Goal: Task Accomplishment & Management: Manage account settings

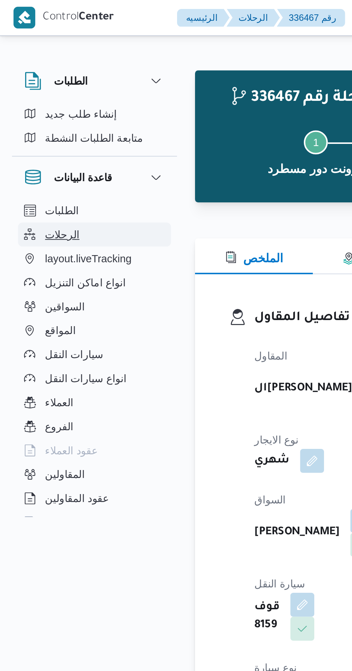
click at [23, 113] on span "الرحلات" at bounding box center [30, 112] width 17 height 9
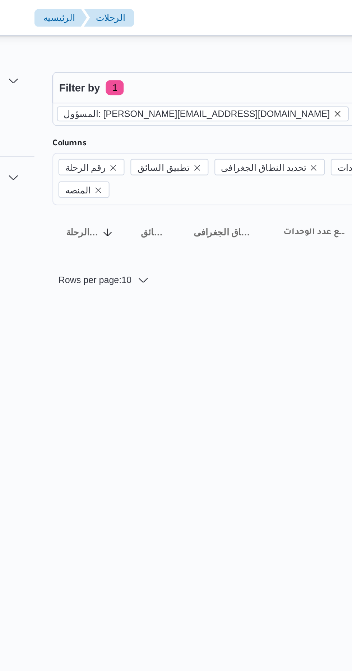
click at [228, 55] on icon "remove selected entity" at bounding box center [230, 54] width 4 height 4
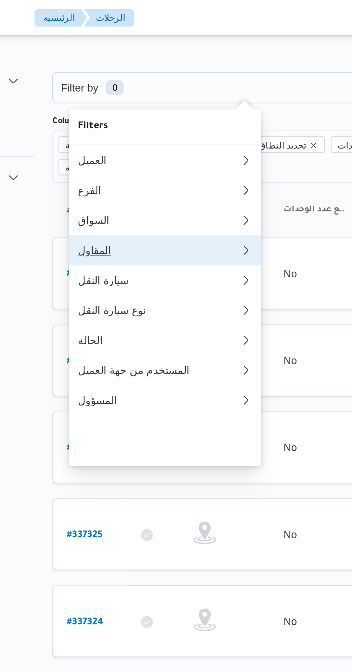
click at [147, 123] on div "المقاول" at bounding box center [145, 120] width 78 height 6
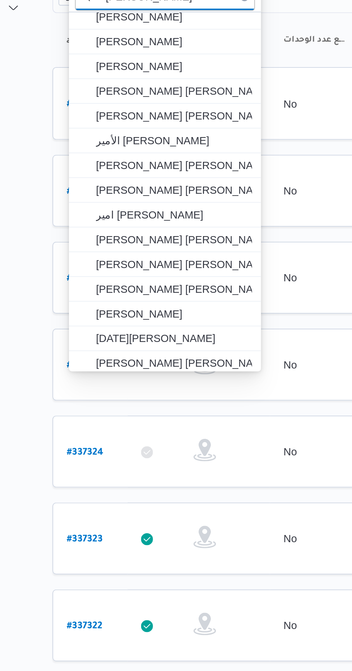
scroll to position [15, 0]
type input "[PERSON_NAME]"
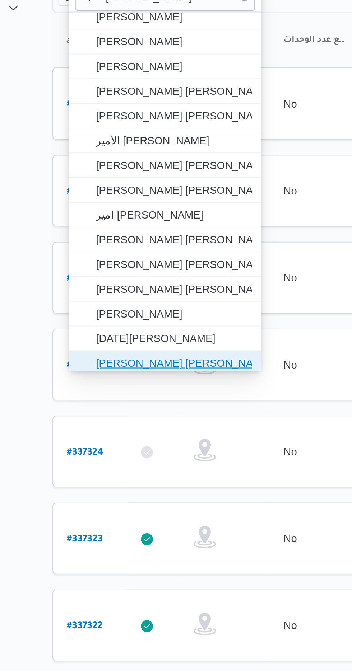
click at [156, 254] on span "[PERSON_NAME] [PERSON_NAME]" at bounding box center [151, 255] width 75 height 9
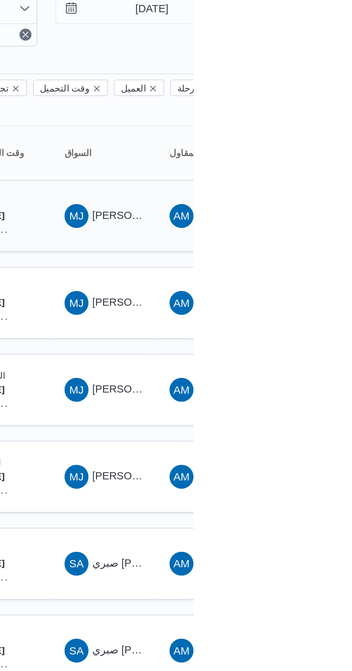
click at [306, 138] on span "[PERSON_NAME] [PERSON_NAME]" at bounding box center [345, 141] width 84 height 6
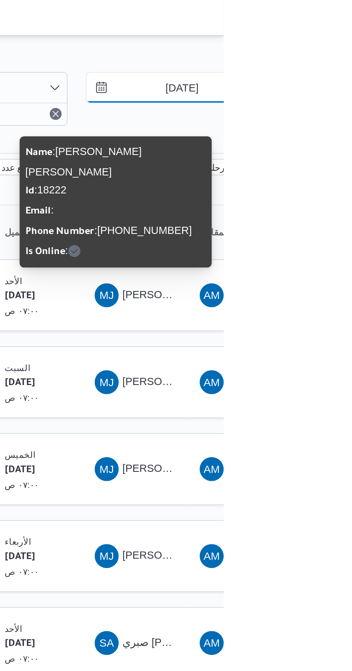
click at [331, 39] on input "[DATE]" at bounding box center [327, 42] width 82 height 14
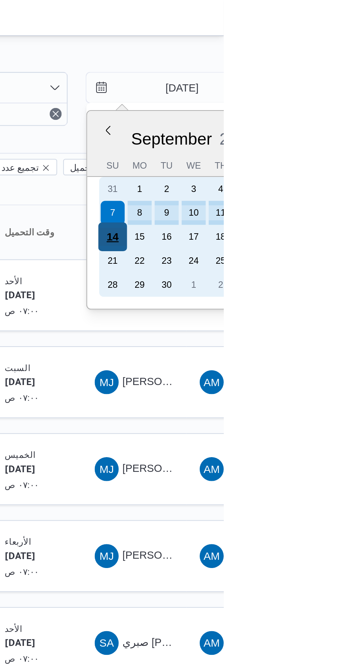
click at [301, 112] on div "14" at bounding box center [299, 114] width 14 height 14
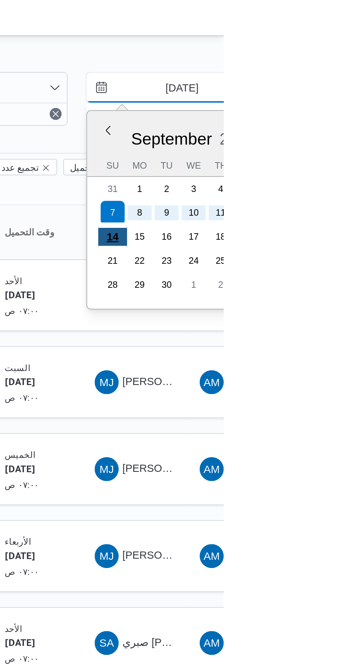
type input "[DATE]"
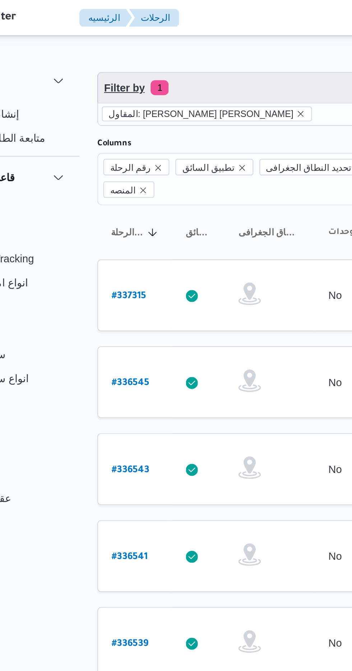
click at [163, 37] on span "Filter by 1" at bounding box center [185, 42] width 183 height 14
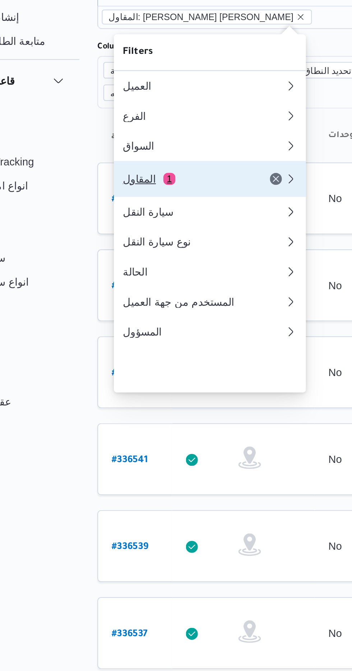
click at [138, 135] on div "المقاول 1" at bounding box center [136, 132] width 60 height 6
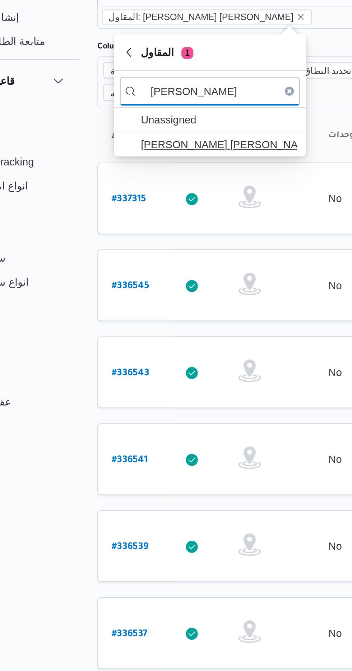
type input "[PERSON_NAME]"
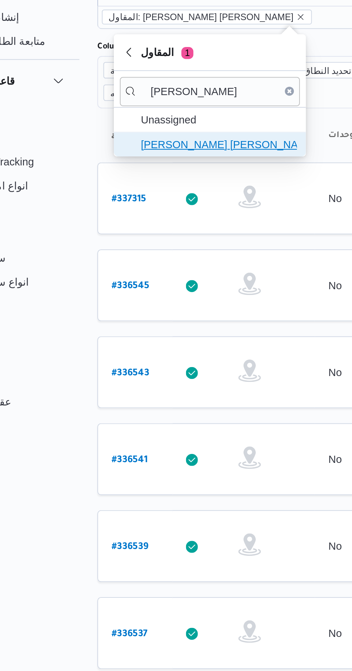
click at [162, 114] on span "[PERSON_NAME] [PERSON_NAME]" at bounding box center [151, 115] width 75 height 9
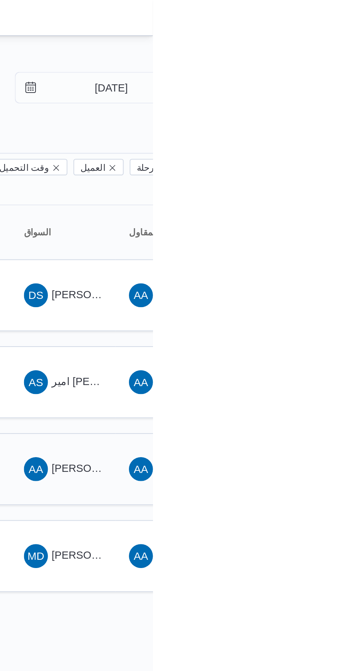
click at [320, 216] on div "AA [PERSON_NAME] [PERSON_NAME]" at bounding box center [308, 224] width 43 height 17
click at [318, 222] on span "[PERSON_NAME] [PERSON_NAME]" at bounding box center [345, 225] width 84 height 6
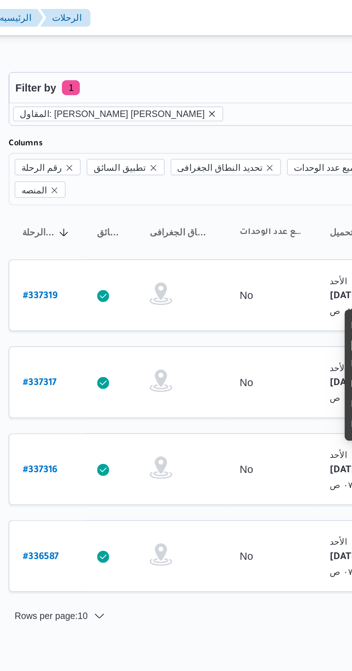
click at [188, 56] on icon "remove selected entity" at bounding box center [190, 54] width 4 height 4
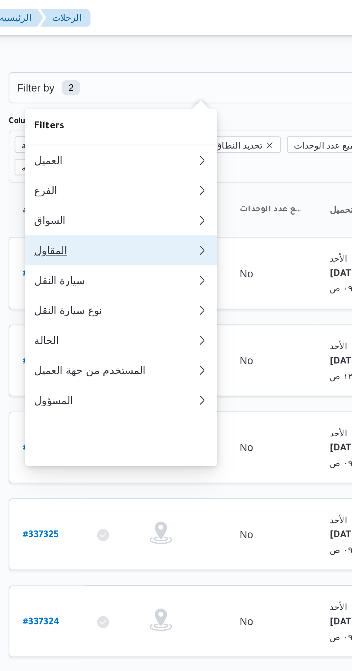
click at [135, 123] on div "المقاول" at bounding box center [143, 120] width 75 height 6
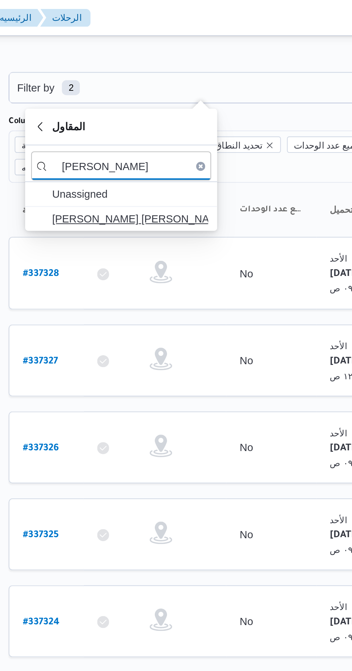
type input "[PERSON_NAME]"
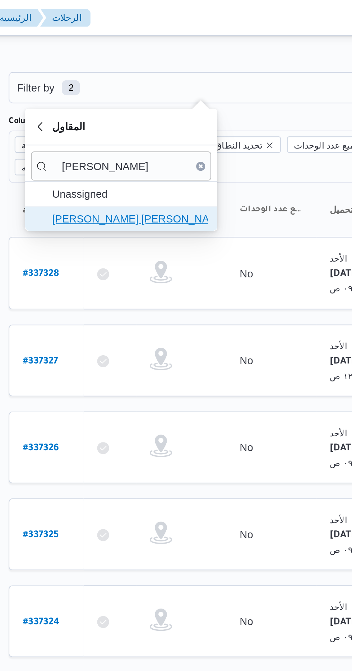
click at [162, 106] on span "[PERSON_NAME] [PERSON_NAME]" at bounding box center [151, 105] width 75 height 9
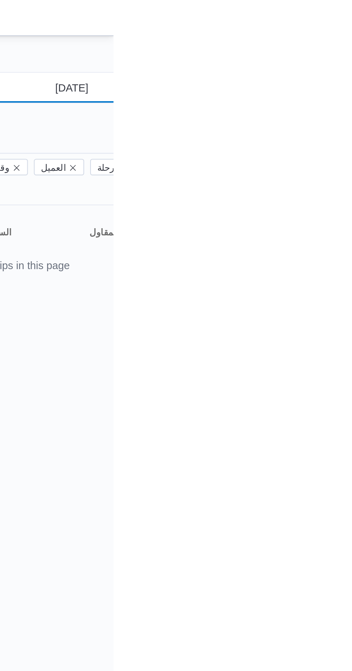
click at [329, 43] on input "[DATE]" at bounding box center [327, 42] width 82 height 14
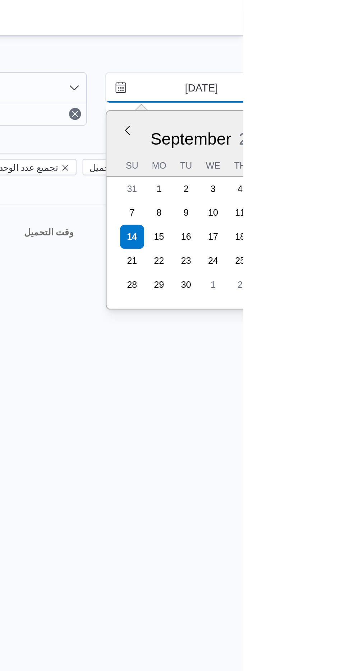
type input "[DATE]"
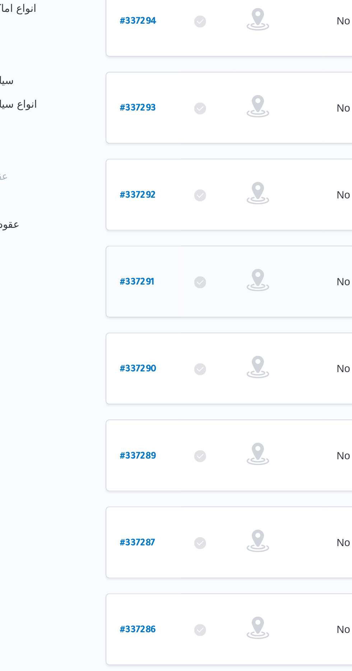
click at [104, 265] on b "# 337291" at bounding box center [108, 267] width 17 height 5
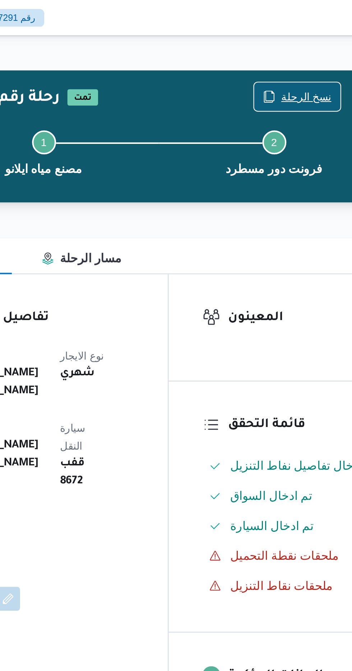
click at [287, 45] on span "نسخ الرحلة" at bounding box center [291, 46] width 24 height 9
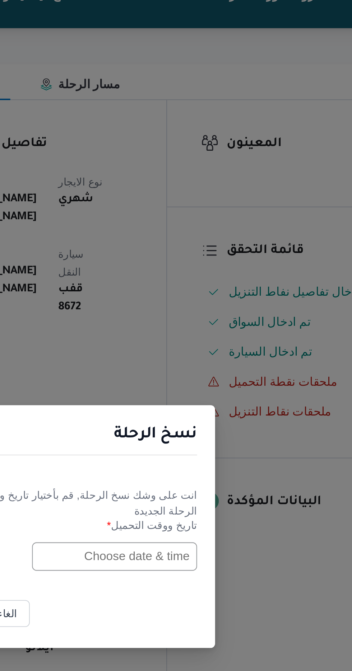
click at [203, 352] on input "text" at bounding box center [199, 350] width 79 height 14
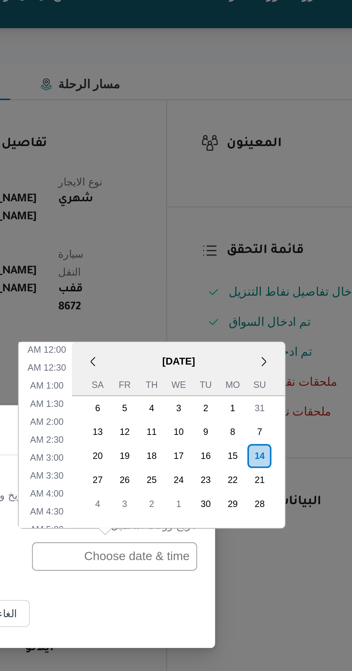
scroll to position [209, 0]
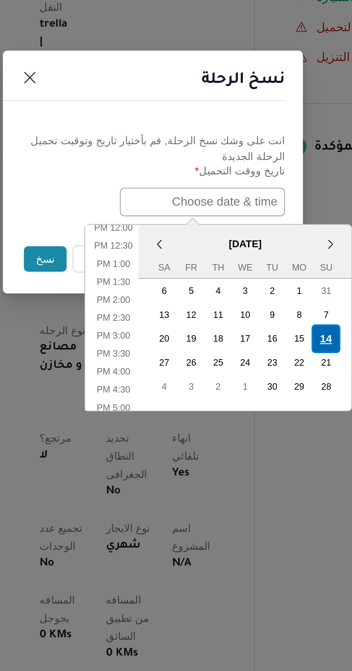
click at [257, 414] on div "14" at bounding box center [259, 416] width 14 height 14
type input "[DATE] 12:00AM"
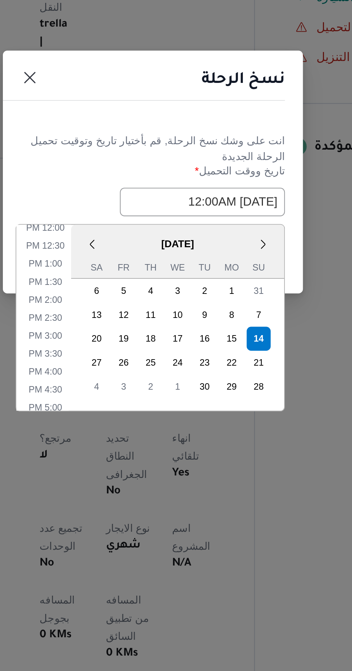
click at [159, 294] on header "نسخ الرحلة" at bounding box center [168, 293] width 144 height 15
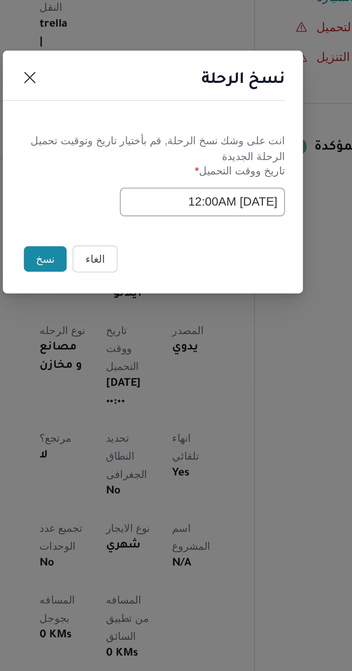
click at [122, 378] on button "نسخ" at bounding box center [124, 377] width 20 height 12
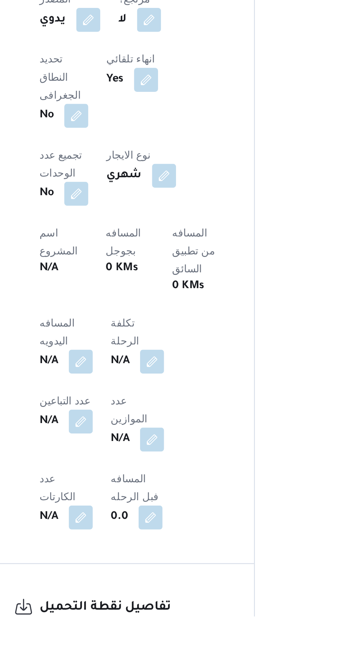
scroll to position [121, 0]
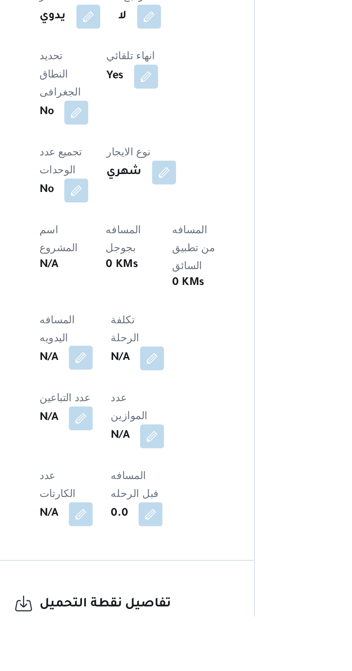
click at [141, 542] on button "button" at bounding box center [141, 547] width 11 height 11
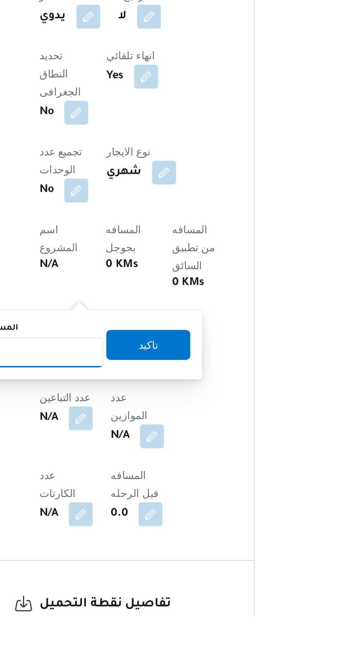
click at [128, 546] on input "المسافه اليدويه" at bounding box center [116, 545] width 71 height 14
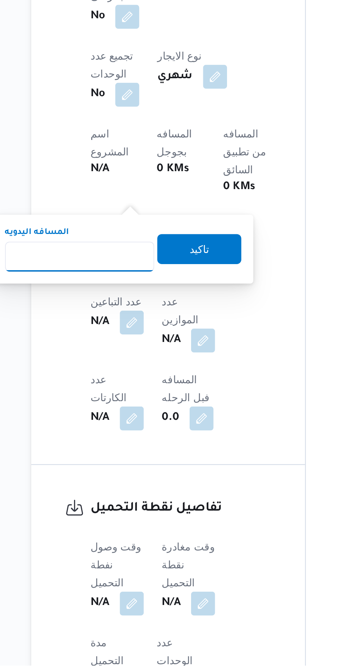
scroll to position [190, 0]
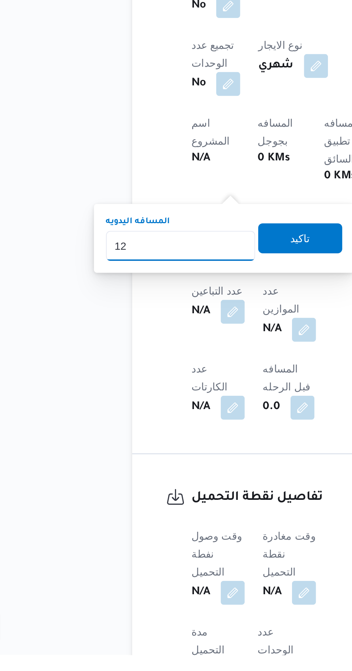
type input "1"
type input "240"
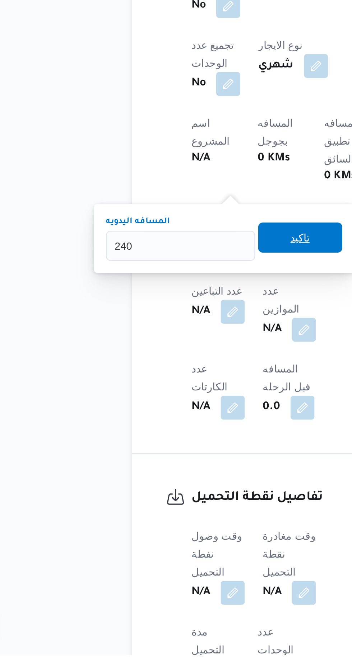
click at [173, 465] on span "تاكيد" at bounding box center [174, 471] width 40 height 14
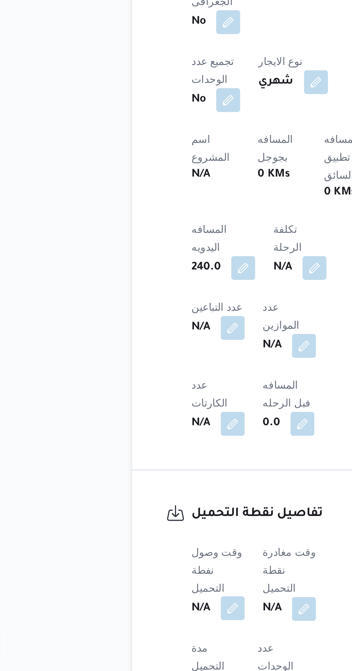
click at [144, 635] on button "button" at bounding box center [141, 640] width 11 height 11
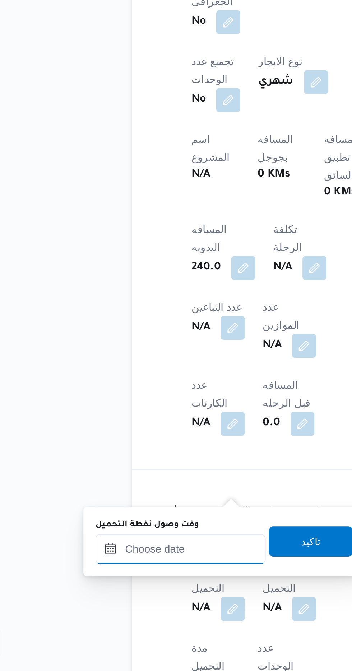
click at [132, 611] on input "وقت وصول نفطة التحميل" at bounding box center [117, 613] width 82 height 14
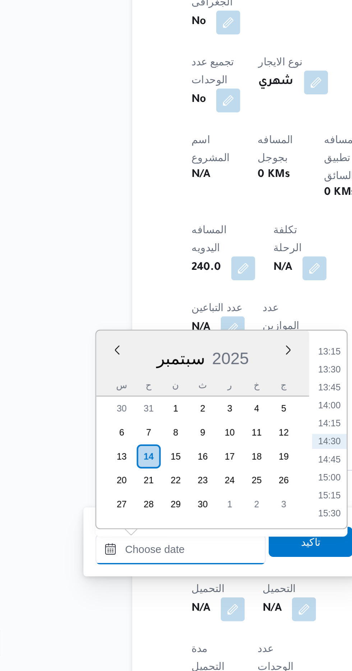
scroll to position [227, 0]
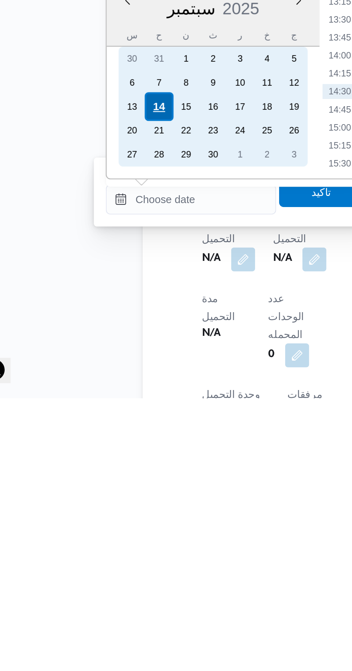
click at [103, 531] on div "14" at bounding box center [101, 532] width 14 height 14
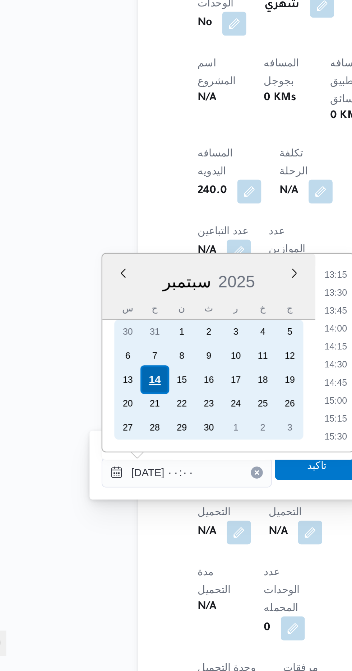
scroll to position [0, 0]
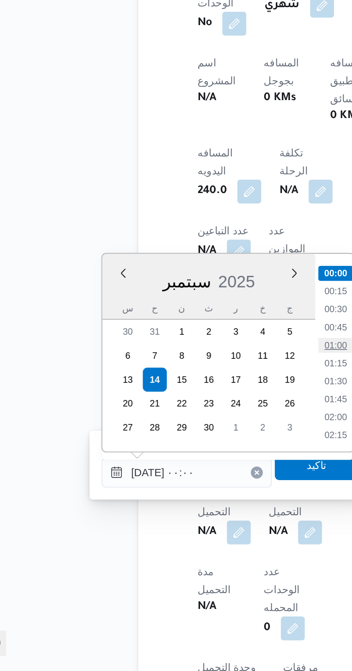
click at [191, 514] on li "01:00" at bounding box center [188, 515] width 17 height 7
type input "[DATE] ٠١:٠٠"
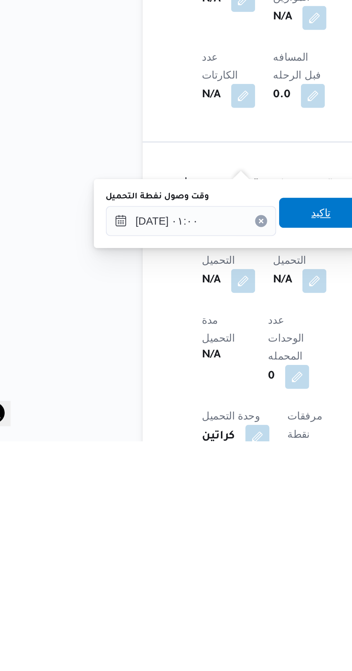
click at [183, 565] on span "تاكيد" at bounding box center [178, 562] width 9 height 9
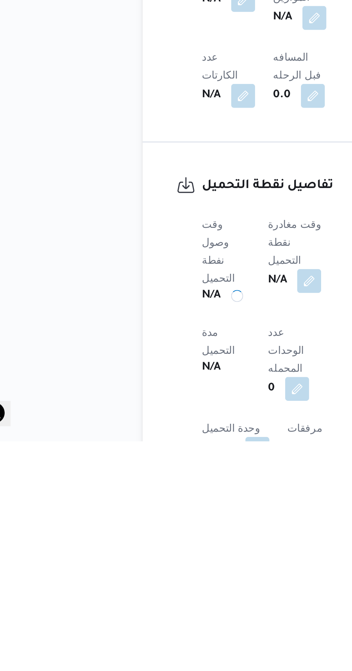
scroll to position [237, 0]
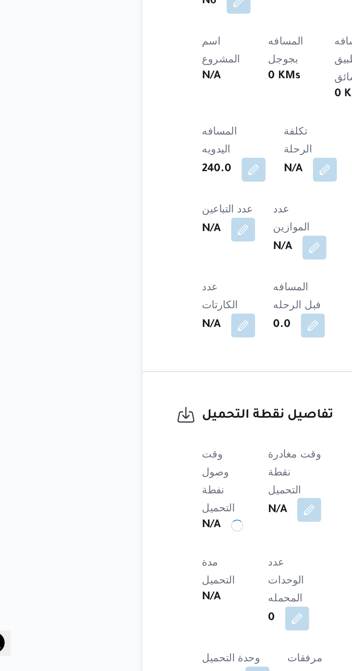
click at [176, 588] on button "button" at bounding box center [172, 593] width 11 height 11
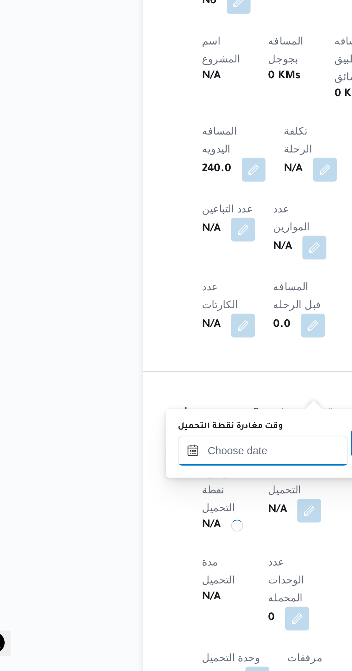
click at [149, 564] on input "وقت مغادرة نقطة التحميل" at bounding box center [151, 566] width 82 height 14
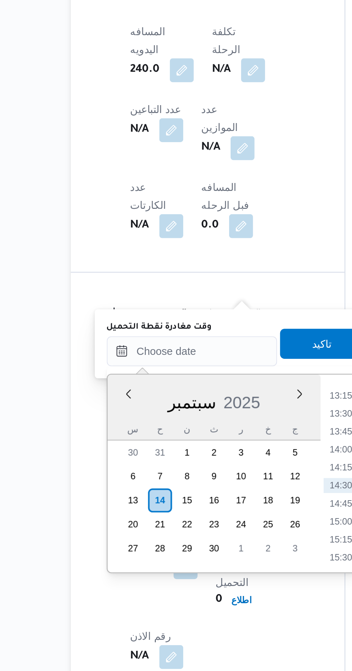
scroll to position [315, 0]
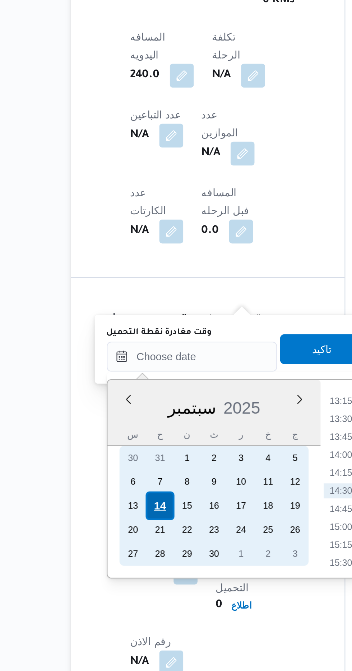
click at [134, 561] on div "14" at bounding box center [136, 560] width 14 height 14
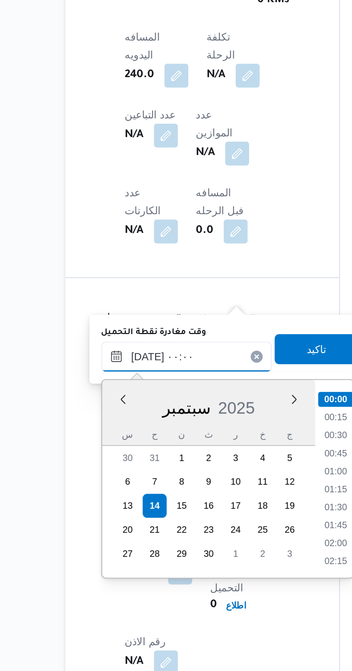
click at [115, 491] on input "[DATE] ٠٠:٠٠" at bounding box center [152, 488] width 82 height 14
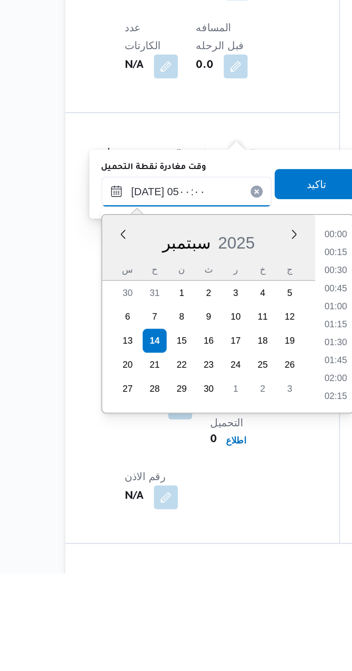
scroll to position [97, 0]
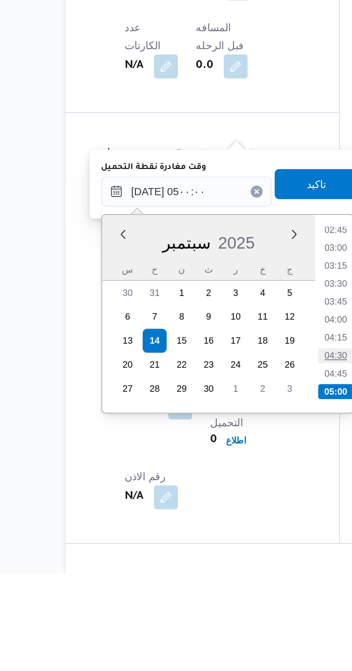
click at [222, 564] on li "04:30" at bounding box center [222, 567] width 17 height 7
type input "[DATE] ٠٤:٣٠"
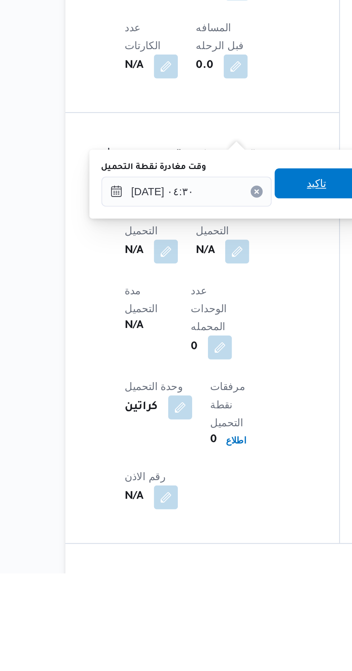
click at [218, 488] on span "تاكيد" at bounding box center [213, 484] width 9 height 9
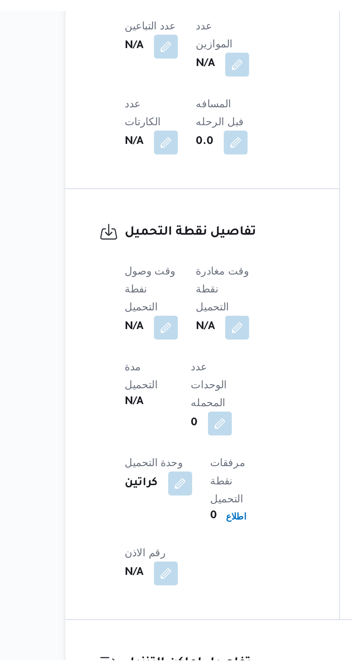
scroll to position [341, 0]
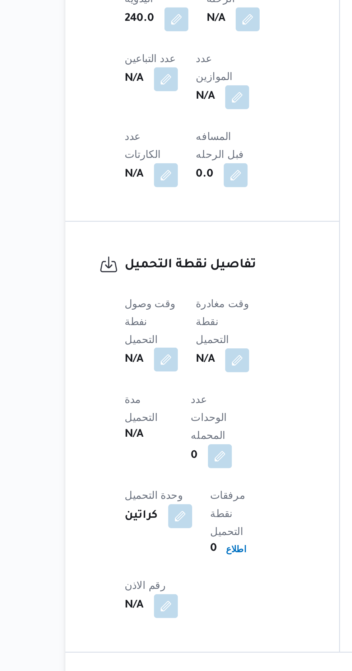
click at [140, 484] on button "button" at bounding box center [141, 489] width 11 height 11
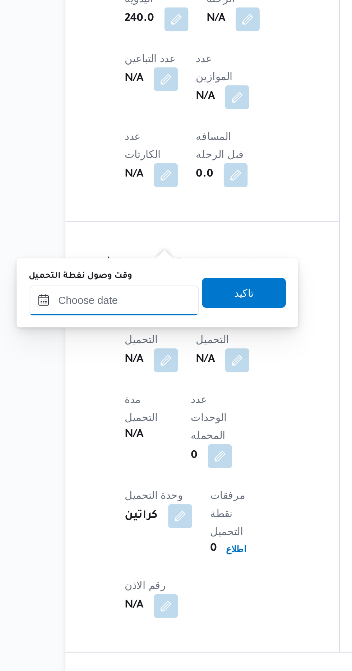
click at [136, 462] on input "وقت وصول نفطة التحميل" at bounding box center [117, 462] width 82 height 14
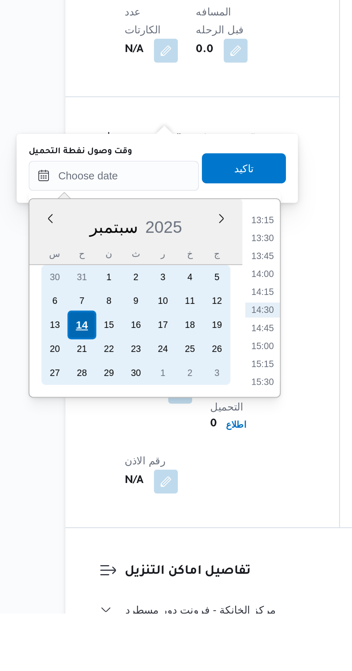
click at [101, 532] on div "14" at bounding box center [101, 533] width 14 height 14
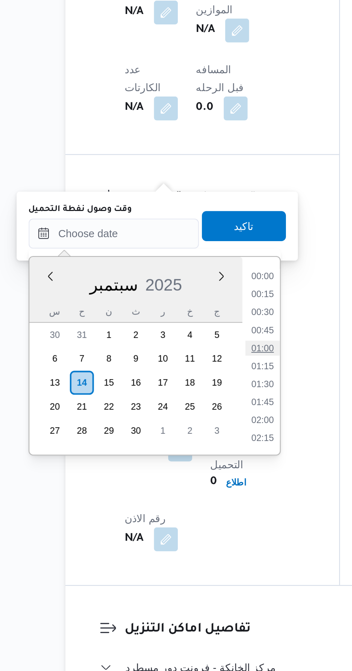
click at [188, 515] on li "01:00" at bounding box center [188, 516] width 17 height 7
type input "[DATE] ٠١:٠٠"
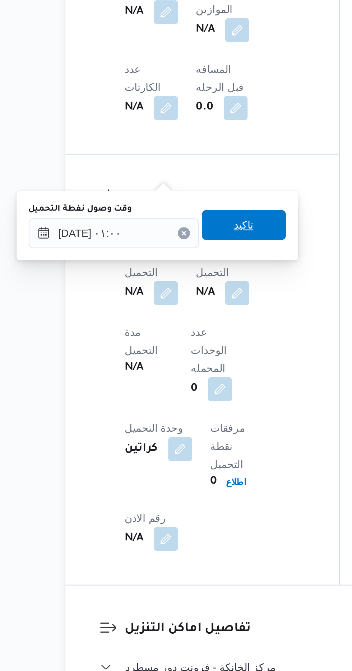
click at [183, 460] on span "تاكيد" at bounding box center [178, 457] width 9 height 9
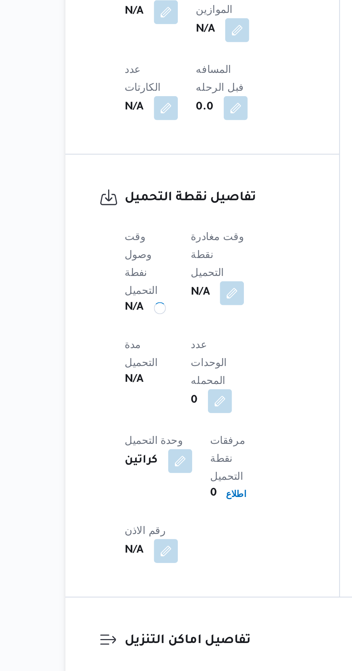
scroll to position [341, 0]
click at [177, 484] on button "button" at bounding box center [172, 489] width 11 height 11
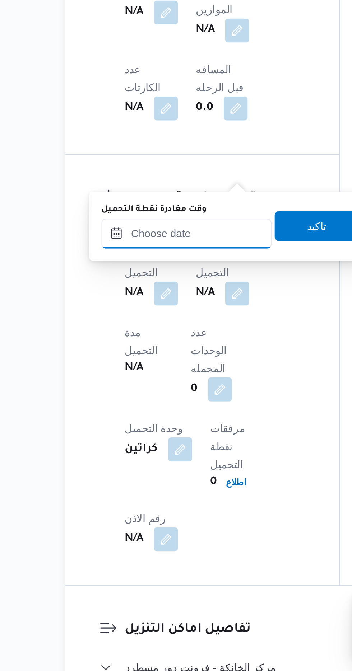
click at [160, 463] on input "وقت مغادرة نقطة التحميل" at bounding box center [152, 462] width 82 height 14
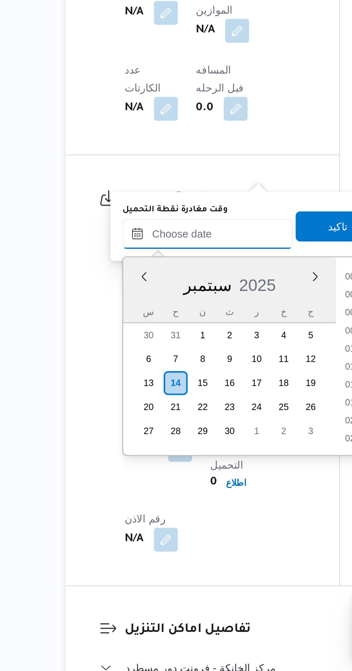
scroll to position [456, 0]
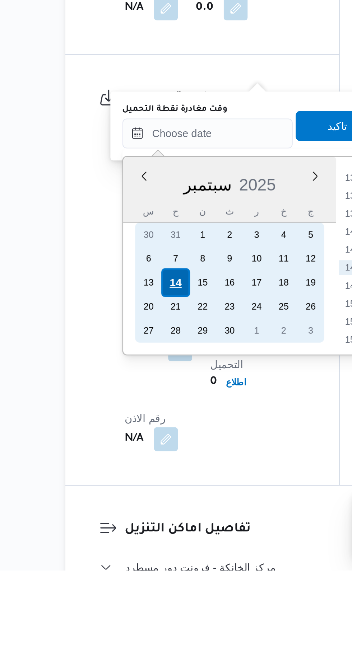
click at [144, 533] on div "14" at bounding box center [146, 534] width 14 height 14
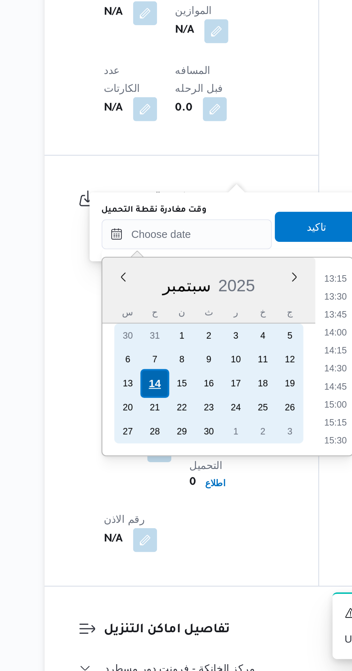
scroll to position [0, 0]
click at [147, 532] on div "14" at bounding box center [146, 534] width 14 height 14
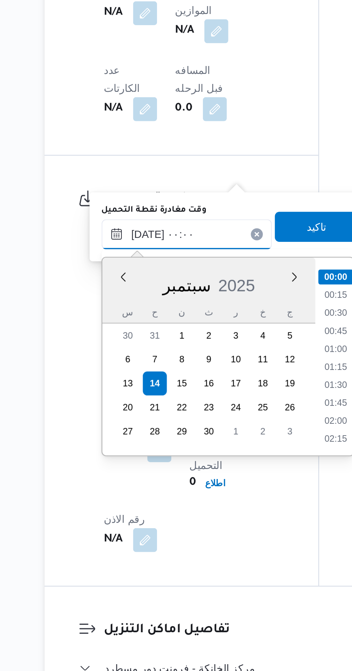
click at [130, 461] on input "[DATE] ٠٠:٠٠" at bounding box center [162, 462] width 82 height 14
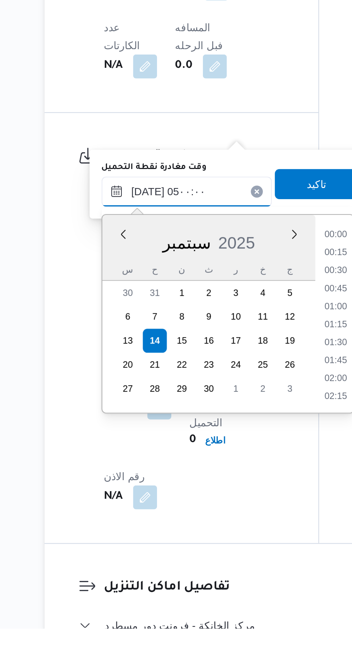
scroll to position [97, 0]
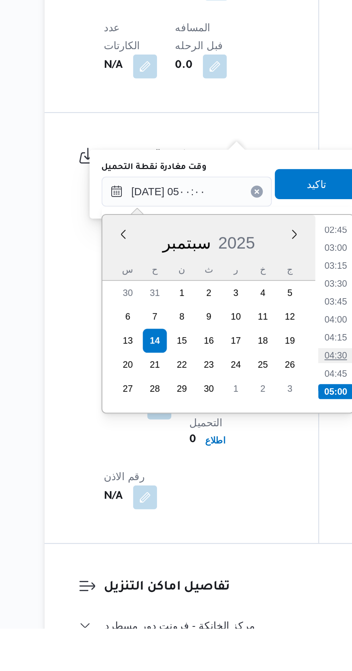
click at [233, 541] on li "04:30" at bounding box center [232, 540] width 17 height 7
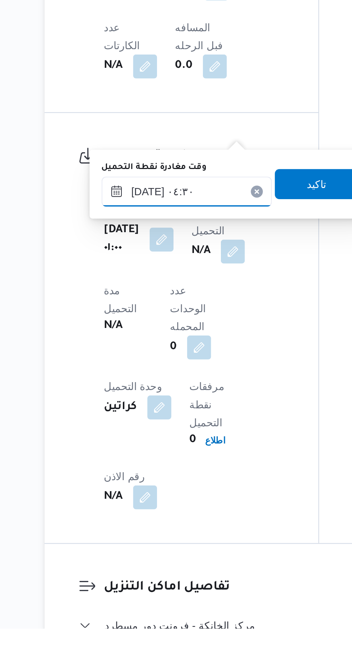
click at [173, 460] on input "[DATE] ٠٤:٣٠" at bounding box center [162, 462] width 82 height 14
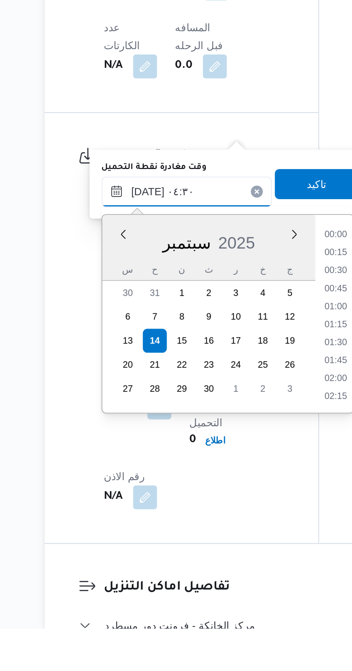
scroll to position [111, 0]
click at [230, 507] on li "04:00" at bounding box center [232, 509] width 17 height 7
type input "[DATE] ٠٤:٠٠"
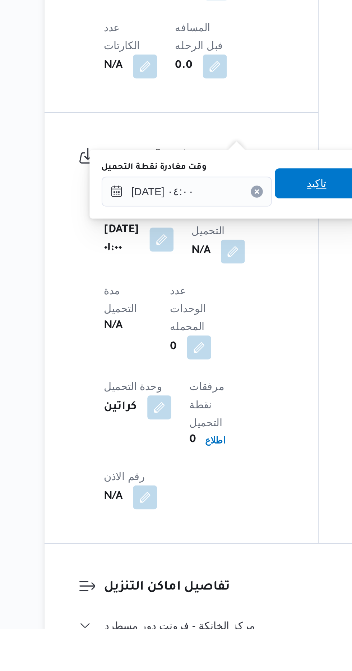
click at [224, 456] on span "تاكيد" at bounding box center [224, 458] width 40 height 14
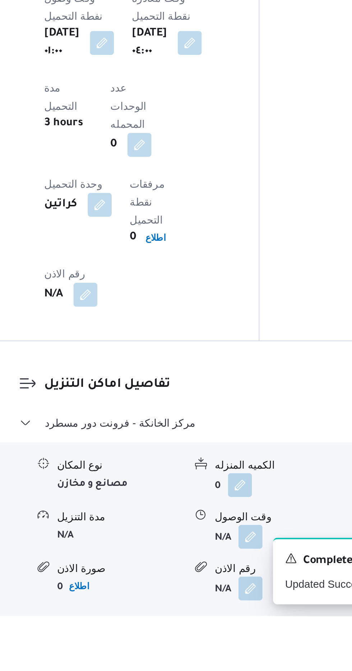
scroll to position [430, 0]
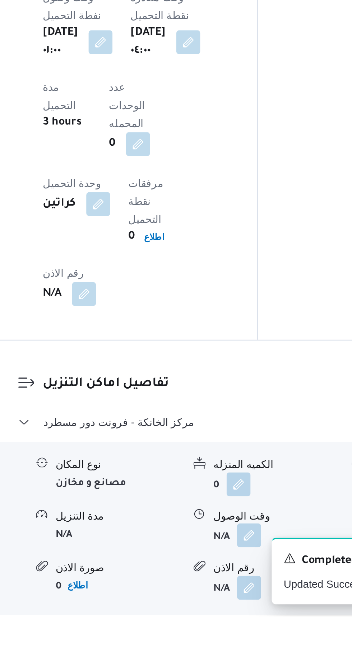
click at [224, 627] on button "button" at bounding box center [220, 632] width 11 height 11
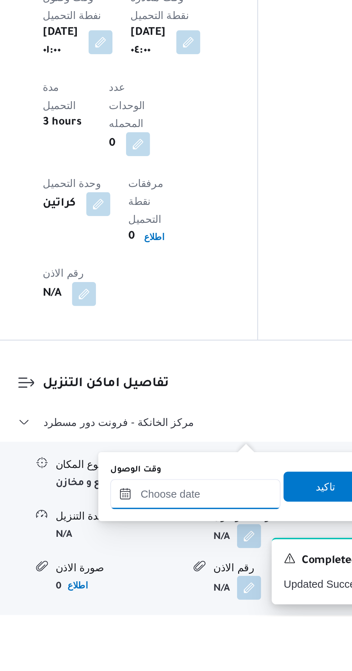
click at [210, 611] on input "وقت الوصول" at bounding box center [195, 613] width 82 height 14
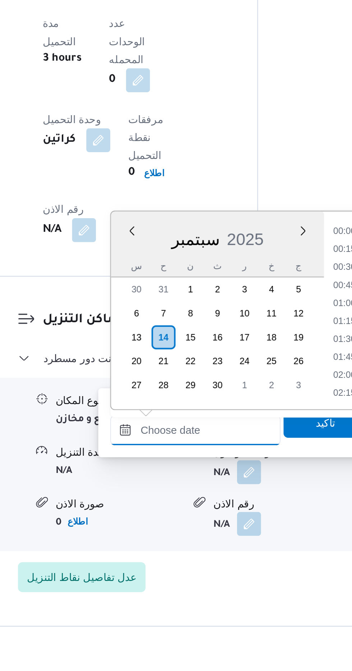
scroll to position [470, 0]
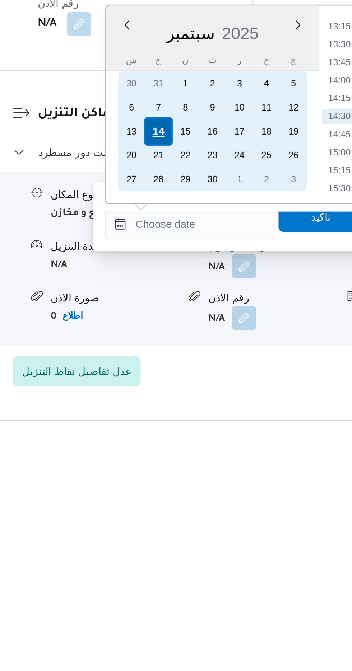
click at [180, 526] on div "14" at bounding box center [180, 528] width 14 height 14
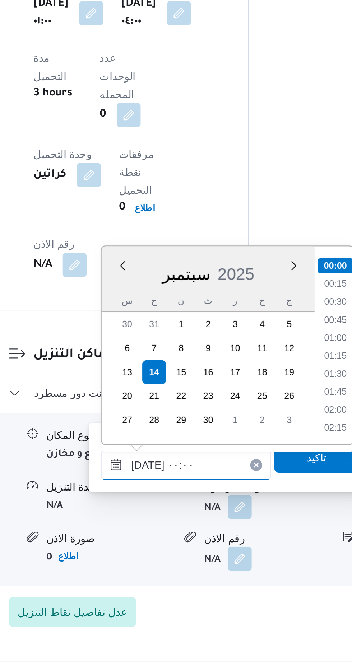
click at [159, 574] on input "[DATE] ٠٠:٠٠" at bounding box center [195, 572] width 82 height 14
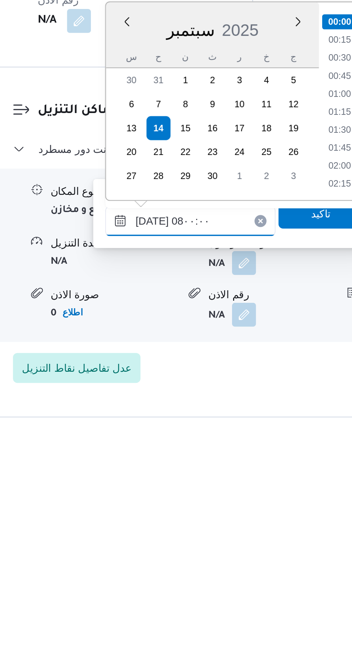
scroll to position [200, 0]
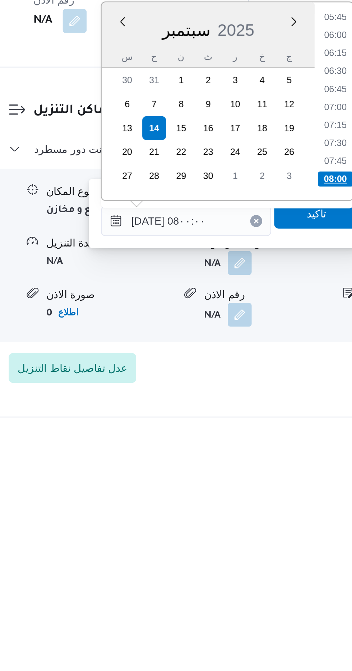
click at [262, 548] on li "08:00" at bounding box center [266, 545] width 17 height 7
type input "[DATE] ٠٨:٠٠"
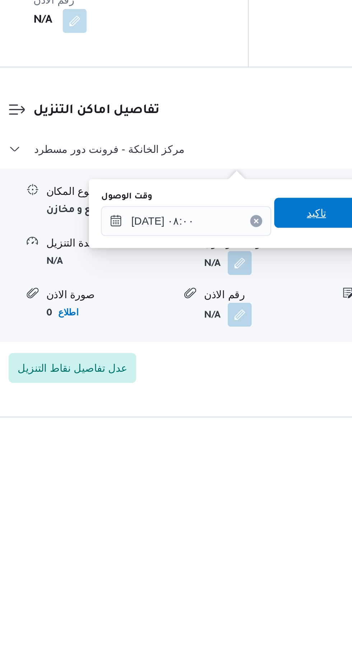
click at [257, 560] on span "تاكيد" at bounding box center [257, 562] width 40 height 14
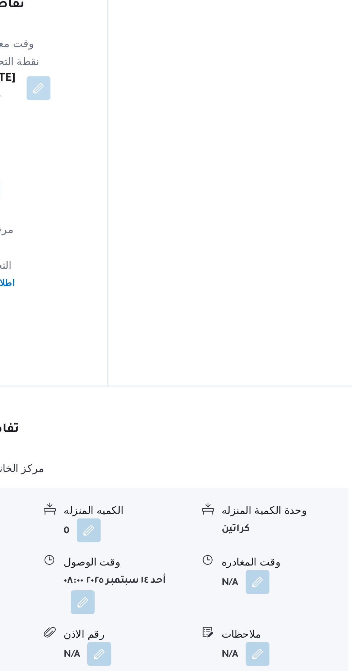
scroll to position [477, 0]
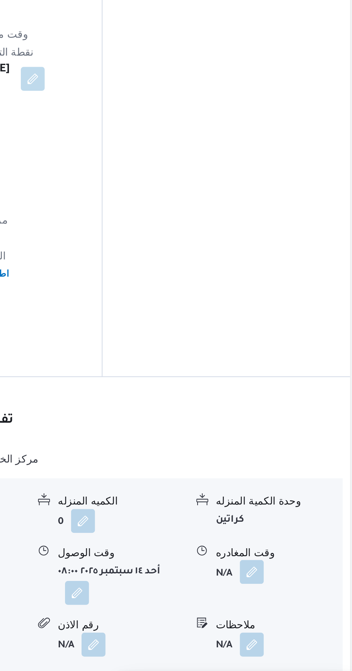
click at [300, 580] on button "button" at bounding box center [295, 585] width 11 height 11
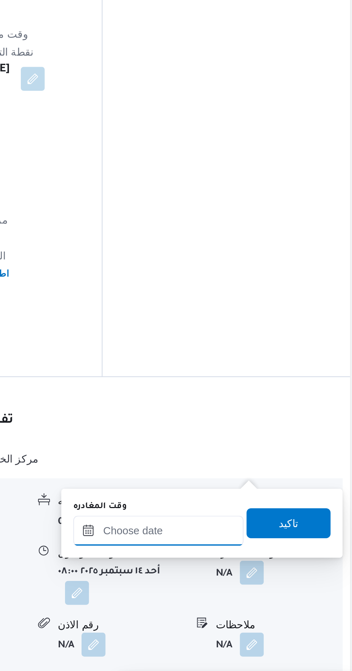
click at [270, 564] on input "وقت المغادره" at bounding box center [252, 566] width 82 height 14
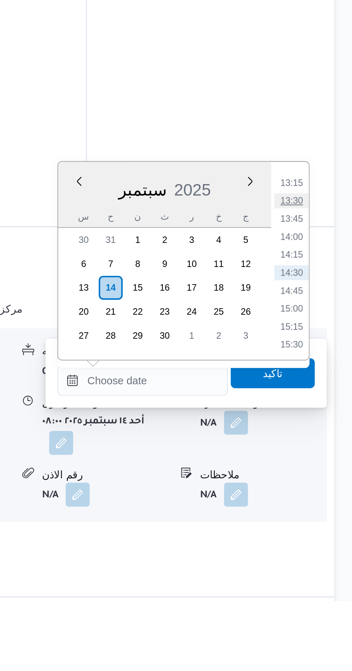
click at [322, 477] on li "13:30" at bounding box center [323, 479] width 17 height 7
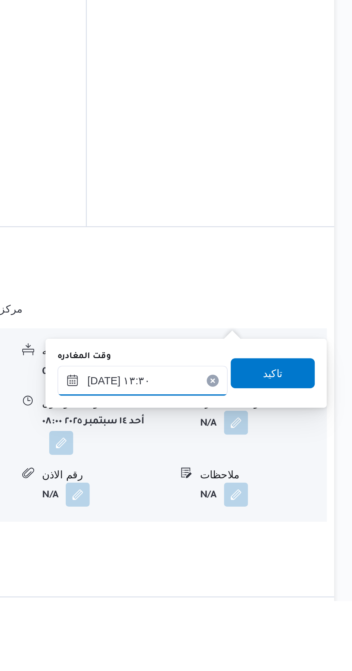
click at [269, 562] on input "[DATE] ١٣:٣٠" at bounding box center [252, 566] width 82 height 14
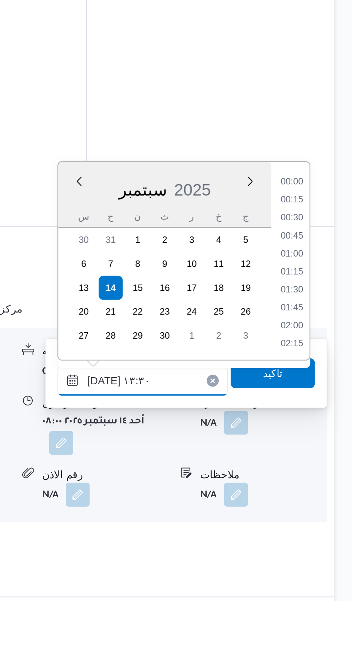
scroll to position [422, 0]
click at [322, 479] on li "12:30" at bounding box center [323, 479] width 17 height 7
type input "[DATE] ١٢:٣٠"
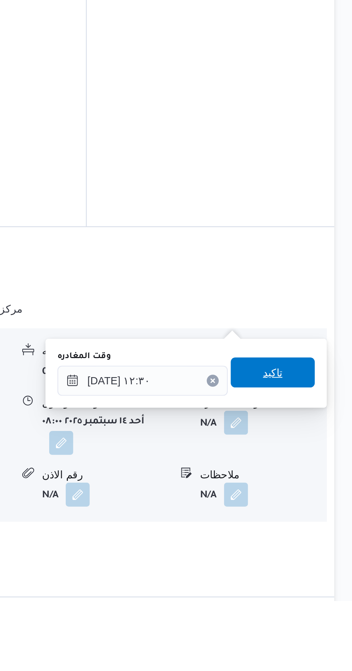
click at [318, 560] on span "تاكيد" at bounding box center [313, 562] width 9 height 9
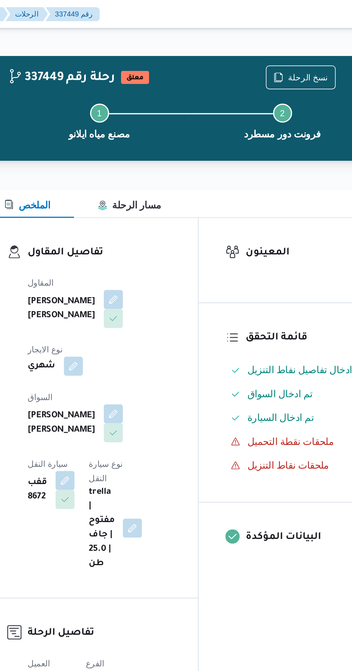
scroll to position [0, 0]
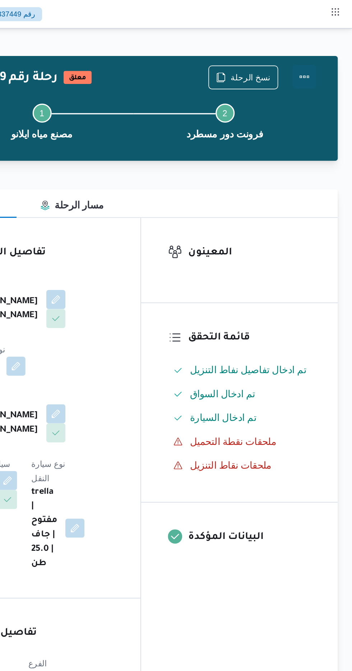
click at [330, 48] on button "Actions" at bounding box center [323, 46] width 14 height 14
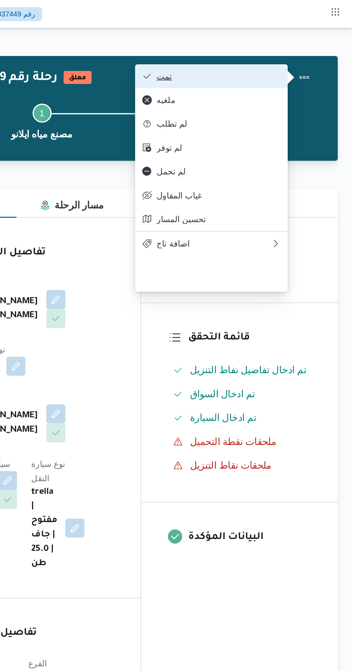
click at [298, 42] on button "تمت" at bounding box center [267, 46] width 92 height 14
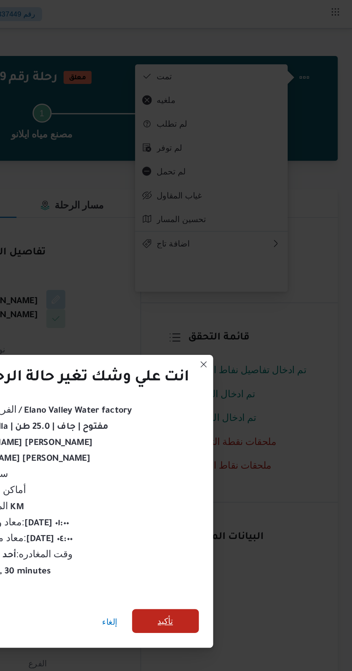
click at [239, 378] on span "تأكيد" at bounding box center [239, 374] width 40 height 14
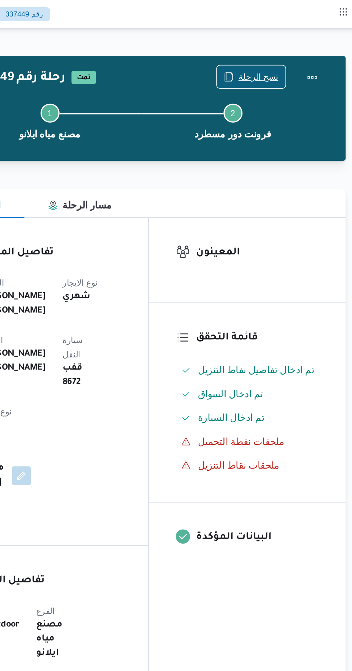
click at [292, 47] on span "نسخ الرحلة" at bounding box center [291, 46] width 24 height 9
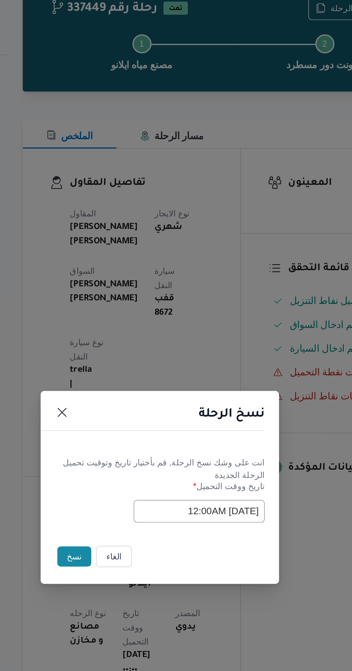
click at [121, 383] on button "نسخ" at bounding box center [124, 377] width 20 height 12
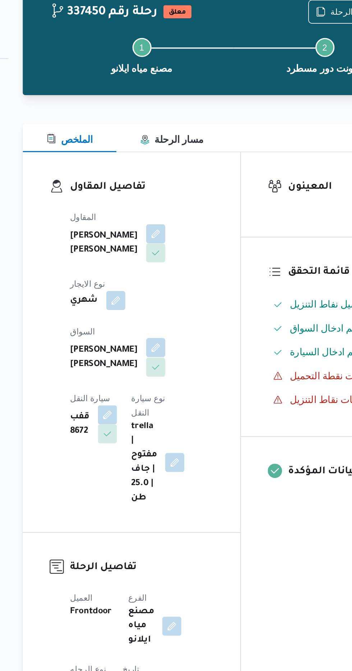
click at [168, 243] on button "button" at bounding box center [173, 248] width 11 height 11
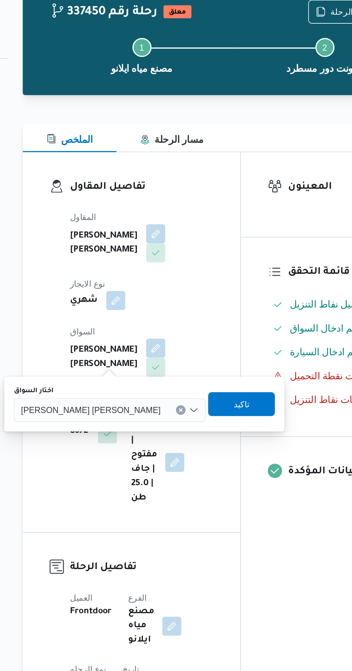
click at [179, 287] on input "اختار السواق" at bounding box center [179, 287] width 1 height 9
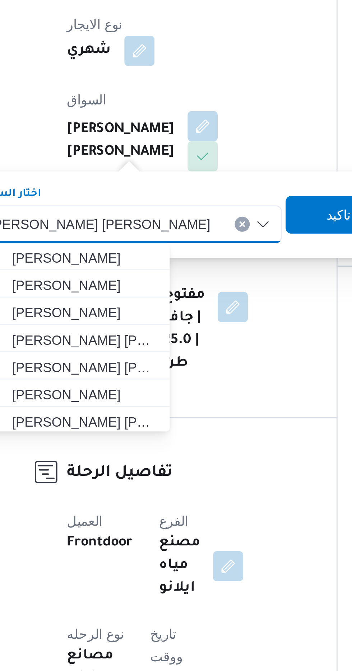
click at [128, 289] on span "[PERSON_NAME] [PERSON_NAME]" at bounding box center [134, 287] width 84 height 8
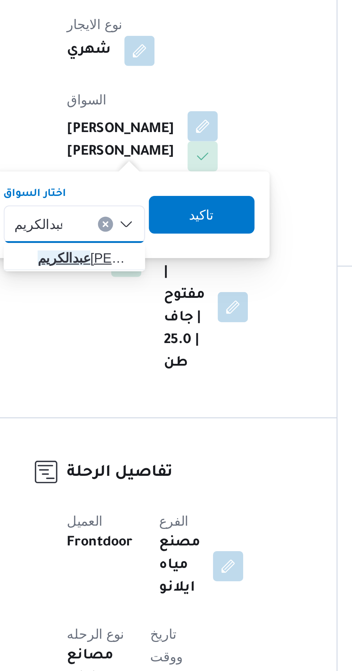
type input "عبدالكريم"
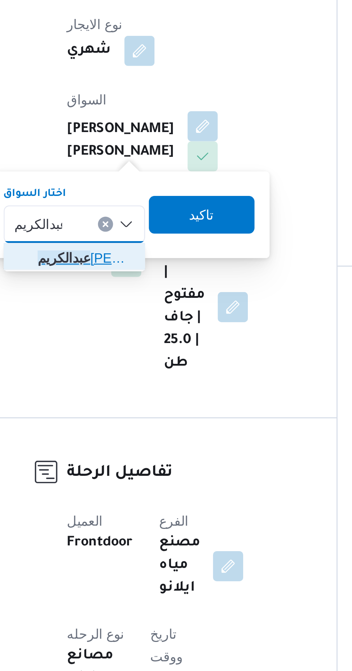
click at [135, 301] on span "[PERSON_NAME]" at bounding box center [129, 299] width 37 height 9
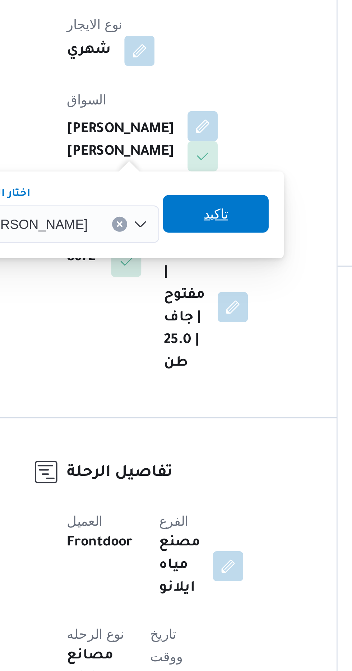
click at [183, 284] on span "تاكيد" at bounding box center [178, 283] width 9 height 9
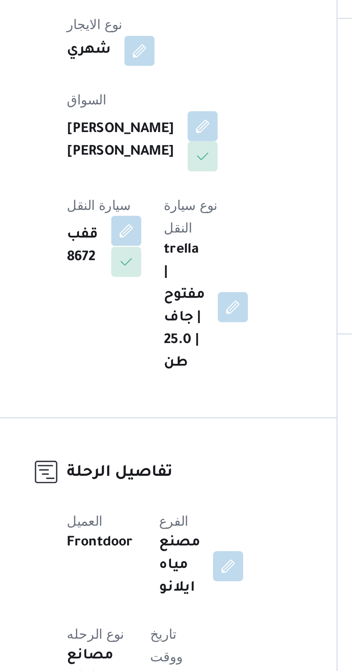
click at [150, 284] on button "button" at bounding box center [144, 289] width 11 height 11
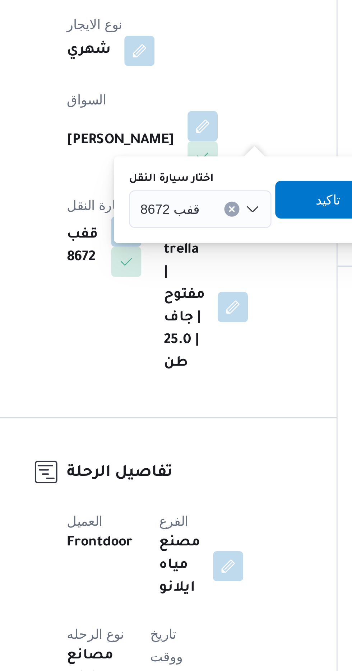
click at [164, 281] on span "قفب 8672" at bounding box center [161, 281] width 23 height 8
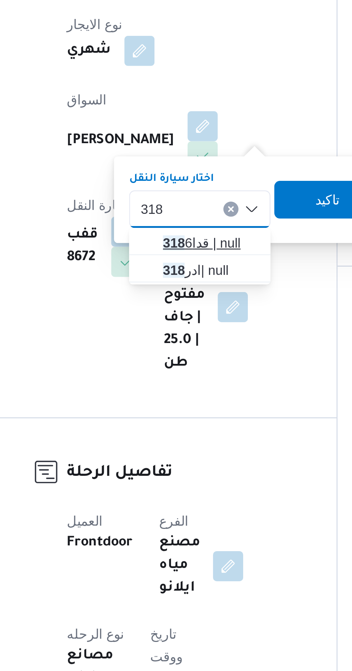
type input "318"
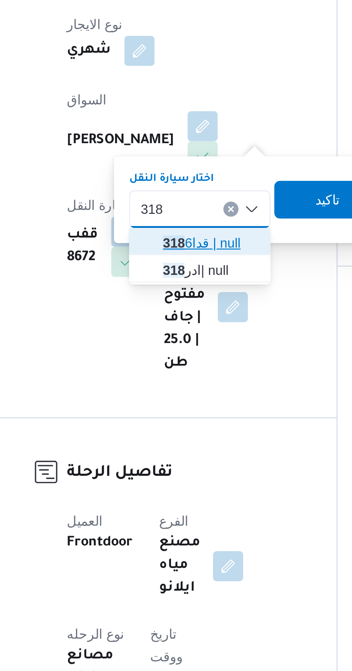
click at [178, 292] on span "قدا 318 6 | null" at bounding box center [176, 294] width 37 height 9
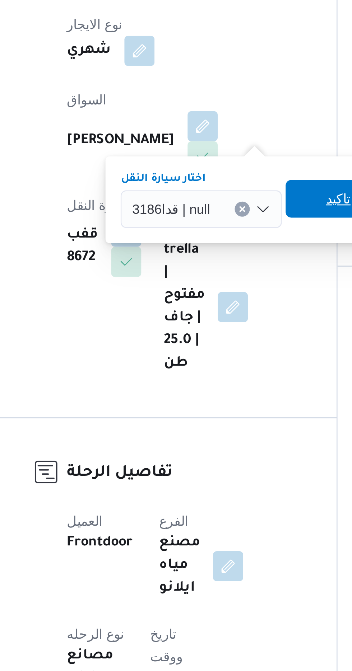
click at [220, 276] on span "تاكيد" at bounding box center [224, 277] width 9 height 9
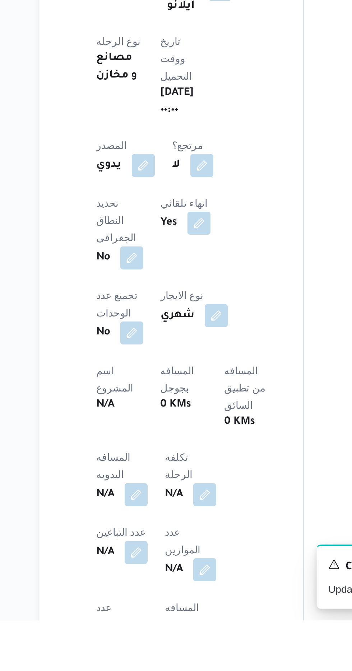
scroll to position [131, 0]
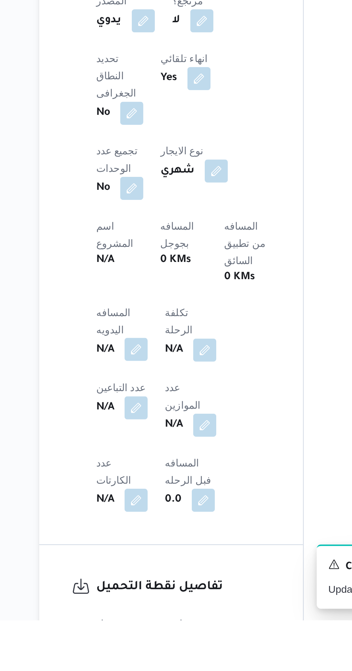
click at [144, 531] on button "button" at bounding box center [141, 536] width 11 height 11
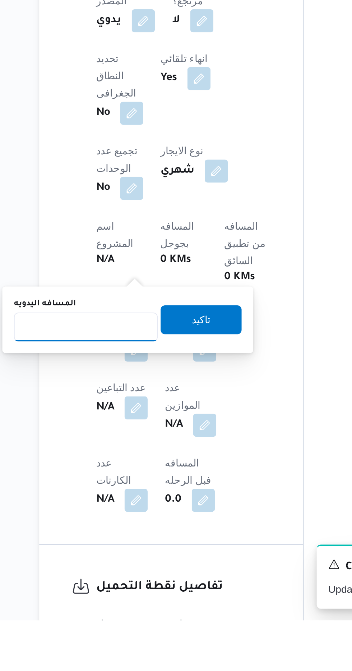
click at [137, 523] on input "المسافه اليدويه" at bounding box center [116, 525] width 71 height 14
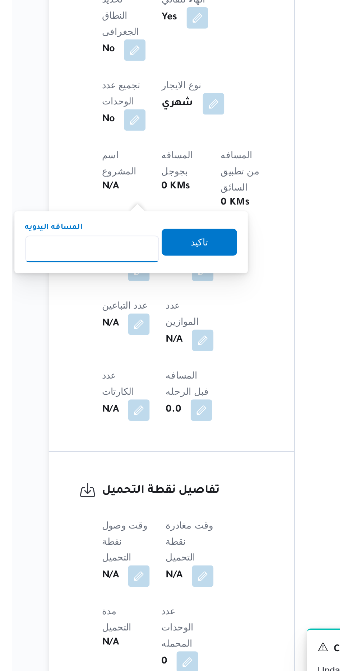
scroll to position [193, 0]
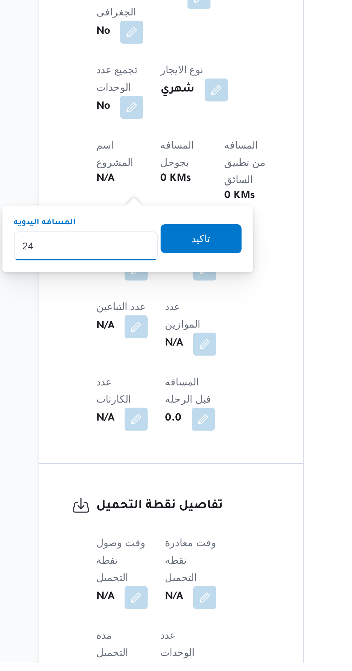
type input "240"
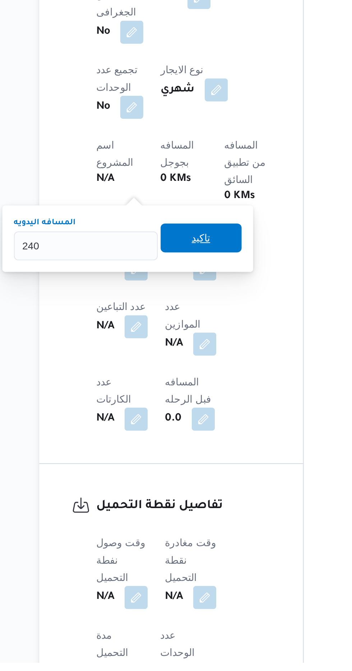
click at [189, 464] on span "تاكيد" at bounding box center [174, 460] width 40 height 14
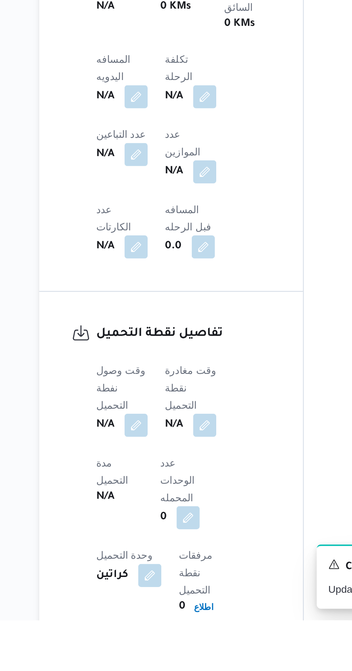
scroll to position [258, 0]
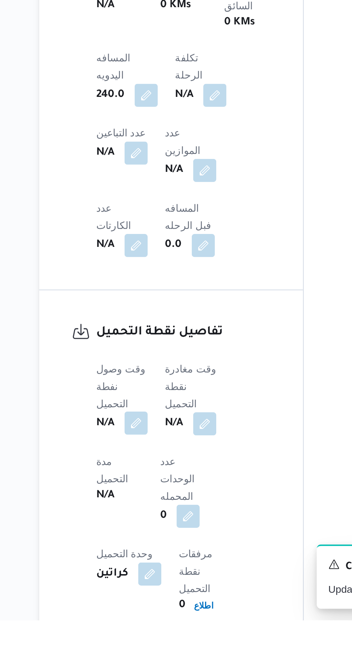
click at [140, 568] on button "button" at bounding box center [141, 573] width 11 height 11
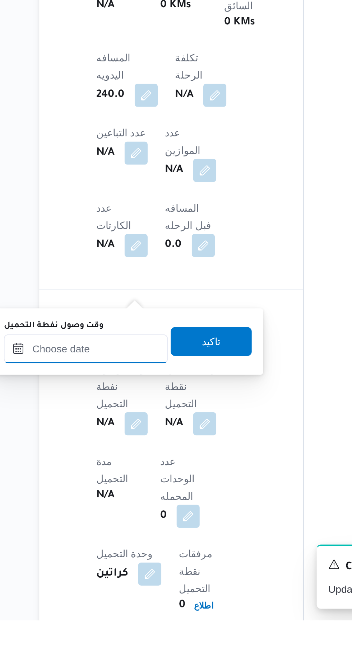
click at [137, 537] on input "وقت وصول نفطة التحميل" at bounding box center [117, 536] width 82 height 14
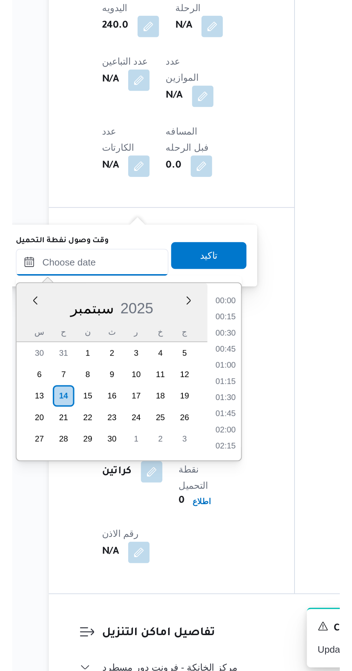
scroll to position [456, 0]
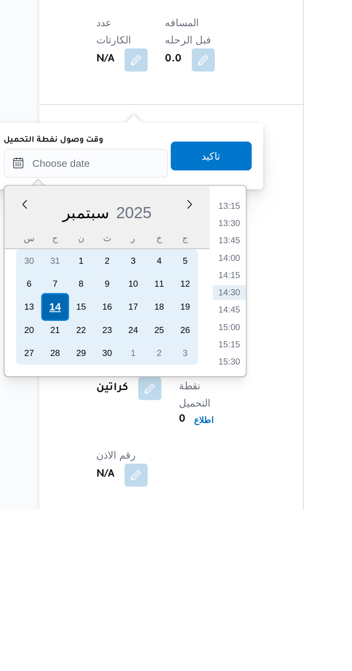
click at [104, 569] on div "14" at bounding box center [101, 571] width 14 height 14
type input "[DATE] ٠٠:٠٠"
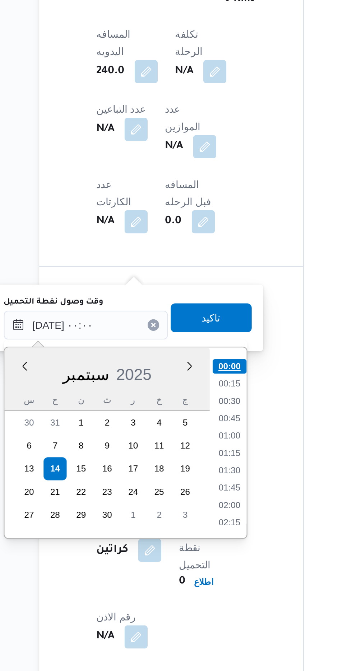
click at [191, 519] on li "00:00" at bounding box center [188, 519] width 17 height 7
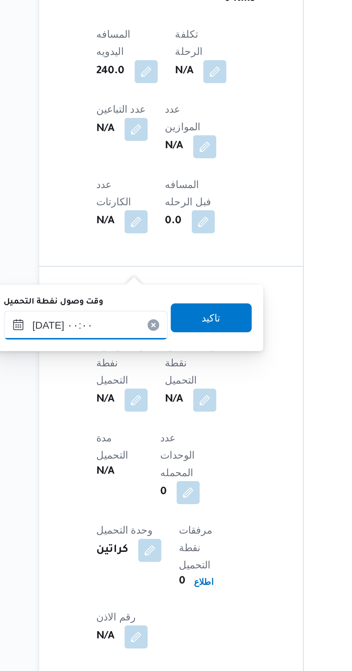
scroll to position [295, 0]
click at [191, 497] on span "تاكيد" at bounding box center [179, 495] width 40 height 14
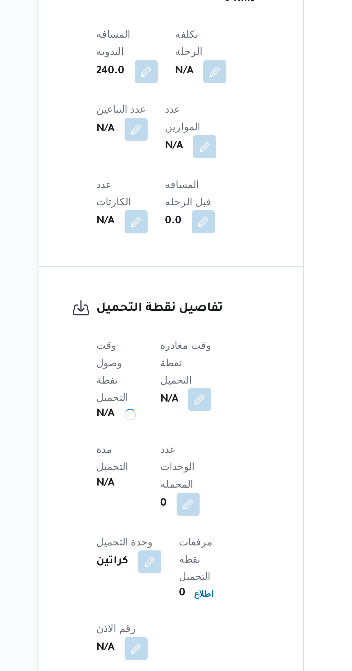
click at [179, 531] on button "button" at bounding box center [172, 536] width 11 height 11
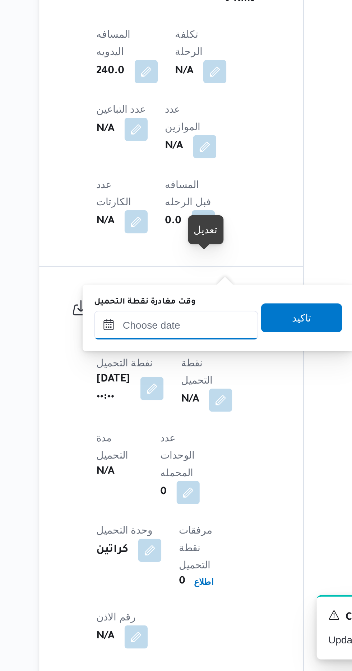
click at [163, 497] on input "وقت مغادرة نقطة التحميل" at bounding box center [162, 499] width 82 height 14
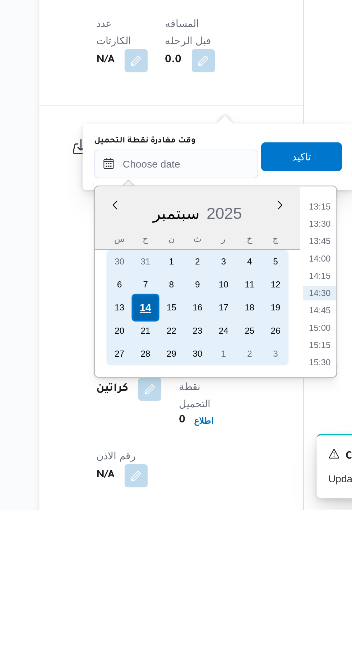
click at [147, 571] on div "14" at bounding box center [146, 571] width 14 height 14
type input "[DATE] ٠٠:٠٠"
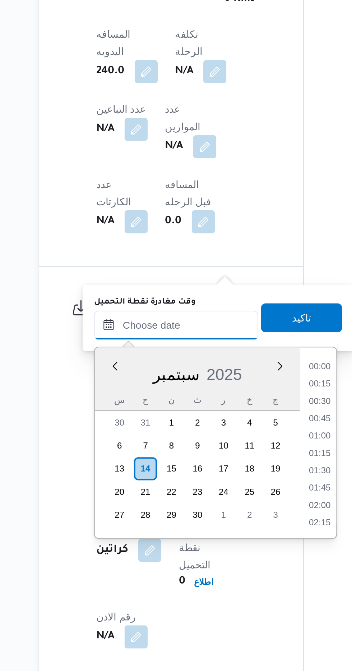
click at [130, 503] on input "وقت مغادرة نقطة التحميل" at bounding box center [162, 499] width 82 height 14
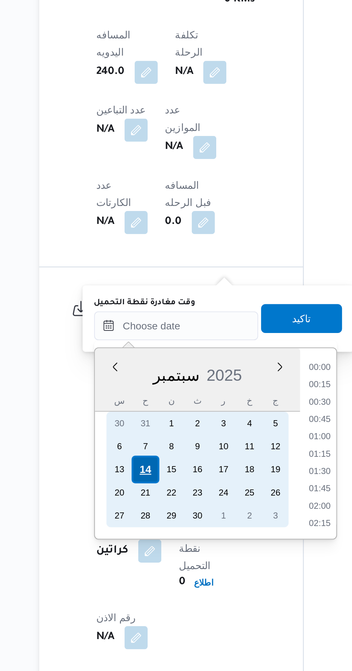
click at [146, 570] on div "14" at bounding box center [146, 571] width 14 height 14
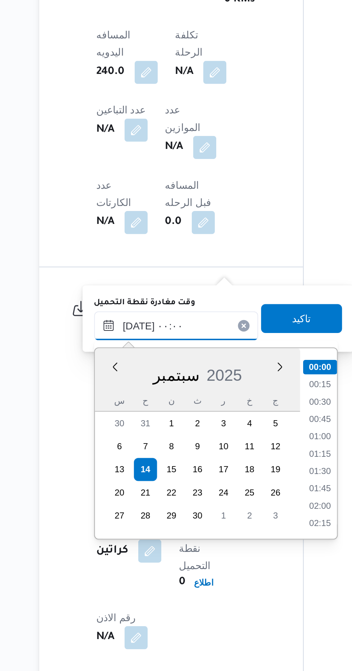
click at [135, 499] on input "[DATE] ٠٠:٠٠" at bounding box center [162, 500] width 82 height 14
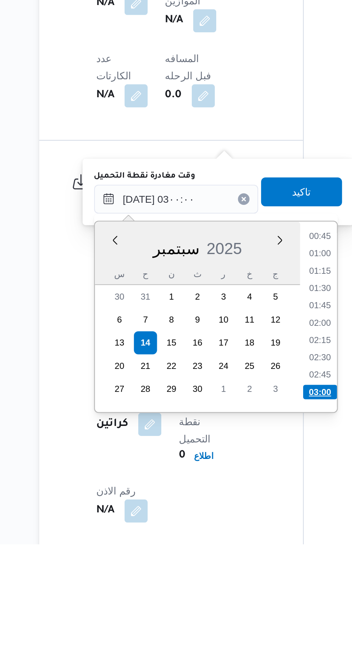
click at [231, 592] on li "03:00" at bounding box center [232, 595] width 17 height 7
type input "[DATE] ٠٣:٠٠"
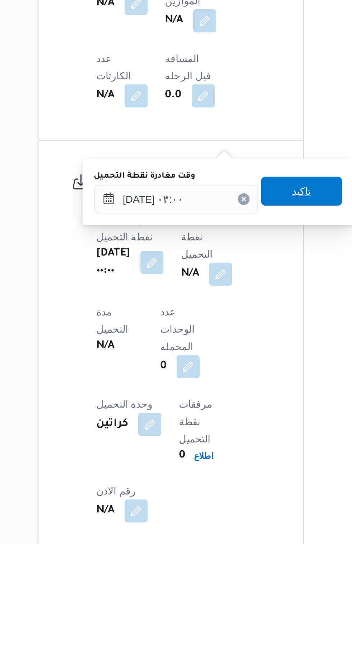
click at [228, 494] on span "تاكيد" at bounding box center [223, 496] width 9 height 9
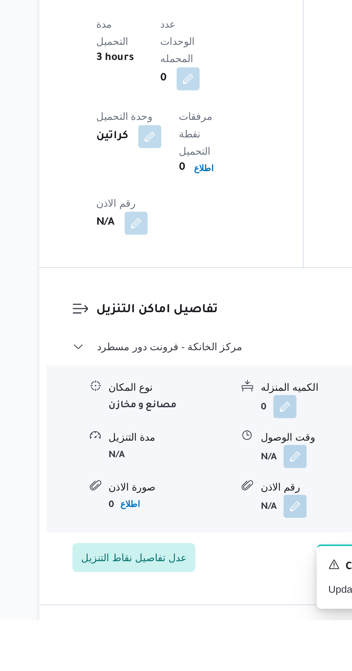
scroll to position [487, 0]
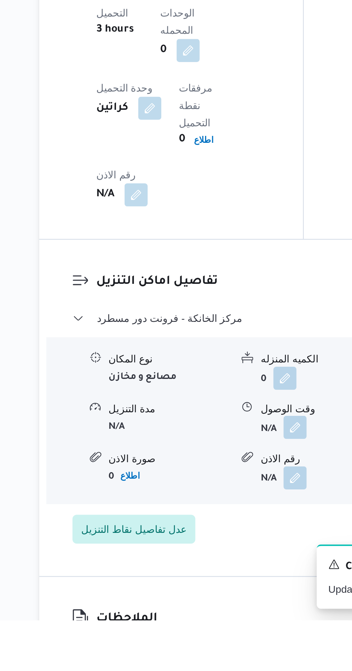
click at [222, 570] on button "button" at bounding box center [220, 575] width 11 height 11
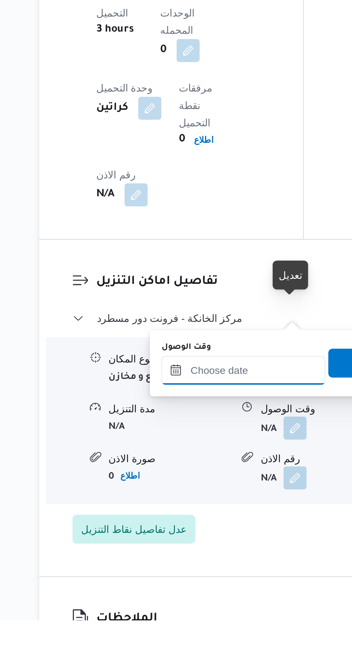
click at [200, 545] on input "وقت الوصول" at bounding box center [195, 547] width 82 height 14
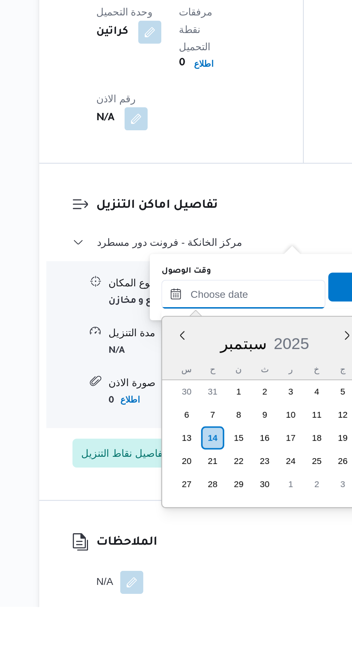
scroll to position [518, 0]
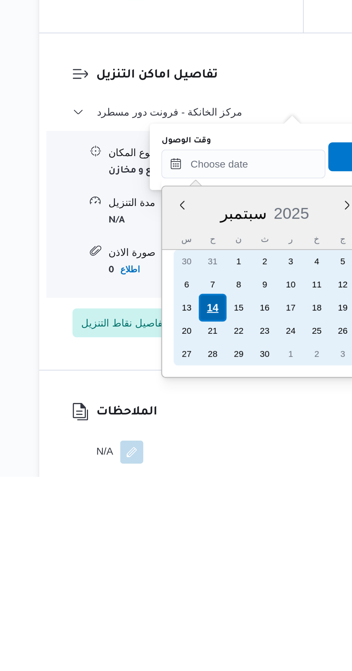
click at [181, 587] on div "14" at bounding box center [180, 588] width 14 height 14
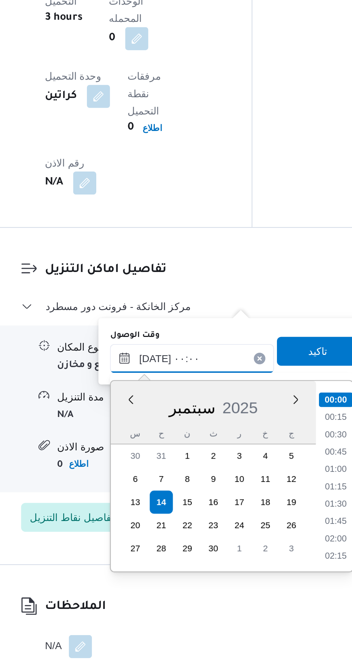
click at [159, 513] on input "[DATE] ٠٠:٠٠" at bounding box center [195, 516] width 82 height 14
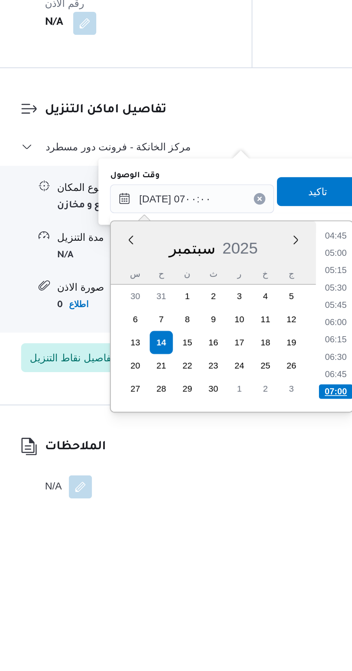
click at [268, 610] on li "07:00" at bounding box center [266, 611] width 17 height 7
type input "[DATE] ٠٧:٠٠"
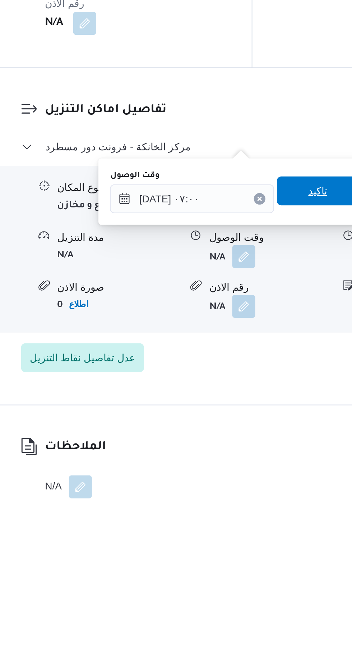
click at [256, 513] on span "تاكيد" at bounding box center [257, 512] width 40 height 14
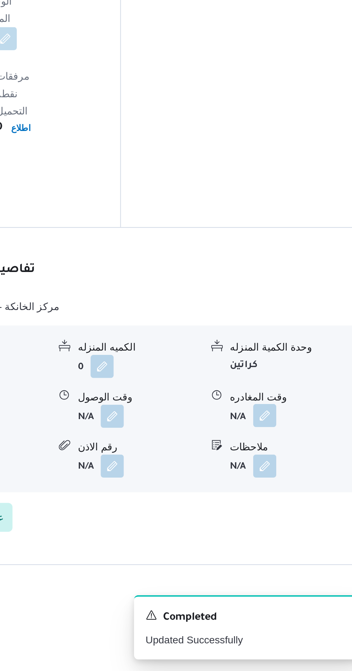
click at [298, 539] on button "button" at bounding box center [295, 544] width 11 height 11
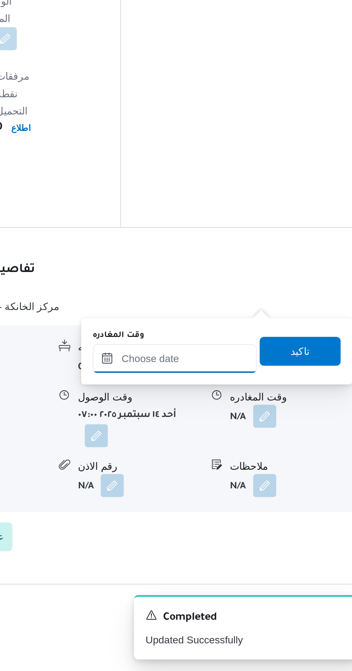
click at [265, 517] on input "وقت المغادره" at bounding box center [252, 516] width 82 height 14
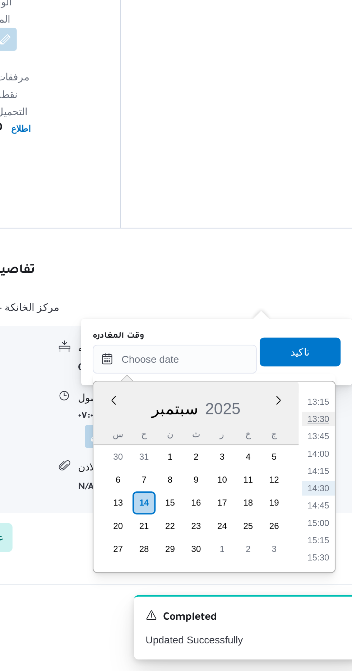
click at [322, 544] on li "13:30" at bounding box center [323, 546] width 17 height 7
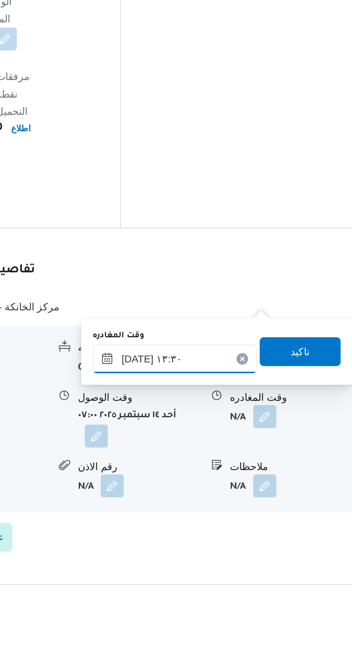
click at [266, 513] on input "[DATE] ١٣:٣٠" at bounding box center [252, 516] width 82 height 14
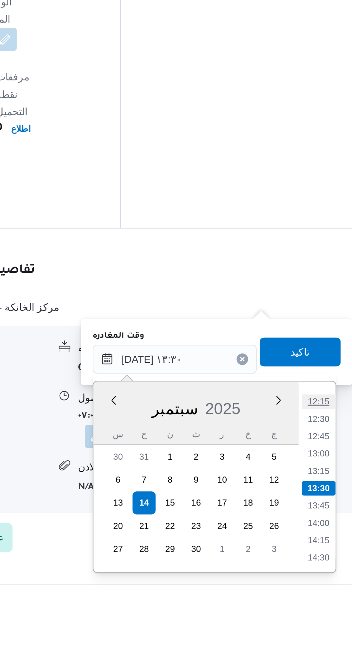
click at [321, 537] on li "12:15" at bounding box center [323, 537] width 17 height 7
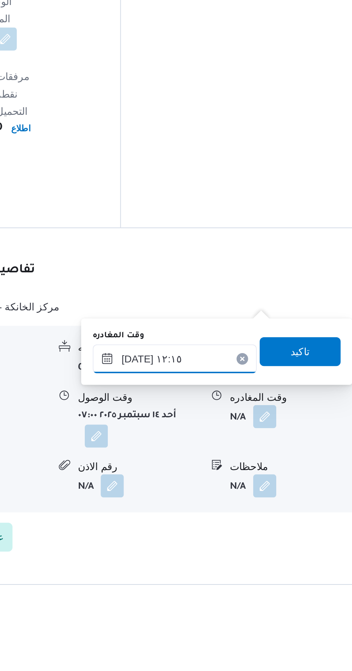
click at [264, 515] on input "[DATE] ١٢:١٥" at bounding box center [252, 516] width 82 height 14
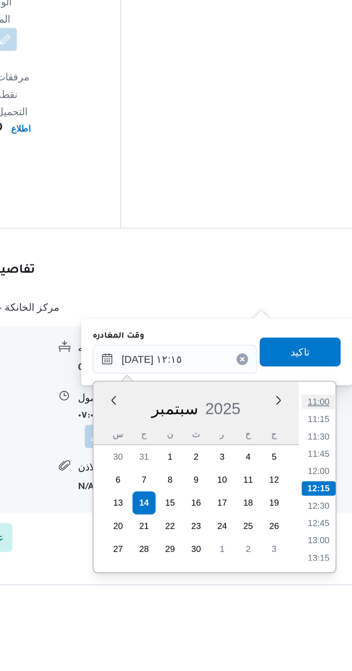
click at [320, 537] on li "11:00" at bounding box center [323, 537] width 17 height 7
type input "[DATE] ١١:٠٠"
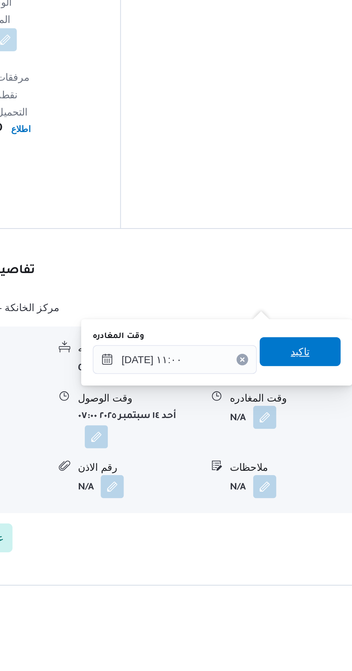
click at [318, 514] on span "تاكيد" at bounding box center [313, 512] width 9 height 9
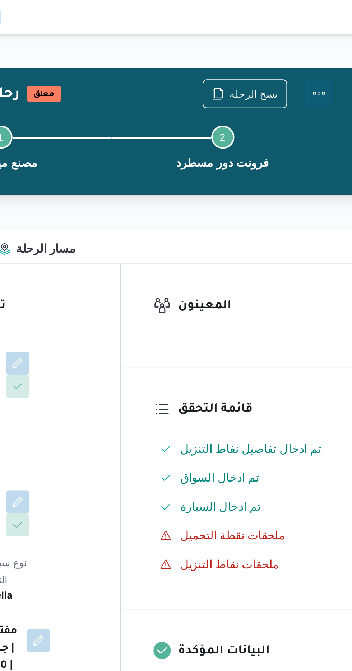
click at [325, 47] on button "Actions" at bounding box center [323, 46] width 14 height 14
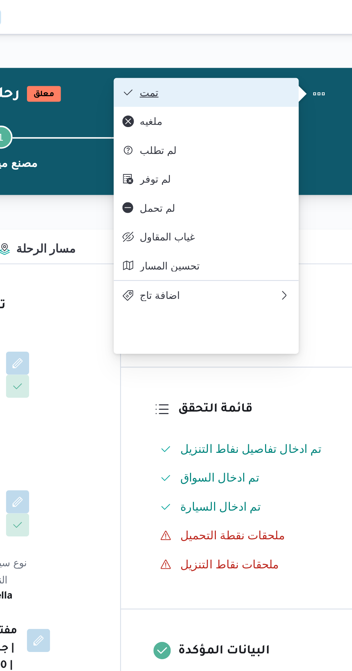
click at [295, 45] on span "تمت" at bounding box center [271, 46] width 75 height 6
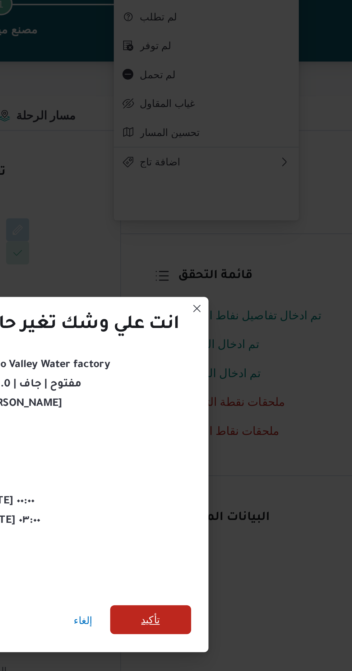
click at [241, 374] on span "تأكيد" at bounding box center [239, 374] width 9 height 9
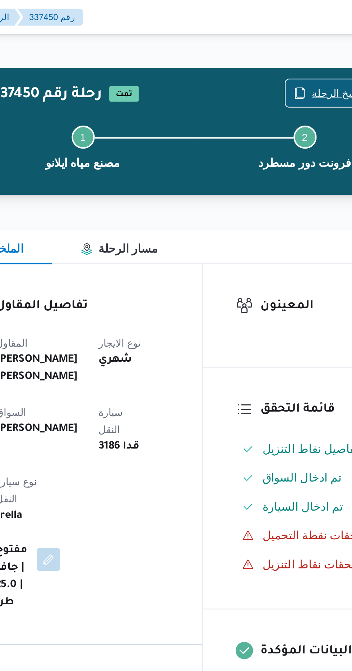
click at [283, 39] on button "نسخ الرحلة" at bounding box center [286, 46] width 42 height 14
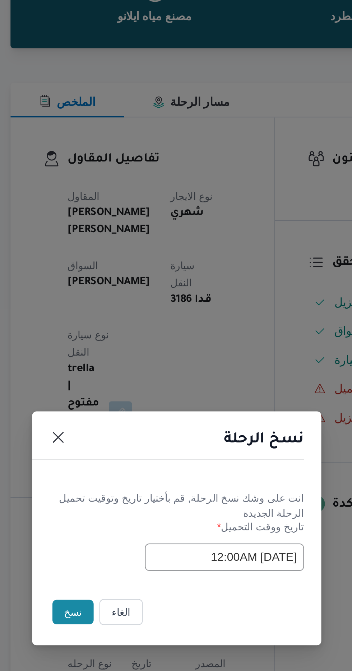
click at [122, 378] on button "نسخ" at bounding box center [124, 377] width 20 height 12
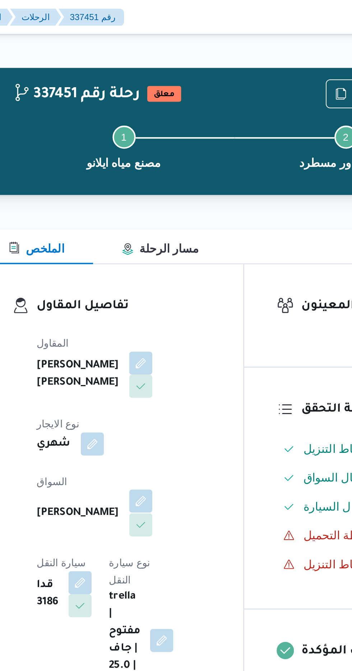
click at [168, 243] on button "button" at bounding box center [173, 248] width 11 height 11
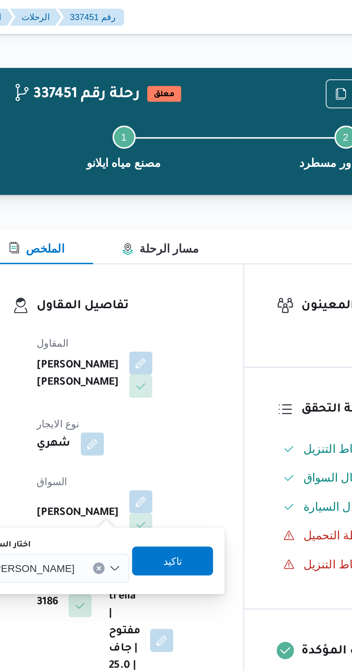
click at [137, 281] on span "[PERSON_NAME]" at bounding box center [119, 282] width 41 height 8
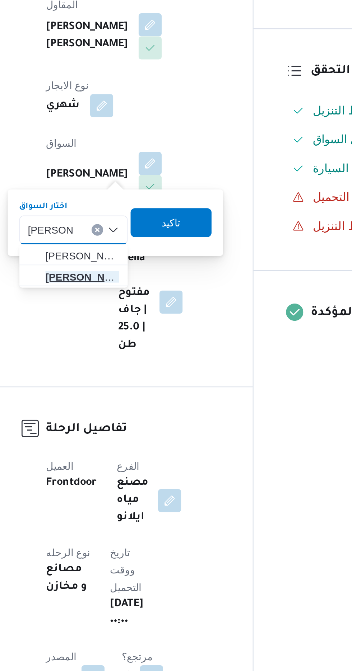
type input "[PERSON_NAME]"
click at [144, 306] on span "[PERSON_NAME] [PERSON_NAME]" at bounding box center [139, 306] width 37 height 9
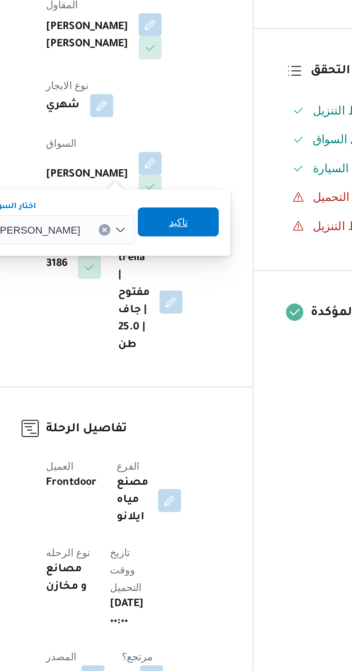
click at [192, 278] on span "تاكيد" at bounding box center [187, 278] width 9 height 9
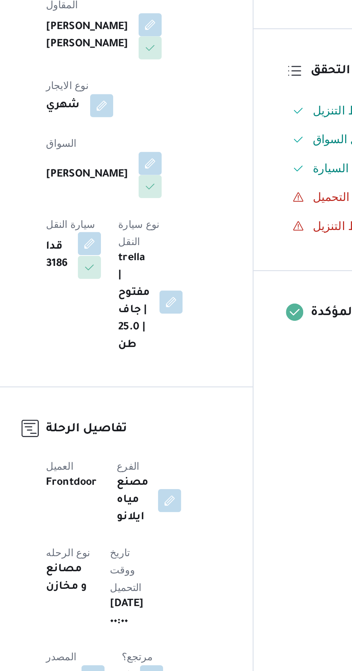
click at [149, 284] on button "button" at bounding box center [143, 289] width 11 height 11
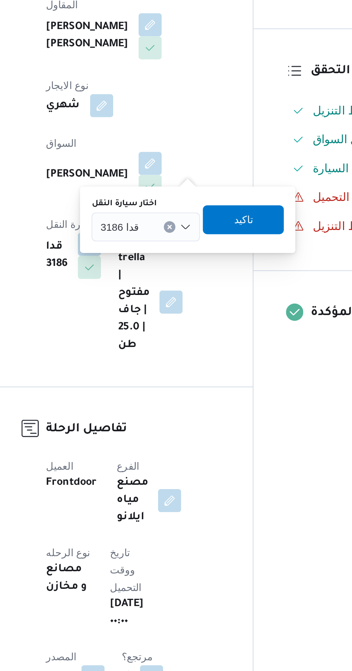
click at [171, 282] on input "اختار سيارة النقل" at bounding box center [171, 281] width 1 height 9
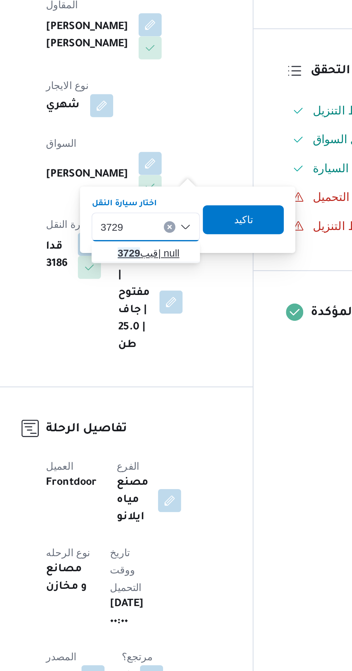
type input "3729"
click at [173, 293] on span "قيب 3729 | null" at bounding box center [175, 294] width 37 height 9
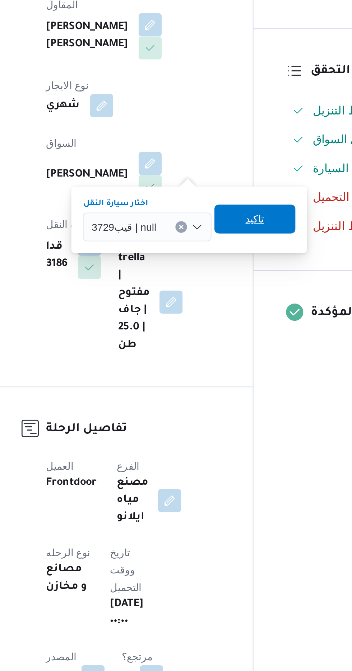
click at [226, 279] on span "تاكيد" at bounding box center [225, 277] width 9 height 9
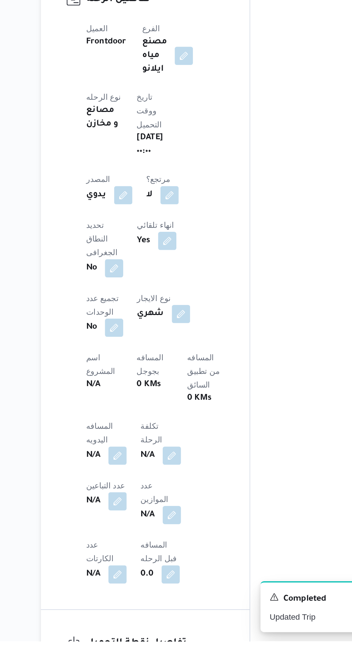
scroll to position [115, 0]
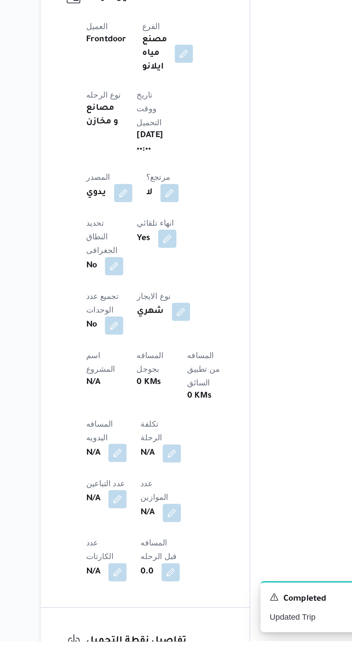
click at [144, 547] on button "button" at bounding box center [141, 552] width 11 height 11
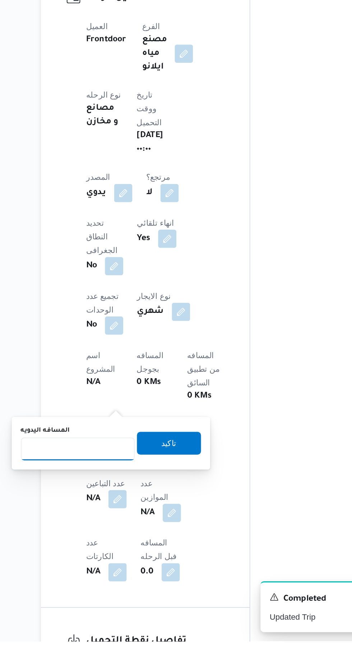
click at [140, 548] on input "المسافه اليدويه" at bounding box center [116, 550] width 71 height 14
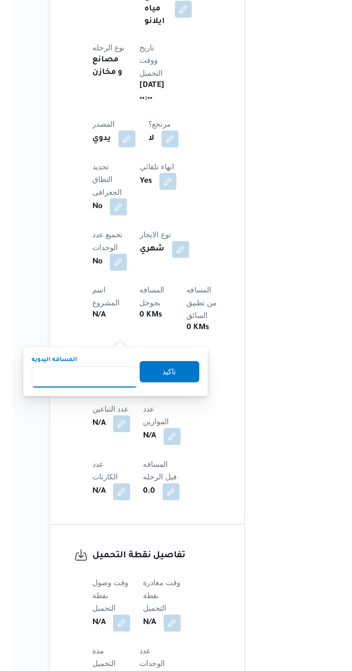
scroll to position [162, 0]
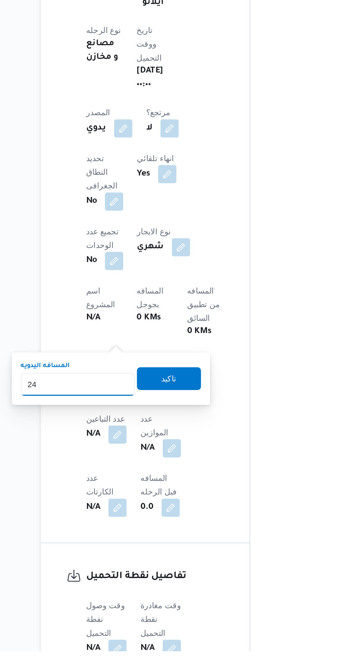
type input "240"
click at [187, 493] on span "تاكيد" at bounding box center [174, 500] width 40 height 14
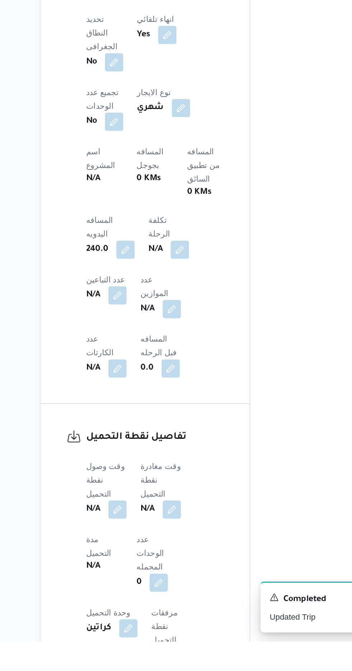
scroll to position [260, 0]
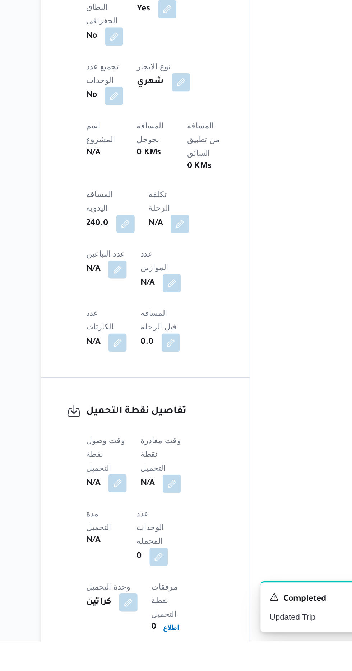
click at [145, 566] on button "button" at bounding box center [141, 571] width 11 height 11
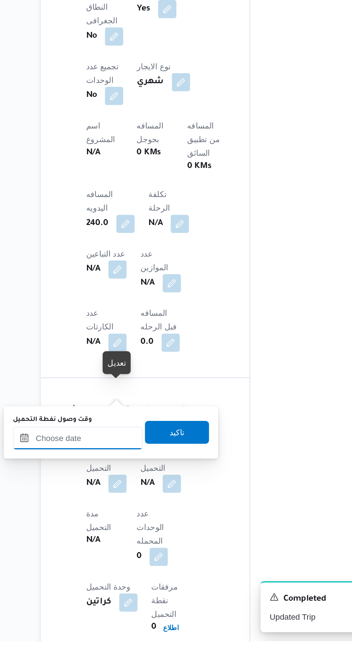
click at [135, 543] on input "وقت وصول نفطة التحميل" at bounding box center [117, 543] width 82 height 14
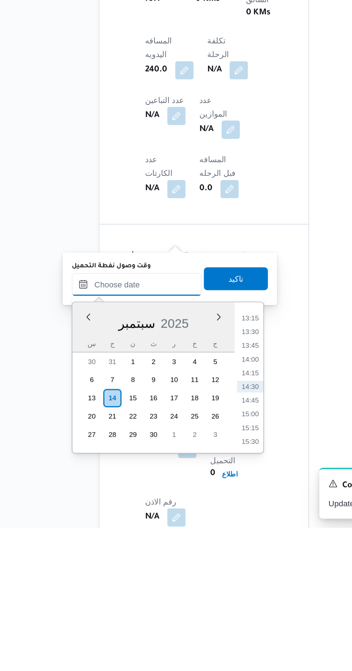
scroll to position [285, 0]
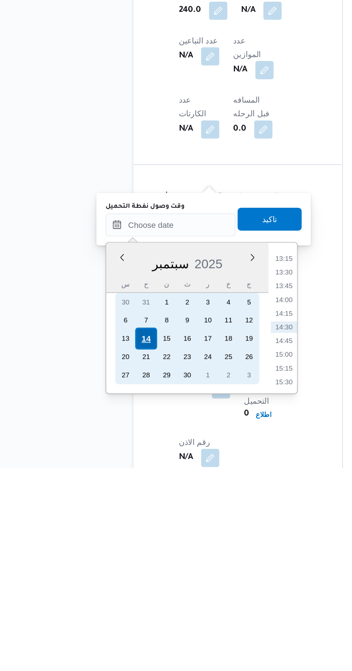
click at [101, 589] on div "14" at bounding box center [101, 590] width 14 height 14
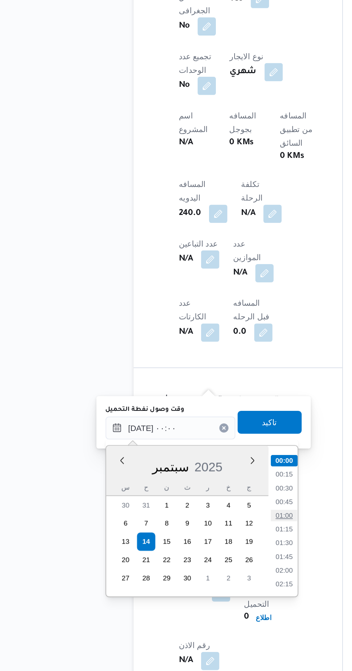
click at [190, 574] on li "01:00" at bounding box center [188, 573] width 17 height 7
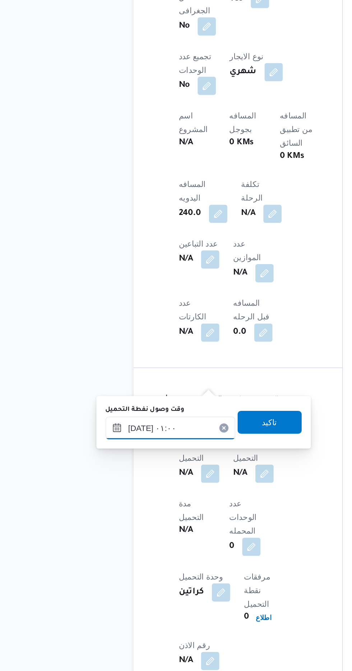
scroll to position [285, 0]
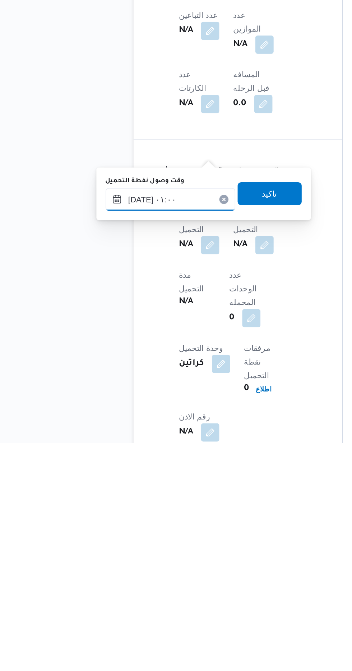
click at [134, 514] on input "[DATE] ٠١:٠٠" at bounding box center [117, 518] width 82 height 14
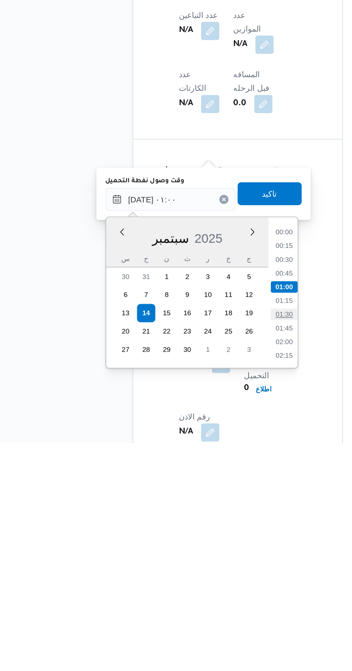
click at [188, 588] on li "01:30" at bounding box center [188, 590] width 17 height 7
type input "[DATE] ٠١:٣٠"
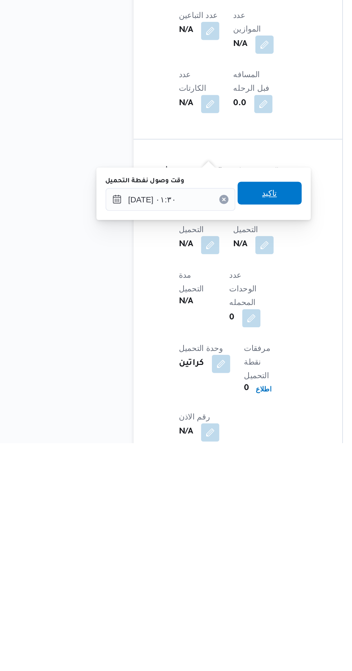
click at [182, 513] on span "تاكيد" at bounding box center [178, 514] width 9 height 9
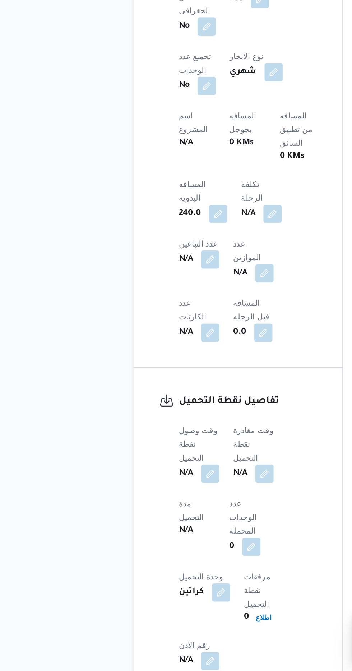
click at [180, 541] on span at bounding box center [173, 546] width 15 height 11
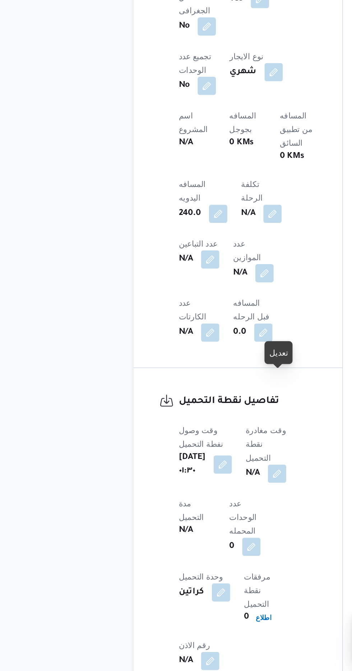
click at [168, 522] on div "وقت وصول نفطة التحميل [DATE] ٠١:٣٠ وقت مغادرة نقطة التحميل N/A مدة التحميل N/A …" at bounding box center [164, 593] width 95 height 164
click at [189, 541] on button "button" at bounding box center [183, 546] width 11 height 11
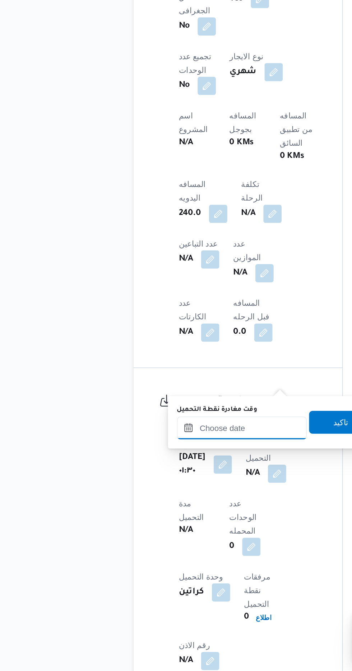
click at [173, 517] on input "وقت مغادرة نقطة التحميل" at bounding box center [162, 518] width 82 height 14
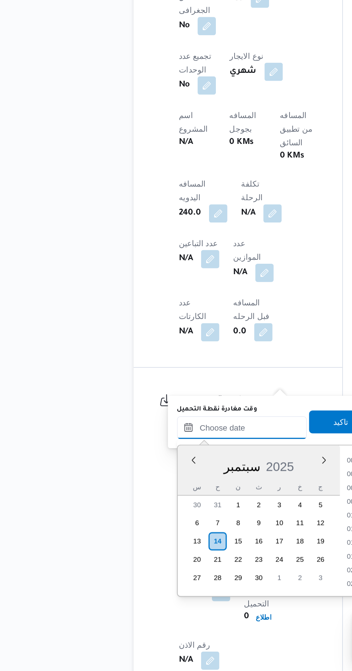
scroll to position [456, 0]
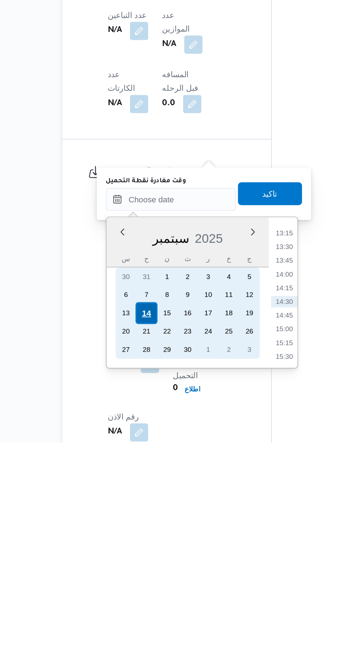
click at [143, 589] on div "14" at bounding box center [146, 590] width 14 height 14
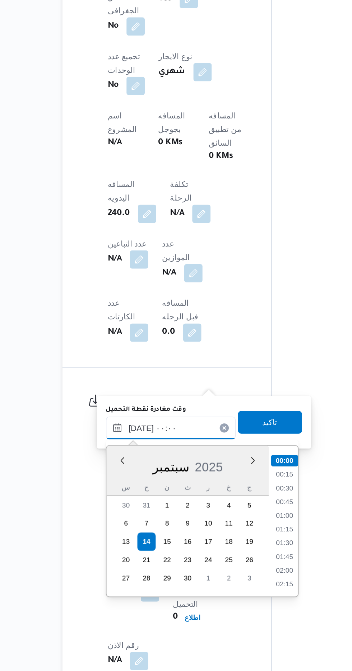
click at [128, 525] on input "[DATE] ٠٠:٠٠" at bounding box center [162, 518] width 82 height 14
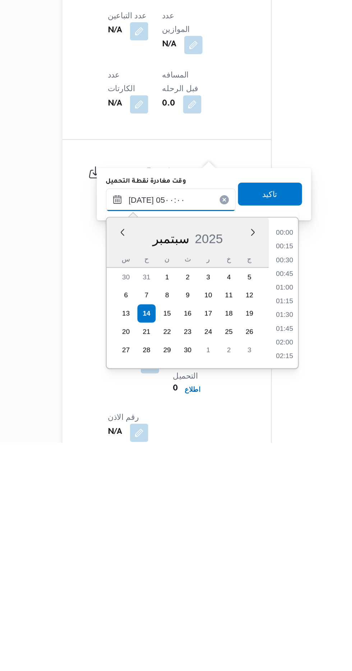
scroll to position [97, 0]
click at [235, 613] on li "05:00" at bounding box center [232, 614] width 17 height 7
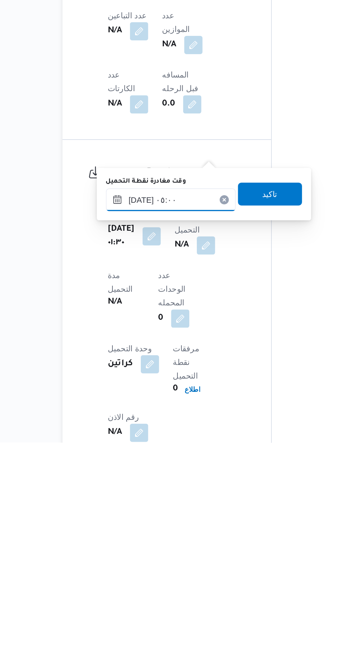
click at [176, 520] on input "[DATE] ٠٥:٠٠" at bounding box center [162, 519] width 82 height 14
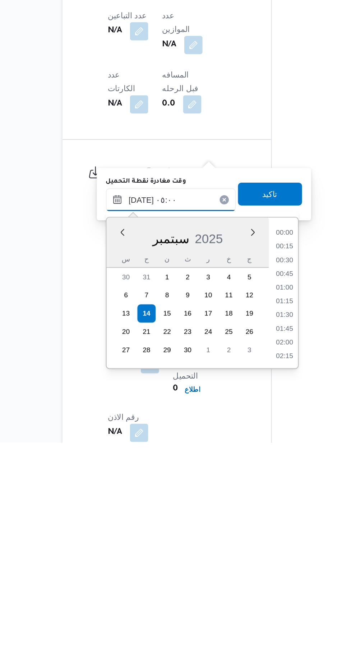
scroll to position [129, 0]
click at [230, 564] on li "04:30" at bounding box center [232, 565] width 17 height 7
type input "[DATE] ٠٤:٣٠"
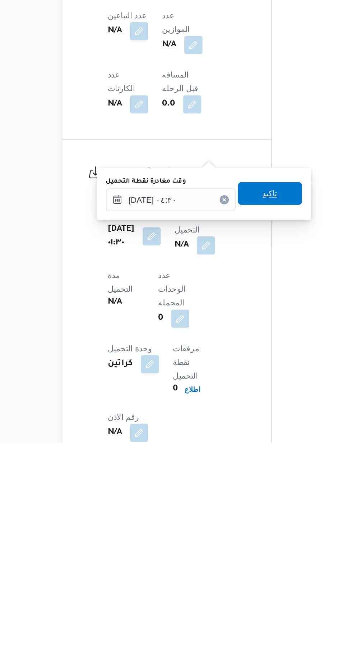
click at [228, 516] on span "تاكيد" at bounding box center [223, 515] width 9 height 9
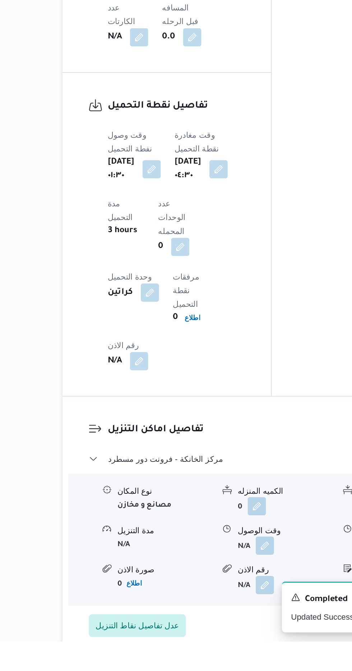
scroll to position [453, 0]
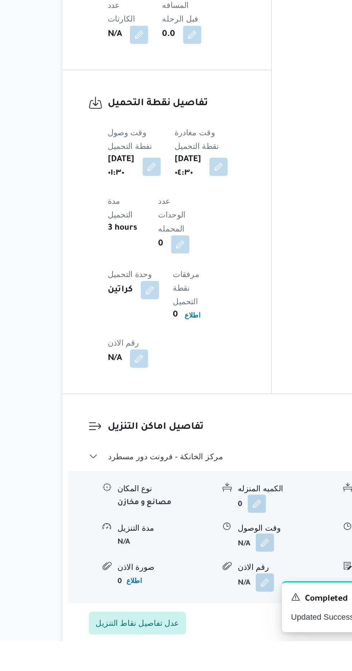
click at [223, 604] on button "button" at bounding box center [220, 609] width 11 height 11
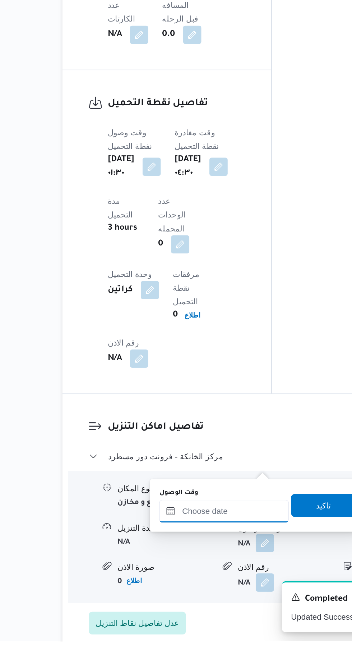
click at [211, 591] on input "وقت الوصول" at bounding box center [195, 589] width 82 height 14
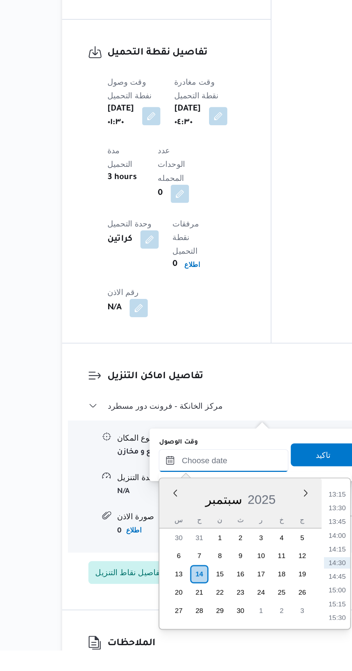
scroll to position [496, 0]
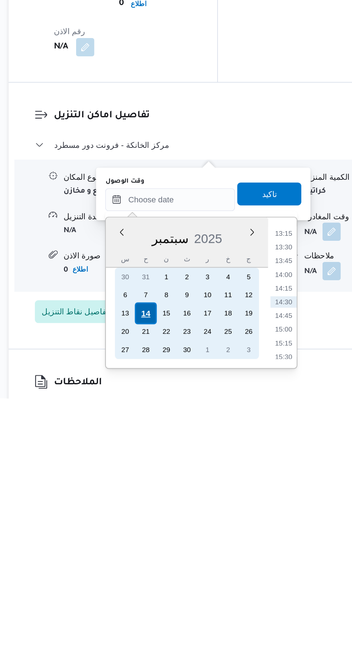
click at [180, 617] on div "14" at bounding box center [180, 618] width 14 height 14
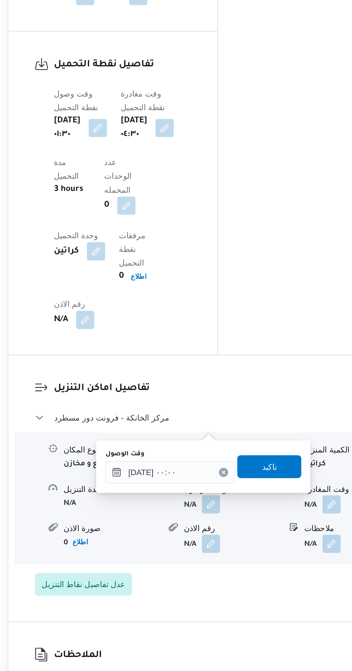
click at [153, 551] on div "وقت الوصول [DATE] ٠٠:٠٠ تاكيد" at bounding box center [215, 542] width 125 height 23
click at [169, 546] on input "[DATE] ٠٠:٠٠" at bounding box center [195, 546] width 82 height 14
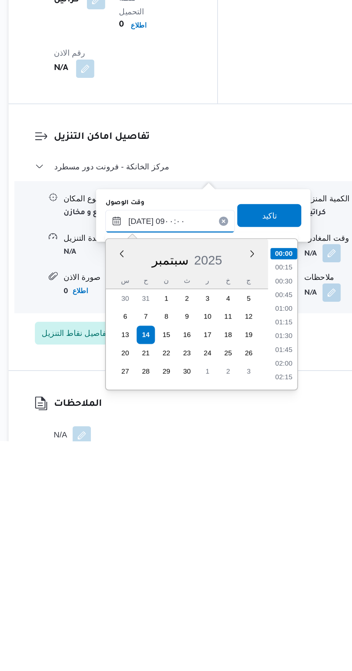
scroll to position [235, 0]
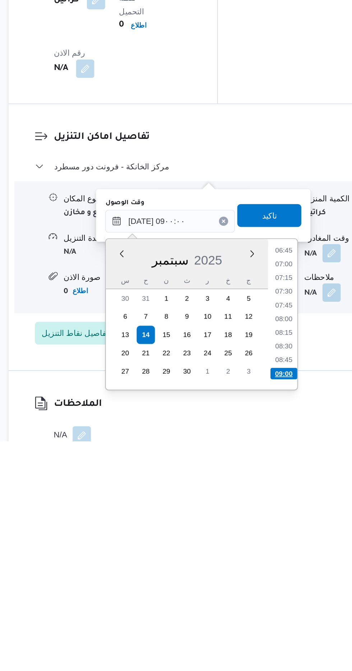
click at [267, 628] on li "09:00" at bounding box center [266, 628] width 17 height 7
type input "[DATE] ٠٩:٠٠"
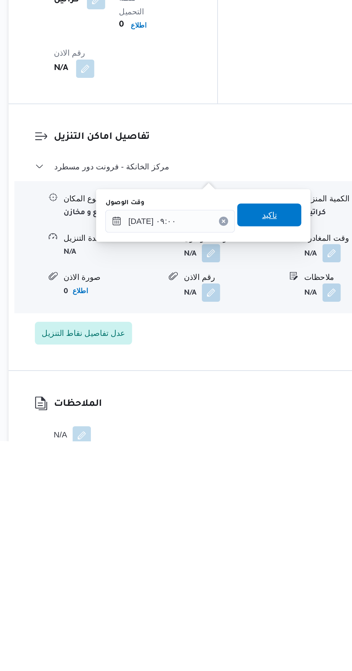
click at [262, 530] on span "تاكيد" at bounding box center [256, 529] width 9 height 9
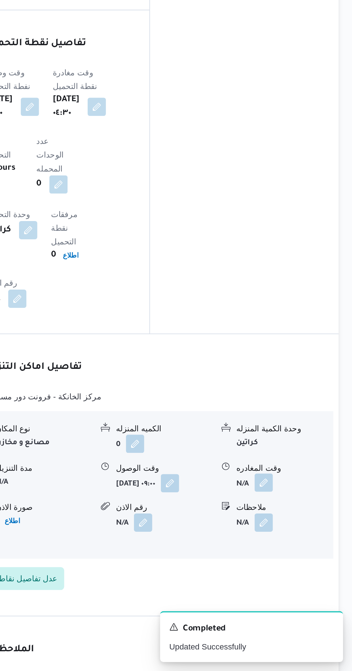
click at [299, 547] on button "button" at bounding box center [295, 552] width 11 height 11
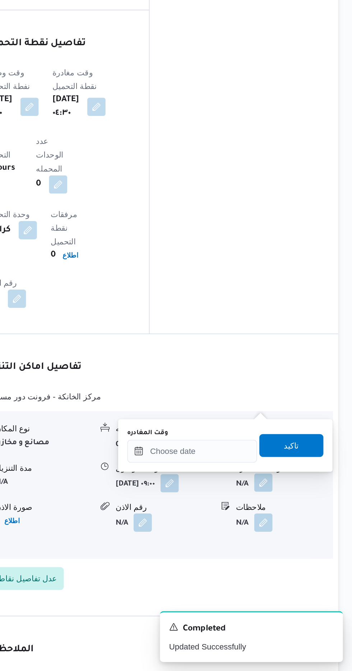
scroll to position [509, 0]
click at [260, 531] on input "وقت المغادره" at bounding box center [252, 533] width 82 height 14
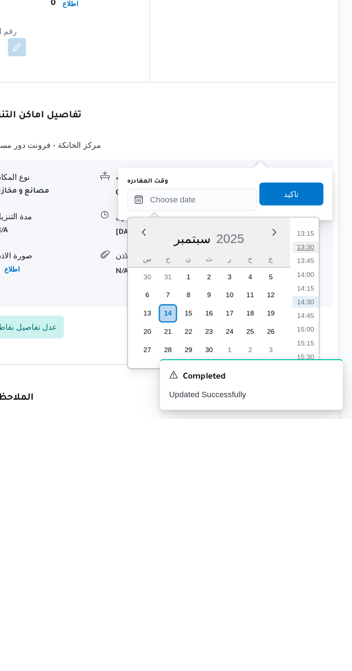
click at [325, 563] on li "13:30" at bounding box center [323, 563] width 17 height 7
type input "[DATE] ١٣:٣٠"
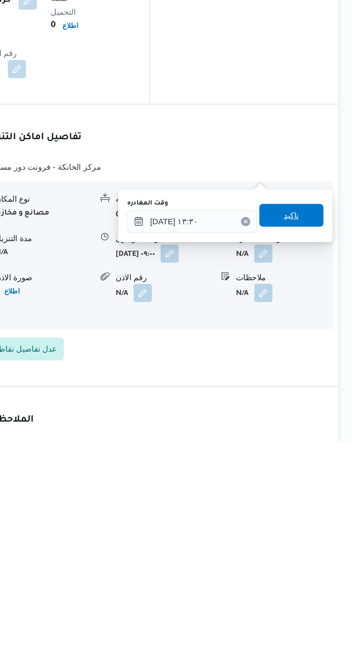
click at [318, 528] on span "تاكيد" at bounding box center [313, 529] width 9 height 9
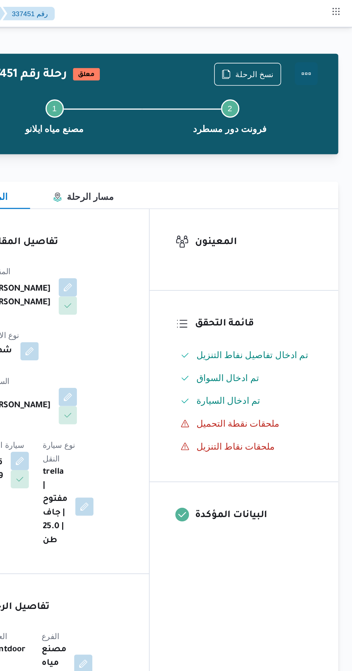
click at [330, 41] on button "Actions" at bounding box center [323, 46] width 14 height 14
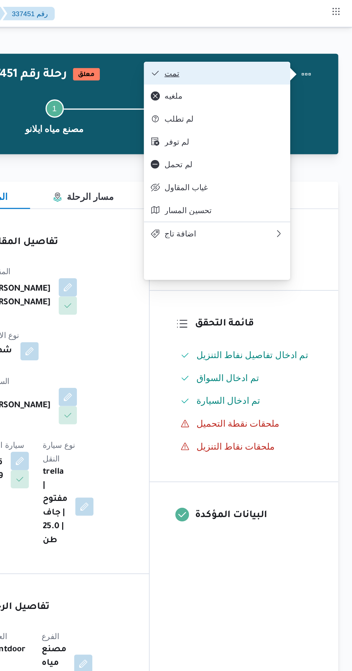
click at [300, 41] on button "تمت" at bounding box center [267, 46] width 92 height 14
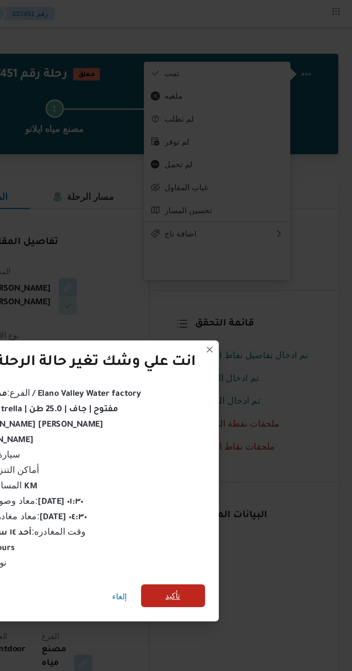
click at [241, 374] on span "تأكيد" at bounding box center [239, 374] width 9 height 9
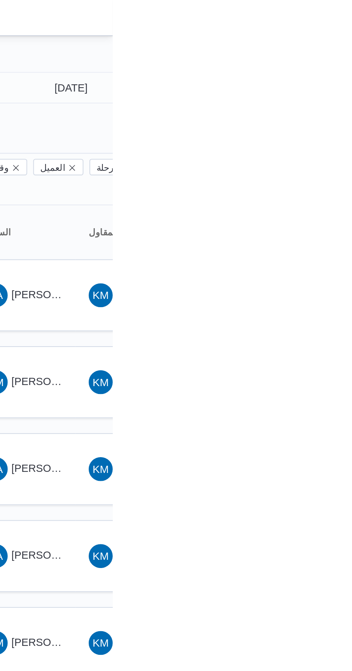
type input "[DATE]"
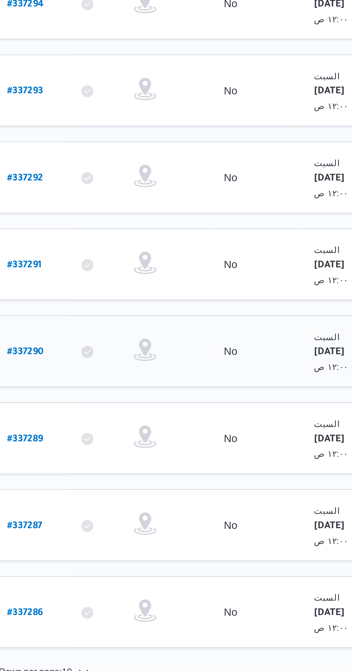
click at [113, 303] on link "# 337290" at bounding box center [109, 308] width 18 height 10
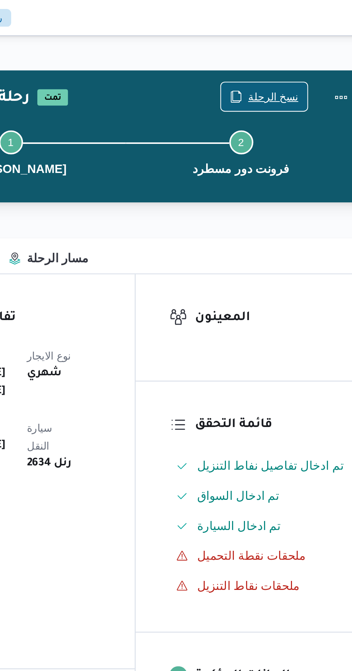
click at [292, 43] on span "نسخ الرحلة" at bounding box center [291, 46] width 24 height 9
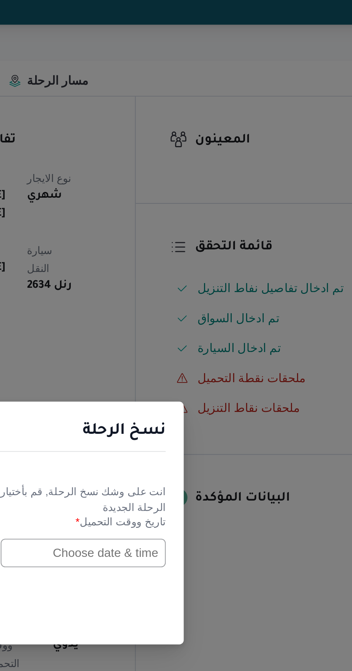
click at [205, 348] on input "text" at bounding box center [199, 350] width 79 height 14
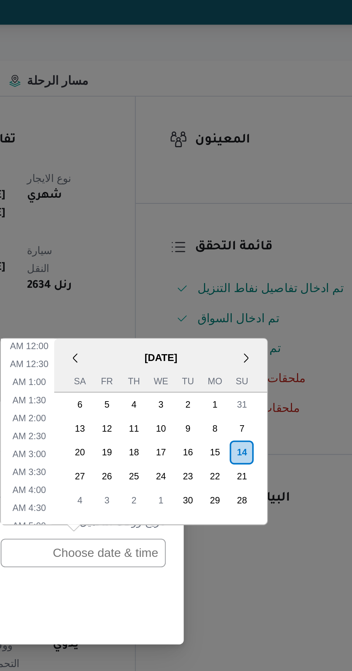
scroll to position [209, 0]
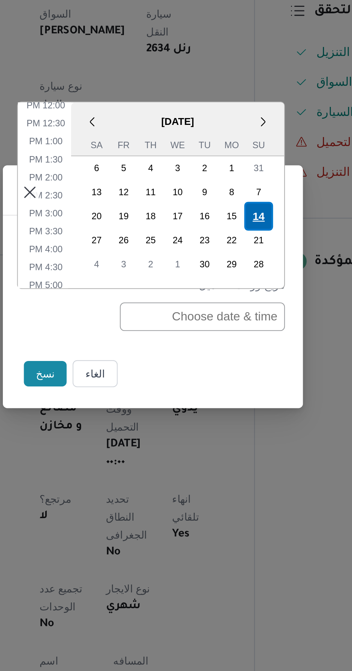
click at [226, 304] on div "14" at bounding box center [227, 302] width 14 height 14
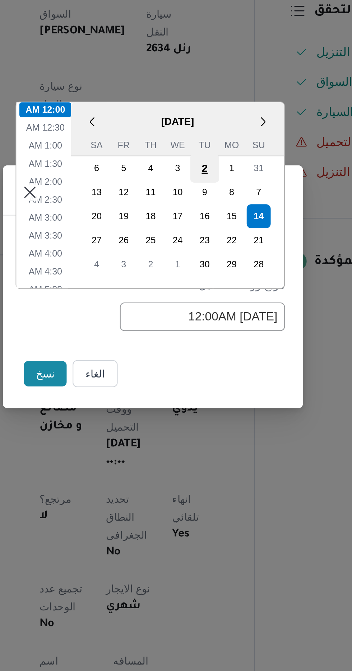
click at [201, 279] on div "2" at bounding box center [201, 279] width 14 height 14
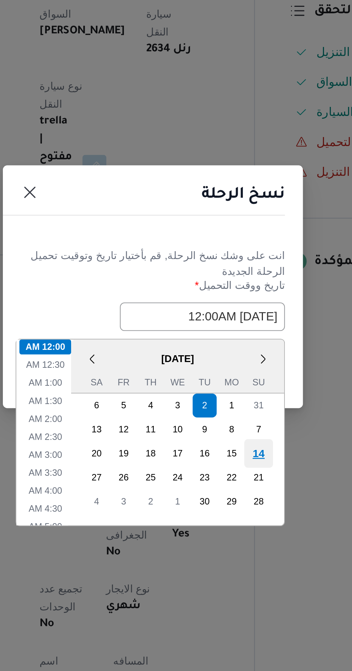
click at [228, 414] on div "14" at bounding box center [227, 416] width 14 height 14
type input "[DATE] 12:00AM"
click at [228, 414] on div "14" at bounding box center [227, 416] width 14 height 14
click at [129, 361] on li "12:00 AM" at bounding box center [124, 364] width 25 height 7
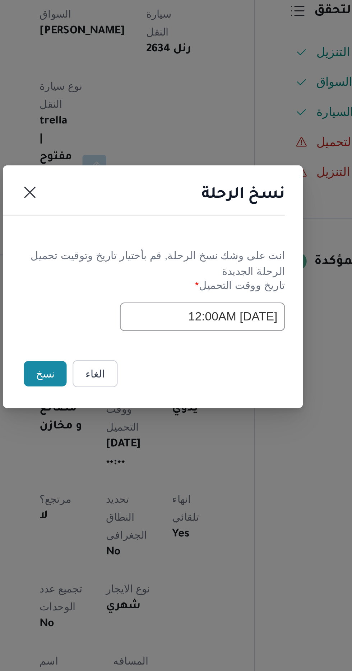
click at [123, 377] on button "نسخ" at bounding box center [124, 377] width 20 height 12
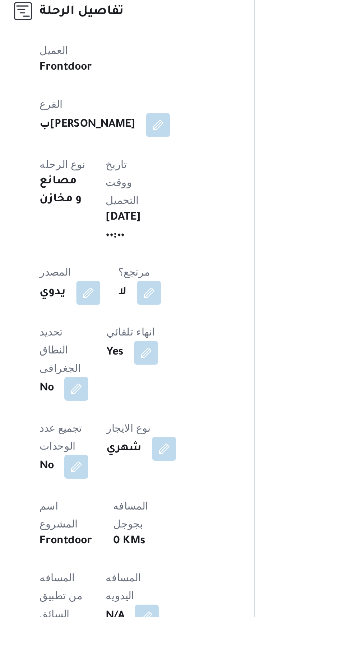
scroll to position [24, 0]
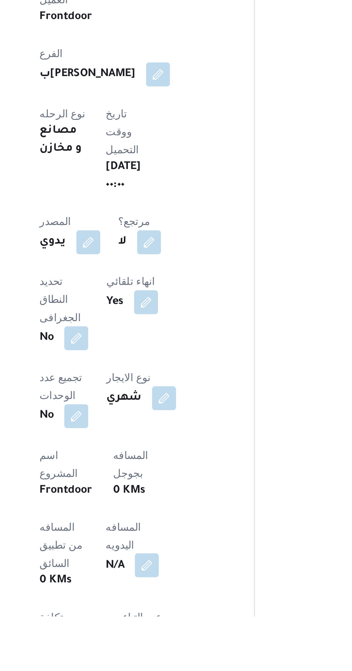
click at [167, 641] on button "button" at bounding box center [172, 646] width 11 height 11
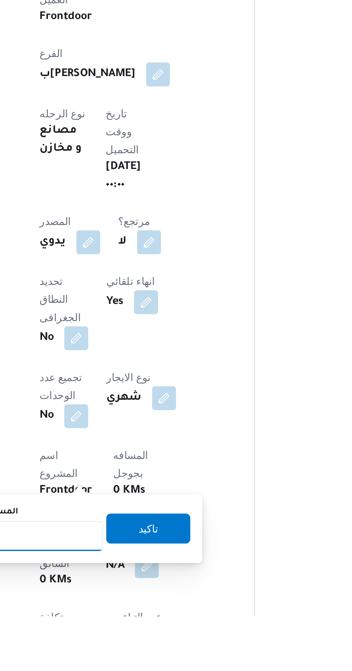
click at [130, 630] on input "المسافه اليدويه" at bounding box center [116, 633] width 71 height 14
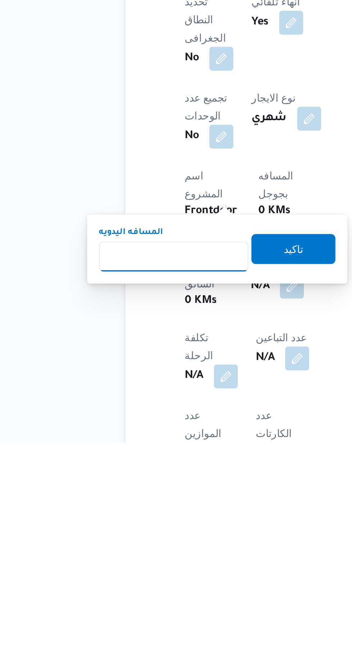
scroll to position [79, 0]
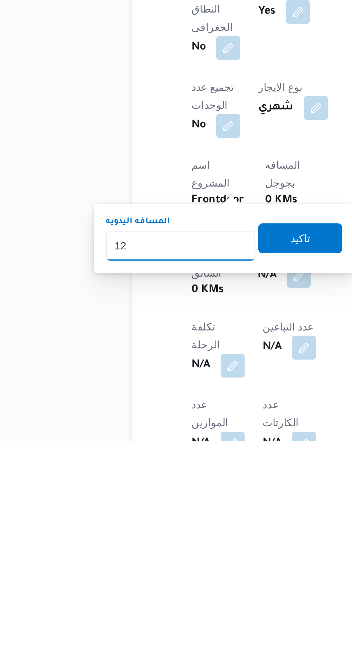
type input "120"
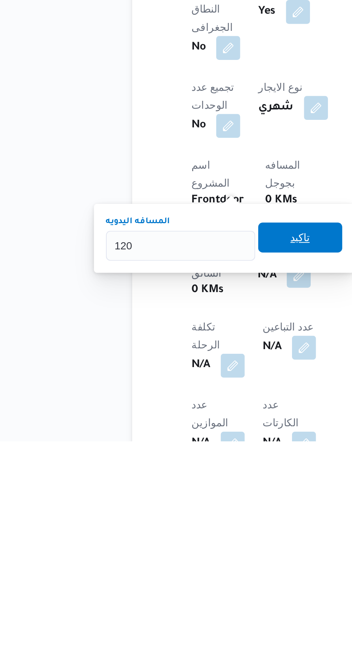
click at [178, 577] on span "تاكيد" at bounding box center [173, 573] width 9 height 9
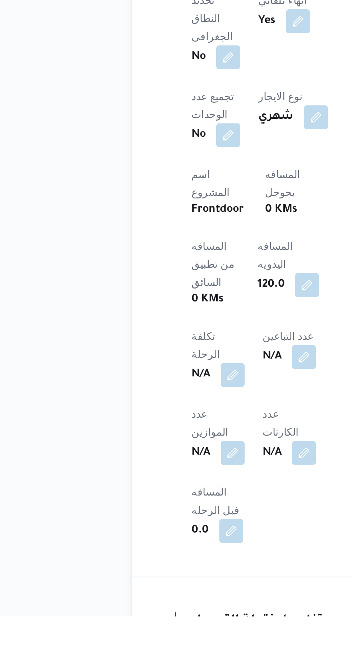
scroll to position [159, 0]
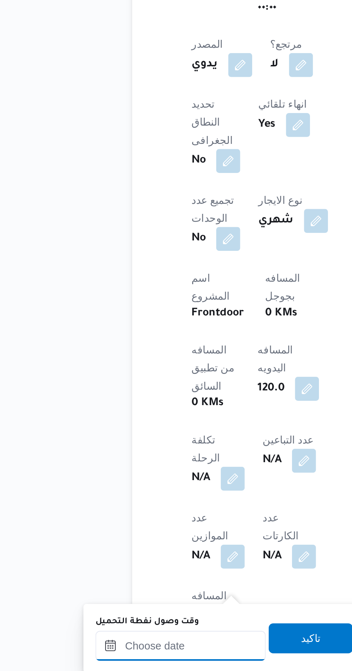
click at [132, 635] on input "وقت وصول نفطة التحميل" at bounding box center [117, 635] width 82 height 14
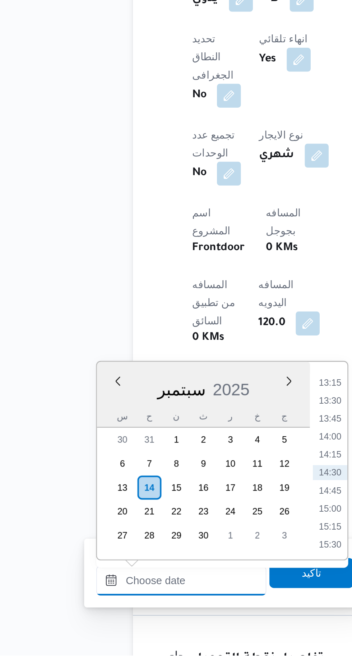
scroll to position [206, 0]
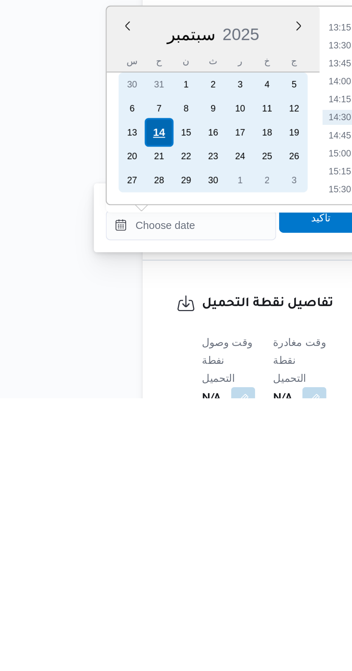
click at [101, 541] on div "14" at bounding box center [101, 544] width 14 height 14
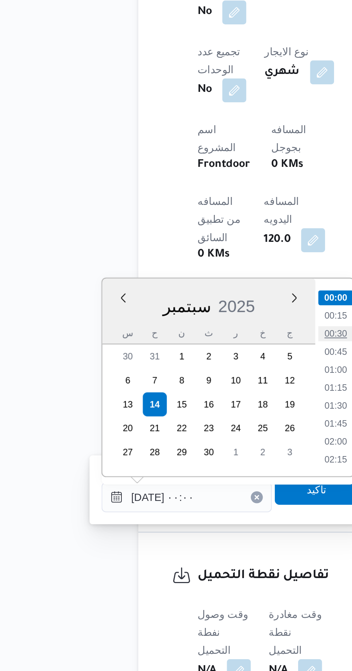
click at [190, 509] on li "00:30" at bounding box center [188, 509] width 17 height 7
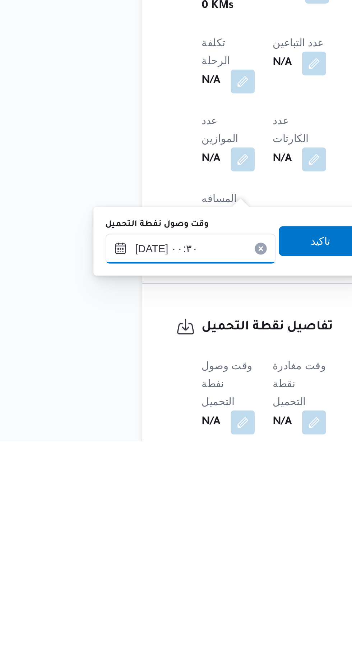
scroll to position [229, 0]
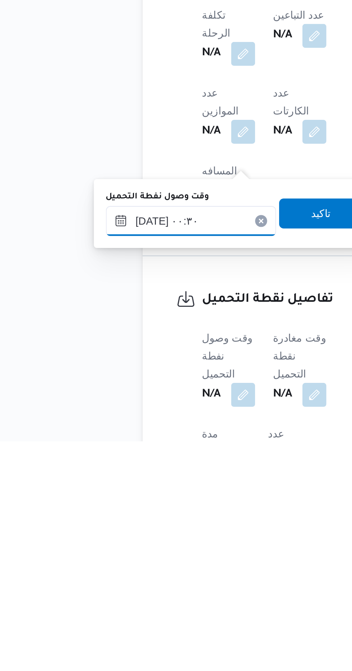
click at [132, 563] on input "[DATE] ٠٠:٣٠" at bounding box center [117, 566] width 82 height 14
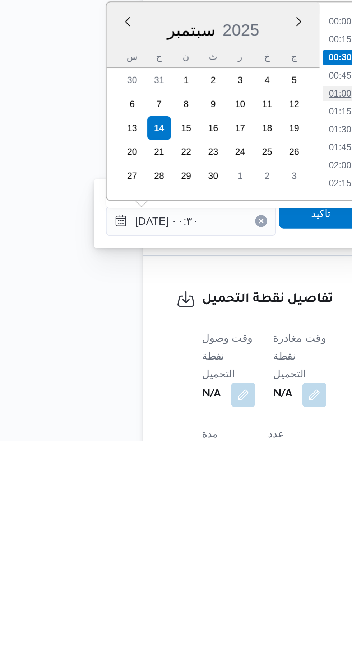
click at [188, 503] on li "01:00" at bounding box center [188, 504] width 17 height 7
type input "[DATE] ٠١:٠٠"
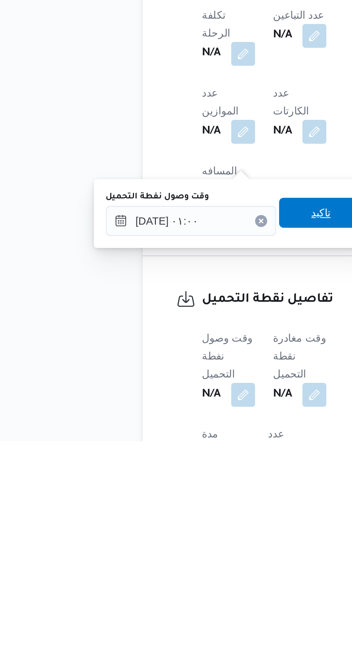
click at [178, 561] on span "تاكيد" at bounding box center [179, 562] width 40 height 14
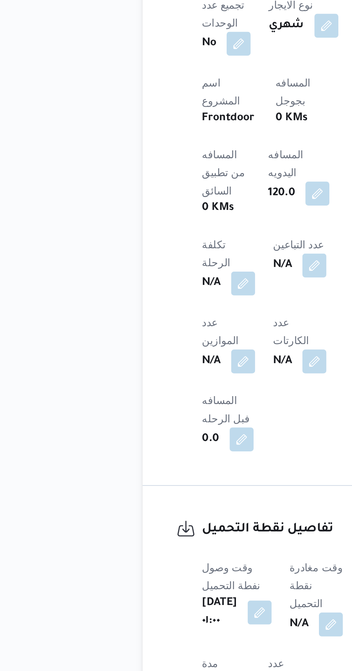
click at [178, 643] on span at bounding box center [181, 648] width 15 height 11
click at [187, 643] on button "button" at bounding box center [183, 648] width 11 height 11
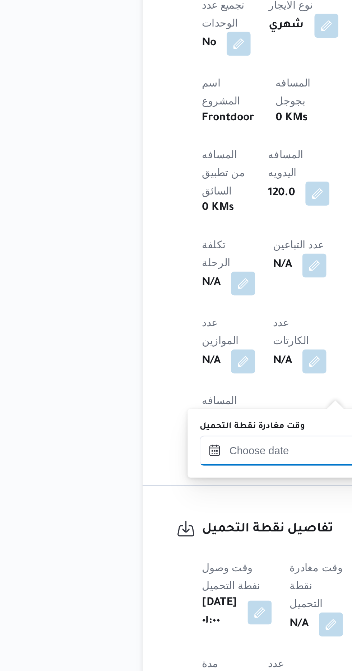
click at [162, 563] on input "وقت مغادرة نقطة التحميل" at bounding box center [162, 566] width 82 height 14
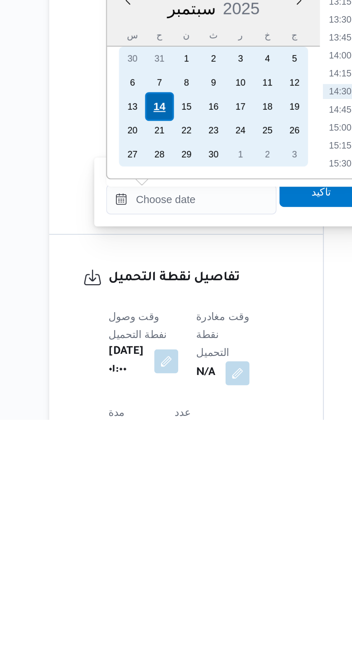
click at [147, 521] on div "14" at bounding box center [146, 521] width 14 height 14
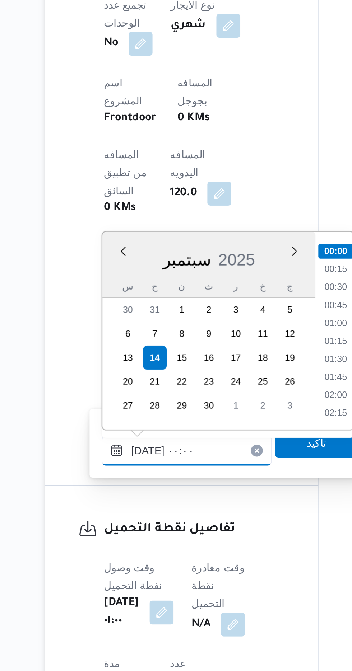
click at [122, 565] on input "[DATE] ٠٠:٠٠" at bounding box center [162, 566] width 82 height 14
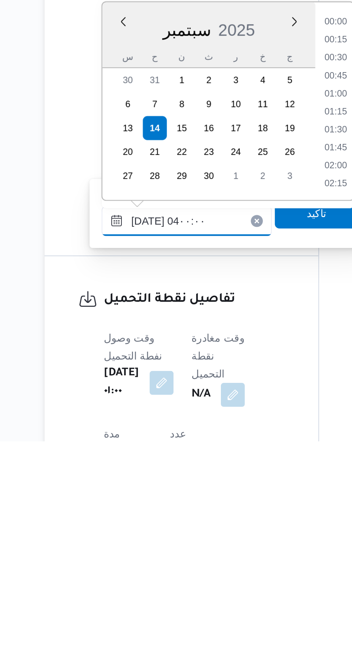
scroll to position [62, 0]
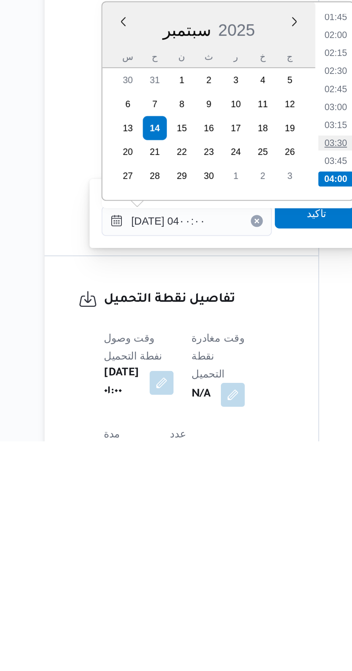
click at [233, 529] on li "03:30" at bounding box center [232, 528] width 17 height 7
type input "[DATE] ٠٣:٣٠"
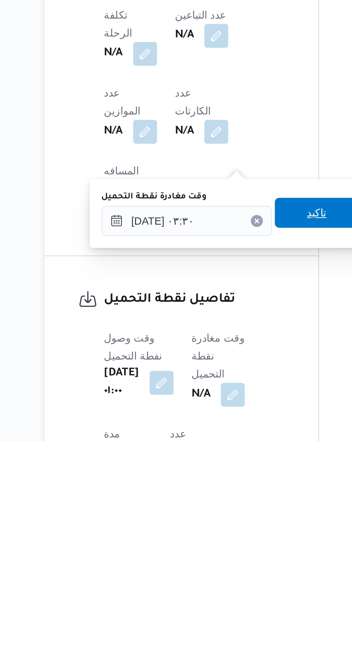
click at [224, 560] on span "تاكيد" at bounding box center [224, 562] width 40 height 14
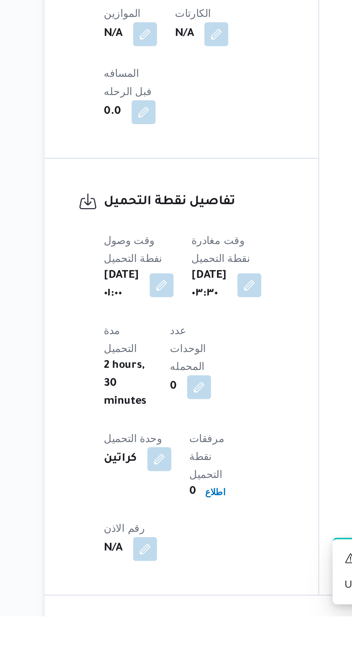
scroll to position [383, 0]
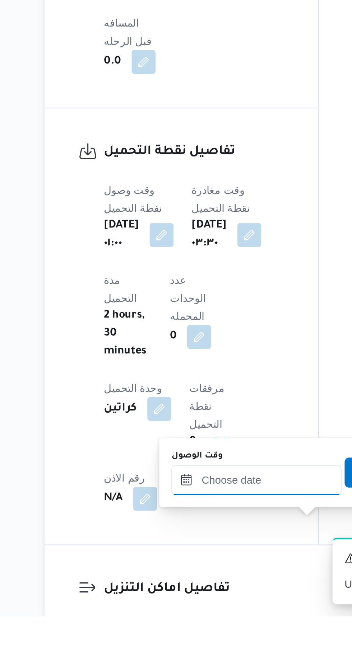
click at [201, 604] on input "وقت الوصول" at bounding box center [195, 606] width 82 height 14
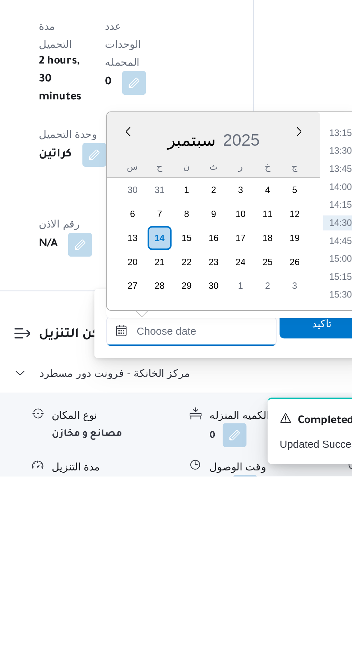
scroll to position [438, 0]
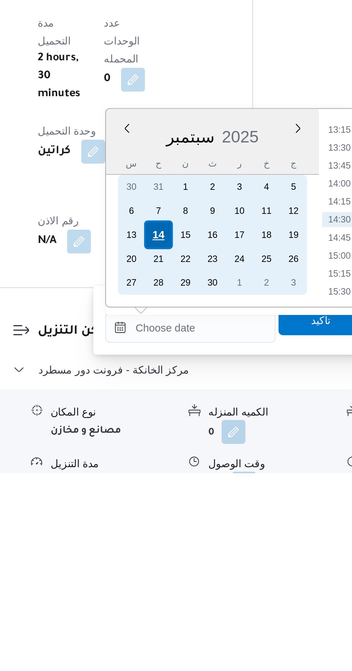
click at [180, 556] on div "14" at bounding box center [180, 557] width 14 height 14
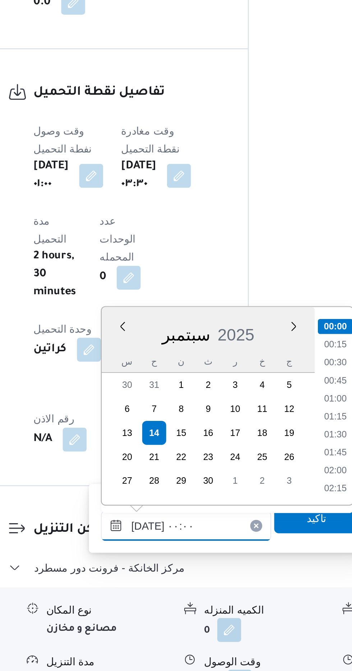
click at [159, 602] on input "[DATE] ٠٠:٠٠" at bounding box center [195, 602] width 82 height 14
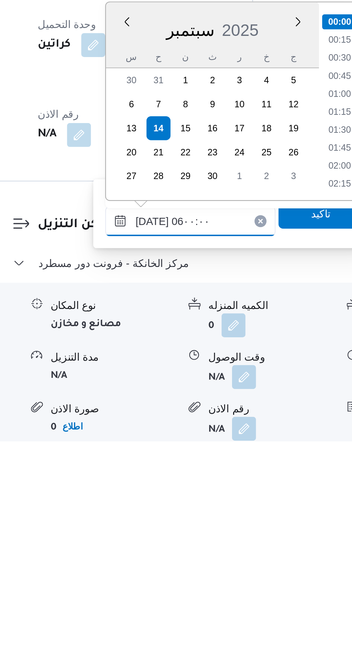
scroll to position [131, 0]
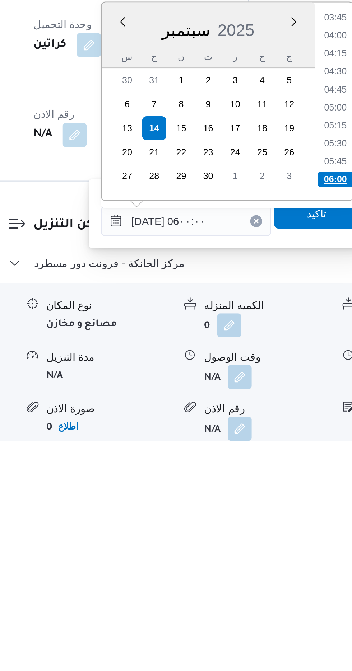
click at [264, 546] on li "06:00" at bounding box center [266, 545] width 17 height 7
type input "[DATE] ٠٦:٠٠"
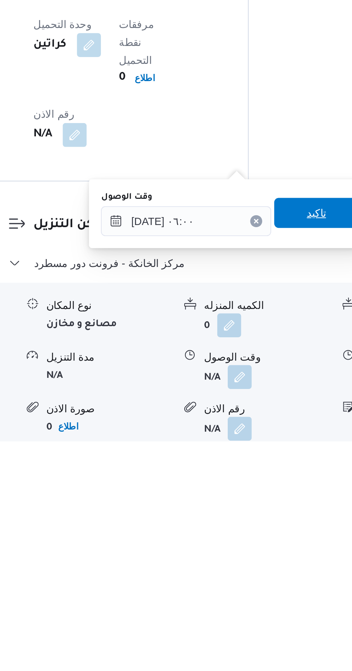
click at [257, 566] on span "تاكيد" at bounding box center [257, 562] width 40 height 14
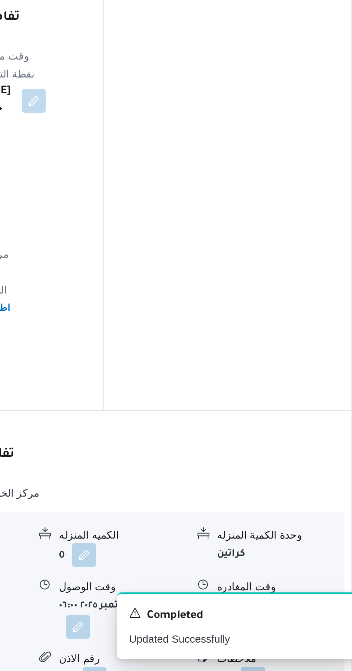
click at [301, 634] on button "button" at bounding box center [295, 639] width 11 height 11
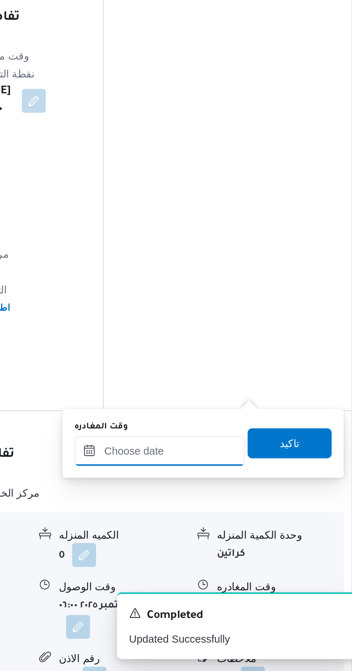
click at [279, 565] on input "وقت المغادره" at bounding box center [252, 566] width 82 height 14
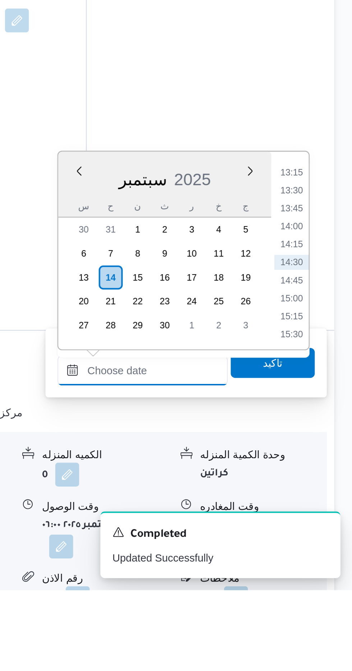
scroll to position [473, 0]
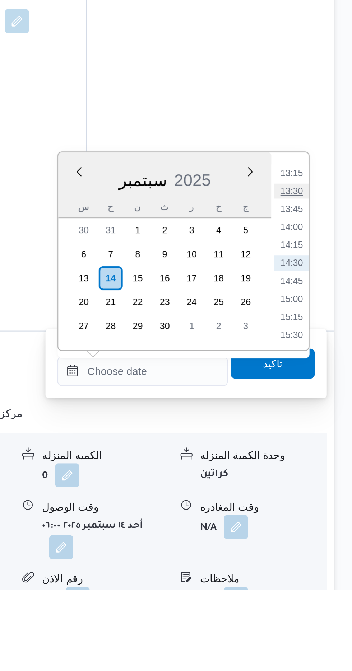
click at [325, 478] on li "13:30" at bounding box center [323, 480] width 17 height 7
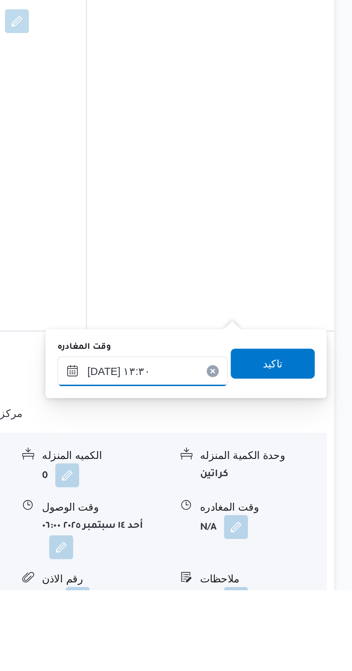
click at [282, 562] on input "[DATE] ١٣:٣٠" at bounding box center [252, 566] width 82 height 14
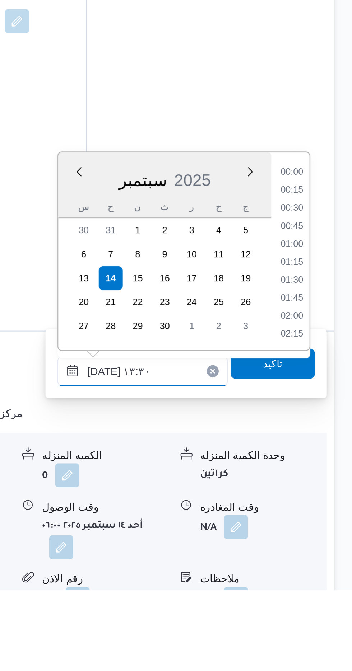
scroll to position [422, 0]
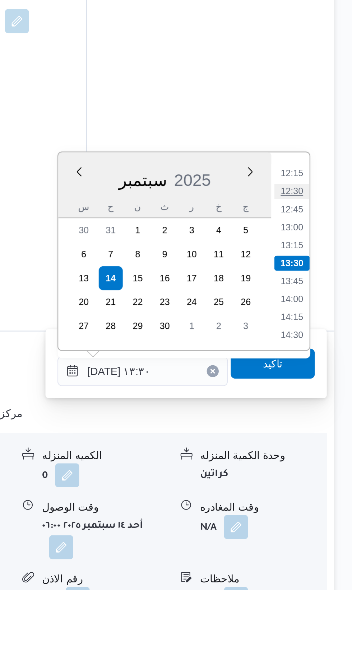
click at [322, 480] on li "12:30" at bounding box center [323, 480] width 17 height 7
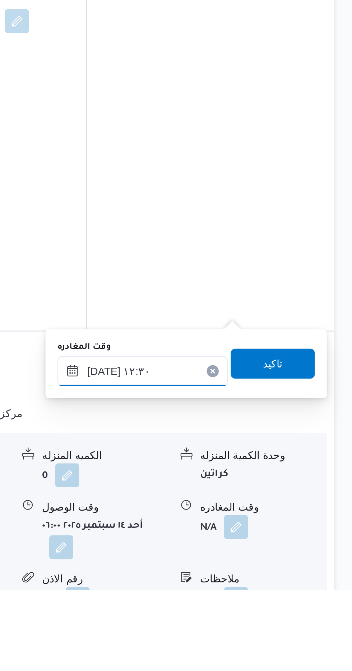
click at [273, 563] on input "[DATE] ١٢:٣٠" at bounding box center [252, 566] width 82 height 14
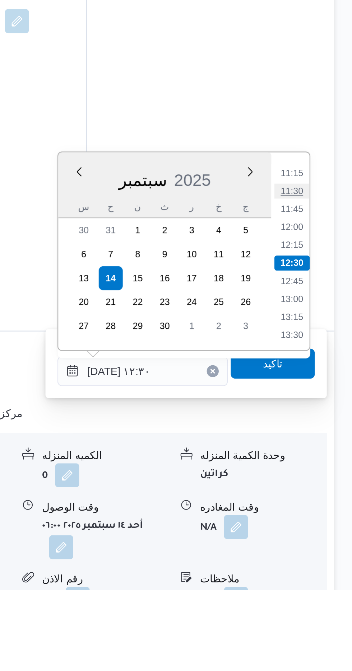
click at [323, 479] on li "11:30" at bounding box center [323, 480] width 17 height 7
type input "[DATE] ١١:٣٠"
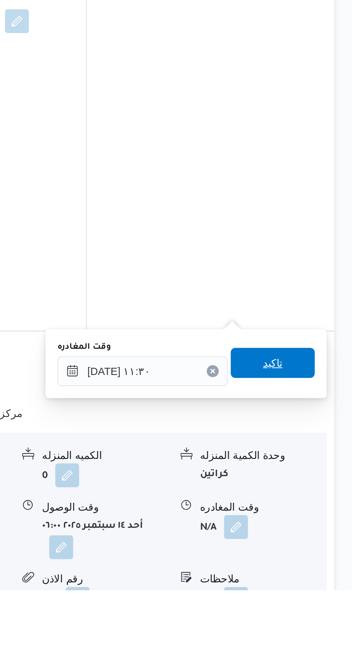
click at [317, 563] on span "تاكيد" at bounding box center [313, 562] width 9 height 9
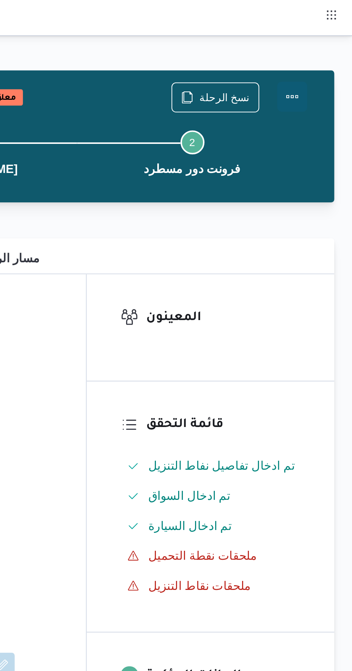
click at [328, 47] on button "Actions" at bounding box center [323, 46] width 14 height 14
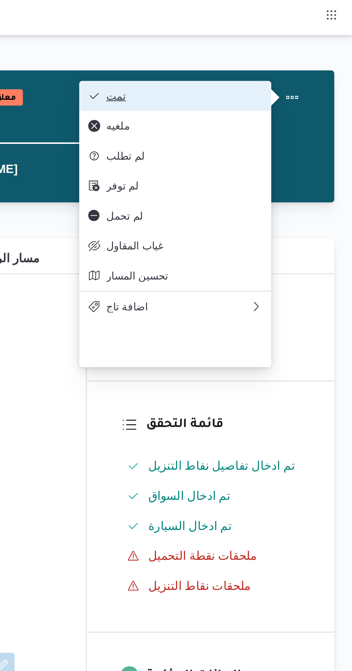
click at [302, 45] on span "تمت" at bounding box center [271, 46] width 75 height 6
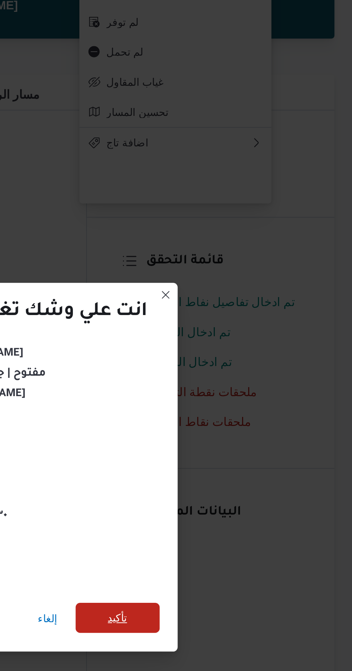
click at [243, 377] on span "تأكيد" at bounding box center [239, 374] width 9 height 9
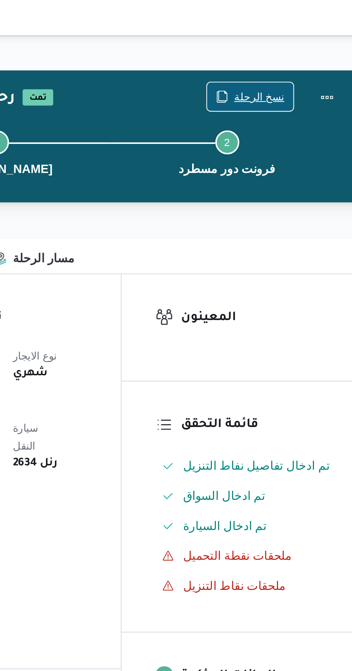
click at [293, 45] on span "نسخ الرحلة" at bounding box center [291, 46] width 24 height 9
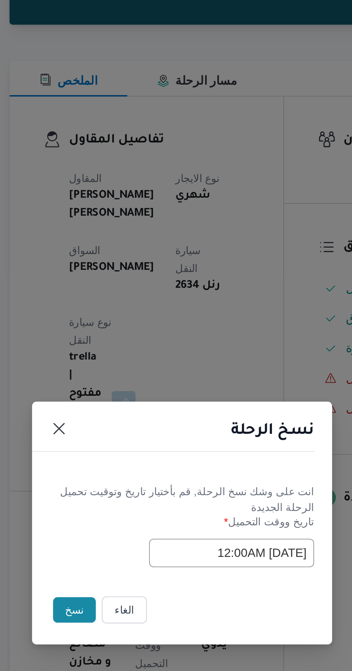
click at [118, 378] on button "نسخ" at bounding box center [124, 377] width 20 height 12
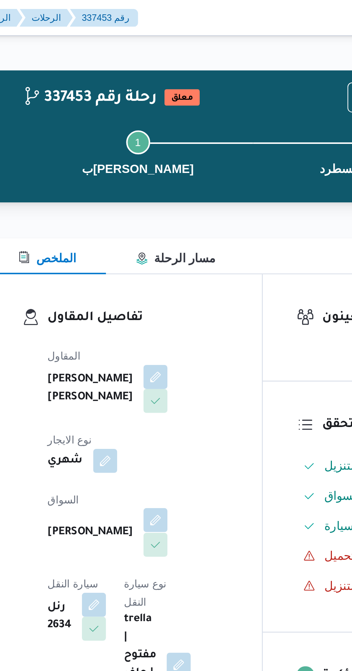
click at [168, 243] on button "button" at bounding box center [173, 248] width 11 height 11
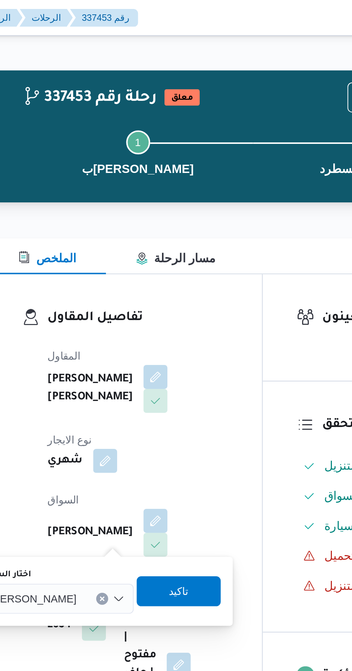
click at [136, 289] on span "[PERSON_NAME]" at bounding box center [114, 287] width 41 height 8
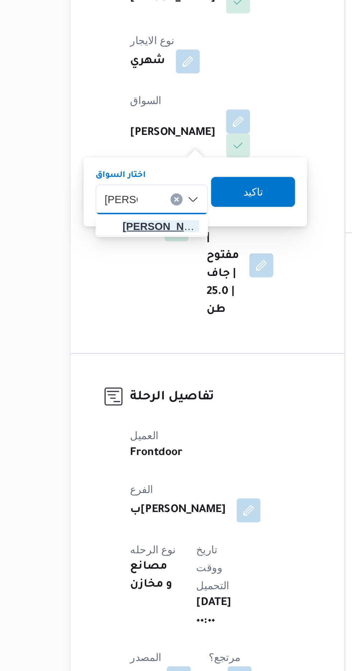
type input "[PERSON_NAME]"
click at [140, 299] on span "[PERSON_NAME] [PERSON_NAME]" at bounding box center [136, 299] width 37 height 9
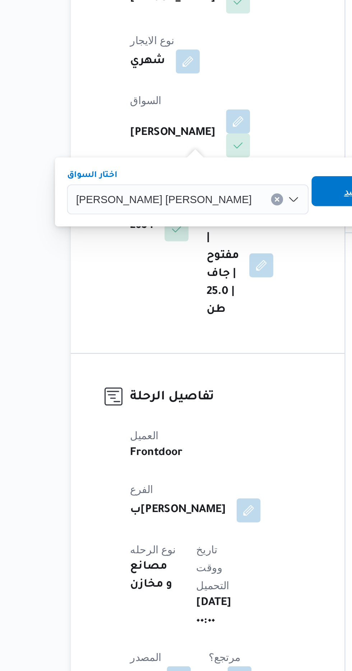
click at [209, 283] on span "تاكيد" at bounding box center [229, 283] width 40 height 14
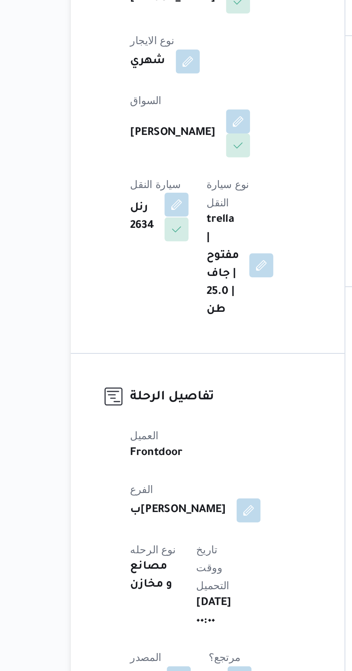
click at [150, 284] on button "button" at bounding box center [143, 289] width 11 height 11
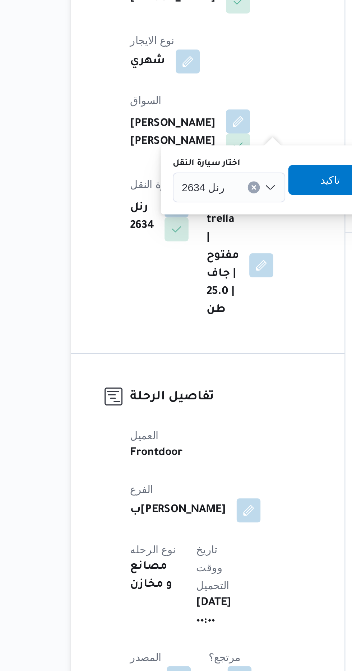
click at [170, 281] on input "اختار سيارة النقل" at bounding box center [170, 281] width 1 height 9
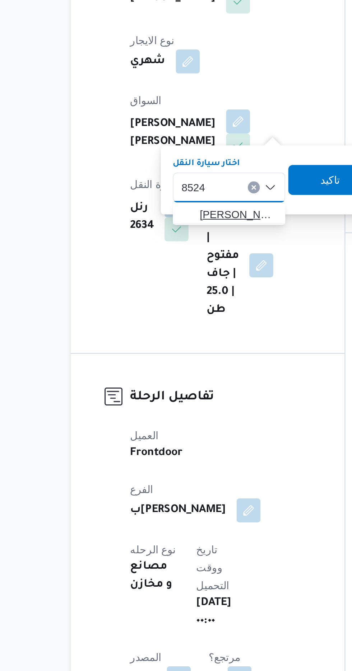
type input "8524"
click at [174, 295] on span "[PERSON_NAME] 8524 | null" at bounding box center [173, 294] width 37 height 9
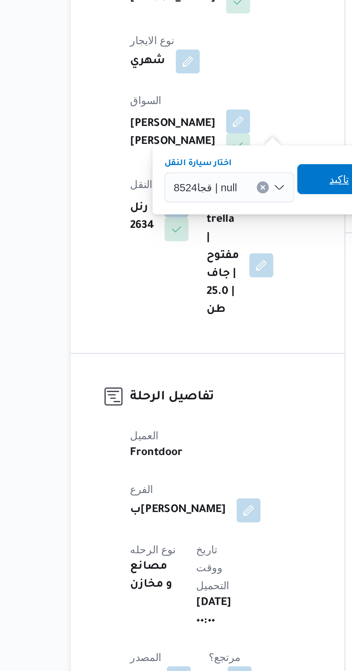
click at [214, 277] on span "تاكيد" at bounding box center [222, 277] width 40 height 14
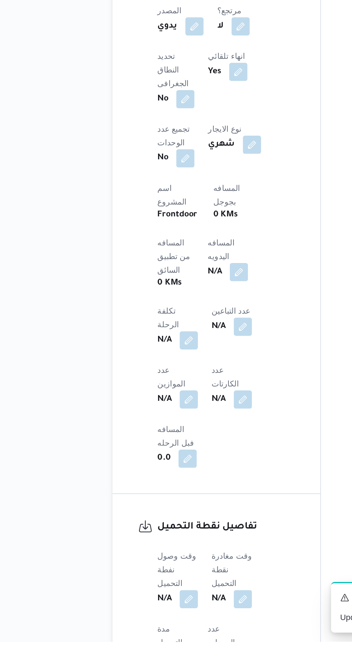
scroll to position [243, 0]
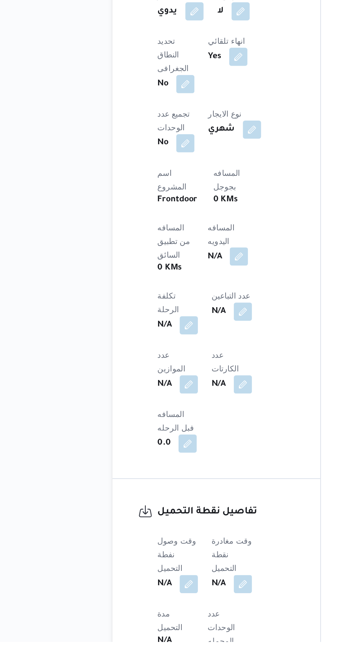
click at [167, 423] on button "button" at bounding box center [172, 428] width 11 height 11
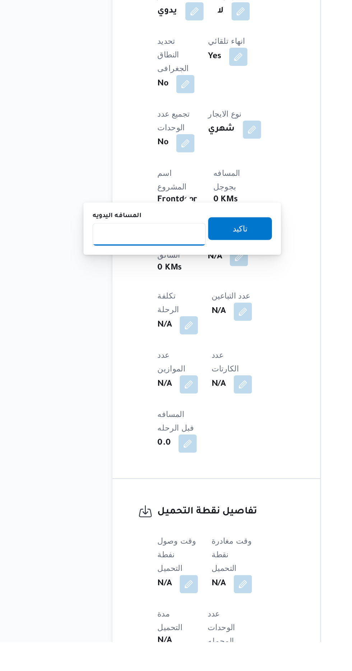
click at [127, 415] on input "المسافه اليدويه" at bounding box center [116, 414] width 71 height 14
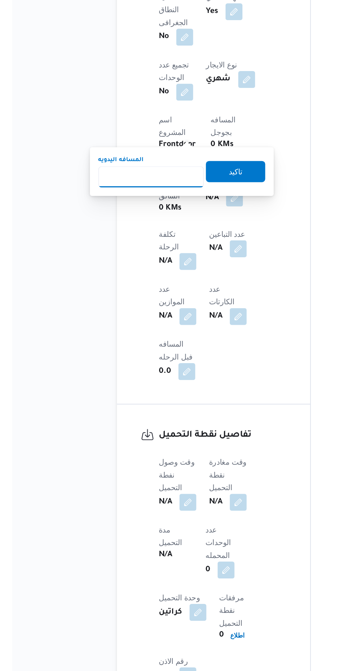
scroll to position [290, 0]
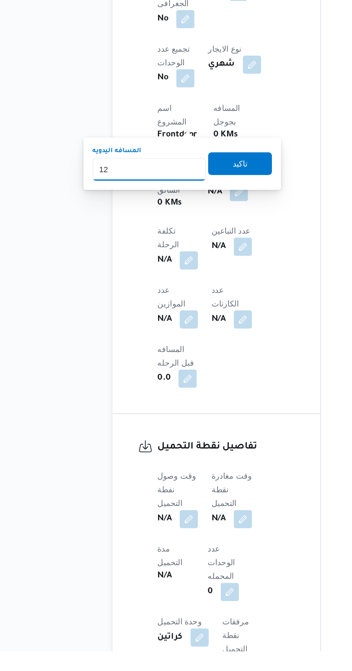
type input "120"
click at [178, 363] on span "تاكيد" at bounding box center [173, 363] width 9 height 9
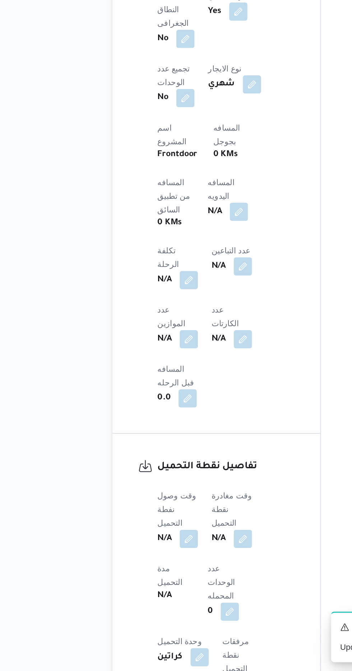
scroll to position [338, 0]
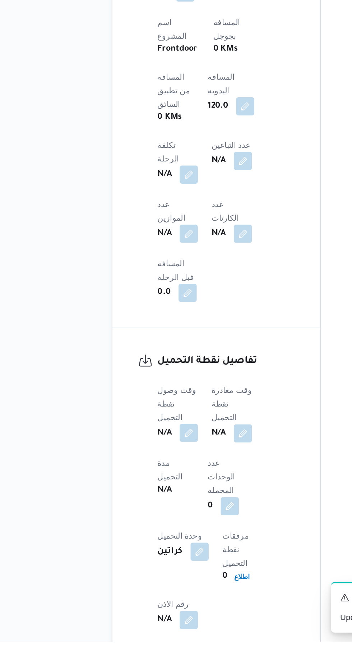
click at [142, 534] on button "button" at bounding box center [141, 539] width 11 height 11
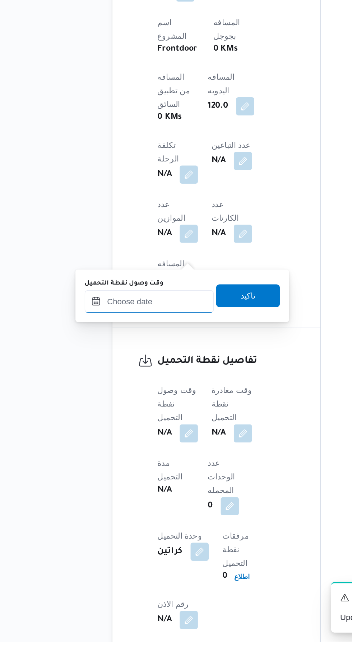
click at [137, 457] on input "وقت وصول نفطة التحميل" at bounding box center [117, 457] width 82 height 14
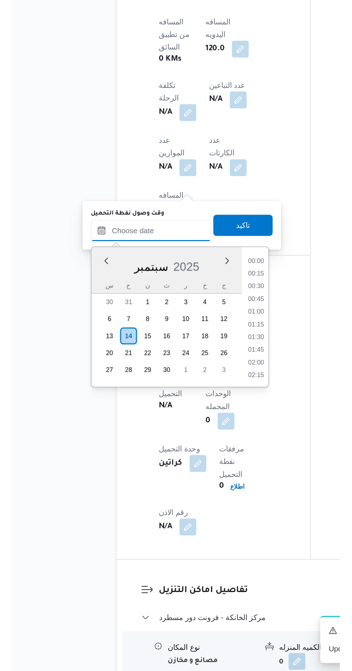
scroll to position [465, 0]
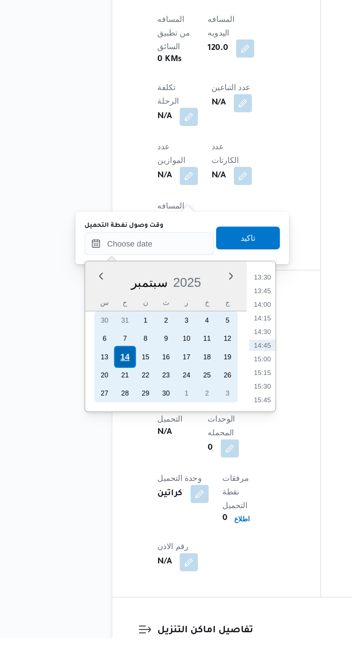
click at [103, 492] on div "14" at bounding box center [101, 494] width 14 height 14
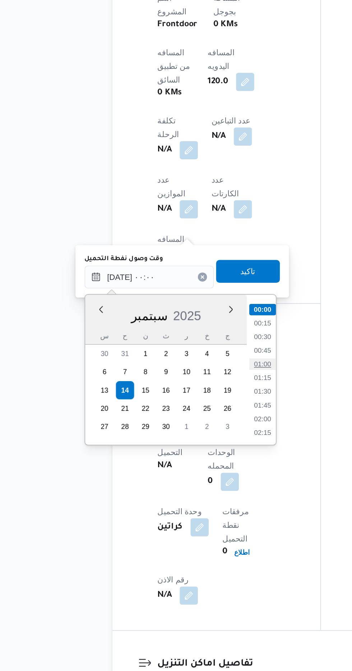
click at [188, 479] on li "01:00" at bounding box center [188, 477] width 17 height 7
type input "[DATE] ٠١:٠٠"
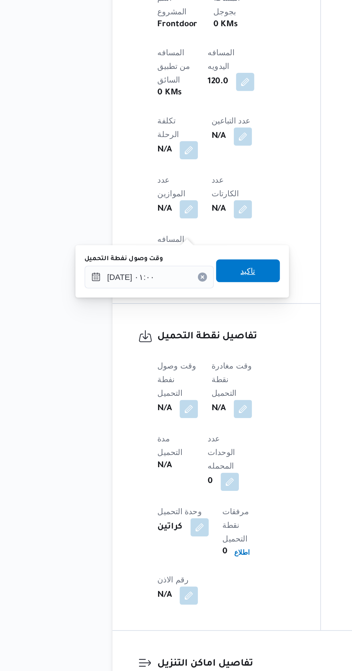
click at [183, 419] on span "تاكيد" at bounding box center [178, 418] width 9 height 9
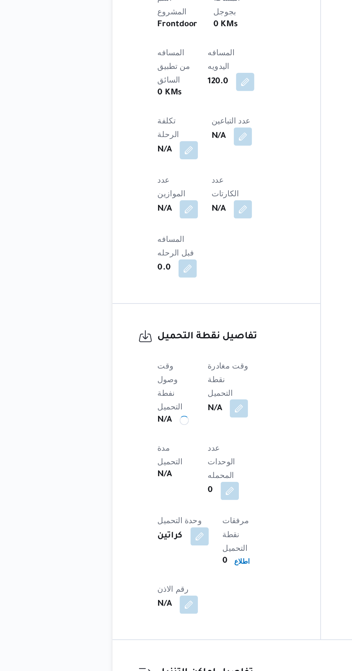
click at [179, 500] on button "button" at bounding box center [172, 505] width 11 height 11
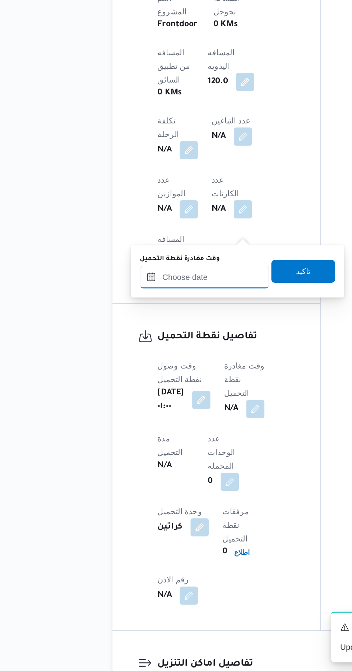
click at [164, 423] on input "وقت مغادرة نقطة التحميل" at bounding box center [152, 422] width 82 height 14
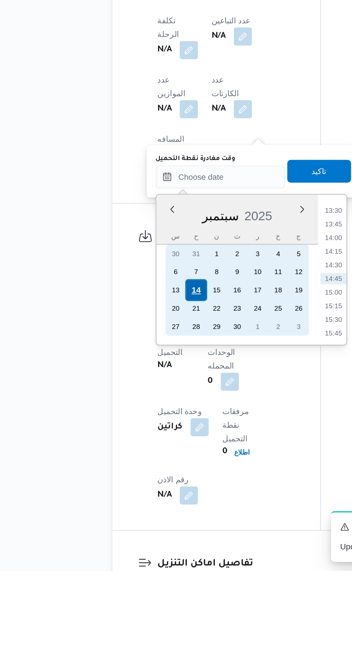
click at [146, 493] on div "14" at bounding box center [146, 494] width 14 height 14
type input "[DATE] ٠٠:٠٠"
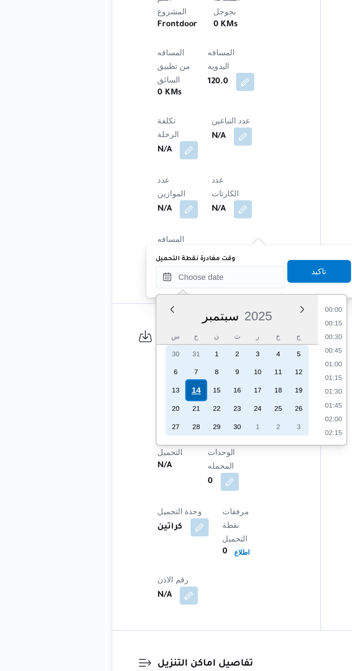
click at [146, 493] on div "14" at bounding box center [146, 494] width 14 height 14
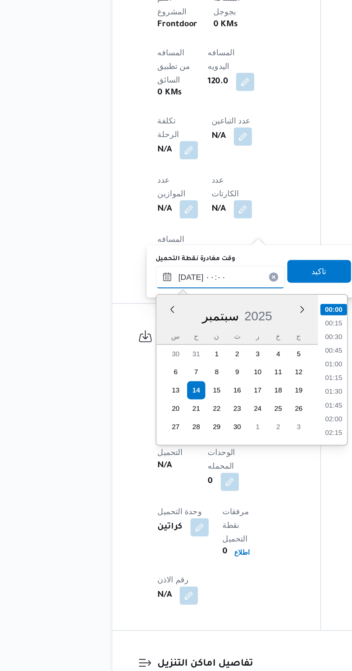
click at [135, 422] on input "[DATE] ٠٠:٠٠" at bounding box center [162, 422] width 82 height 14
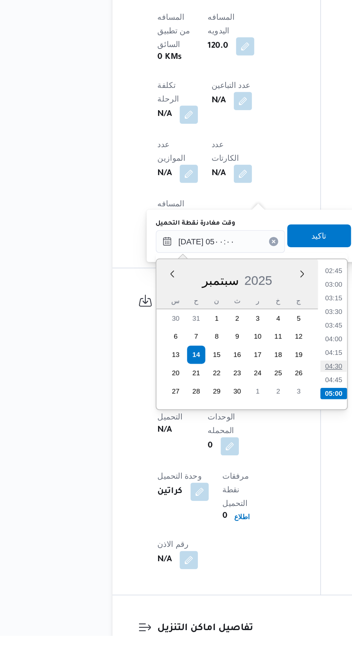
click at [231, 499] on li "04:30" at bounding box center [232, 501] width 17 height 7
type input "[DATE] ٠٤:٣٠"
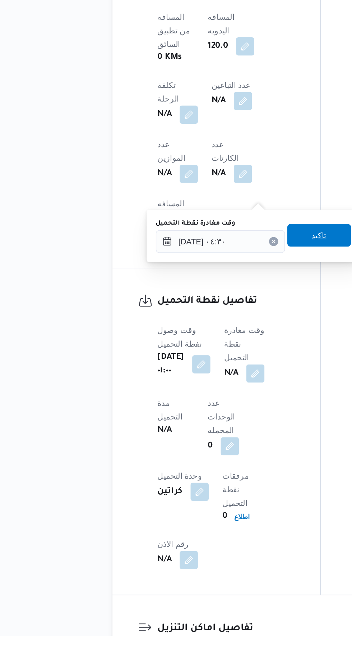
click at [227, 420] on span "تاكيد" at bounding box center [223, 418] width 9 height 9
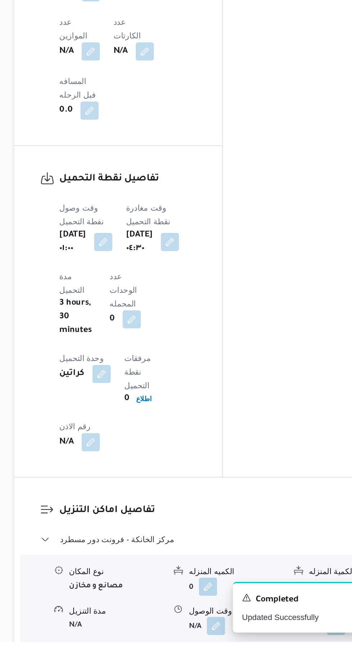
scroll to position [453, 0]
click at [222, 655] on button "button" at bounding box center [220, 660] width 11 height 11
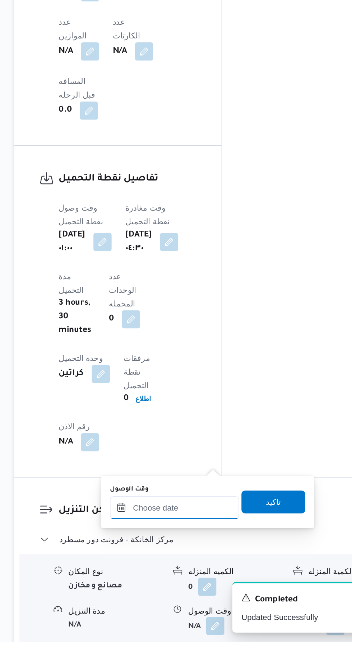
click at [209, 586] on input "وقت الوصول" at bounding box center [195, 586] width 82 height 14
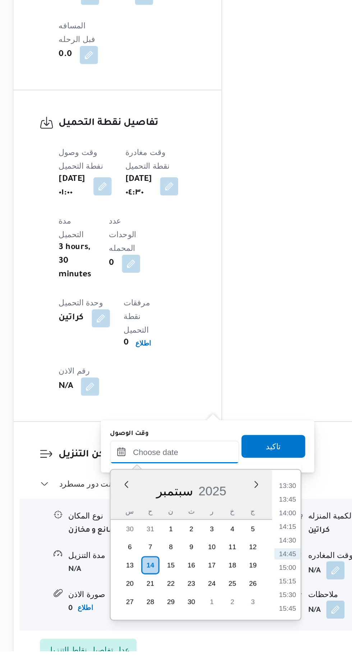
scroll to position [494, 0]
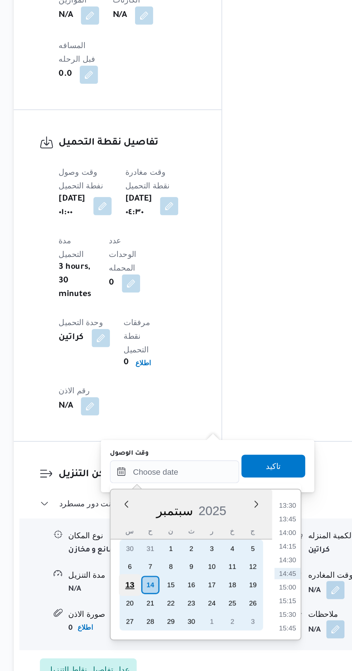
click at [172, 620] on div "13" at bounding box center [167, 617] width 14 height 14
click at [178, 618] on div "14" at bounding box center [180, 617] width 14 height 14
click at [177, 616] on div "14" at bounding box center [180, 617] width 14 height 14
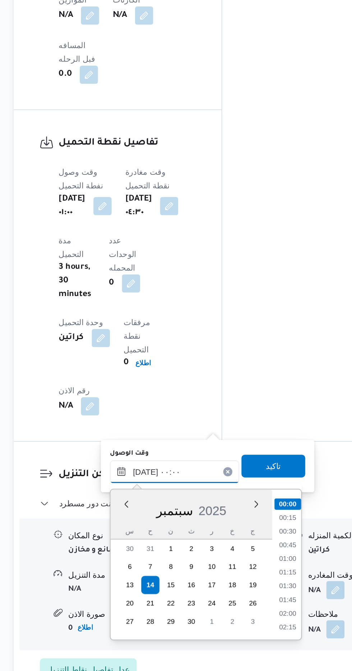
click at [154, 547] on input "[DATE] ٠٠:٠٠" at bounding box center [195, 545] width 82 height 14
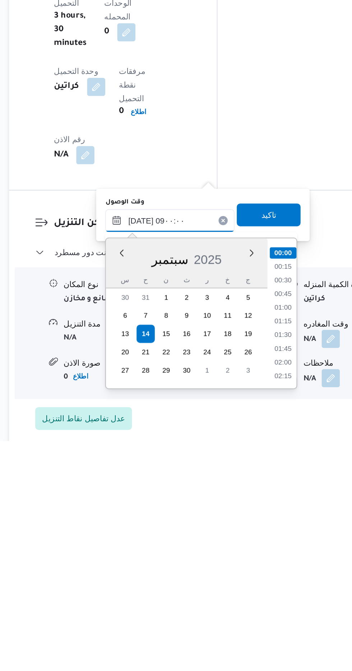
scroll to position [235, 0]
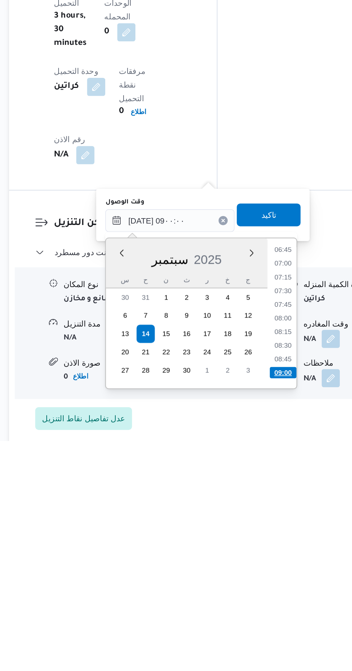
click at [267, 630] on li "09:00" at bounding box center [266, 628] width 17 height 7
type input "[DATE] ٠٩:٠٠"
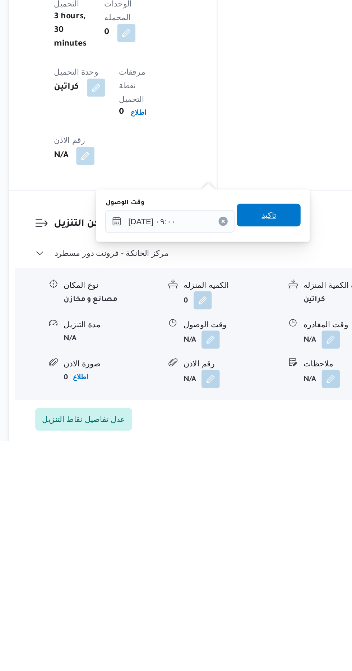
click at [266, 536] on div "تاكيد" at bounding box center [257, 529] width 40 height 14
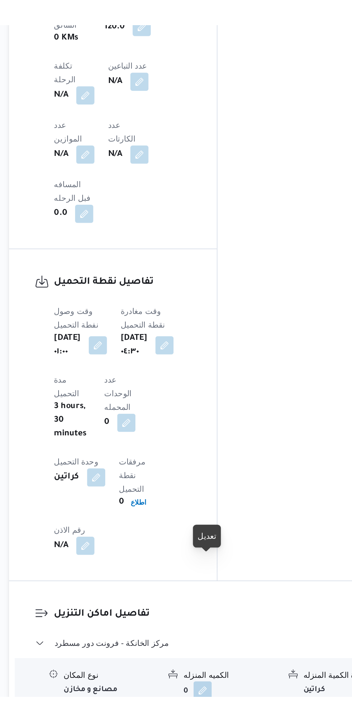
scroll to position [507, 0]
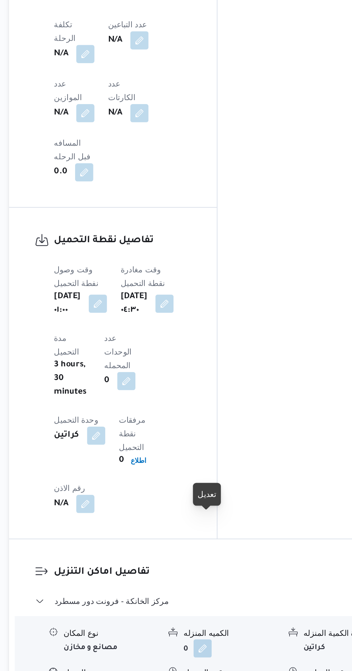
click at [218, 601] on button "button" at bounding box center [220, 606] width 11 height 11
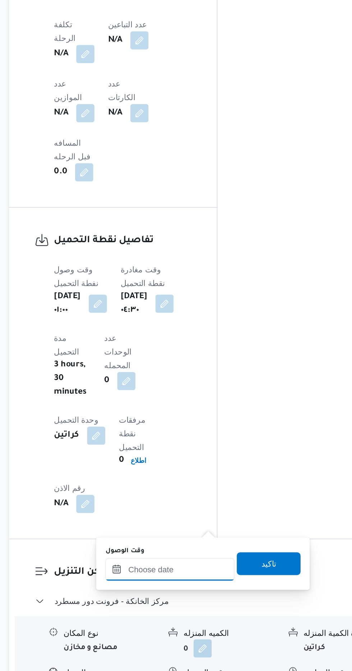
click at [184, 533] on input "وقت الوصول" at bounding box center [195, 532] width 82 height 14
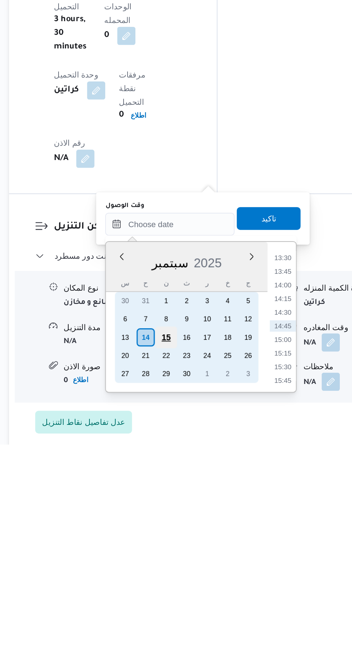
click at [189, 604] on div "15" at bounding box center [193, 604] width 14 height 14
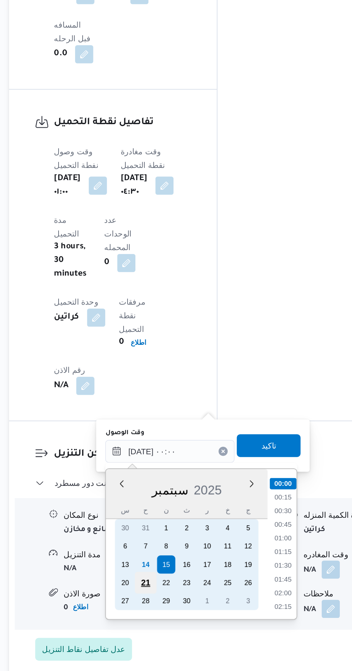
click at [180, 613] on div "21" at bounding box center [180, 616] width 14 height 14
click at [177, 605] on div "14" at bounding box center [180, 604] width 14 height 14
click at [177, 604] on div "14" at bounding box center [180, 604] width 14 height 14
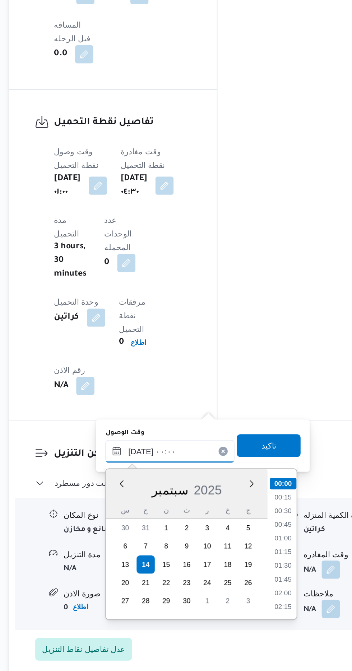
click at [157, 539] on input "[DATE] ٠٠:٠٠" at bounding box center [195, 532] width 82 height 14
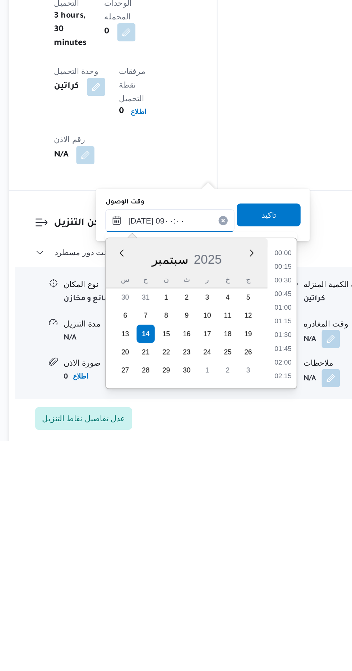
scroll to position [235, 0]
click at [266, 629] on li "09:00" at bounding box center [266, 628] width 17 height 7
type input "[DATE] ٠٩:٠٠"
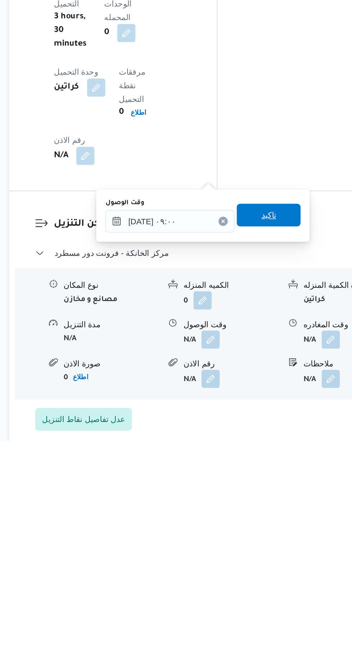
click at [270, 526] on span "تاكيد" at bounding box center [257, 529] width 40 height 14
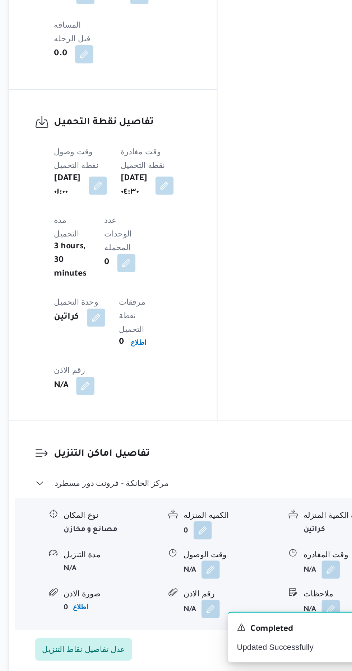
scroll to position [507, 0]
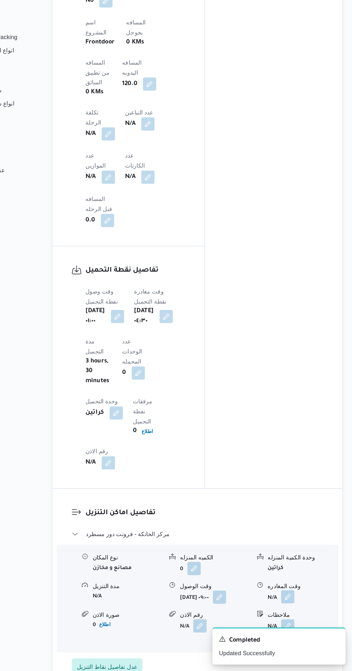
click at [297, 601] on button "button" at bounding box center [295, 606] width 11 height 11
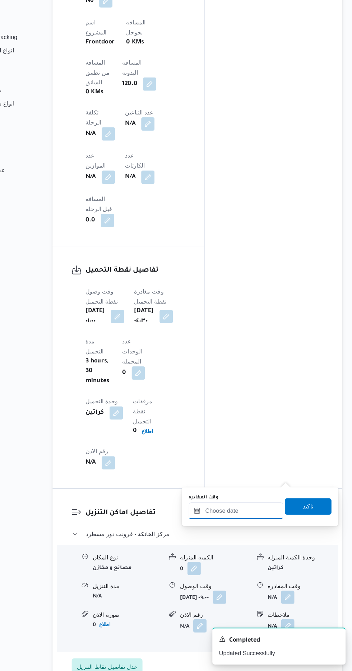
click at [263, 534] on input "وقت المغادره" at bounding box center [252, 533] width 82 height 14
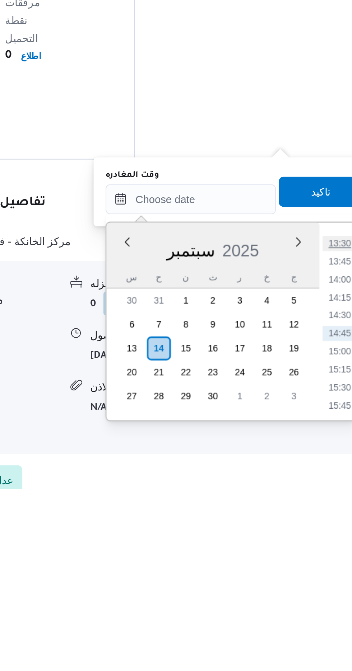
click at [323, 553] on li "13:30" at bounding box center [323, 553] width 17 height 7
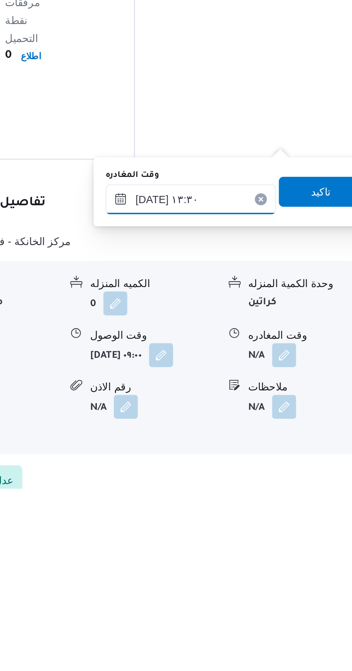
click at [267, 530] on input "[DATE] ١٣:٣٠" at bounding box center [252, 533] width 82 height 14
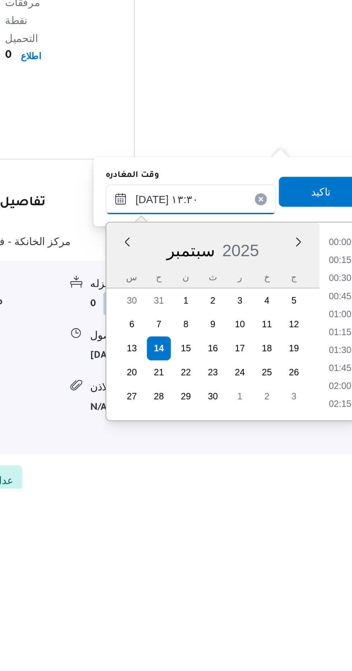
scroll to position [422, 0]
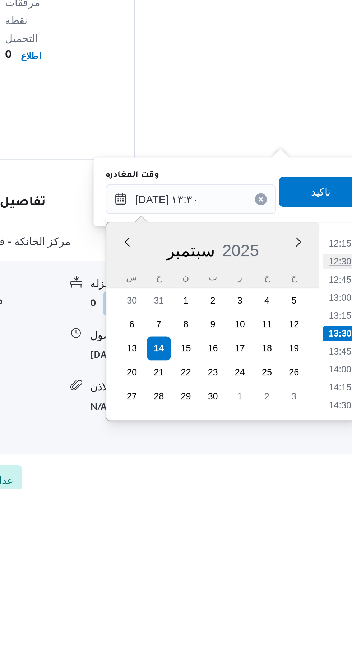
click at [324, 561] on li "12:30" at bounding box center [323, 562] width 17 height 7
type input "[DATE] ١٢:٣٠"
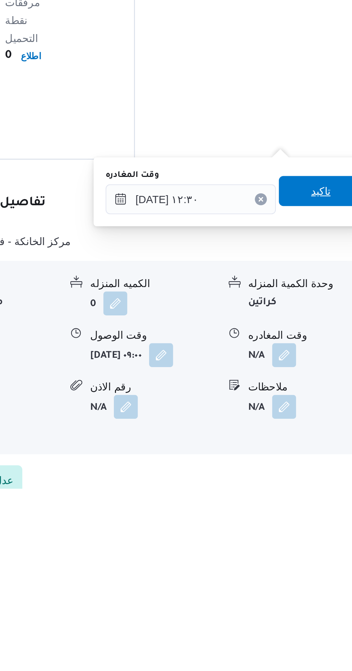
click at [314, 527] on span "تاكيد" at bounding box center [314, 529] width 40 height 14
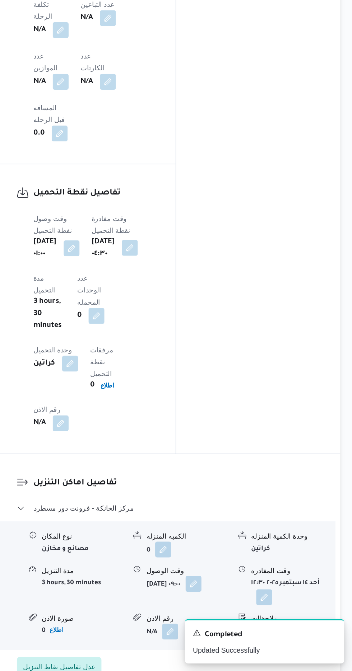
click at [197, 360] on button "button" at bounding box center [191, 365] width 11 height 11
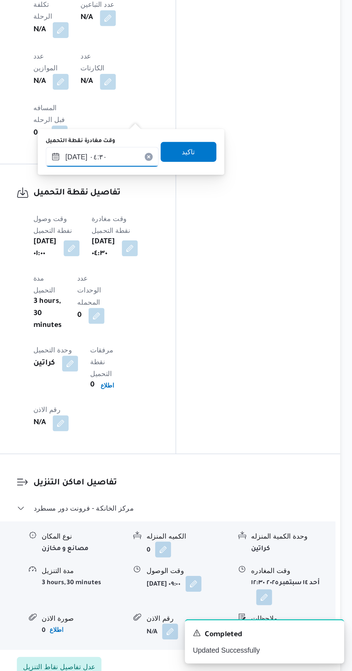
click at [180, 301] on input "[DATE] ٠٤:٣٠" at bounding box center [172, 300] width 82 height 14
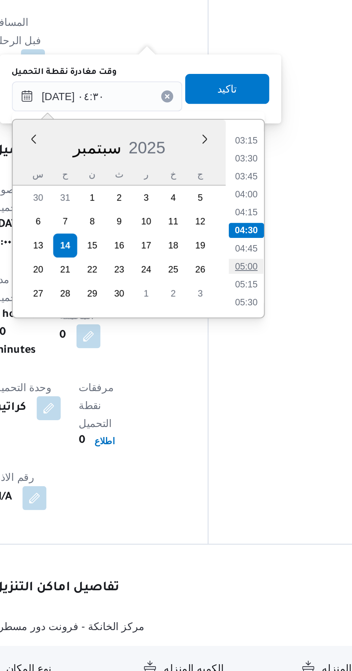
click at [242, 379] on li "05:00" at bounding box center [242, 381] width 17 height 7
type input "[DATE] ٠٤:٣٠"
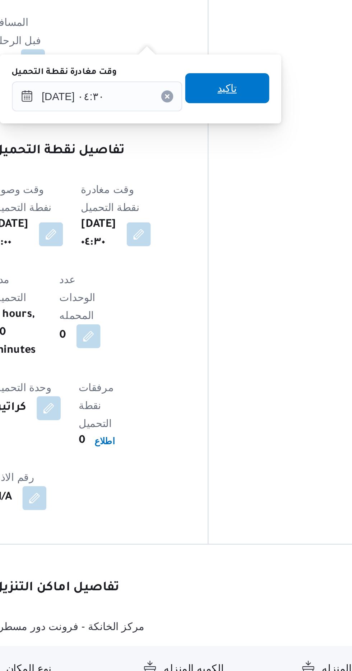
click at [238, 293] on span "تاكيد" at bounding box center [233, 296] width 9 height 9
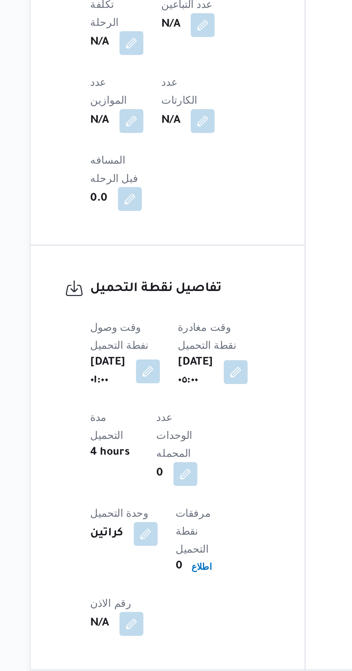
click at [153, 360] on button "button" at bounding box center [149, 365] width 11 height 11
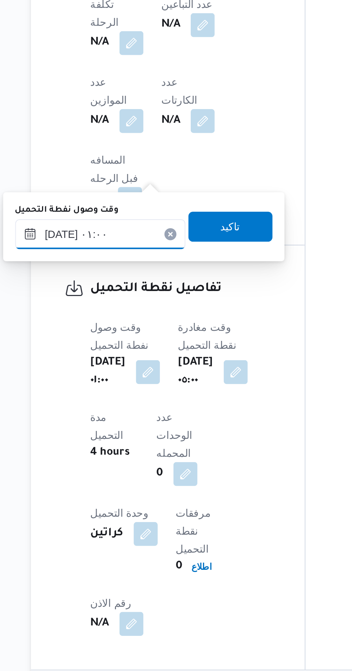
click at [135, 296] on input "[DATE] ٠١:٠٠" at bounding box center [127, 300] width 82 height 14
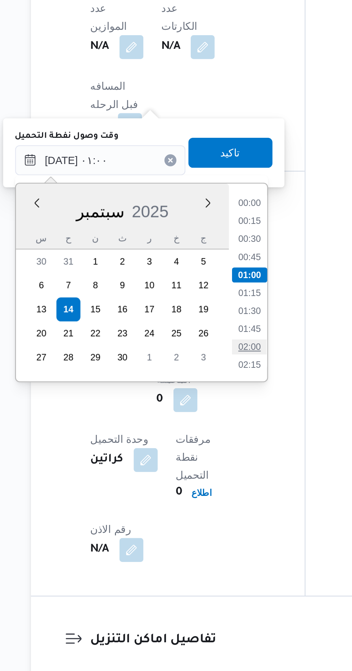
click at [197, 388] on li "02:00" at bounding box center [198, 389] width 17 height 7
type input "[DATE] ٠١:٠٠"
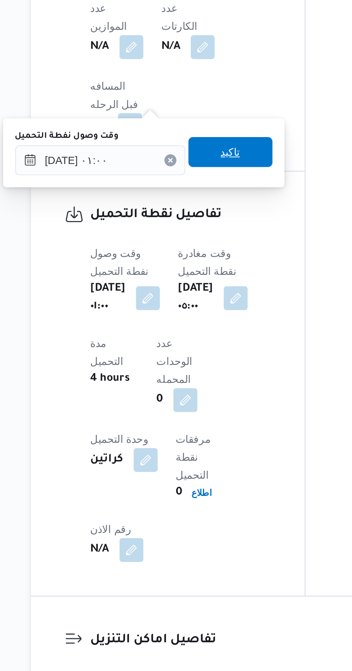
click at [205, 297] on span "تاكيد" at bounding box center [189, 296] width 40 height 14
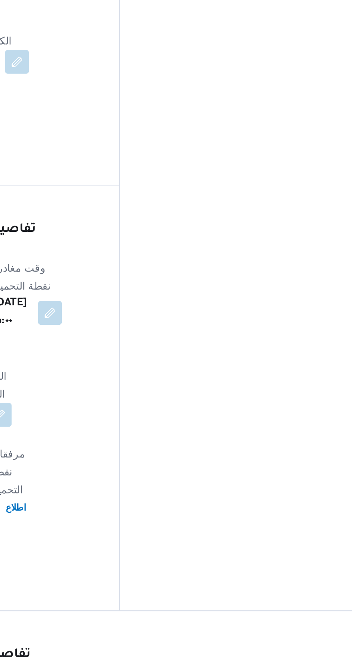
scroll to position [571, 0]
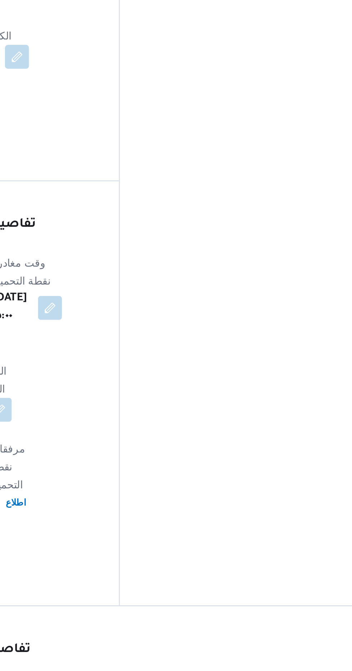
click at [232, 532] on button "button" at bounding box center [237, 537] width 11 height 11
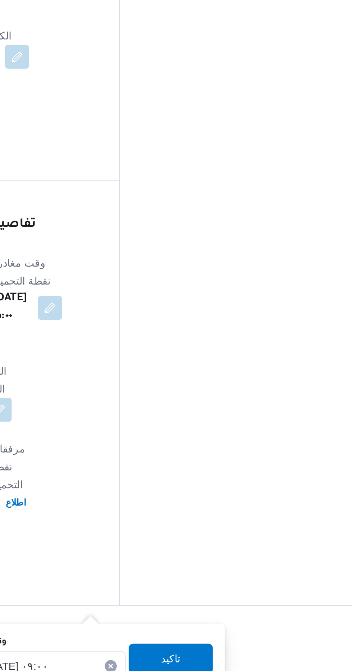
click at [203, 472] on input "[DATE] ٠٩:٠٠" at bounding box center [187, 473] width 82 height 14
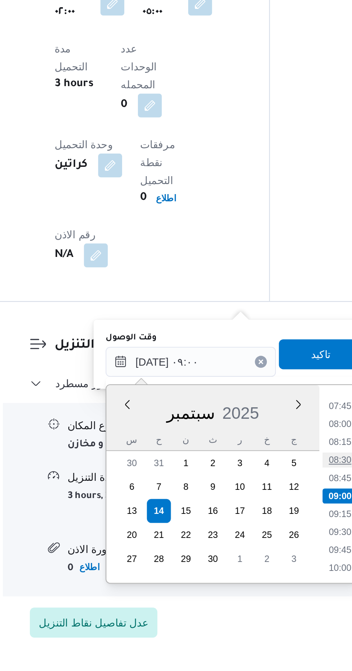
click at [261, 518] on li "08:30" at bounding box center [258, 519] width 17 height 7
type input "[DATE] ٠٨:٣٠"
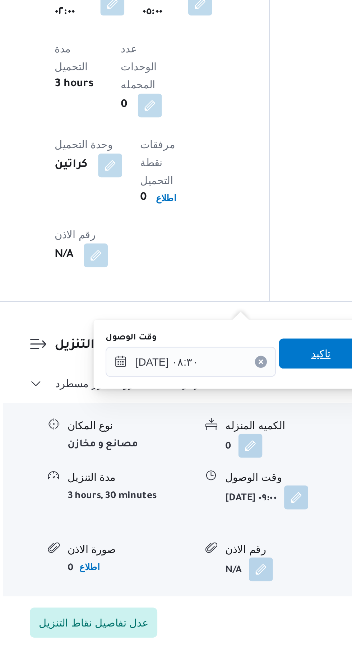
click at [252, 472] on span "تاكيد" at bounding box center [249, 469] width 9 height 9
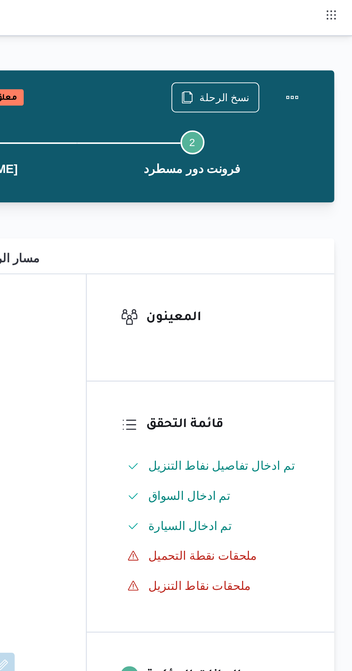
scroll to position [0, 0]
click at [329, 46] on button "Actions" at bounding box center [323, 46] width 14 height 14
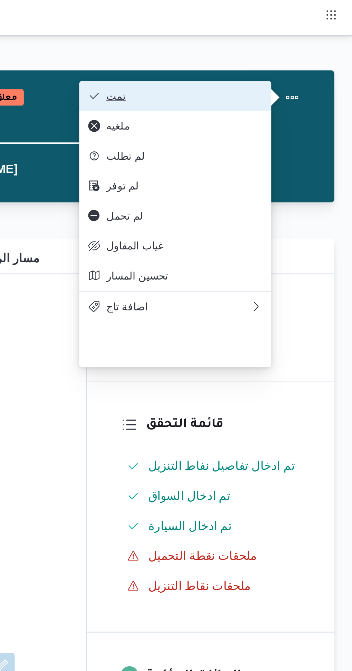
click at [305, 42] on button "تمت" at bounding box center [267, 46] width 92 height 14
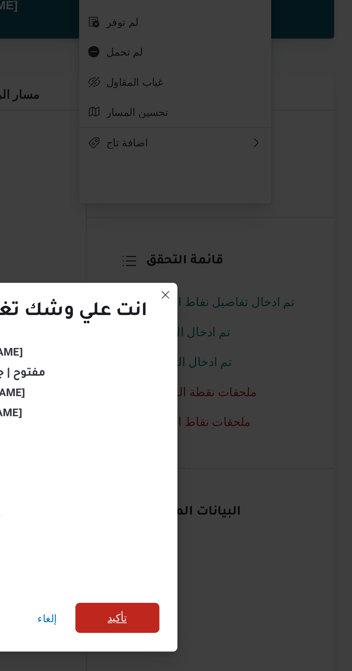
click at [244, 378] on span "تأكيد" at bounding box center [239, 374] width 40 height 14
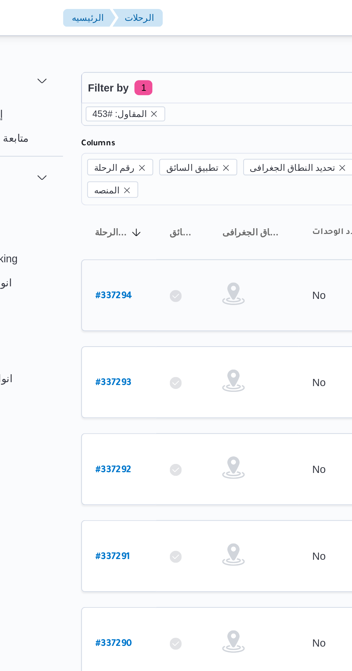
click at [112, 137] on link "# 337294" at bounding box center [109, 142] width 18 height 10
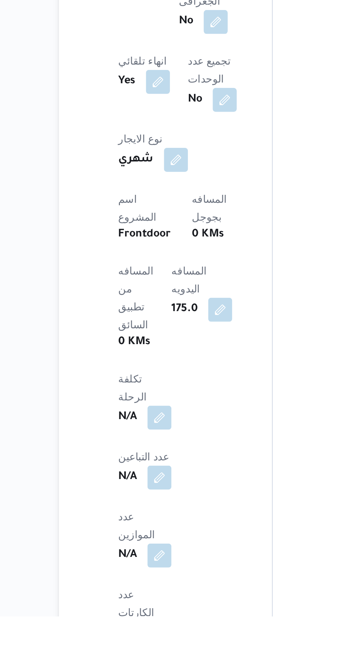
scroll to position [239, 0]
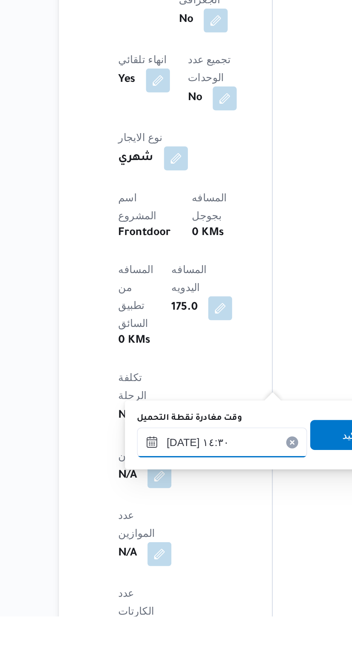
click at [177, 591] on input "[DATE] ١٤:٣٠" at bounding box center [172, 588] width 82 height 14
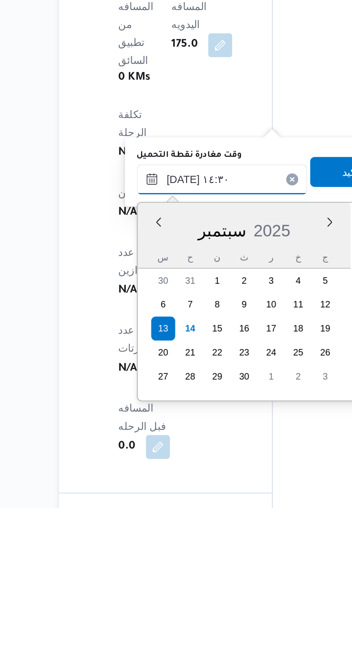
scroll to position [313, 0]
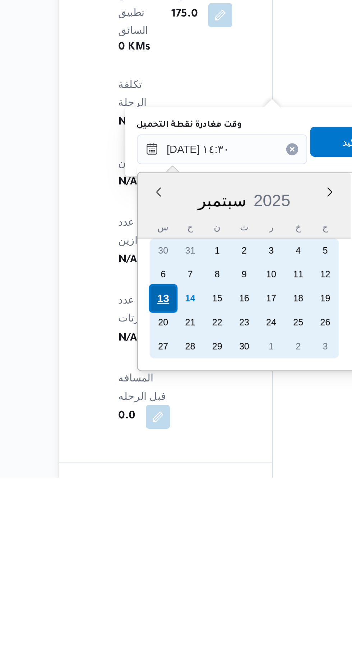
click at [143, 585] on div "13" at bounding box center [143, 586] width 14 height 14
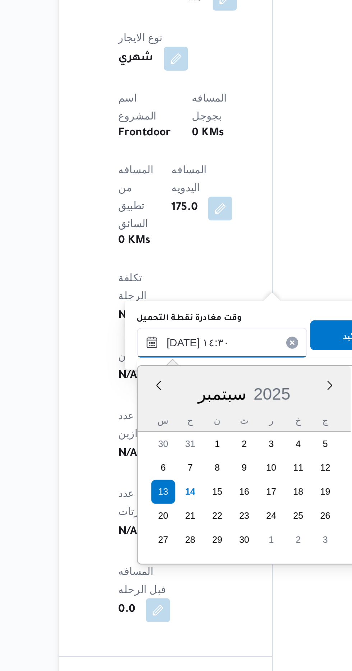
click at [140, 513] on input "[DATE] ١٤:٣٠" at bounding box center [172, 514] width 82 height 14
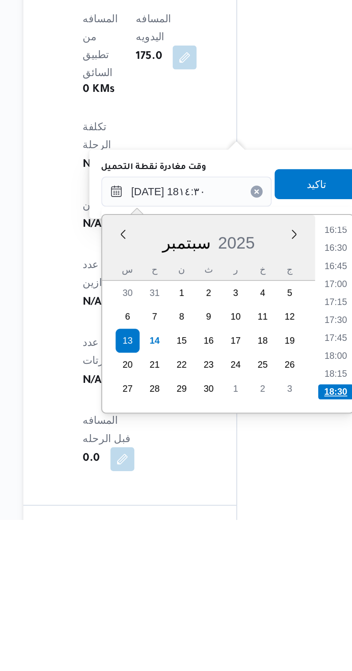
click at [245, 607] on li "18:30" at bounding box center [242, 609] width 17 height 7
type input "[DATE] ١٨:٣٠"
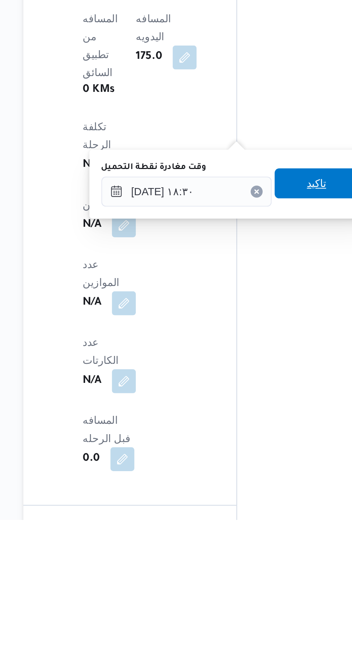
click at [237, 508] on span "تاكيد" at bounding box center [233, 510] width 9 height 9
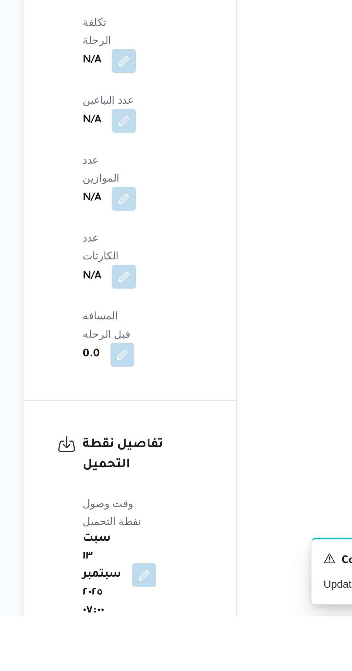
scroll to position [411, 0]
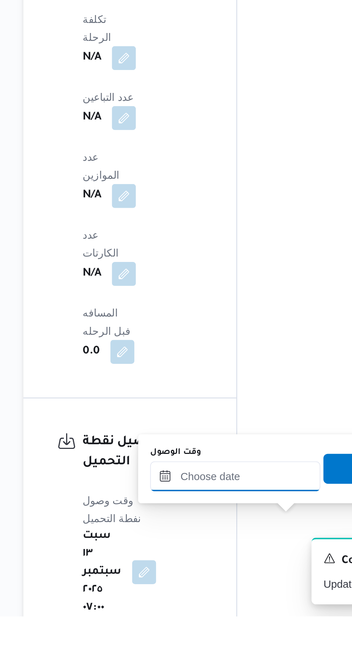
click at [202, 602] on input "وقت الوصول" at bounding box center [195, 604] width 82 height 14
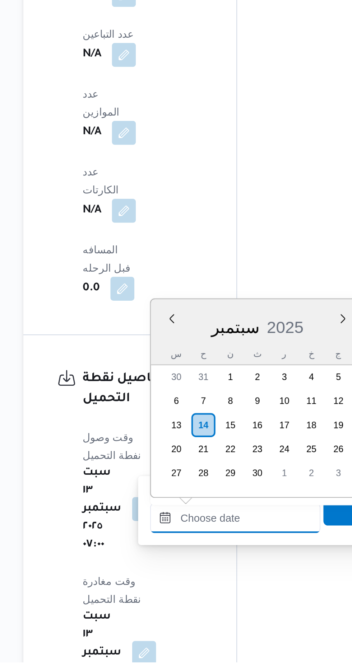
scroll to position [465, 0]
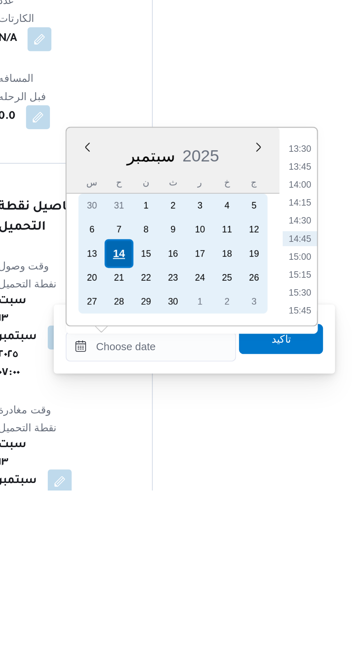
click at [181, 555] on div "14" at bounding box center [180, 558] width 14 height 14
type input "[DATE] ٠٠:٠٠"
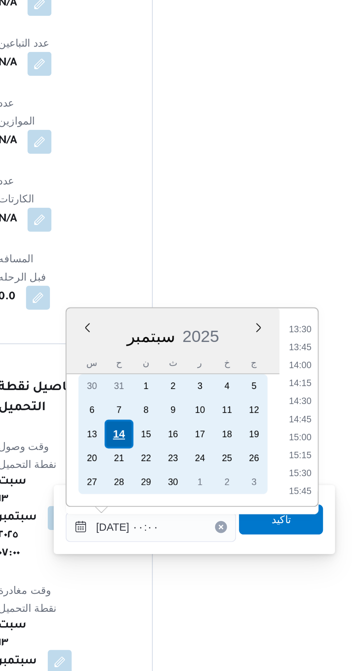
scroll to position [0, 0]
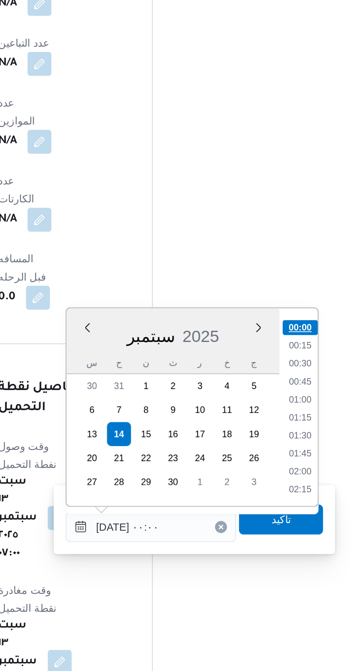
click at [265, 506] on li "00:00" at bounding box center [266, 506] width 17 height 7
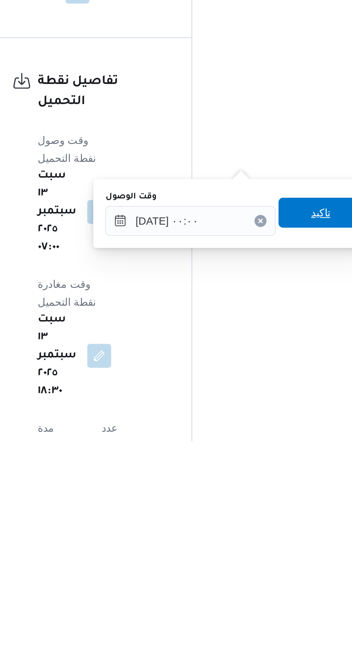
click at [258, 562] on span "تاكيد" at bounding box center [257, 562] width 40 height 14
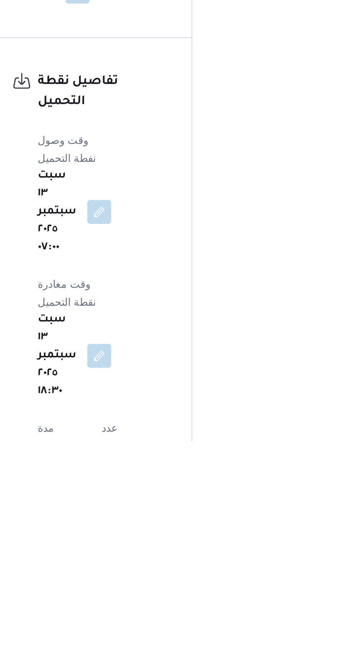
scroll to position [500, 0]
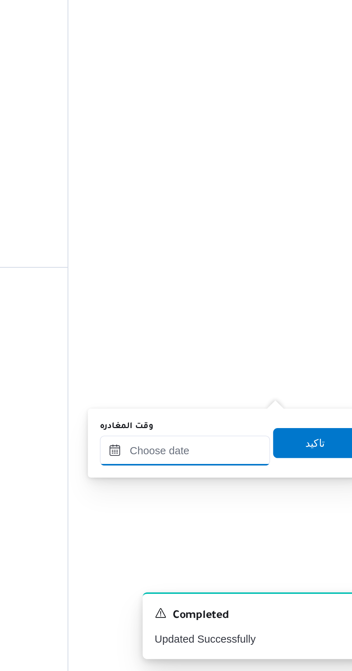
click at [266, 564] on input "وقت المغادره" at bounding box center [252, 566] width 82 height 14
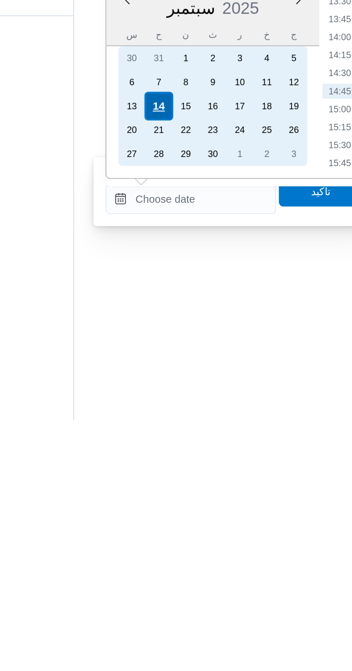
click at [237, 521] on div "14" at bounding box center [236, 521] width 14 height 14
type input "[DATE] ٠٠:٠٠"
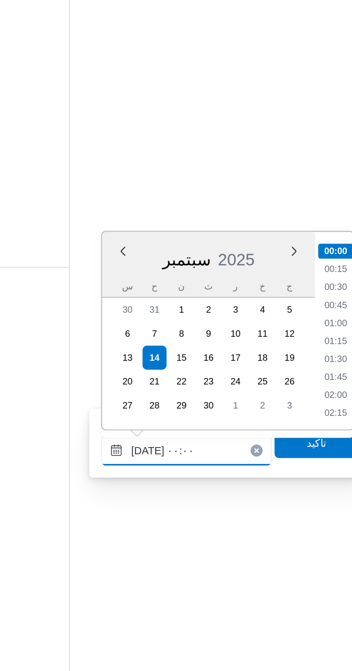
click at [212, 568] on input "[DATE] ٠٠:٠٠" at bounding box center [252, 566] width 82 height 14
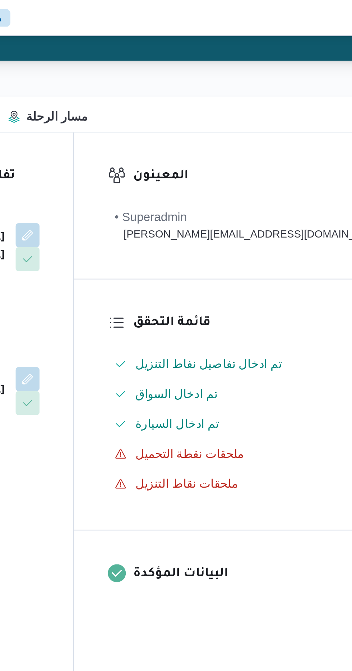
scroll to position [0, 0]
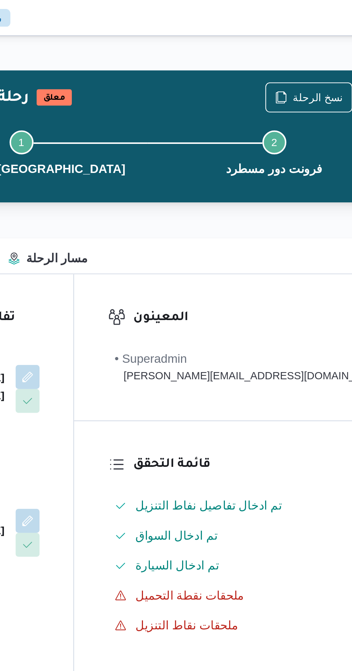
click at [337, 46] on button "Actions" at bounding box center [344, 46] width 14 height 14
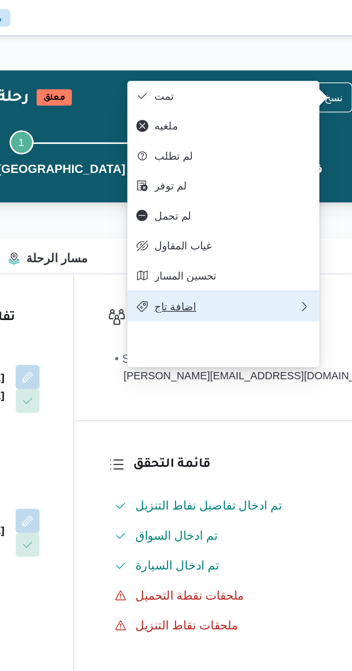
click at [270, 150] on span "اضافة تاج" at bounding box center [268, 147] width 69 height 6
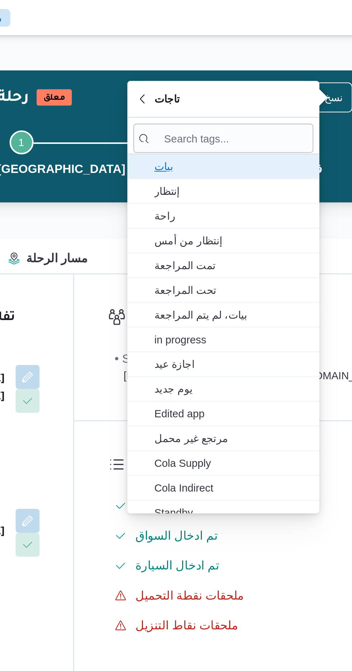
click at [266, 77] on span "بيات" at bounding box center [271, 79] width 75 height 9
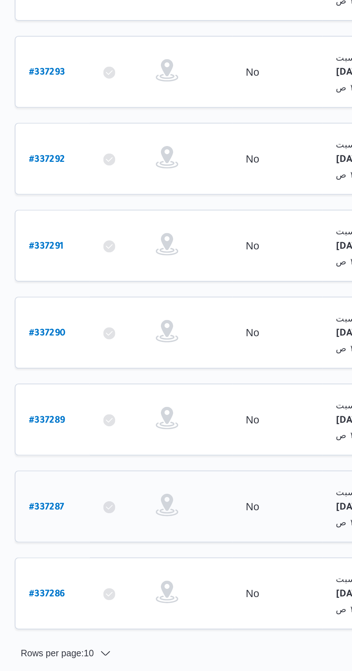
click at [108, 387] on link "# 337287" at bounding box center [108, 392] width 17 height 10
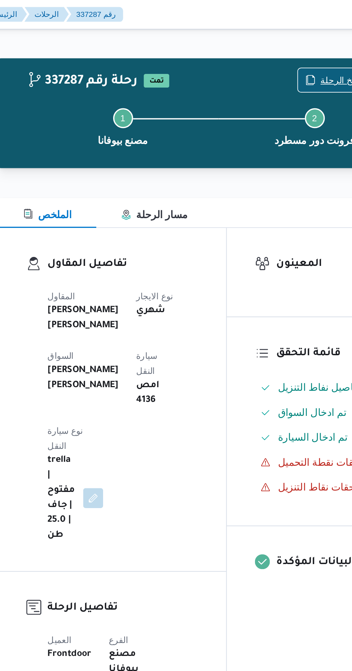
click at [281, 42] on span "نسخ الرحلة" at bounding box center [286, 46] width 41 height 14
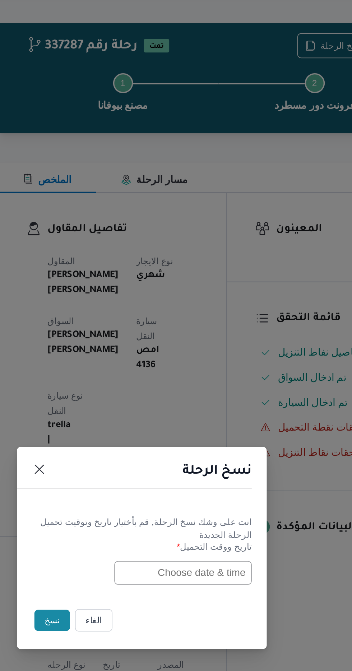
click at [177, 352] on input "text" at bounding box center [199, 350] width 79 height 14
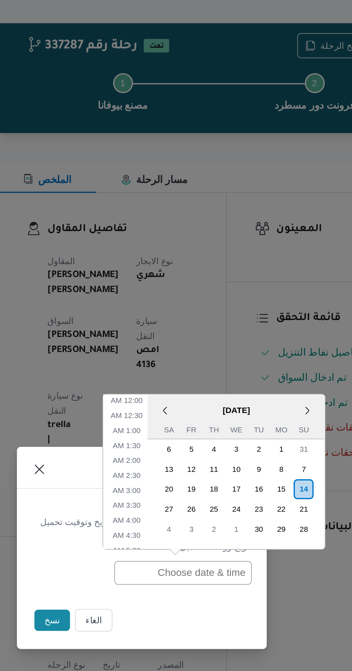
scroll to position [209, 0]
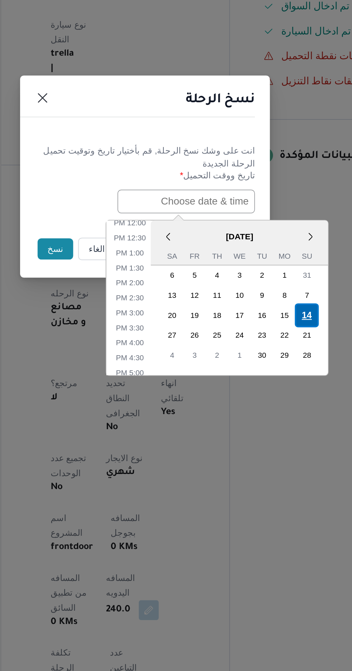
click at [271, 415] on div "14" at bounding box center [269, 416] width 14 height 14
type input "[DATE] 12:00AM"
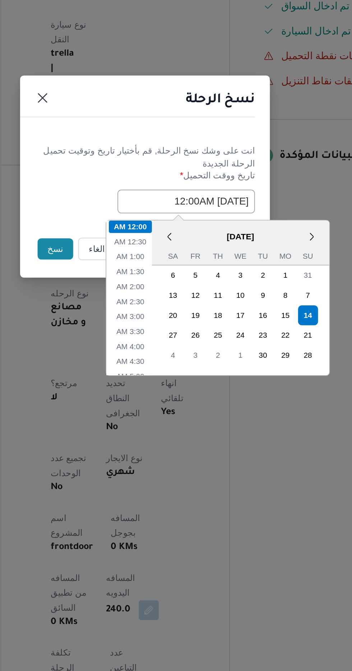
click at [120, 376] on button "نسخ" at bounding box center [124, 377] width 20 height 12
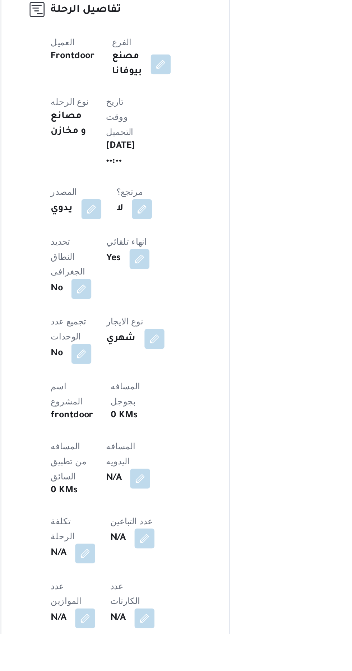
scroll to position [70, 0]
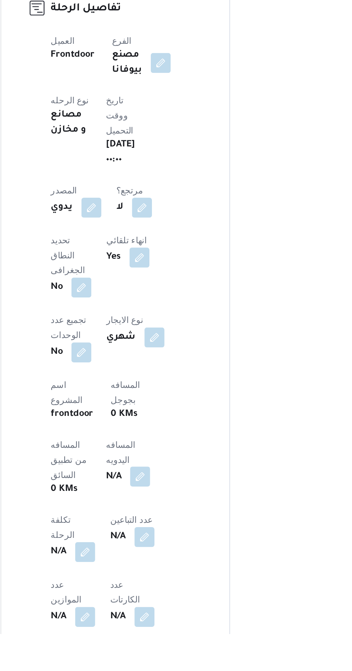
click at [167, 575] on button "button" at bounding box center [172, 580] width 11 height 11
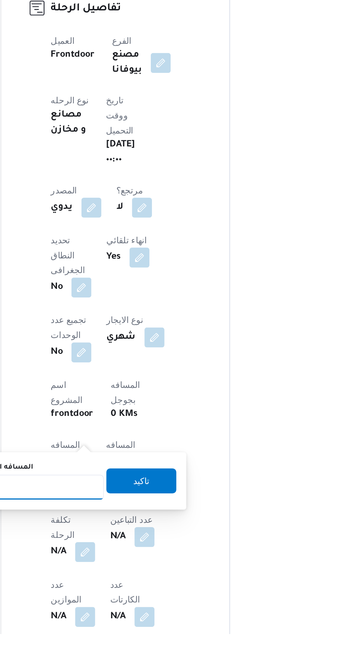
click at [130, 585] on input "المسافه اليدويه" at bounding box center [116, 587] width 71 height 14
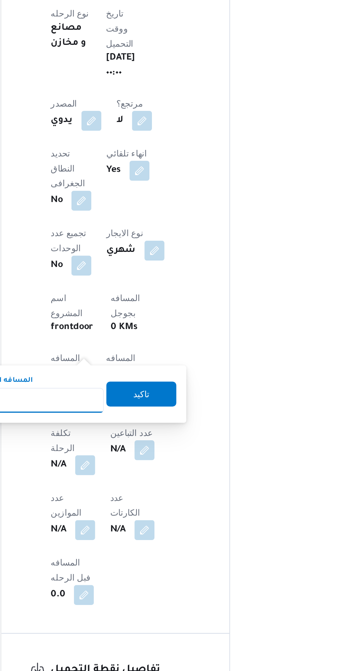
scroll to position [141, 0]
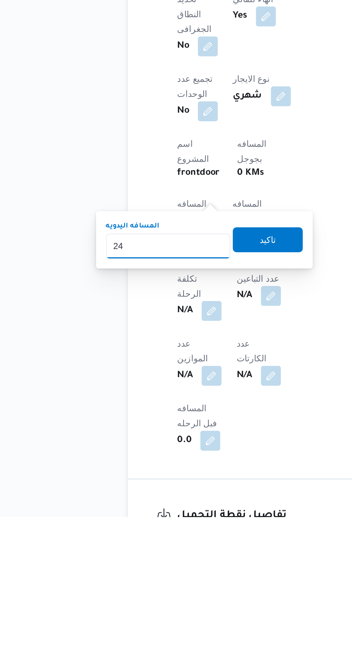
type input "240"
click at [169, 509] on span "تاكيد" at bounding box center [174, 511] width 40 height 14
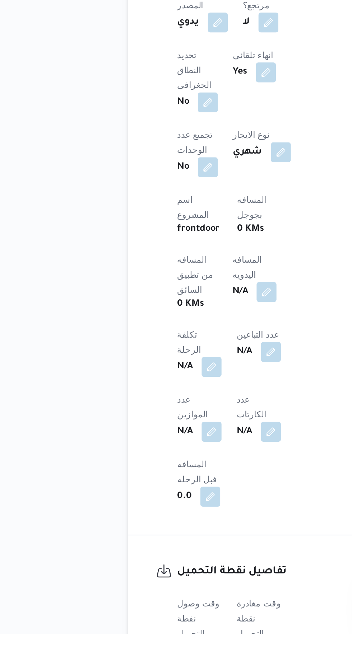
scroll to position [180, 0]
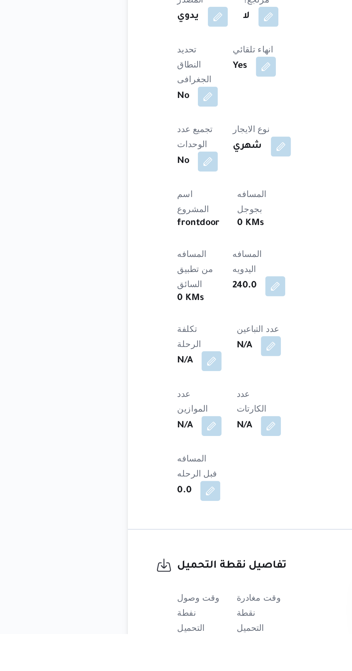
click at [145, 671] on button "button" at bounding box center [141, 677] width 11 height 11
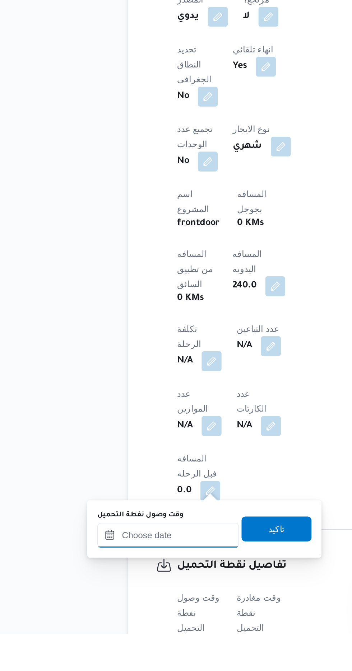
click at [131, 613] on input "وقت وصول نفطة التحميل" at bounding box center [117, 614] width 82 height 14
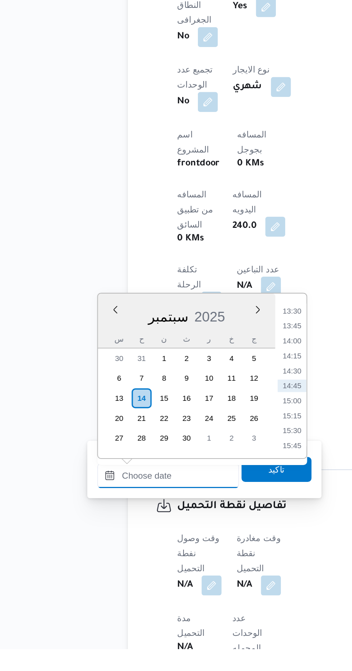
scroll to position [223, 0]
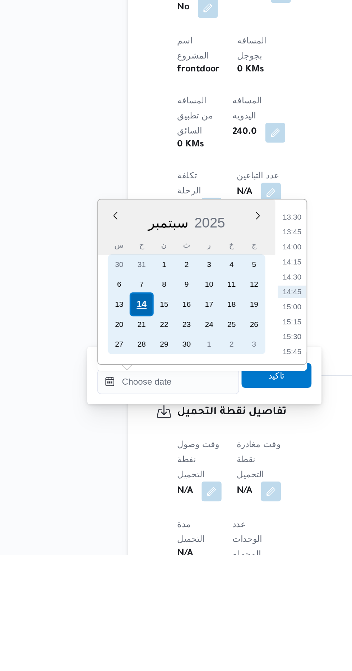
click at [101, 525] on div "14" at bounding box center [101, 527] width 14 height 14
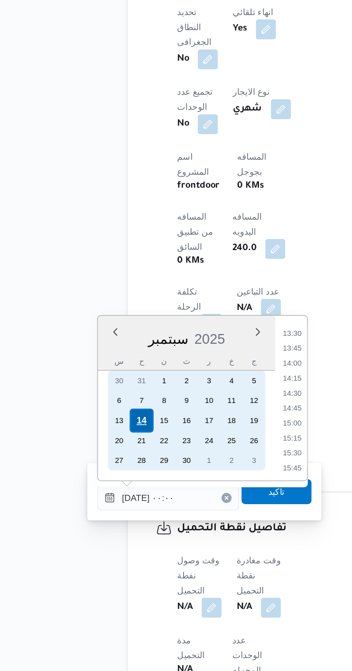
scroll to position [0, 0]
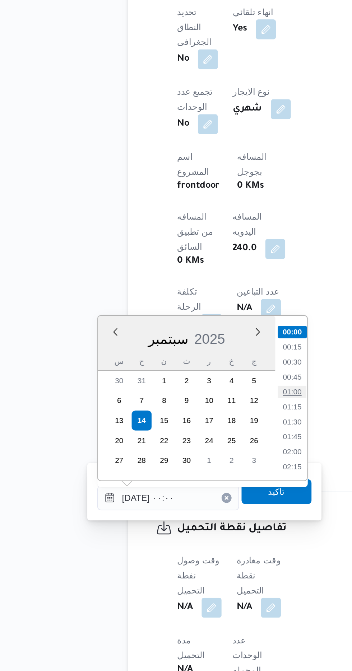
click at [188, 510] on li "01:00" at bounding box center [188, 510] width 17 height 7
type input "[DATE] ٠١:٠٠"
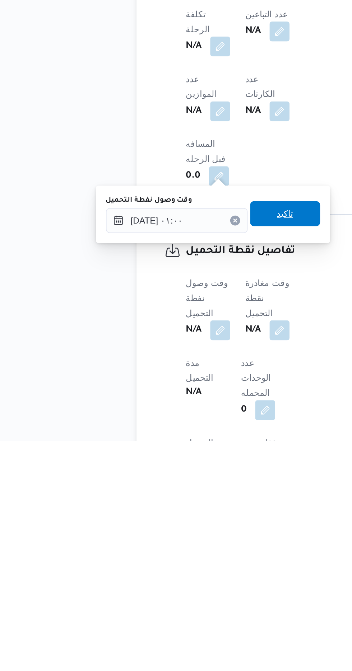
click at [180, 539] on span "تاكيد" at bounding box center [179, 541] width 40 height 14
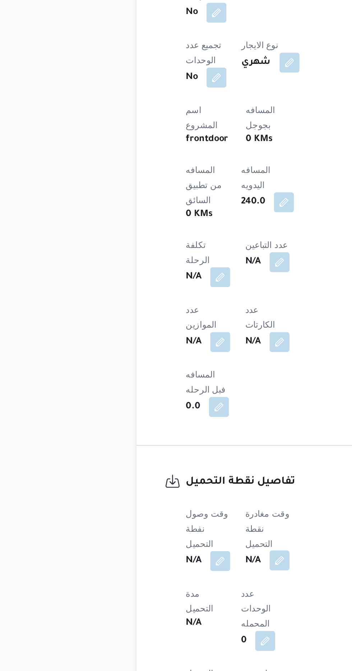
click at [179, 602] on button "button" at bounding box center [175, 607] width 11 height 11
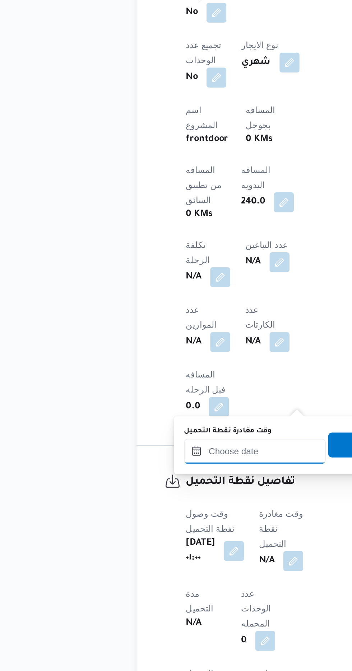
click at [159, 546] on input "وقت مغادرة نقطة التحميل" at bounding box center [162, 544] width 82 height 14
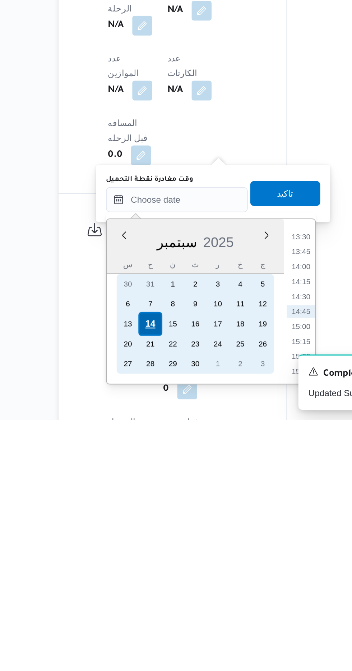
click at [146, 615] on div "14" at bounding box center [146, 616] width 14 height 14
type input "[DATE] ٠٠:٠٠"
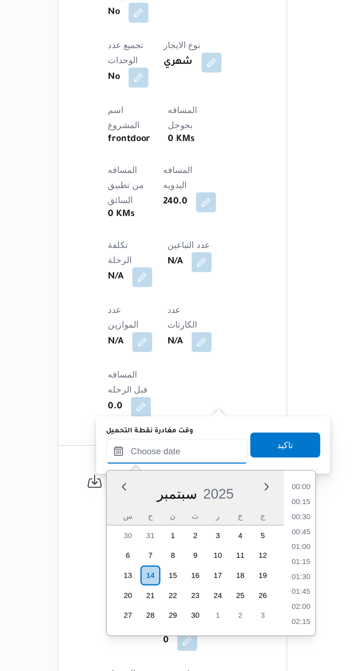
click at [126, 546] on input "وقت مغادرة نقطة التحميل" at bounding box center [162, 544] width 82 height 14
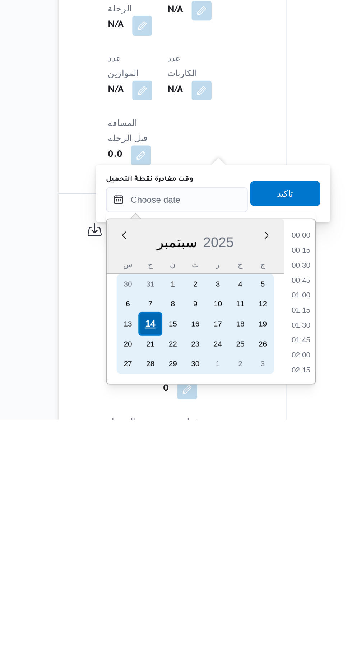
click at [146, 615] on div "14" at bounding box center [146, 616] width 14 height 14
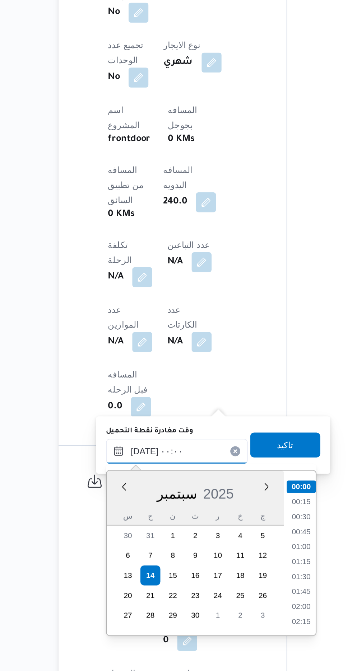
click at [124, 546] on input "[DATE] ٠٠:٠٠" at bounding box center [162, 544] width 82 height 14
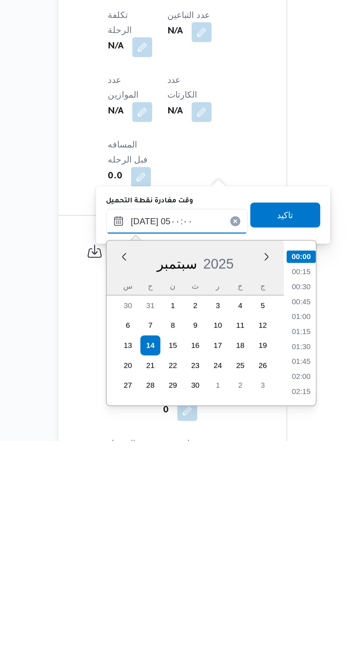
scroll to position [97, 0]
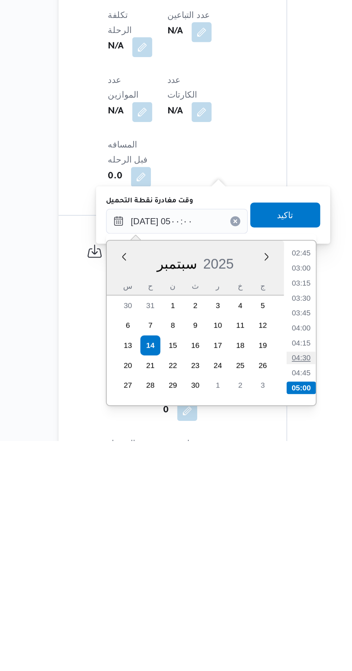
click at [232, 623] on li "04:30" at bounding box center [232, 623] width 17 height 7
type input "[DATE] ٠٤:٣٠"
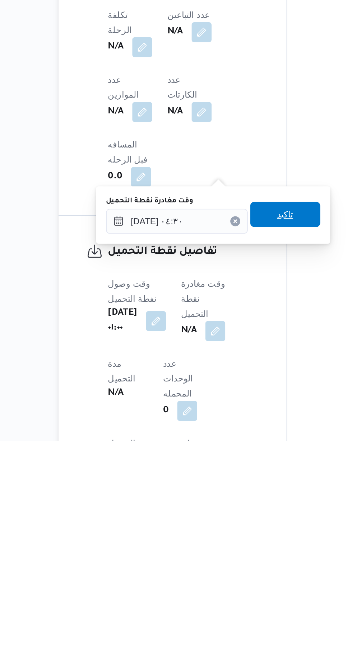
click at [239, 543] on span "تاكيد" at bounding box center [224, 541] width 40 height 14
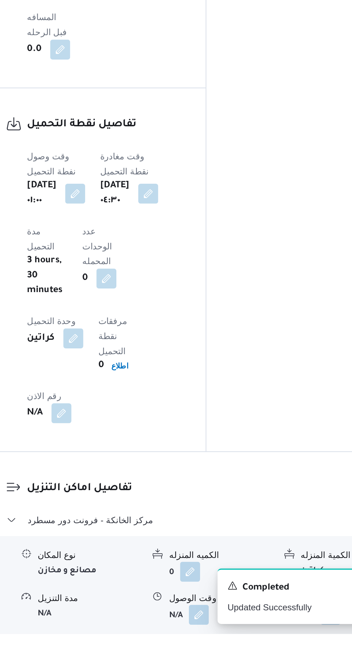
scroll to position [434, 0]
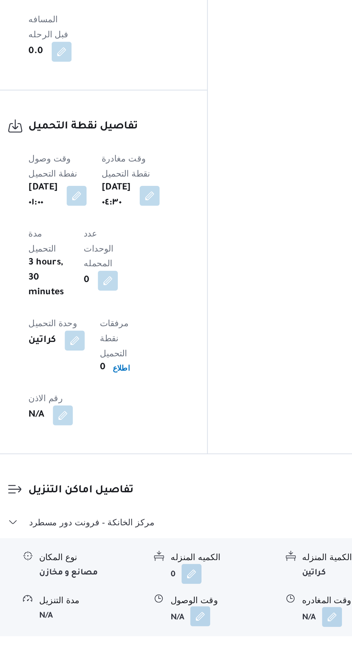
click at [222, 654] on button "button" at bounding box center [220, 659] width 11 height 11
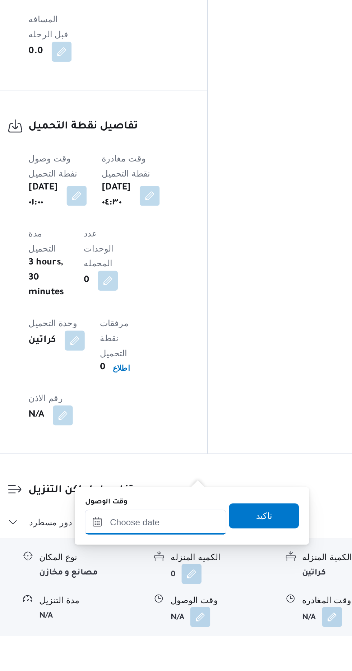
click at [215, 608] on input "وقت الوصول" at bounding box center [195, 606] width 82 height 14
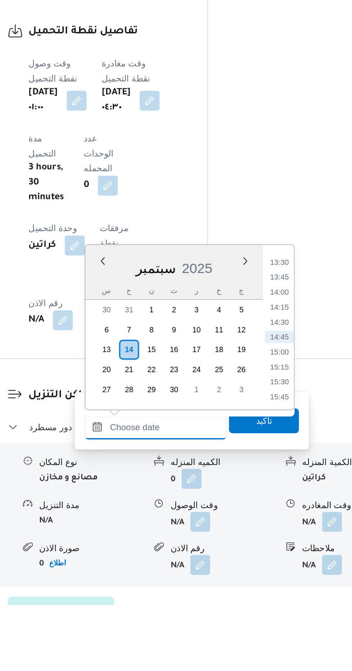
scroll to position [471, 0]
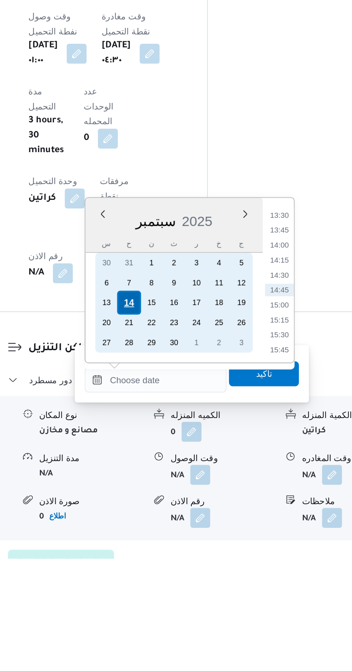
click at [181, 525] on div "14" at bounding box center [180, 524] width 14 height 14
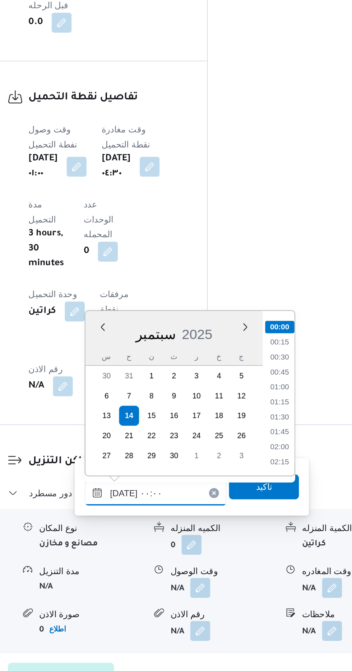
click at [156, 570] on input "[DATE] ٠٠:٠٠" at bounding box center [195, 569] width 82 height 14
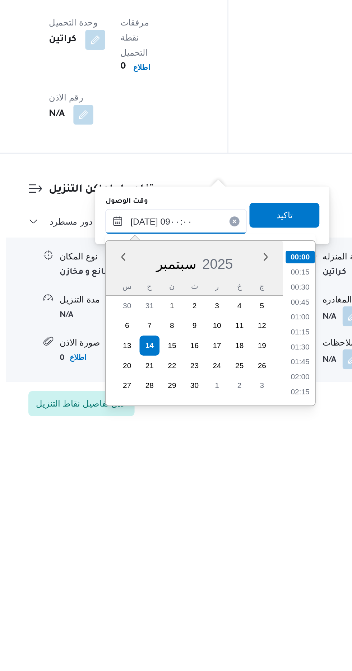
scroll to position [235, 0]
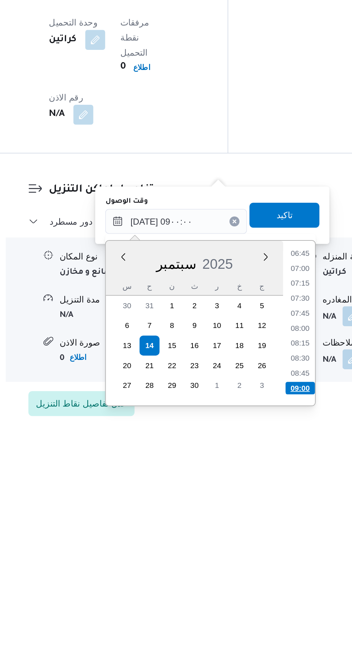
click at [268, 637] on li "09:00" at bounding box center [266, 640] width 17 height 7
type input "[DATE] ٠٩:٠٠"
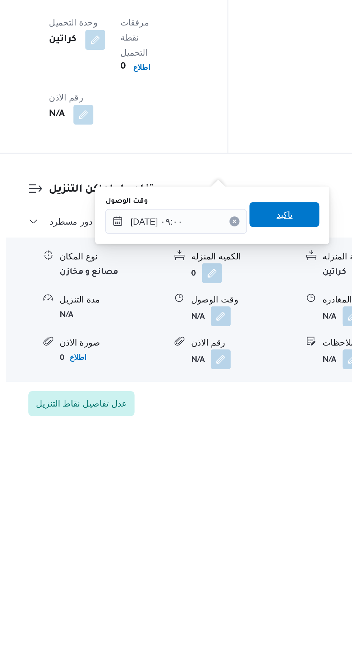
click at [262, 542] on span "تاكيد" at bounding box center [256, 541] width 9 height 9
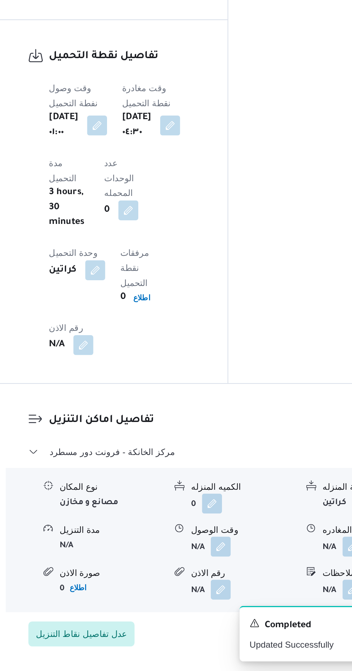
scroll to position [495, 0]
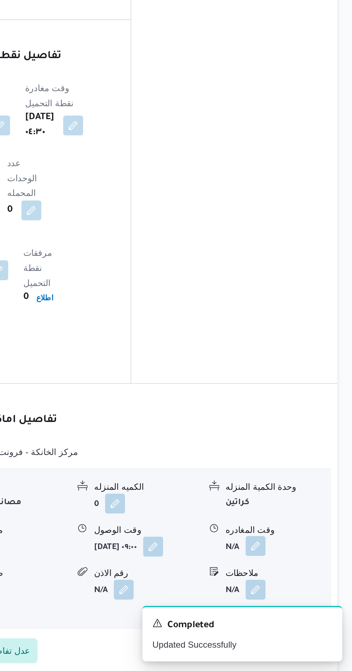
click at [300, 593] on button "button" at bounding box center [295, 598] width 11 height 11
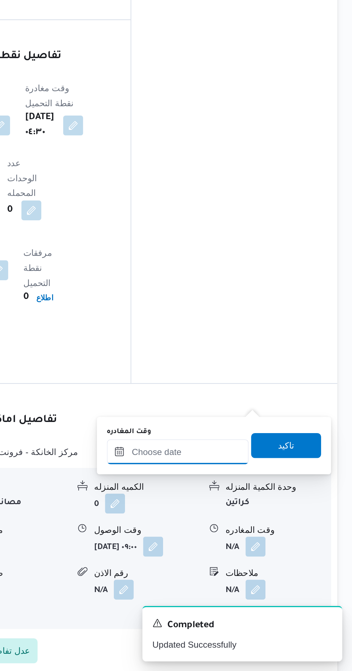
click at [264, 543] on input "وقت المغادره" at bounding box center [252, 545] width 82 height 14
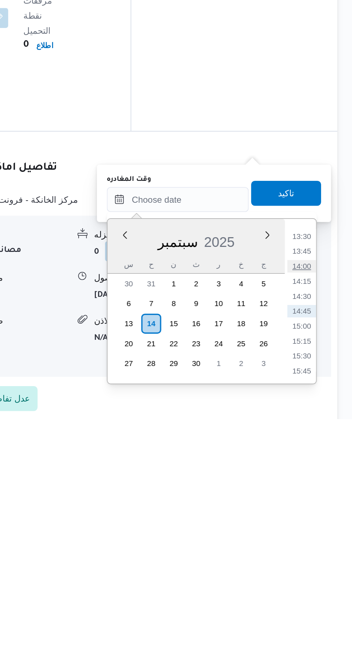
click at [325, 582] on li "14:00" at bounding box center [323, 583] width 17 height 7
type input "[DATE] ١٤:٠٠"
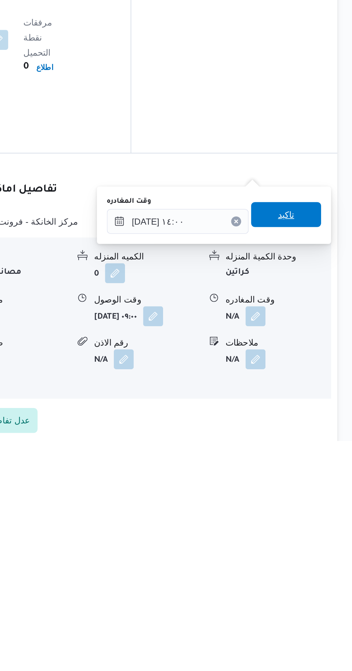
click at [318, 544] on span "تاكيد" at bounding box center [313, 541] width 9 height 9
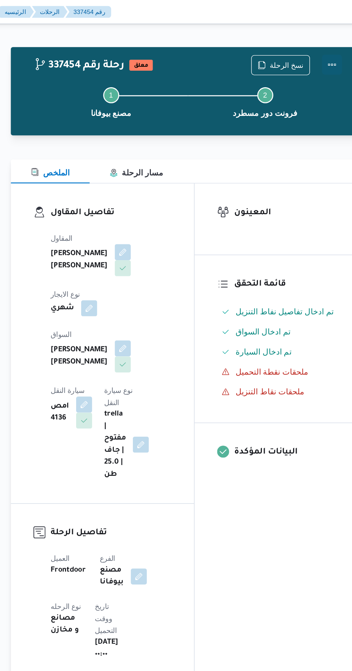
click at [329, 45] on button "Actions" at bounding box center [323, 46] width 14 height 14
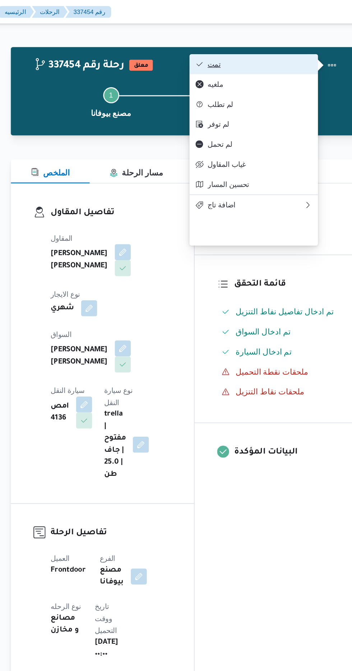
click at [290, 44] on span "تمت" at bounding box center [271, 46] width 75 height 6
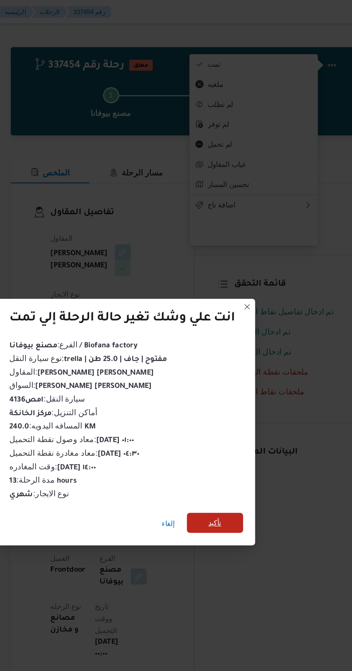
click at [240, 372] on span "تأكيد" at bounding box center [239, 374] width 9 height 9
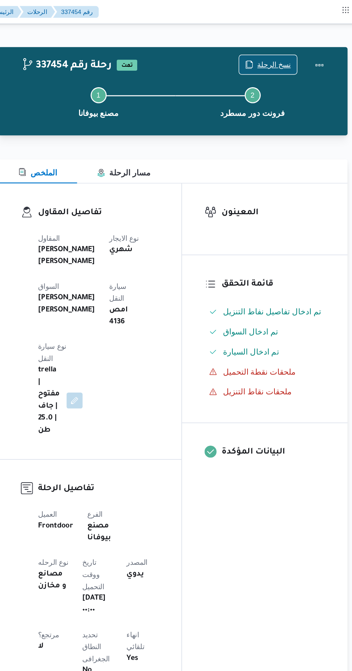
click at [289, 45] on span "نسخ الرحلة" at bounding box center [291, 46] width 24 height 9
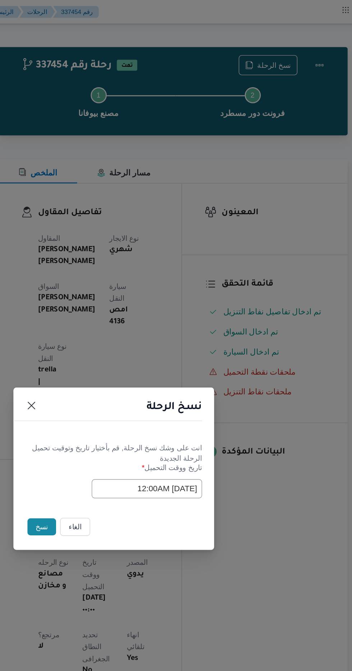
click at [124, 377] on button "نسخ" at bounding box center [124, 377] width 20 height 12
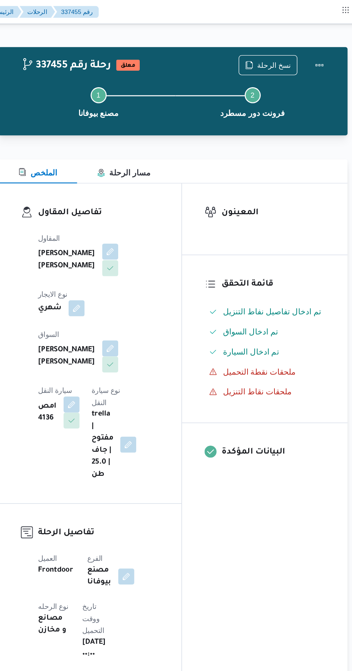
click at [168, 186] on button "button" at bounding box center [173, 179] width 11 height 11
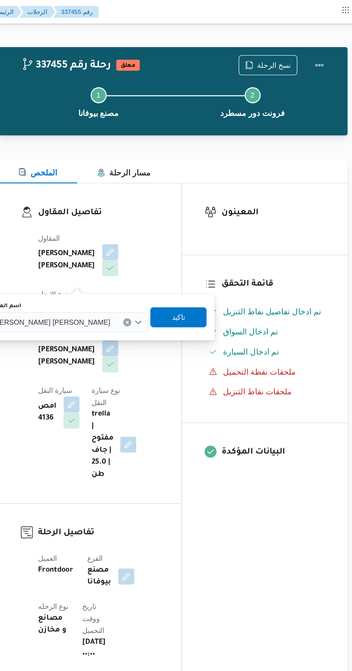
click at [141, 233] on span "[PERSON_NAME] [PERSON_NAME]" at bounding box center [131, 231] width 84 height 8
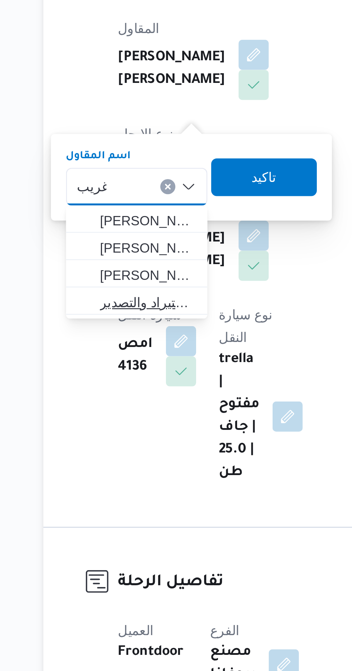
type input "غريب"
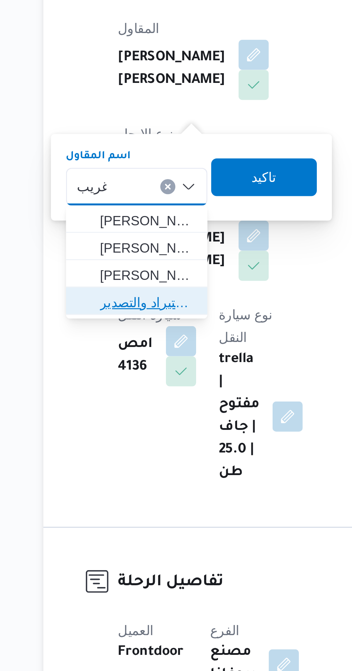
click at [140, 273] on span "شركة غريب جروب للاستيراد والتصدير" at bounding box center [133, 275] width 37 height 9
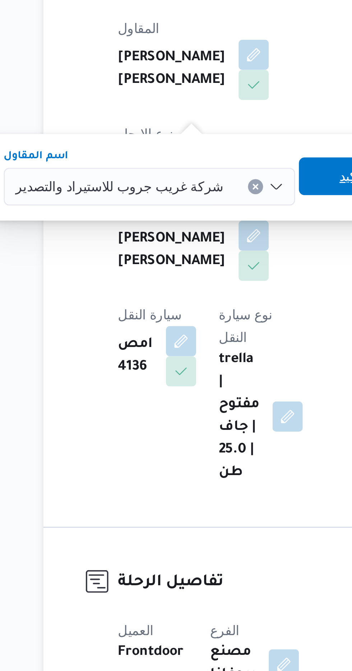
click at [206, 226] on span "تاكيد" at bounding box center [210, 227] width 9 height 9
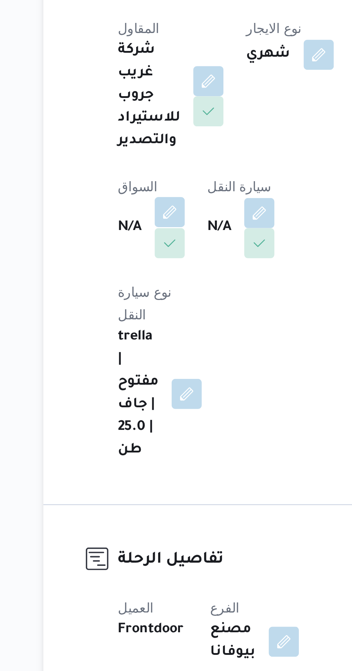
click at [142, 239] on button "button" at bounding box center [141, 240] width 11 height 11
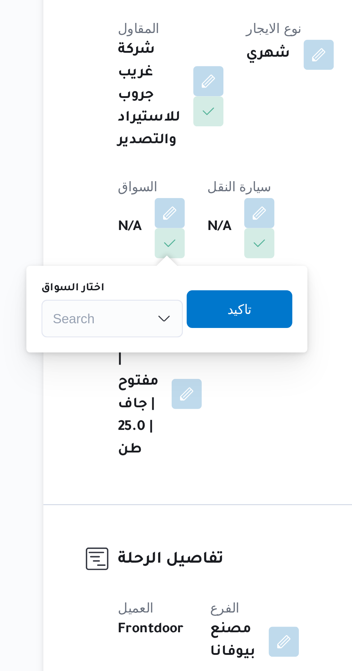
click at [128, 270] on div "اختار السواق" at bounding box center [120, 270] width 54 height 6
click at [126, 281] on div "Search" at bounding box center [120, 281] width 54 height 14
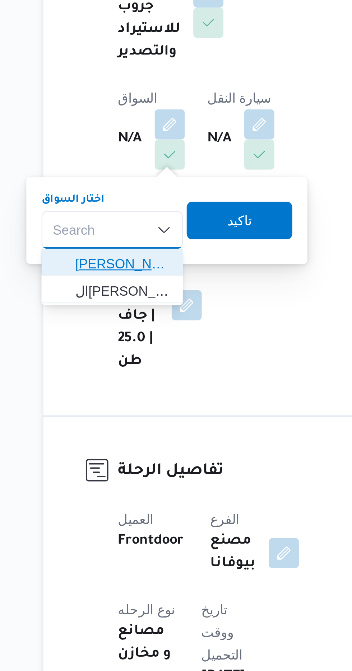
click at [130, 293] on span "[PERSON_NAME]" at bounding box center [124, 294] width 37 height 9
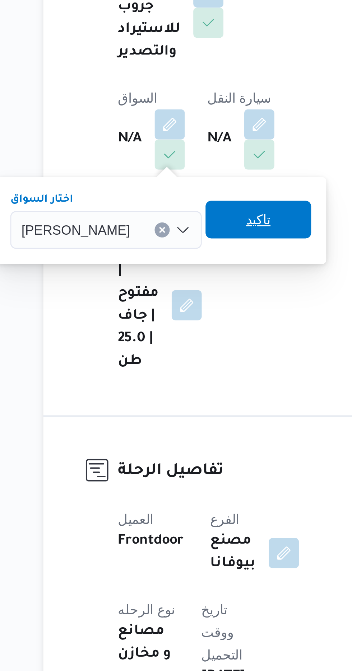
click at [187, 276] on span "تاكيد" at bounding box center [175, 277] width 40 height 14
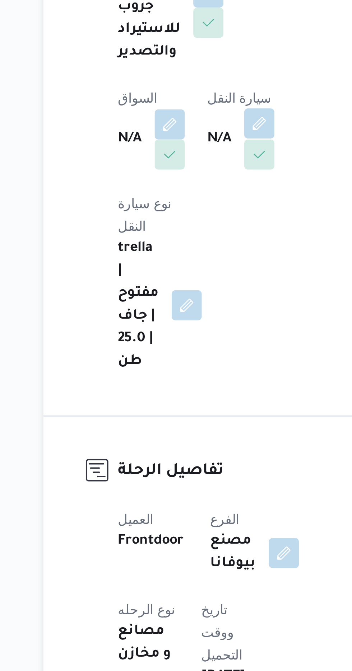
click at [179, 238] on button "button" at bounding box center [175, 240] width 11 height 11
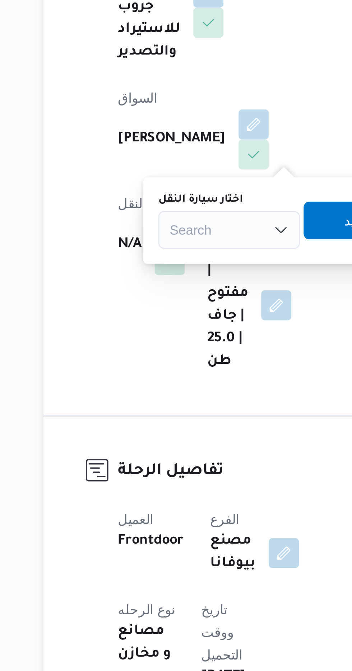
click at [164, 278] on div "Search" at bounding box center [164, 281] width 54 height 14
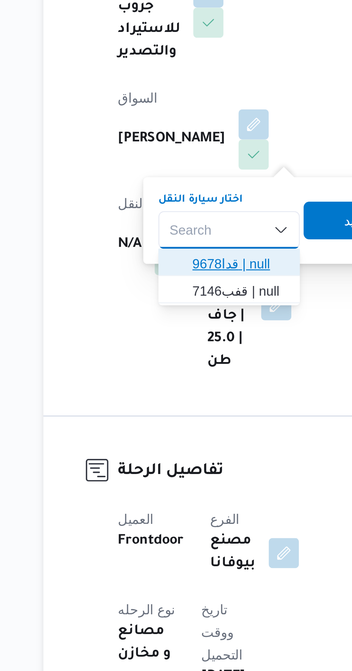
click at [174, 295] on span "قدا9678 | null" at bounding box center [168, 294] width 37 height 9
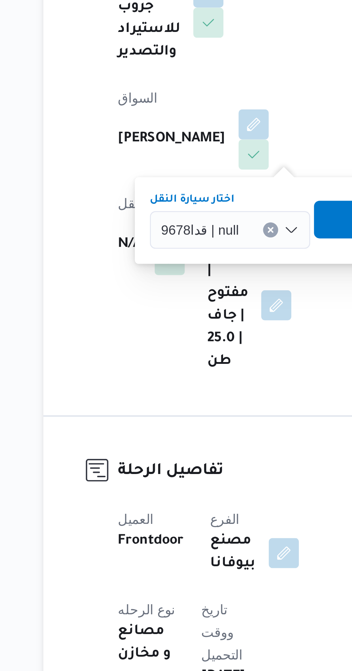
click at [208, 274] on span "تاكيد" at bounding box center [216, 277] width 40 height 14
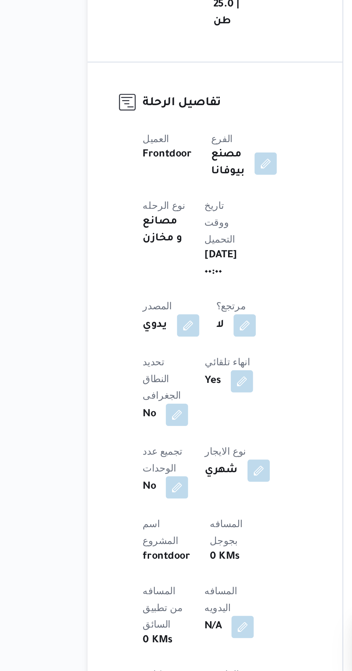
scroll to position [39, 0]
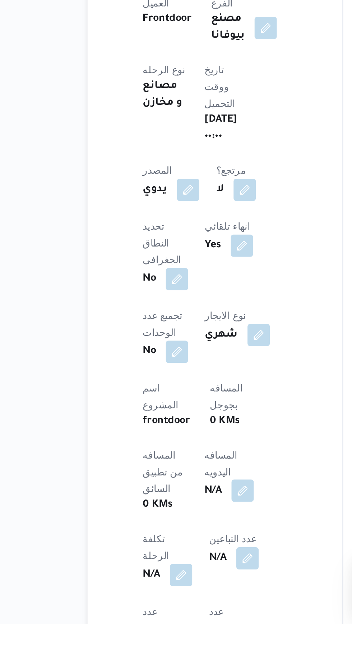
click at [167, 597] on button "button" at bounding box center [172, 602] width 11 height 11
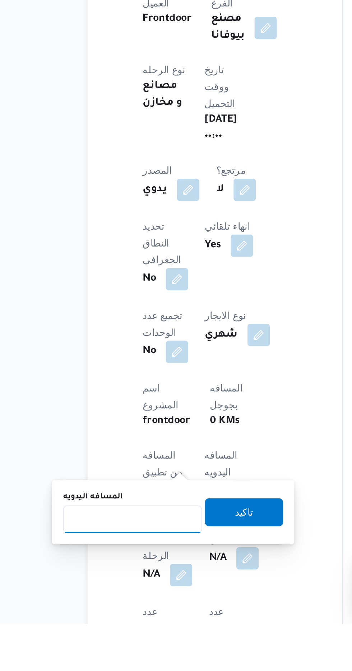
click at [133, 619] on input "المسافه اليدويه" at bounding box center [116, 617] width 71 height 14
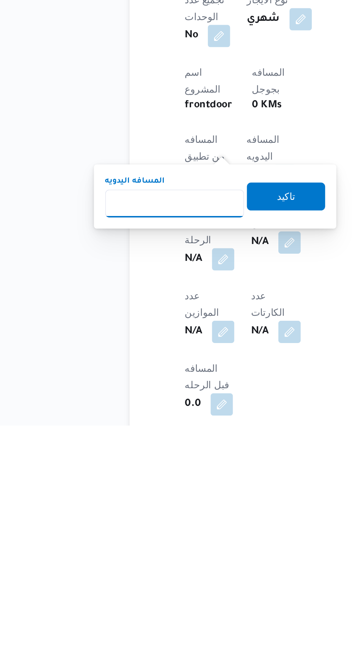
scroll to position [100, 0]
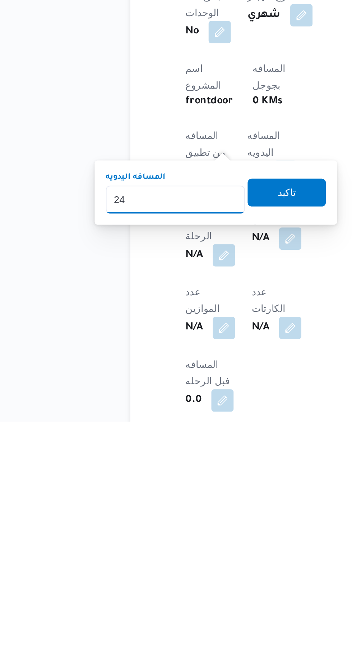
type input "240"
click at [178, 550] on span "تاكيد" at bounding box center [173, 553] width 9 height 9
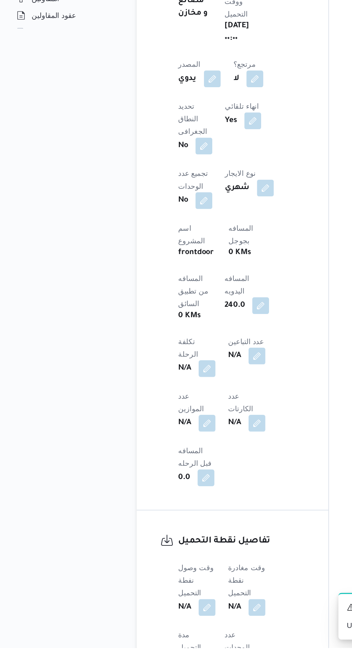
scroll to position [206, 0]
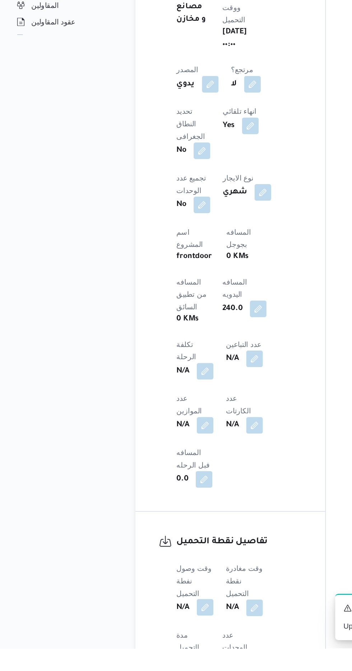
click at [144, 637] on button "button" at bounding box center [141, 642] width 11 height 11
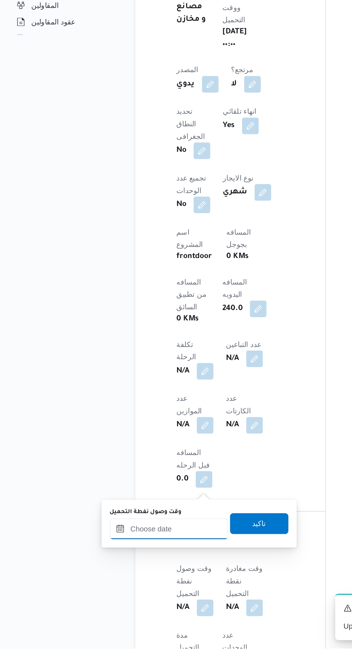
click at [128, 590] on input "وقت وصول نفطة التحميل" at bounding box center [117, 589] width 82 height 14
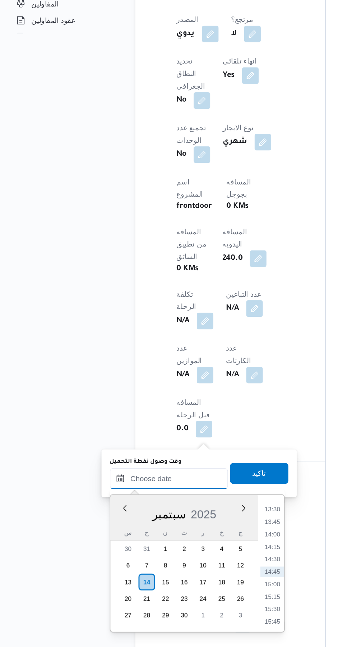
scroll to position [260, 0]
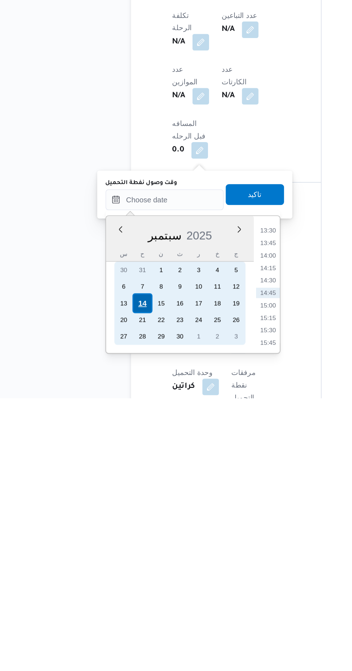
click at [101, 605] on div "14" at bounding box center [101, 606] width 14 height 14
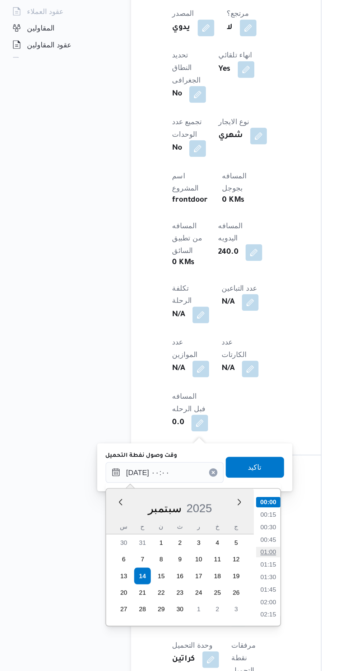
click at [187, 590] on li "01:00" at bounding box center [188, 589] width 17 height 7
type input "[DATE] ٠١:٠٠"
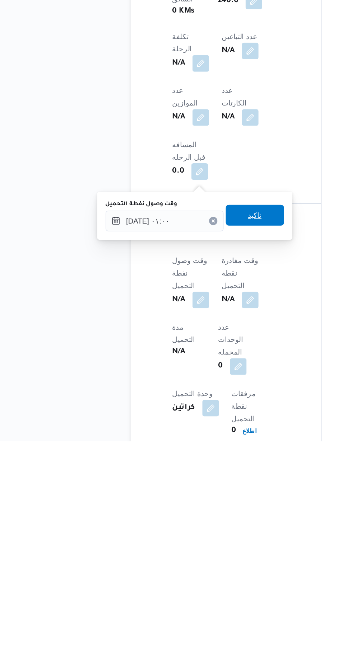
click at [196, 519] on span "تاكيد" at bounding box center [179, 515] width 40 height 14
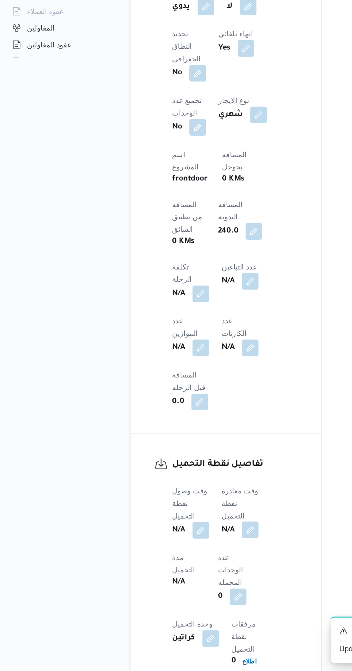
click at [181, 568] on button "button" at bounding box center [175, 573] width 11 height 11
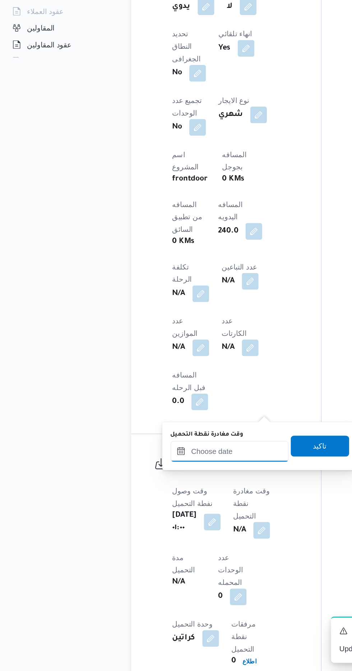
click at [168, 520] on input "وقت مغادرة نقطة التحميل" at bounding box center [162, 519] width 82 height 14
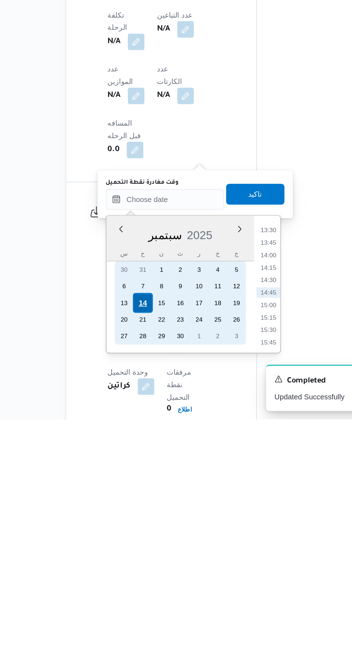
click at [152, 589] on div "14" at bounding box center [146, 591] width 14 height 14
type input "[DATE] ٠٠:٠٠"
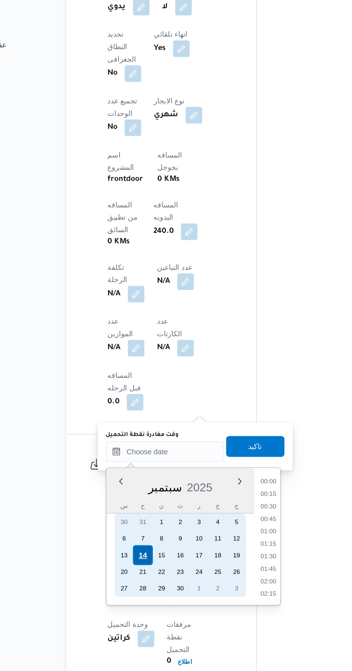
click at [145, 591] on div "14" at bounding box center [146, 592] width 14 height 14
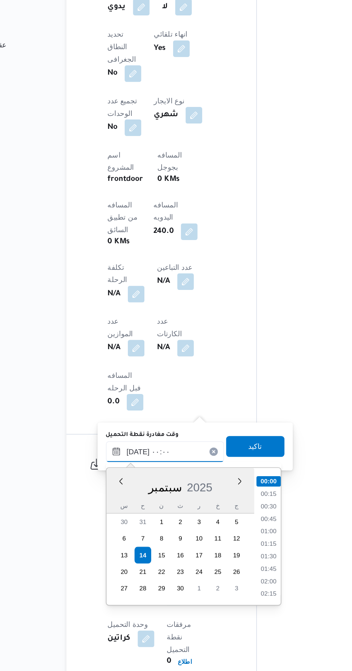
click at [122, 524] on input "[DATE] ٠٠:٠٠" at bounding box center [162, 520] width 82 height 14
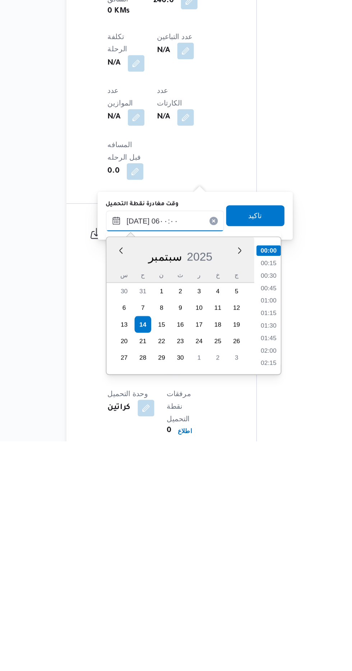
scroll to position [131, 0]
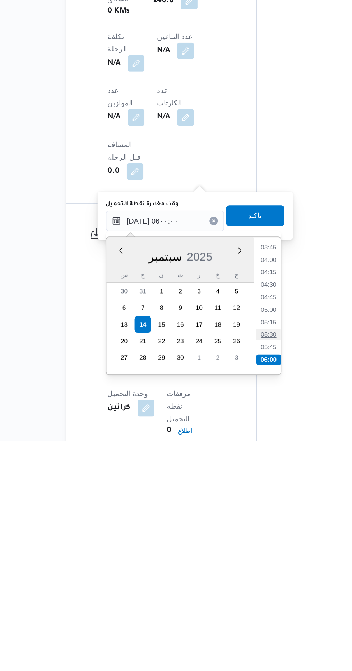
click at [235, 597] on li "05:30" at bounding box center [232, 598] width 17 height 7
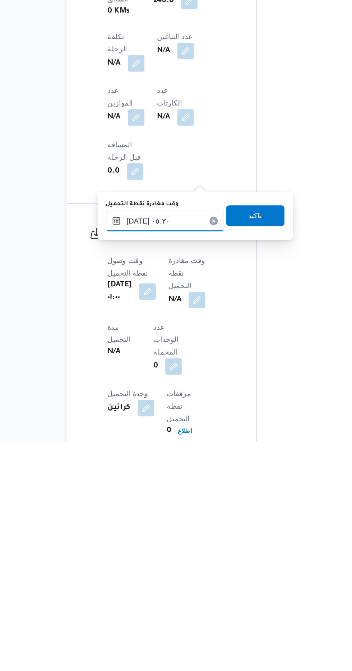
scroll to position [275, 0]
click at [175, 519] on input "[DATE] ٠٥:٣٠" at bounding box center [162, 520] width 82 height 14
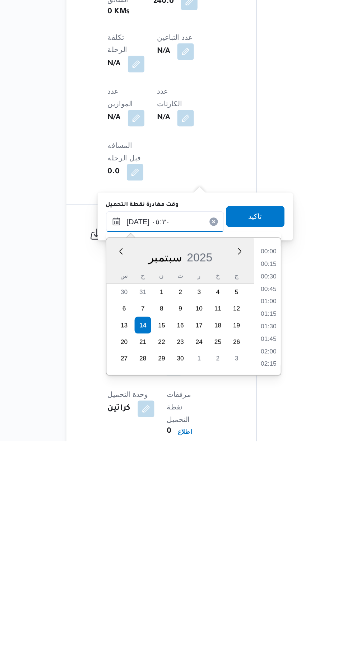
scroll to position [146, 0]
click at [232, 550] on li "04:30" at bounding box center [232, 549] width 17 height 7
type input "[DATE] ٠٤:٣٠"
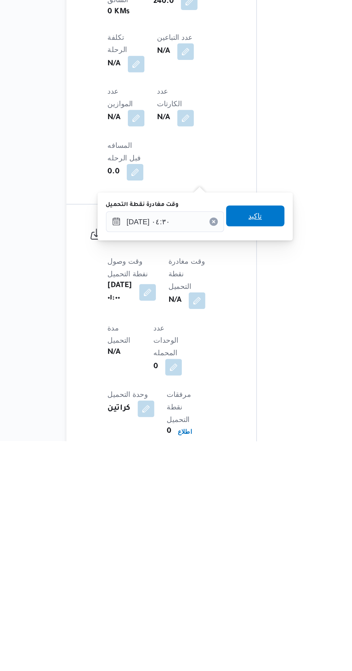
click at [228, 516] on span "تاكيد" at bounding box center [223, 516] width 9 height 9
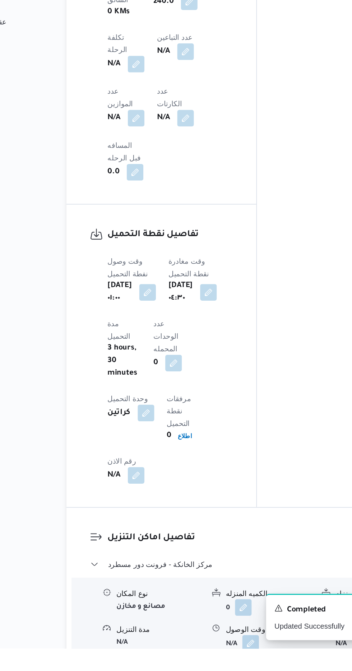
scroll to position [465, 0]
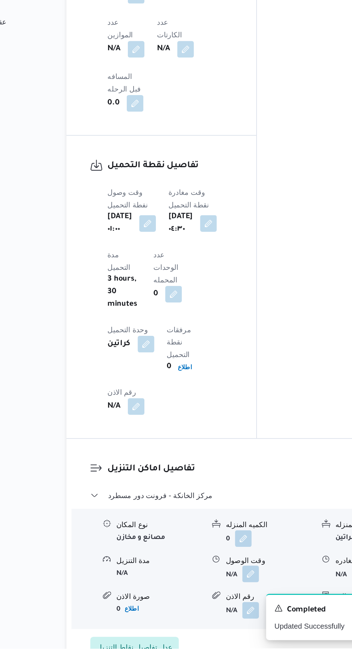
click at [223, 614] on button "button" at bounding box center [220, 619] width 11 height 11
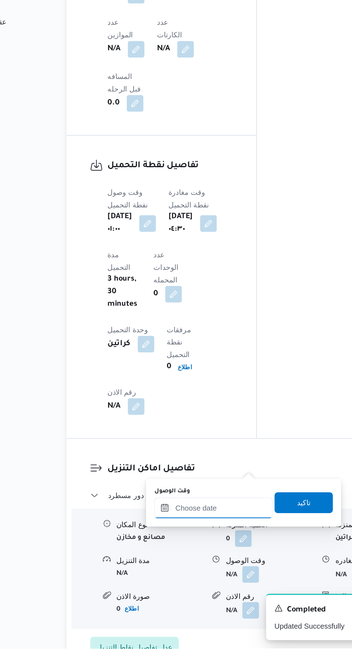
click at [209, 575] on input "وقت الوصول" at bounding box center [195, 574] width 82 height 14
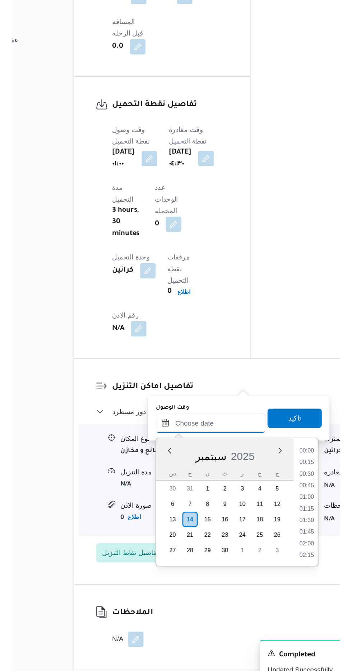
scroll to position [465, 0]
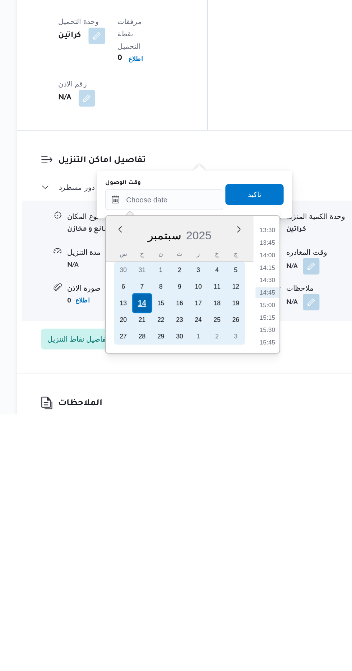
click at [179, 592] on div "14" at bounding box center [180, 595] width 14 height 14
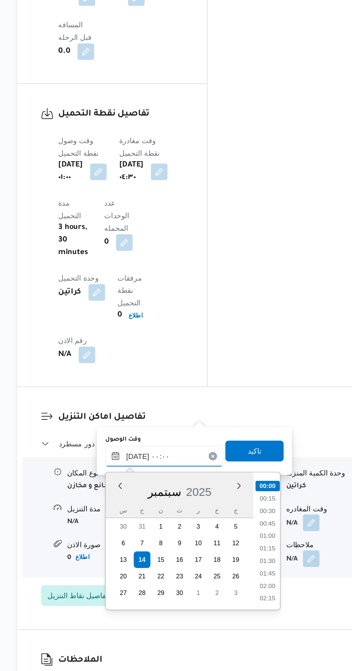
click at [155, 520] on input "[DATE] ٠٠:٠٠" at bounding box center [195, 523] width 82 height 14
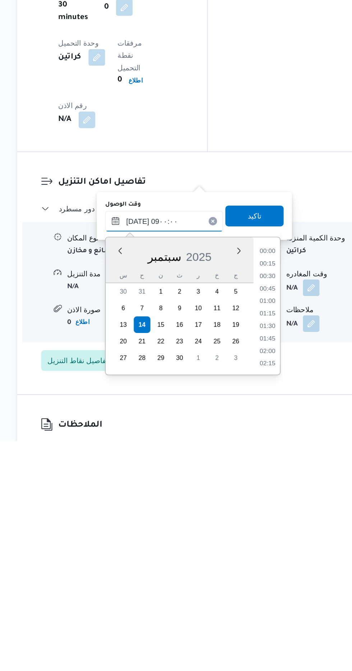
scroll to position [235, 0]
click at [265, 613] on li "09:00" at bounding box center [266, 615] width 17 height 7
type input "[DATE] ٠٩:٠٠"
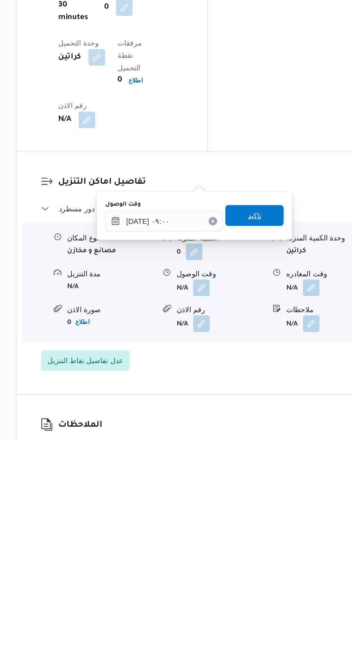
click at [265, 520] on span "تاكيد" at bounding box center [257, 515] width 40 height 14
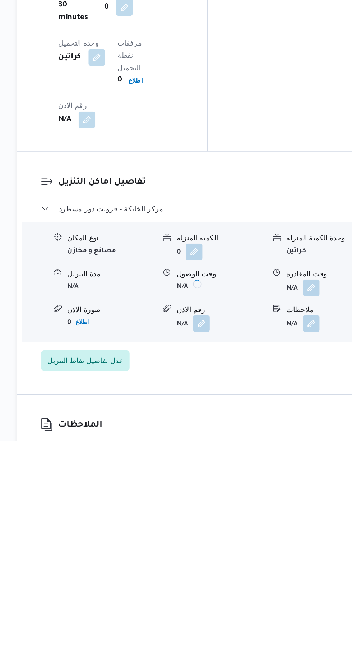
scroll to position [520, 0]
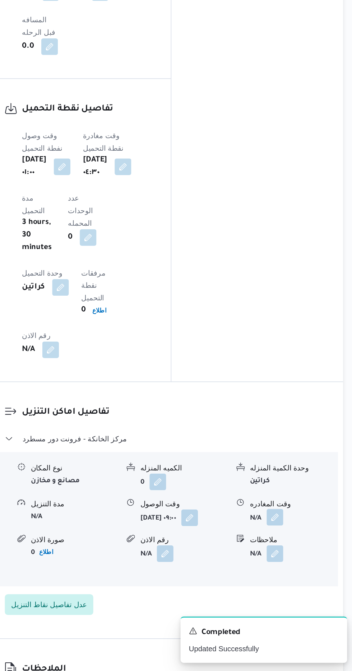
click at [299, 559] on button "button" at bounding box center [295, 564] width 11 height 11
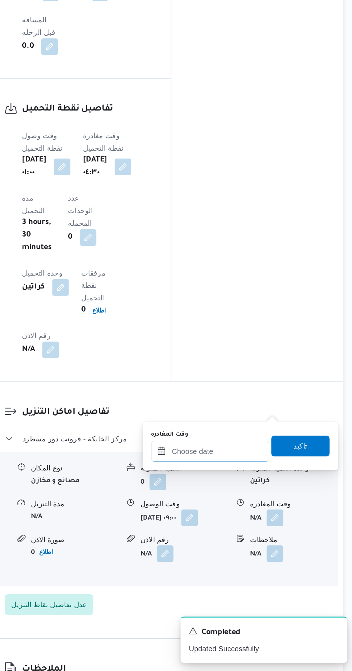
click at [270, 518] on input "وقت المغادره" at bounding box center [252, 519] width 82 height 14
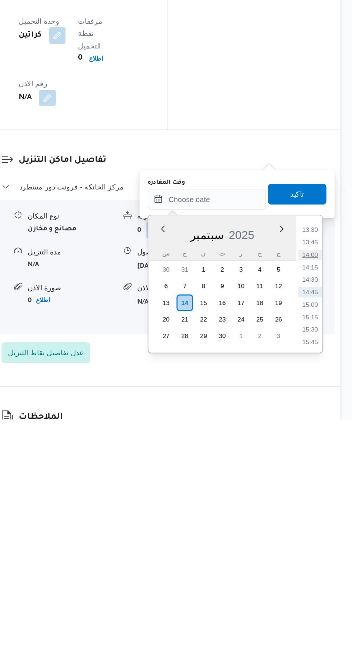
click at [327, 557] on li "14:00" at bounding box center [323, 557] width 17 height 7
type input "[DATE] ١٤:٠٠"
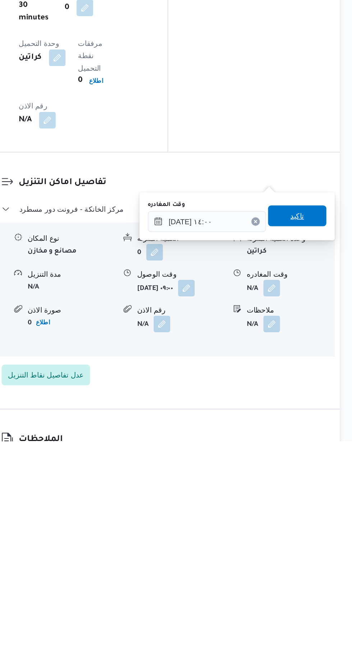
click at [318, 516] on span "تاكيد" at bounding box center [313, 516] width 9 height 9
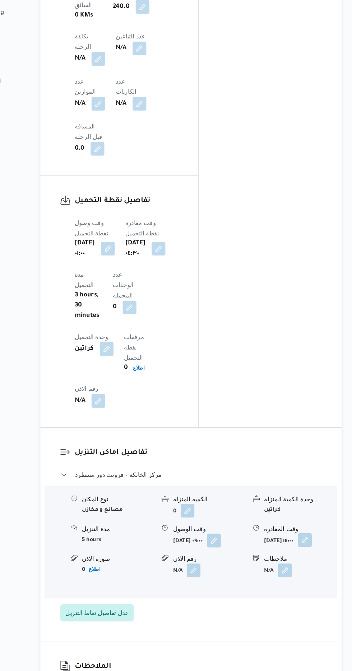
click at [307, 557] on button "button" at bounding box center [312, 562] width 11 height 11
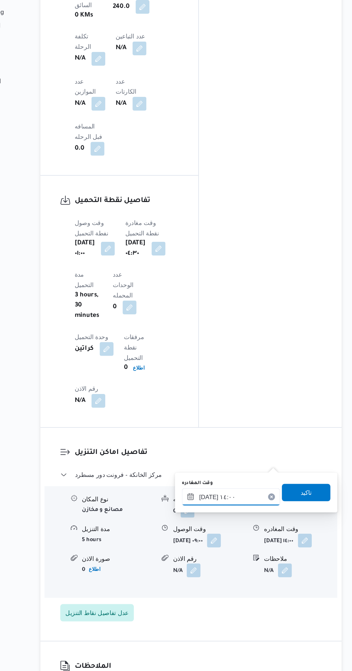
click at [250, 529] on input "[DATE] ١٤:٠٠" at bounding box center [252, 527] width 82 height 14
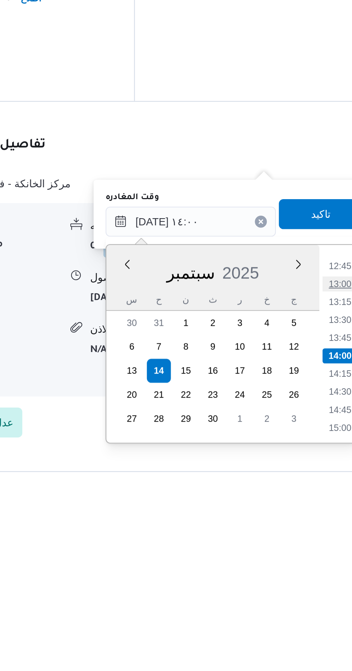
click at [322, 556] on li "13:00" at bounding box center [323, 556] width 17 height 7
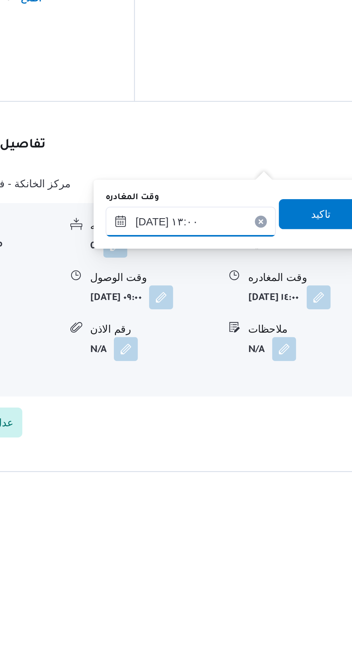
click at [264, 523] on input "[DATE] ١٣:٠٠" at bounding box center [252, 527] width 82 height 14
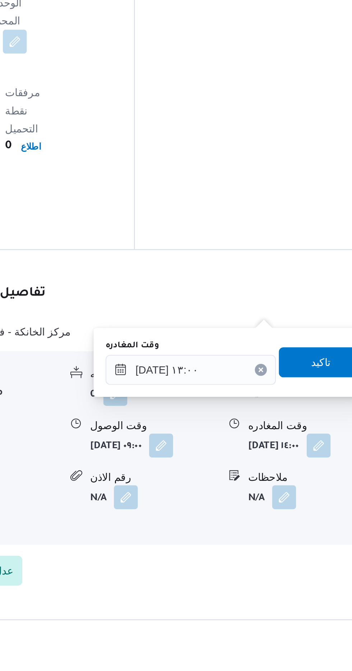
click at [314, 525] on div "وحدة الكمية المنزله" at bounding box center [309, 529] width 60 height 8
type input "[DATE] ١٤:٠٠"
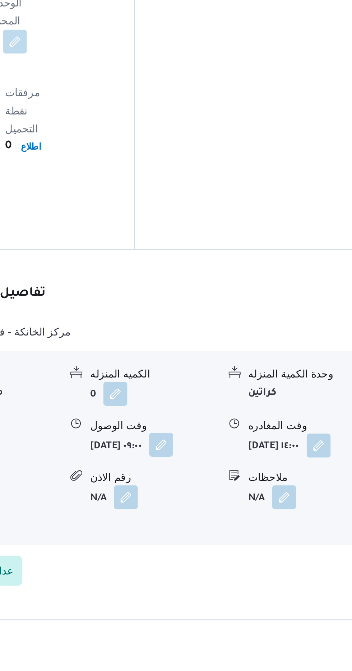
click at [232, 557] on button "button" at bounding box center [237, 562] width 11 height 11
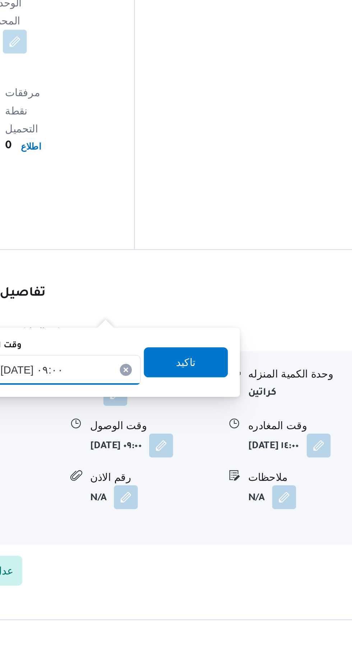
click at [202, 527] on input "[DATE] ٠٩:٠٠" at bounding box center [187, 527] width 82 height 14
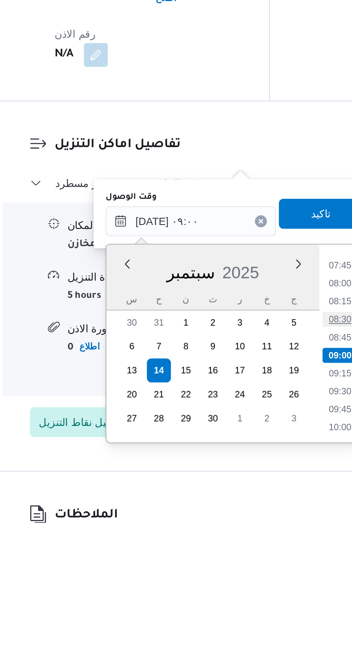
click at [256, 574] on li "08:30" at bounding box center [258, 574] width 17 height 7
type input "[DATE] ٠٨:٣٠"
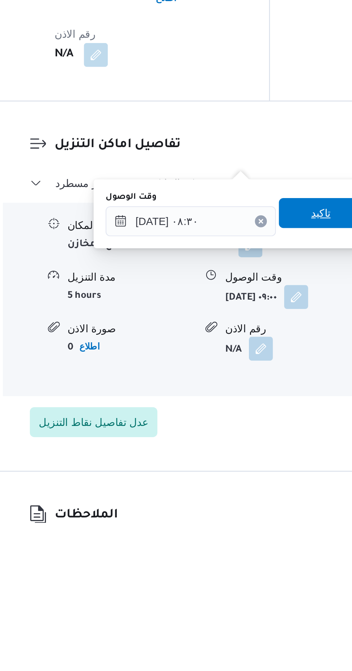
click at [246, 523] on span "تاكيد" at bounding box center [249, 523] width 40 height 14
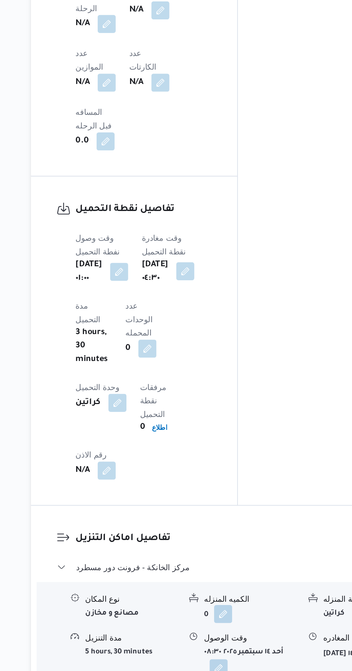
click at [194, 315] on button "button" at bounding box center [191, 320] width 11 height 11
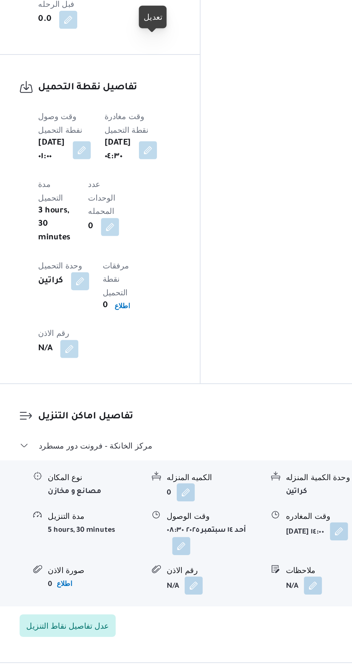
click at [214, 567] on button "button" at bounding box center [212, 572] width 11 height 11
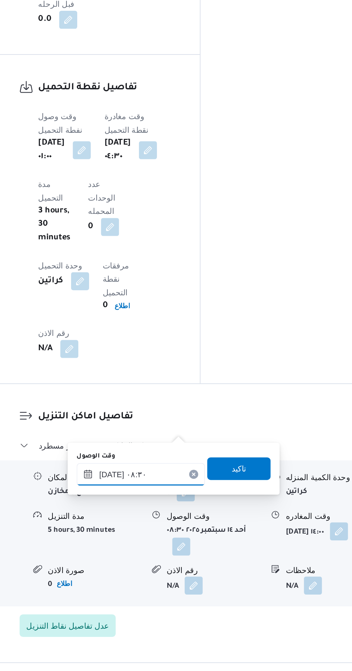
click at [199, 530] on input "[DATE] ٠٨:٣٠" at bounding box center [187, 527] width 82 height 14
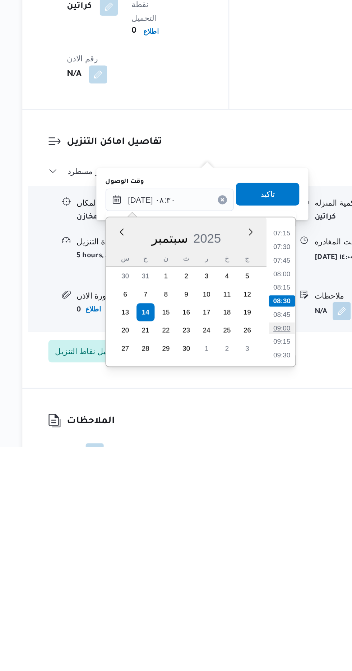
click at [258, 593] on li "09:00" at bounding box center [258, 595] width 17 height 7
type input "[DATE] ٠٩:٠٠"
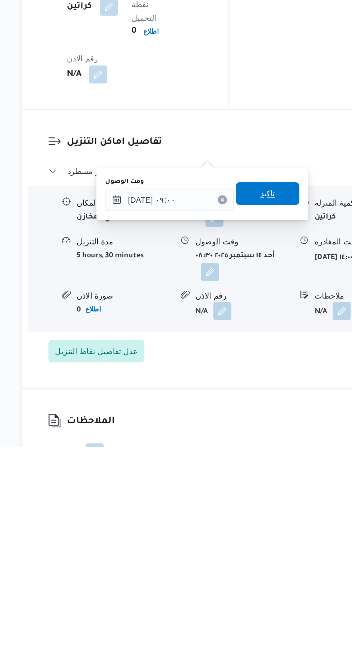
click at [254, 514] on span "تاكيد" at bounding box center [249, 510] width 9 height 9
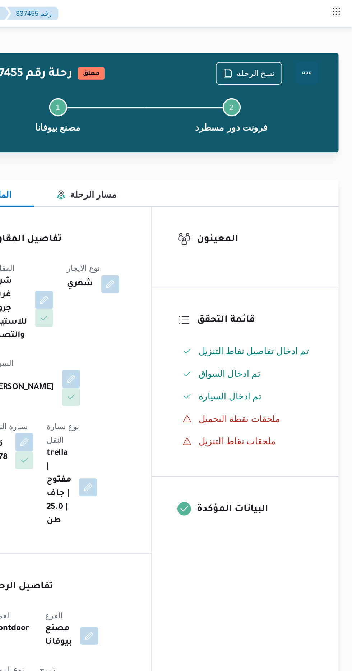
click at [327, 39] on button "Actions" at bounding box center [323, 46] width 14 height 14
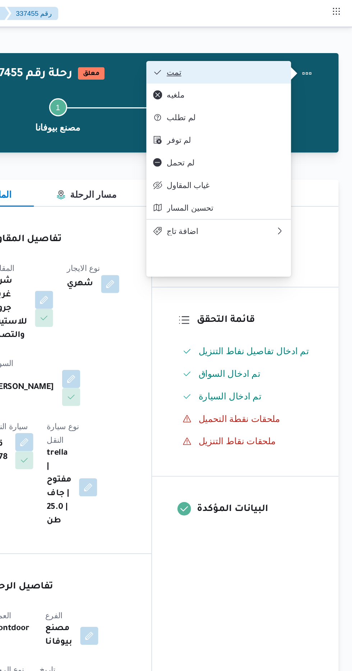
click at [297, 47] on span "تمت" at bounding box center [271, 46] width 75 height 6
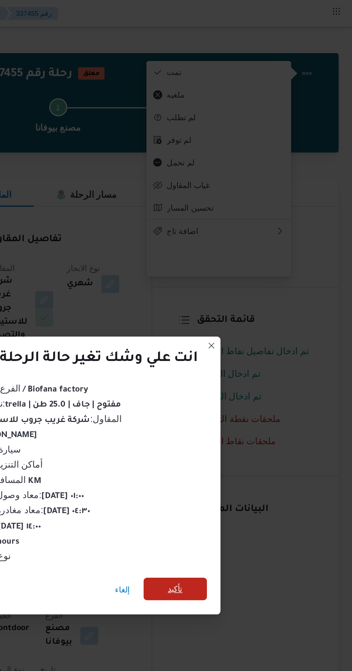
click at [240, 373] on span "تأكيد" at bounding box center [239, 374] width 9 height 9
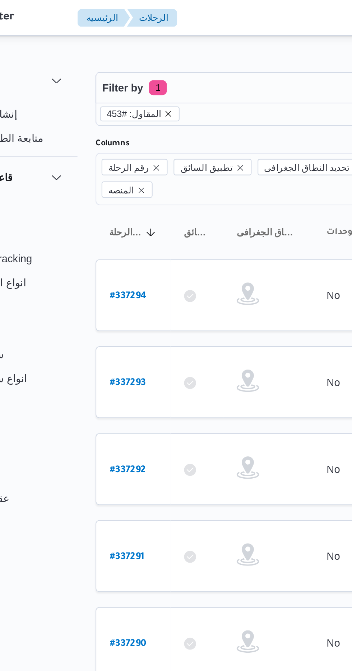
click at [127, 54] on icon "remove selected entity" at bounding box center [128, 54] width 3 height 3
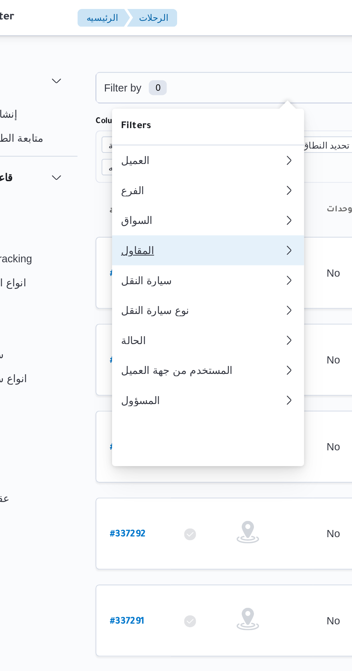
click at [130, 123] on div "المقاول" at bounding box center [143, 120] width 75 height 6
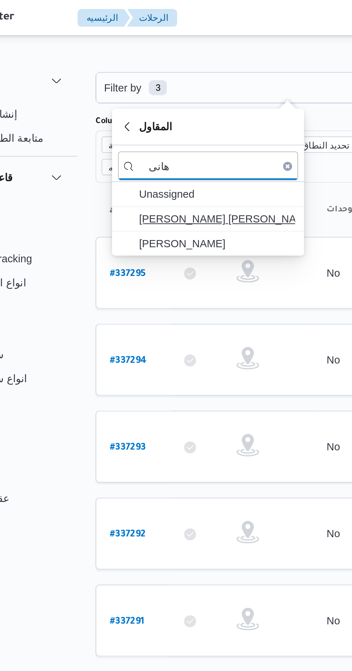
type input "هانى"
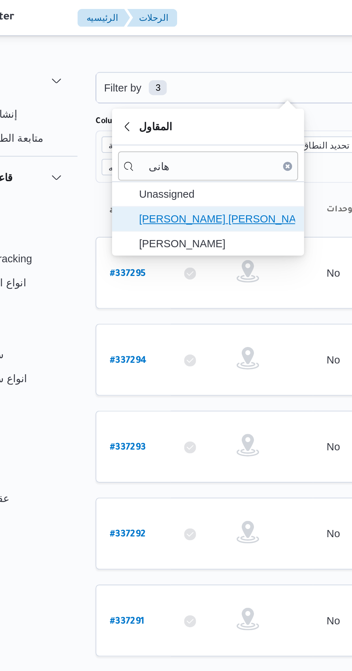
click at [166, 102] on span "[PERSON_NAME] [PERSON_NAME]" at bounding box center [151, 105] width 75 height 9
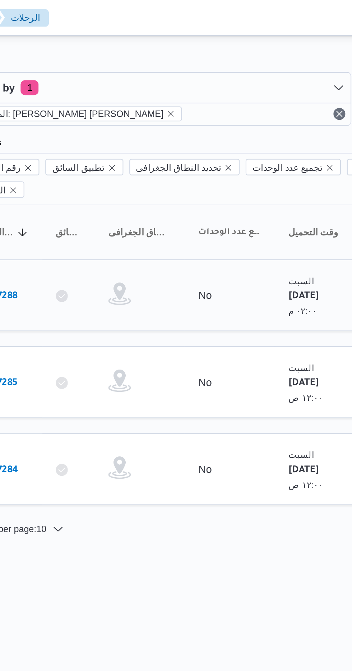
click at [117, 140] on b "# 337288" at bounding box center [108, 142] width 17 height 5
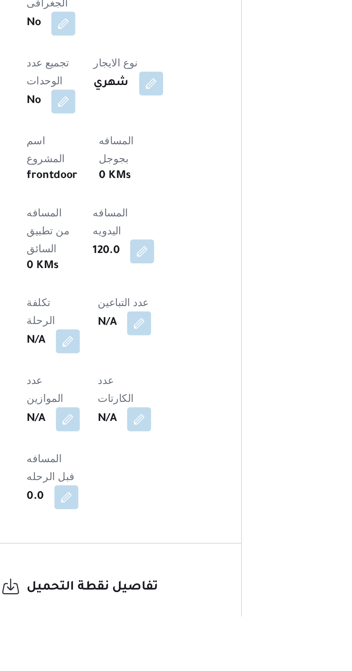
scroll to position [166, 0]
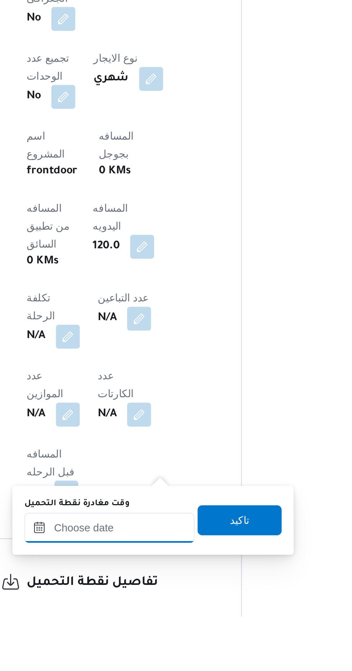
click at [154, 627] on input "وقت مغادرة نقطة التحميل" at bounding box center [162, 629] width 82 height 14
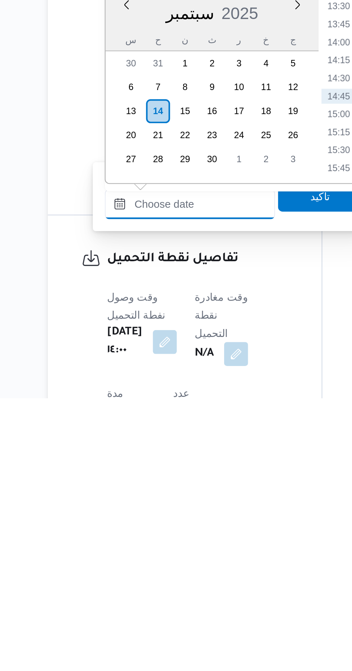
scroll to position [218, 0]
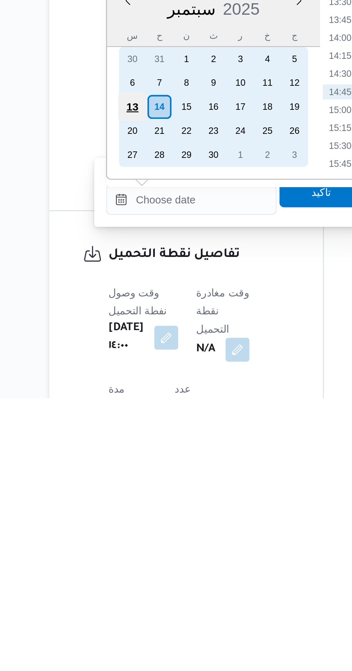
click at [131, 531] on div "13" at bounding box center [133, 532] width 14 height 14
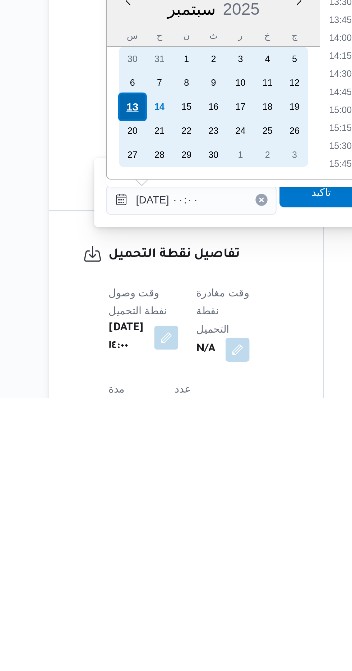
scroll to position [0, 0]
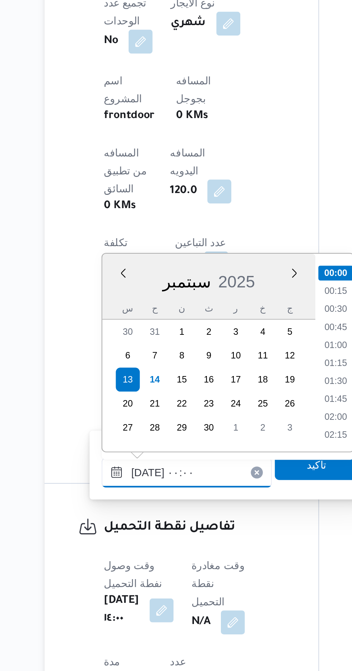
click at [127, 579] on input "[DATE] ٠٠:٠٠" at bounding box center [162, 576] width 82 height 14
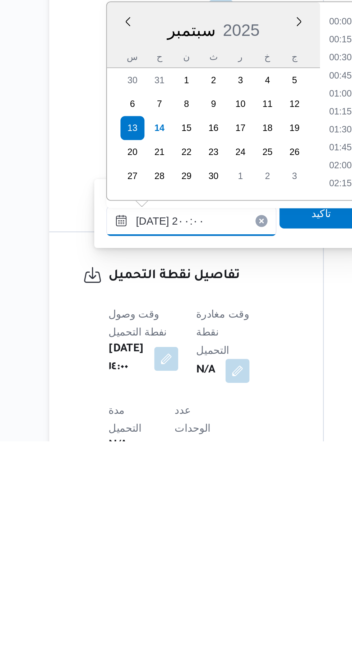
scroll to position [614, 0]
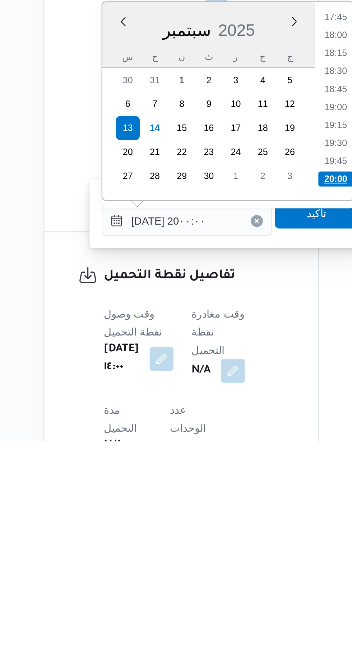
click at [234, 545] on li "20:00" at bounding box center [232, 545] width 17 height 7
type input "[DATE] ٢٠:٠٠"
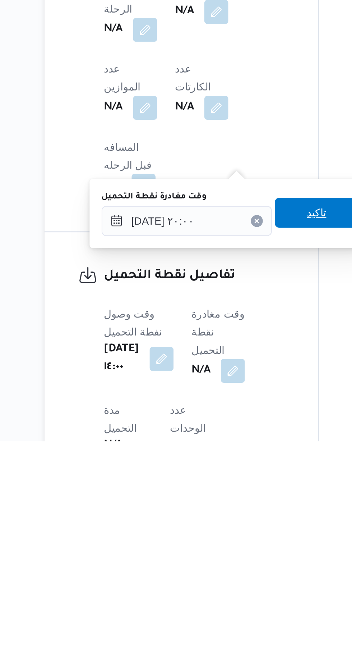
click at [225, 567] on span "تاكيد" at bounding box center [224, 562] width 40 height 14
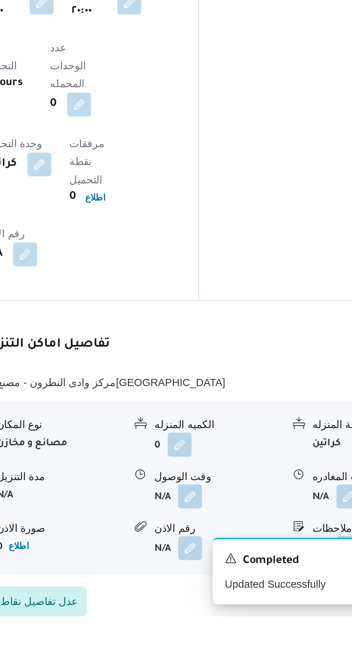
scroll to position [484, 0]
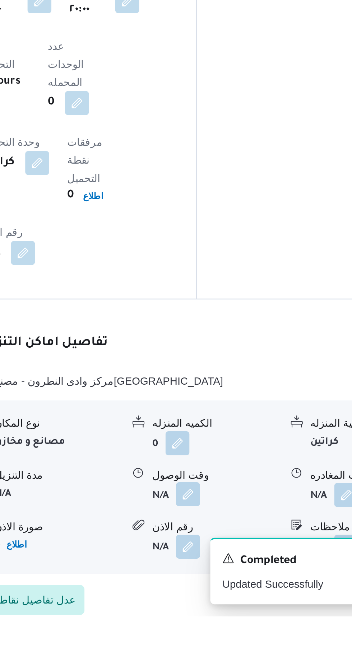
click at [219, 607] on button "button" at bounding box center [220, 612] width 11 height 11
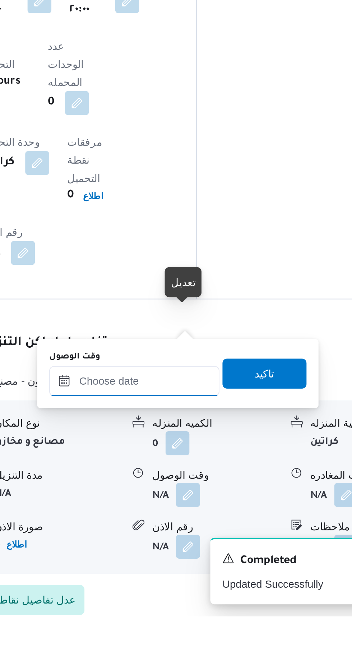
click at [205, 557] on input "وقت الوصول" at bounding box center [195, 558] width 82 height 14
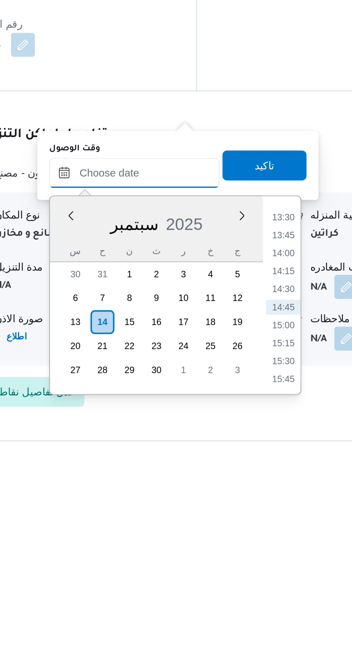
scroll to position [513, 0]
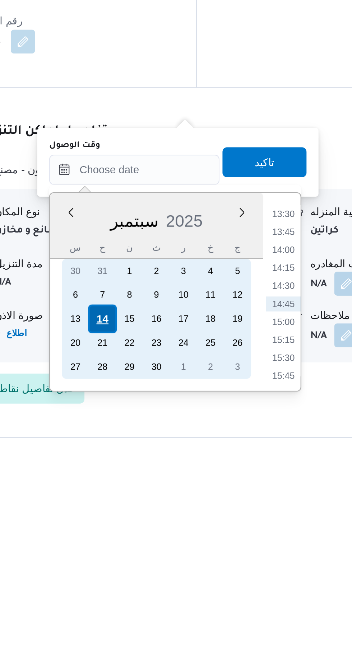
click at [180, 598] on div "14" at bounding box center [180, 601] width 14 height 14
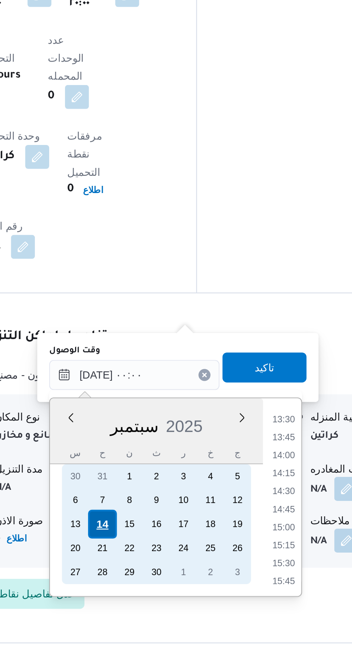
scroll to position [0, 0]
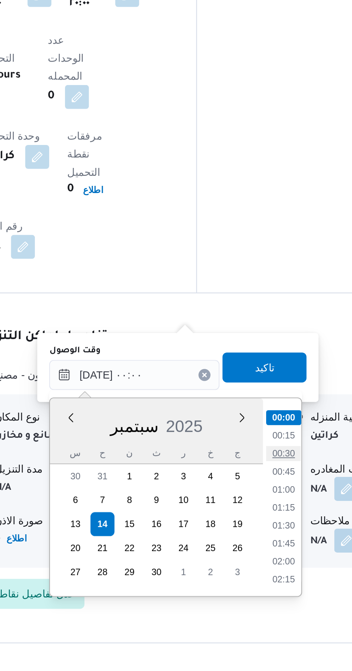
click at [265, 564] on li "00:30" at bounding box center [266, 567] width 17 height 7
type input "[DATE] ٠٠:٣٠"
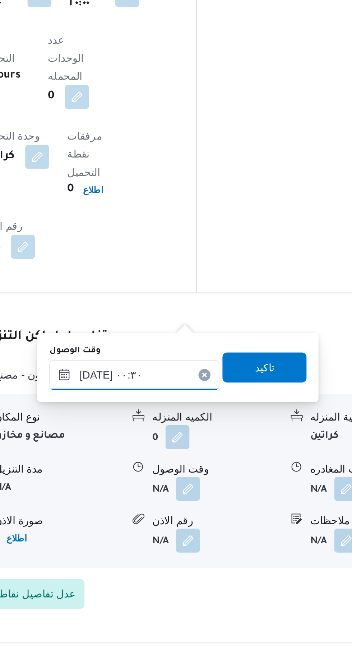
scroll to position [513, 0]
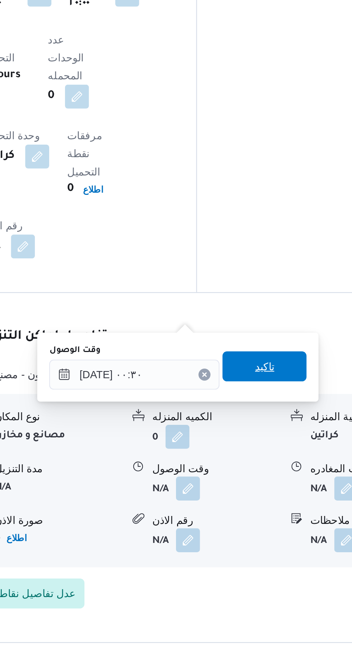
click at [262, 525] on span "تاكيد" at bounding box center [256, 525] width 9 height 9
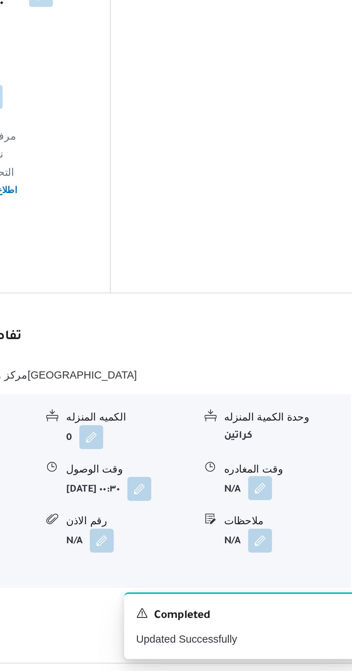
click at [296, 578] on button "button" at bounding box center [295, 583] width 11 height 11
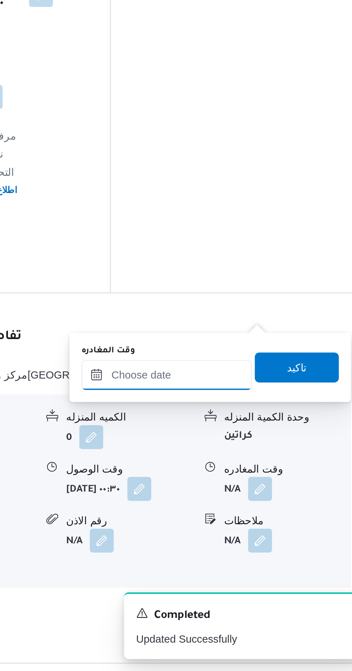
click at [269, 527] on input "وقت المغادره" at bounding box center [252, 529] width 82 height 14
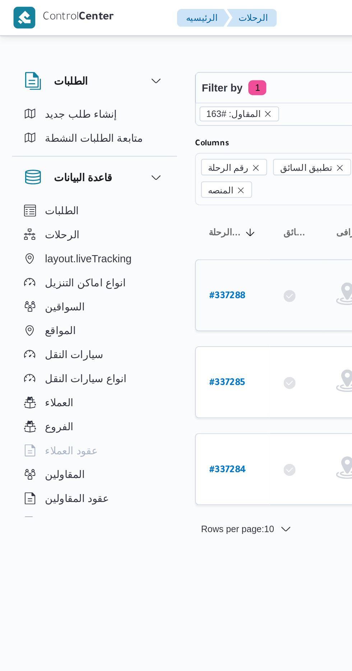
click at [114, 140] on b "# 337288" at bounding box center [108, 142] width 17 height 5
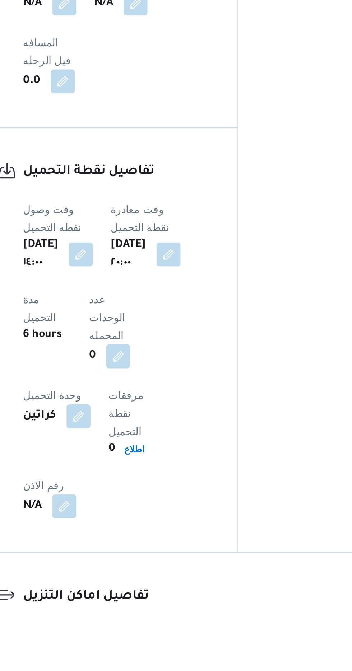
scroll to position [363, 0]
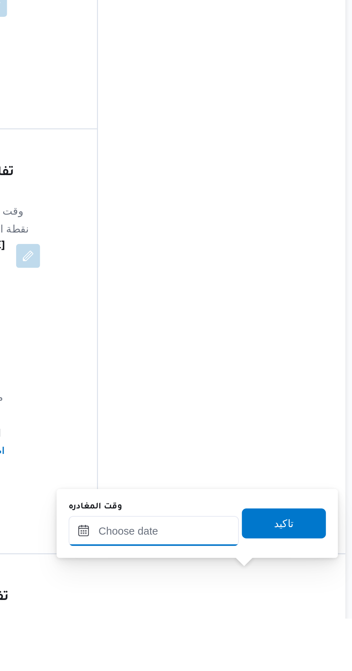
click at [267, 627] on input "وقت المغادره" at bounding box center [252, 629] width 82 height 14
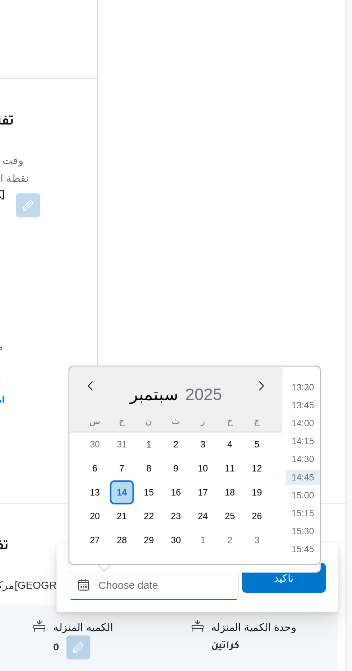
scroll to position [412, 0]
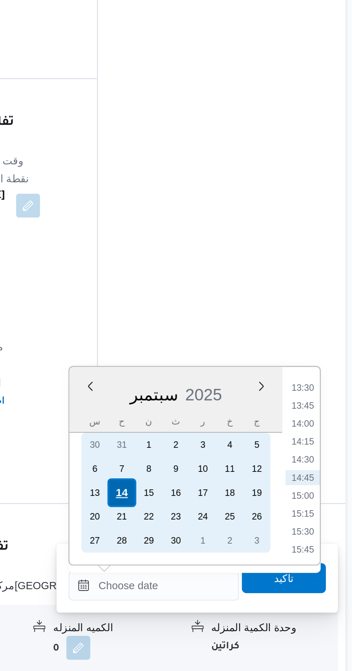
click at [236, 585] on div "14" at bounding box center [236, 586] width 14 height 14
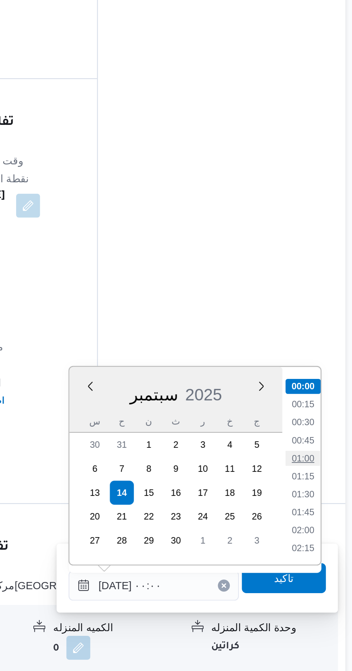
click at [322, 570] on li "01:00" at bounding box center [323, 569] width 17 height 7
type input "[DATE] ٠١:٠٠"
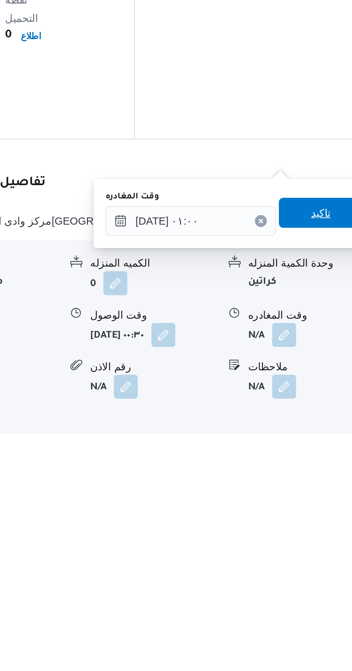
click at [315, 560] on span "تاكيد" at bounding box center [314, 562] width 40 height 14
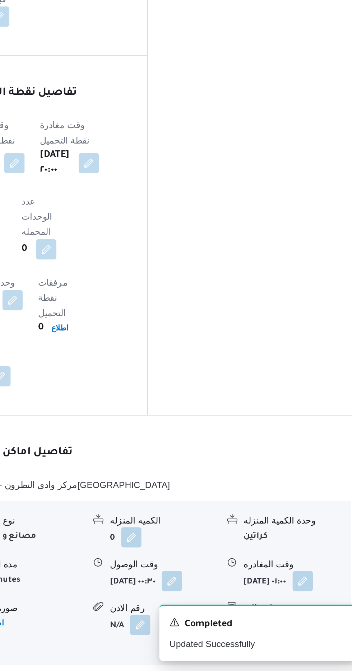
scroll to position [476, 0]
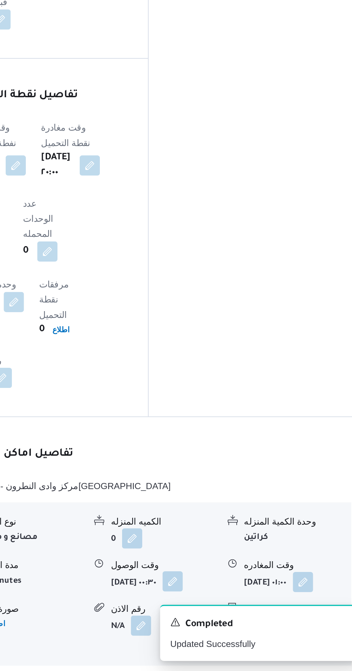
click at [233, 615] on button "button" at bounding box center [238, 620] width 11 height 11
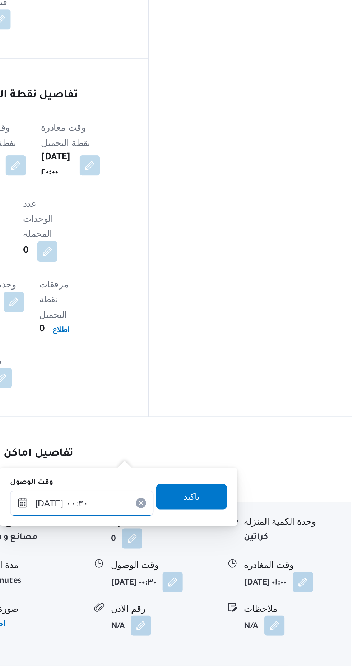
click at [201, 574] on input "[DATE] ٠٠:٣٠" at bounding box center [187, 576] width 82 height 14
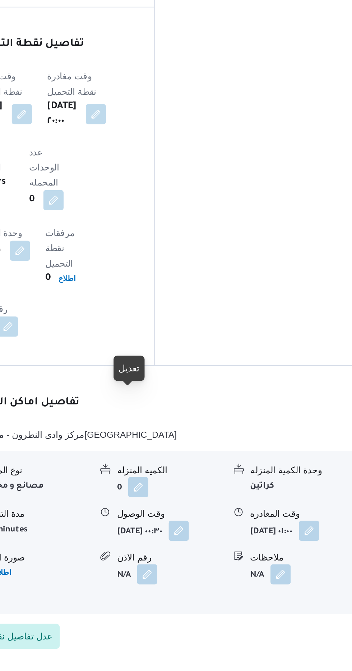
scroll to position [504, 0]
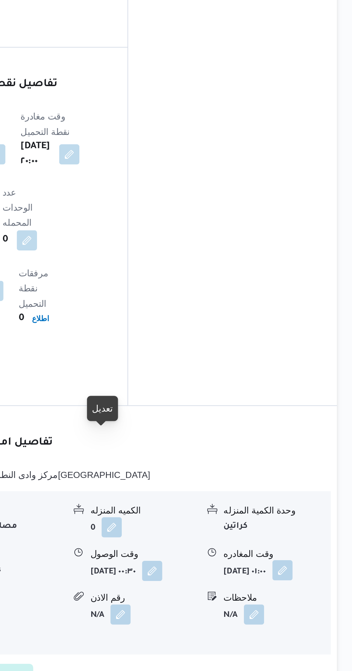
click at [307, 587] on button "button" at bounding box center [312, 592] width 11 height 11
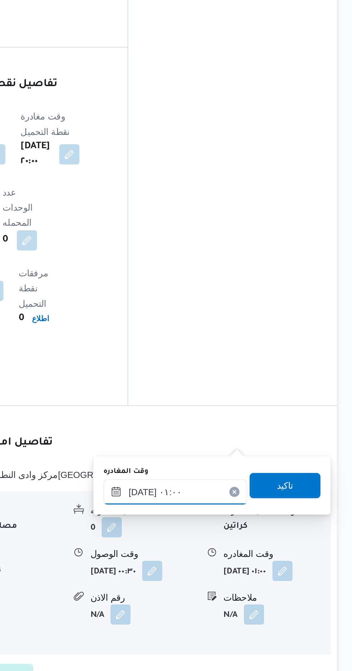
click at [263, 543] on input "[DATE] ٠١:٠٠" at bounding box center [252, 548] width 82 height 14
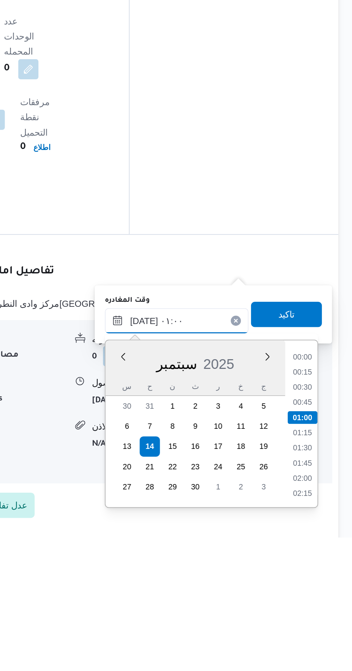
scroll to position [506, 0]
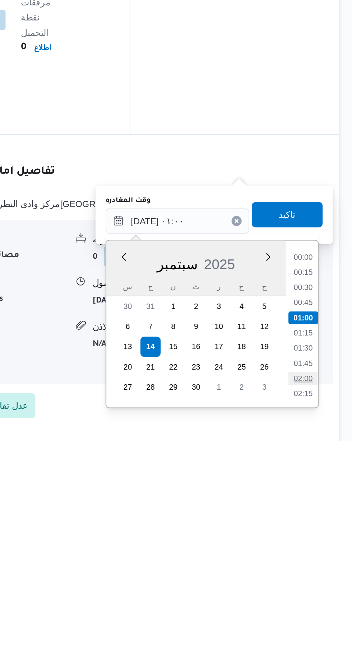
click at [322, 635] on li "02:00" at bounding box center [323, 635] width 17 height 7
type input "[DATE] ٠٢:٠٠"
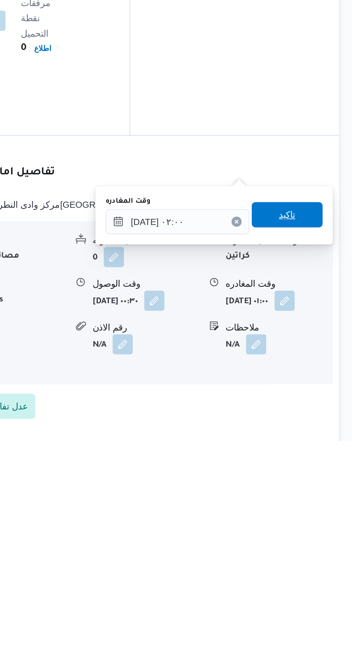
click at [318, 543] on span "تاكيد" at bounding box center [313, 543] width 9 height 9
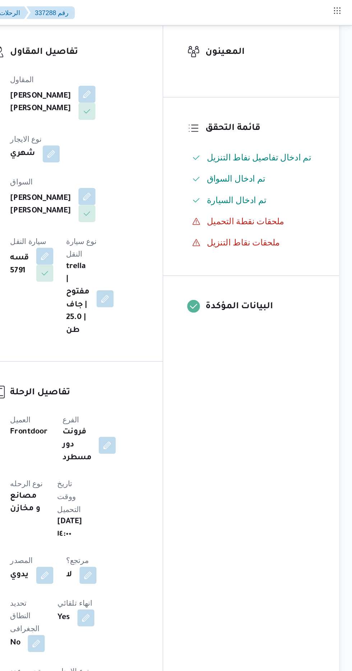
scroll to position [0, 0]
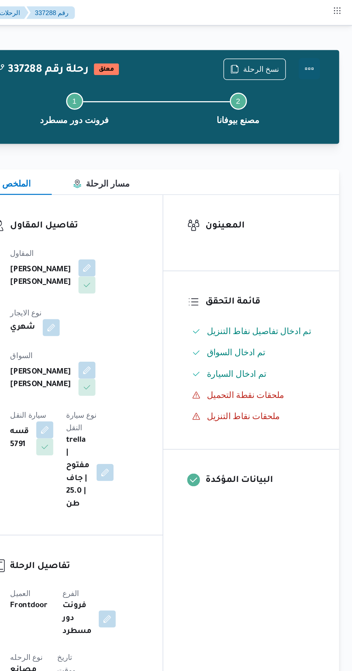
click at [327, 43] on button "Actions" at bounding box center [323, 46] width 14 height 14
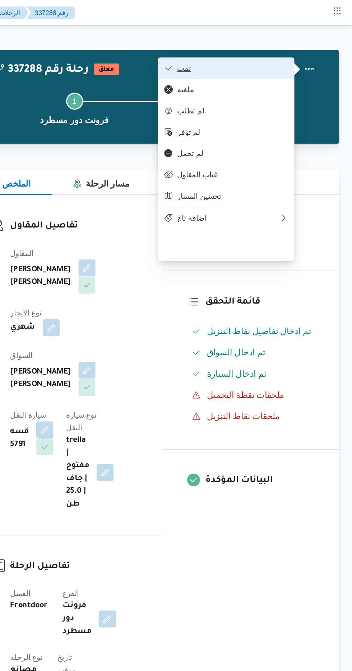
click at [295, 46] on span "تمت" at bounding box center [271, 46] width 75 height 6
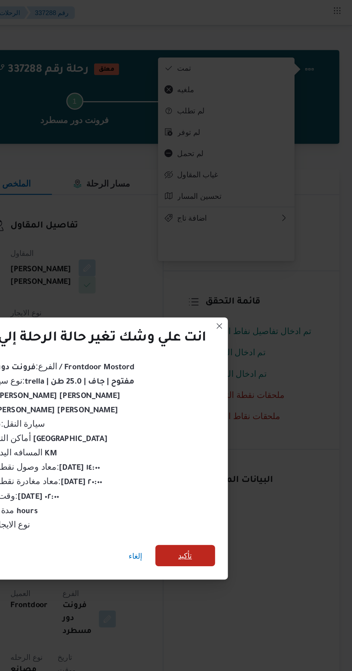
click at [241, 372] on span "تأكيد" at bounding box center [239, 374] width 9 height 9
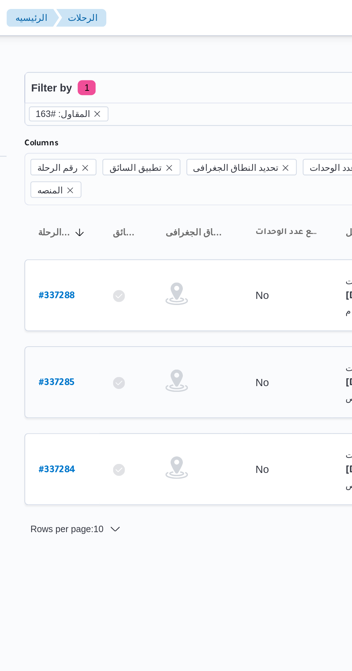
click at [111, 178] on link "# 337285" at bounding box center [108, 183] width 17 height 10
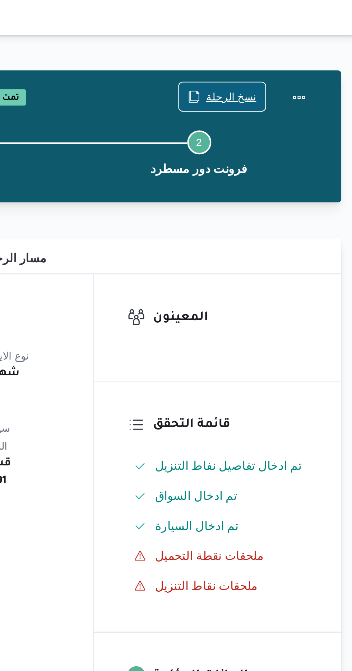
click at [287, 45] on span "نسخ الرحلة" at bounding box center [291, 46] width 24 height 9
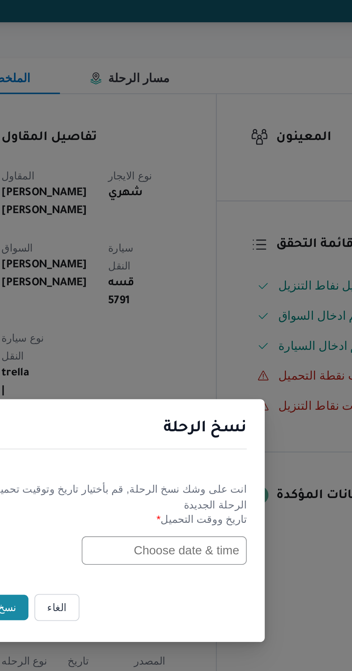
click at [204, 357] on input "text" at bounding box center [199, 350] width 79 height 14
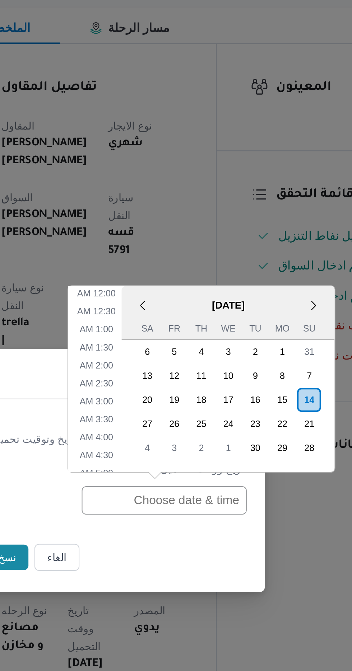
scroll to position [209, 0]
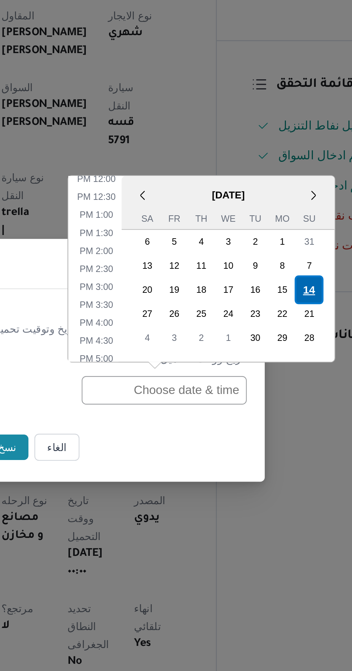
click at [268, 304] on div "14" at bounding box center [269, 302] width 14 height 14
type input "[DATE] 12:00AM"
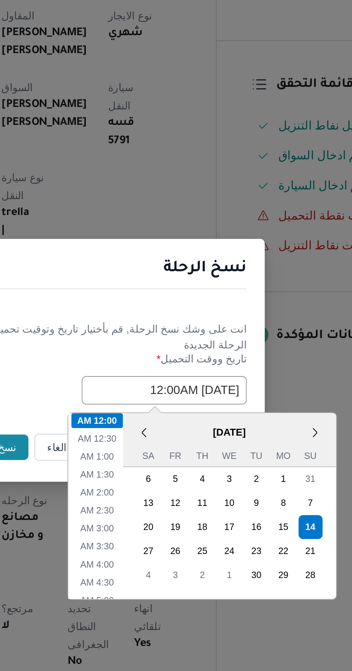
click at [126, 375] on button "نسخ" at bounding box center [124, 377] width 20 height 12
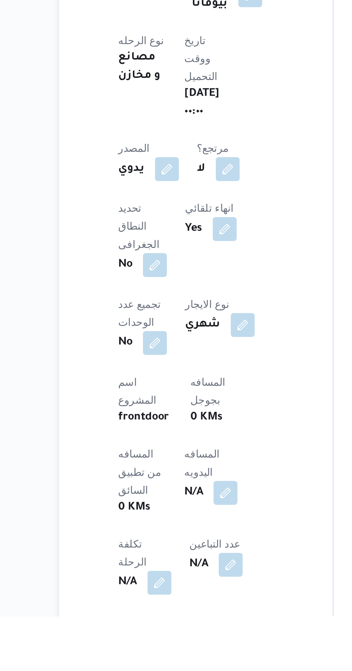
scroll to position [39, 0]
click at [167, 606] on button "button" at bounding box center [172, 611] width 11 height 11
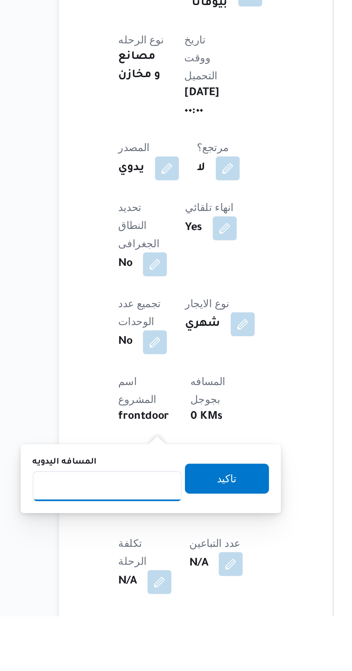
click at [126, 609] on input "المسافه اليدويه" at bounding box center [116, 609] width 71 height 14
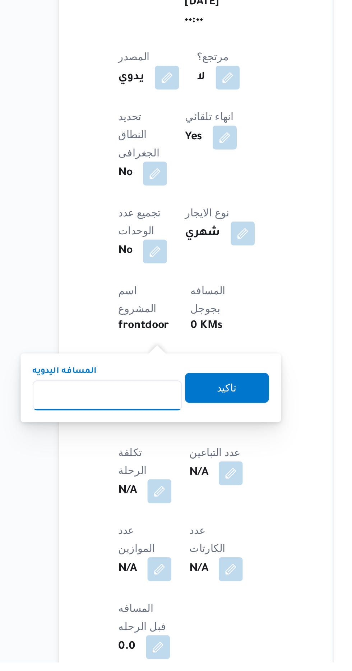
scroll to position [105, 0]
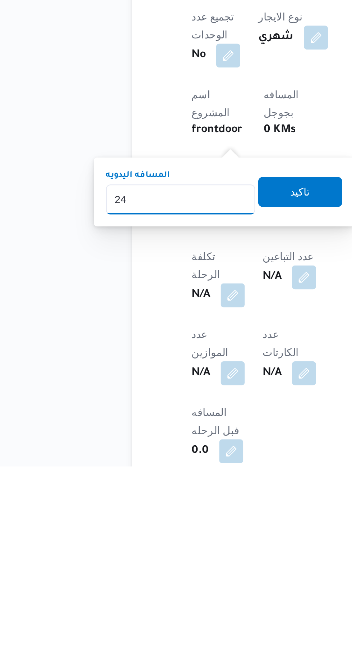
type input "240"
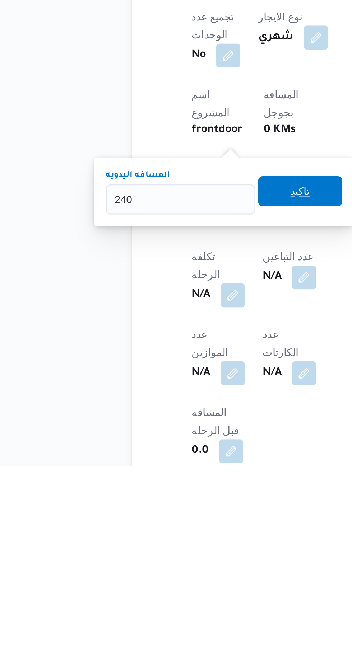
click at [178, 542] on span "تاكيد" at bounding box center [173, 539] width 9 height 9
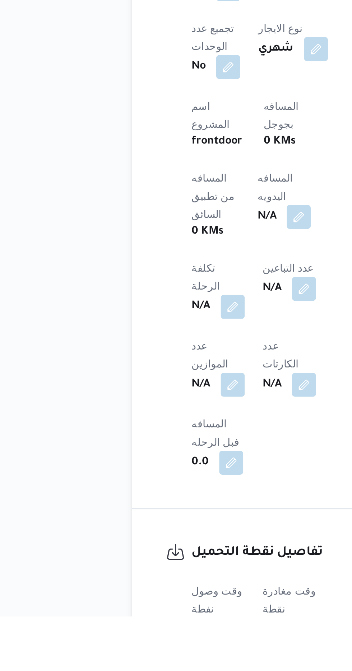
scroll to position [172, 0]
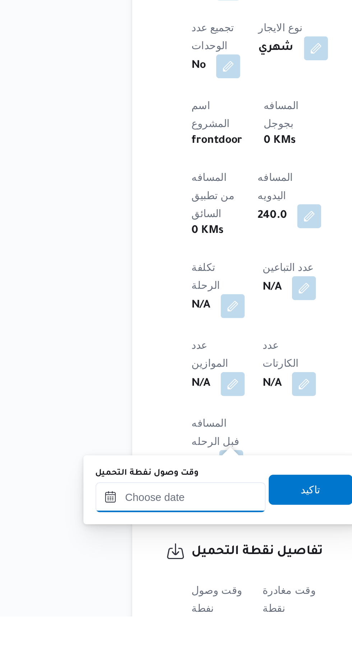
click at [132, 613] on input "وقت وصول نفطة التحميل" at bounding box center [117, 614] width 82 height 14
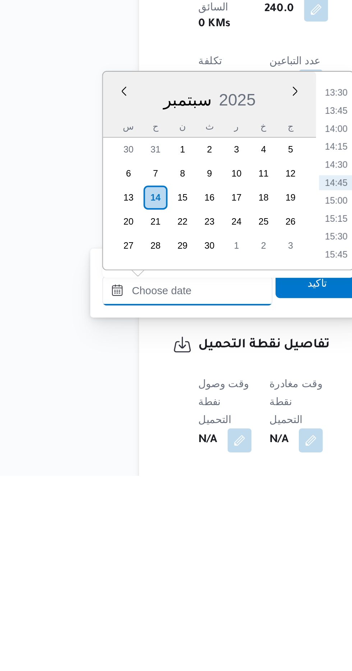
scroll to position [210, 0]
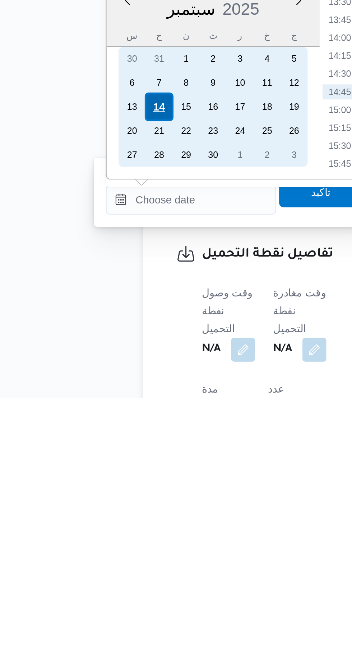
click at [104, 530] on div "14" at bounding box center [101, 532] width 14 height 14
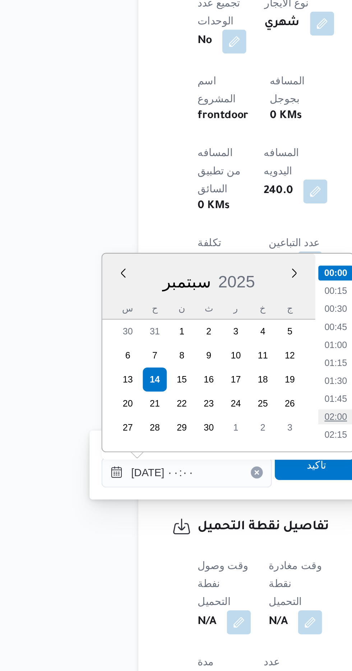
click at [190, 549] on li "02:00" at bounding box center [188, 549] width 17 height 7
type input "[DATE] ٠٢:٠٠"
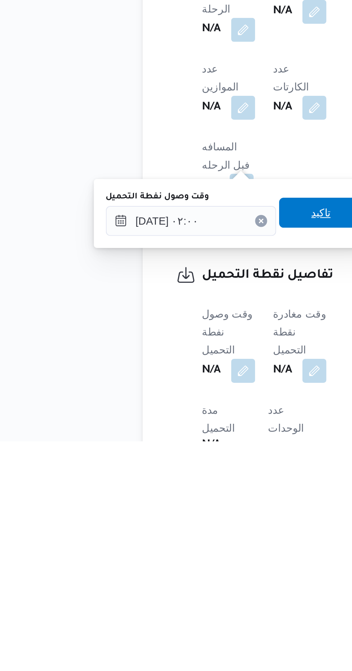
click at [179, 560] on span "تاكيد" at bounding box center [179, 562] width 40 height 14
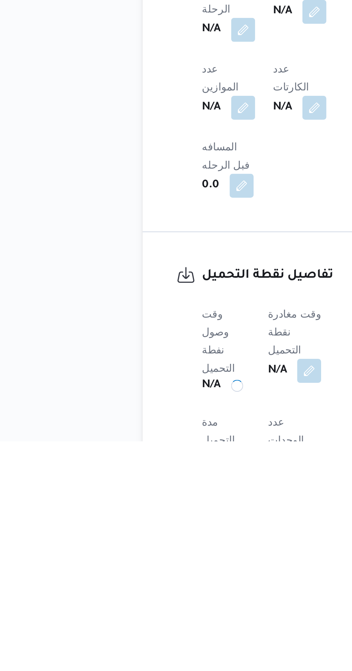
scroll to position [220, 0]
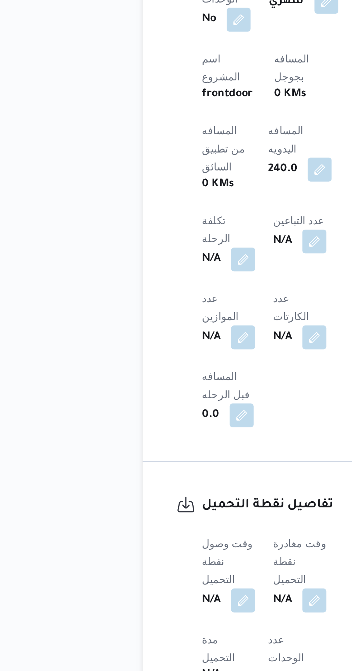
click at [178, 632] on span at bounding box center [173, 637] width 15 height 11
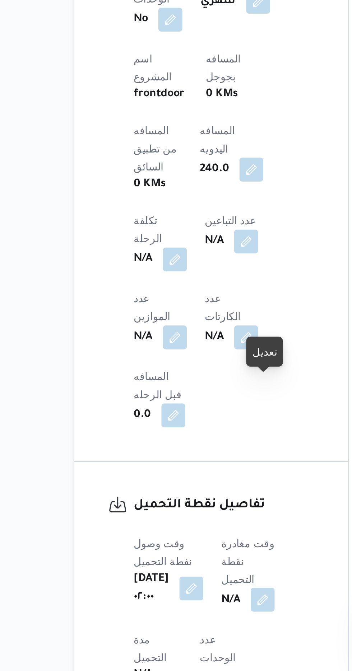
click at [184, 632] on button "button" at bounding box center [183, 637] width 11 height 11
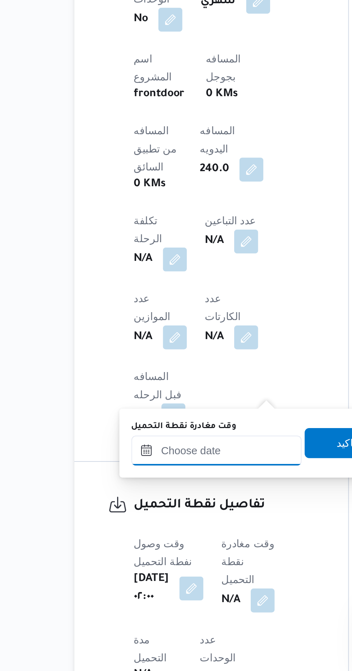
click at [164, 563] on input "وقت مغادرة نقطة التحميل" at bounding box center [162, 566] width 82 height 14
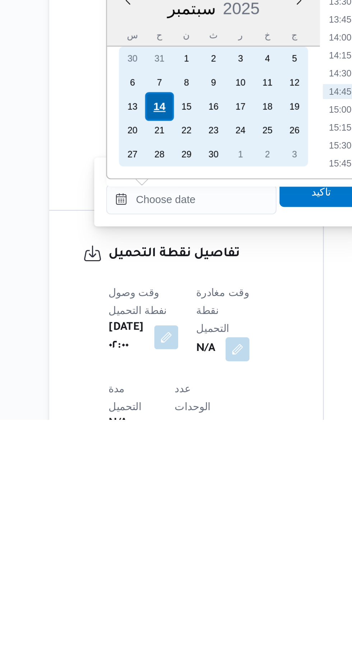
click at [147, 519] on div "14" at bounding box center [146, 521] width 14 height 14
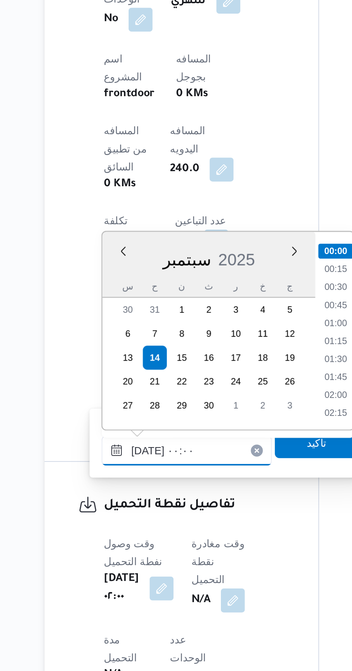
click at [129, 567] on input "[DATE] ٠٠:٠٠" at bounding box center [162, 566] width 82 height 14
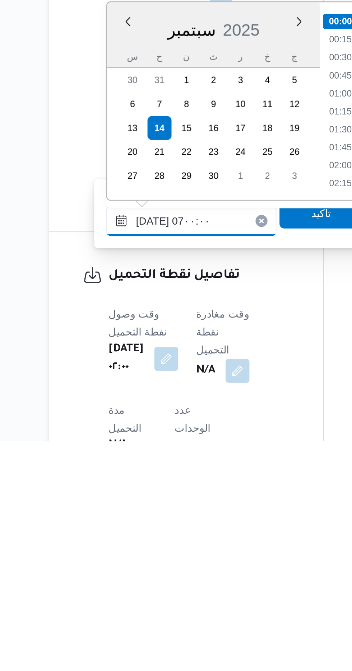
scroll to position [166, 0]
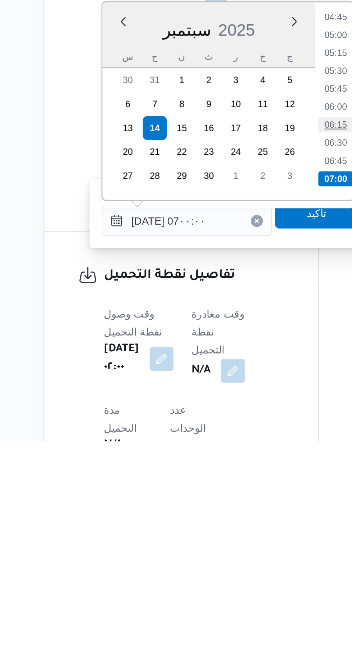
click at [230, 521] on li "06:15" at bounding box center [232, 519] width 17 height 7
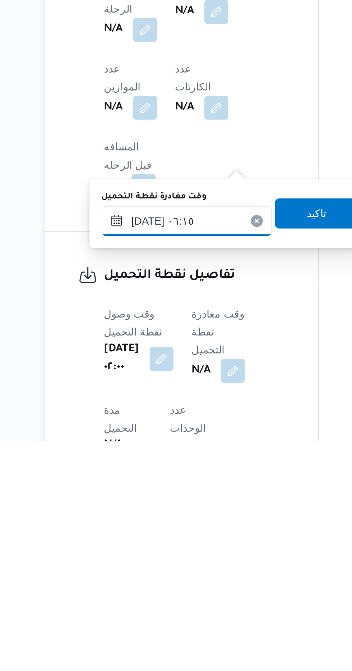
click at [167, 564] on input "[DATE] ٠٦:١٥" at bounding box center [162, 566] width 82 height 14
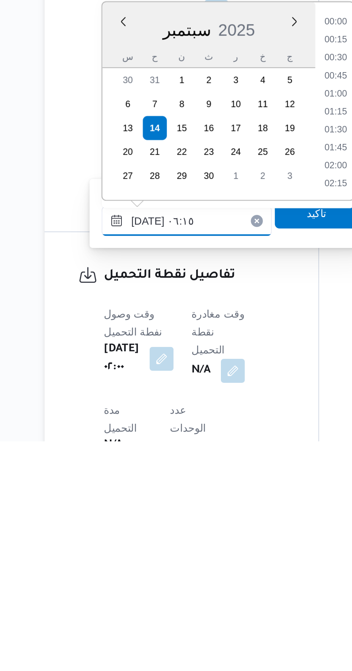
scroll to position [172, 0]
click at [234, 503] on li "06:00" at bounding box center [232, 505] width 17 height 7
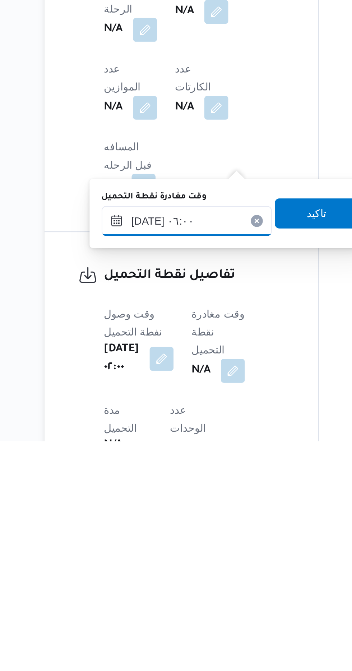
click at [175, 562] on input "[DATE] ٠٦:٠٠" at bounding box center [162, 566] width 82 height 14
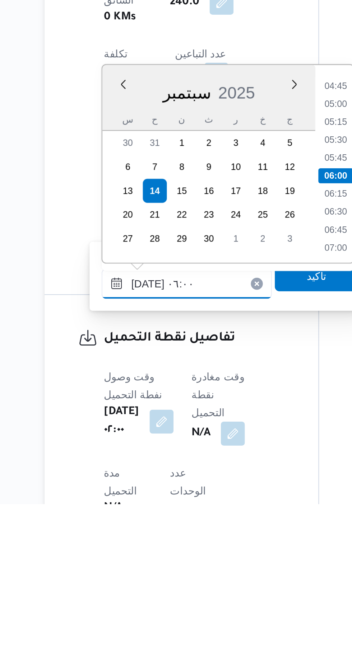
scroll to position [220, 0]
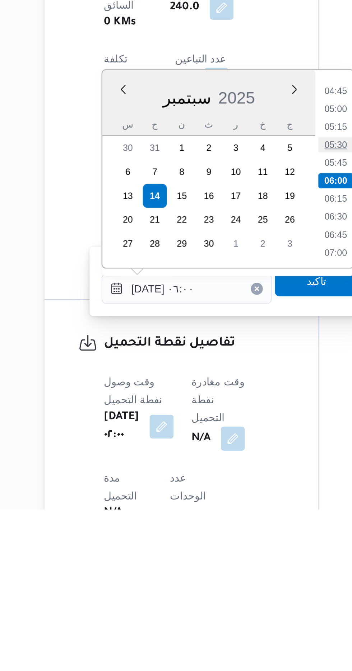
click at [229, 496] on li "05:30" at bounding box center [232, 496] width 17 height 7
type input "[DATE] ٠٥:٣٠"
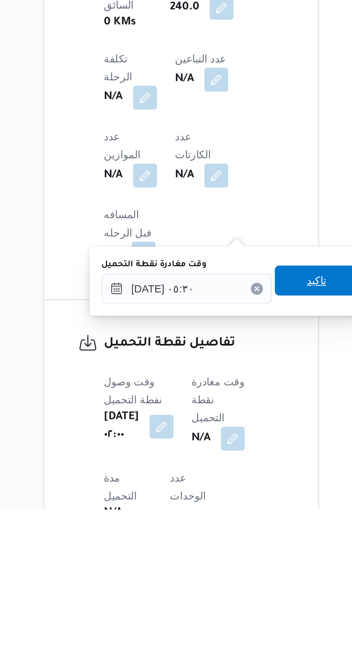
click at [225, 565] on span "تاكيد" at bounding box center [224, 562] width 40 height 14
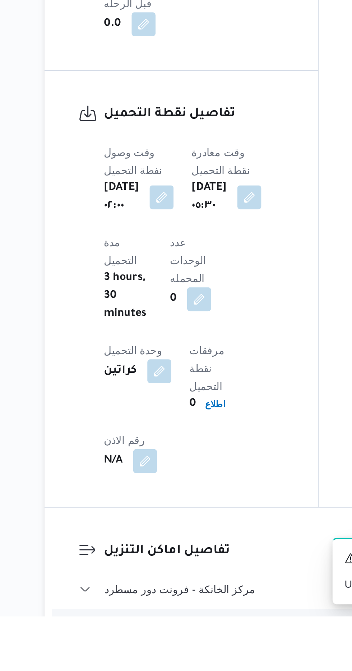
scroll to position [382, 0]
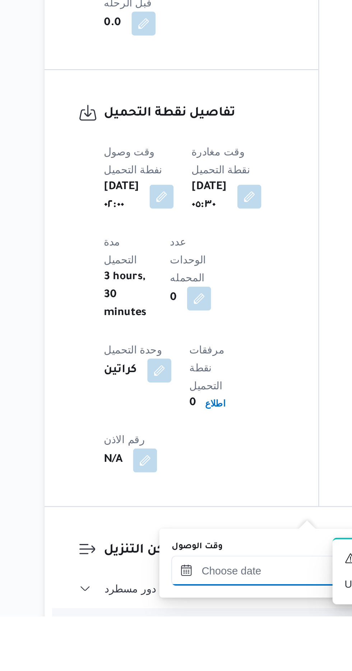
click at [188, 648] on input "وقت الوصول" at bounding box center [195, 649] width 82 height 14
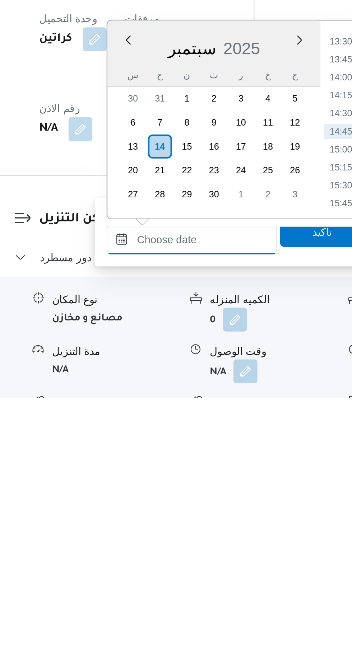
scroll to position [443, 0]
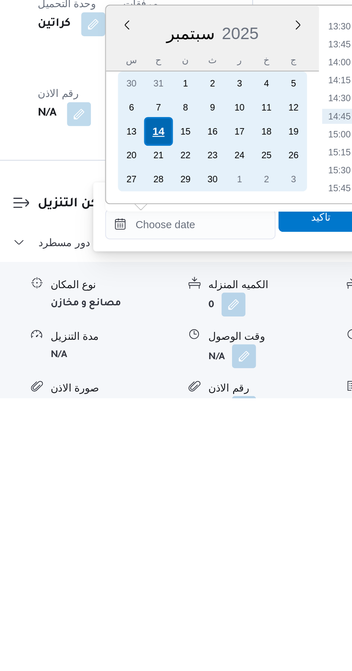
click at [179, 541] on div "14" at bounding box center [180, 544] width 14 height 14
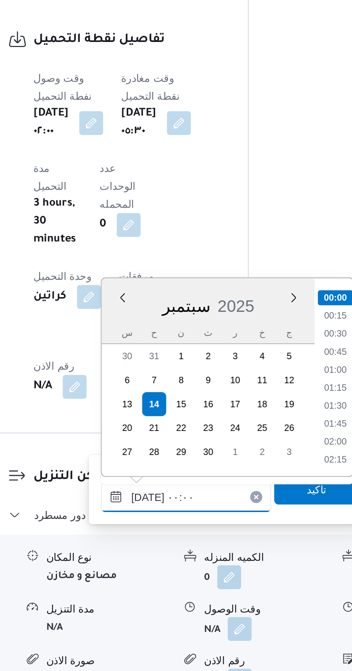
click at [159, 590] on input "[DATE] ٠٠:٠٠" at bounding box center [195, 588] width 82 height 14
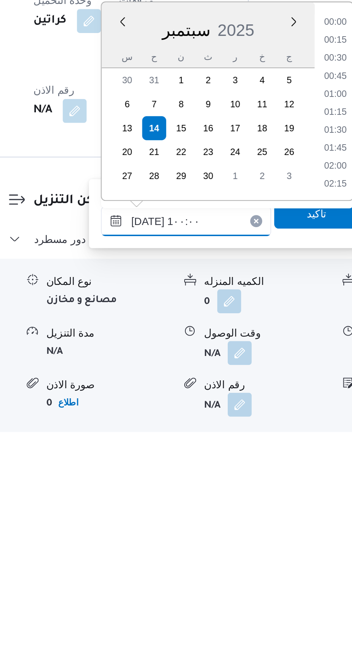
scroll to position [269, 0]
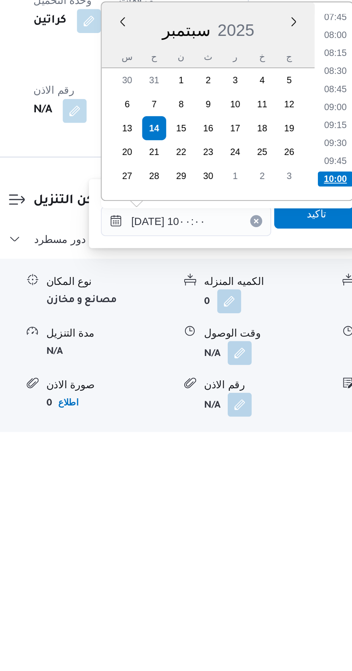
click at [261, 544] on li "10:00" at bounding box center [266, 545] width 17 height 7
type input "[DATE] ١٠:٠٠"
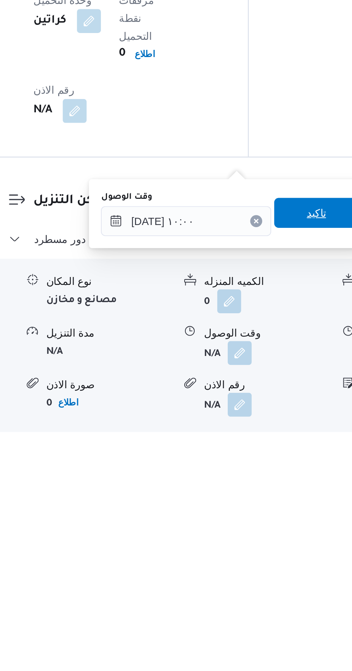
click at [261, 565] on span "تاكيد" at bounding box center [256, 562] width 9 height 9
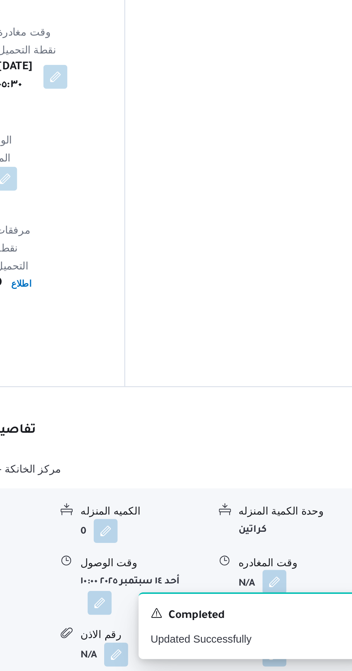
click at [301, 623] on button "button" at bounding box center [295, 628] width 11 height 11
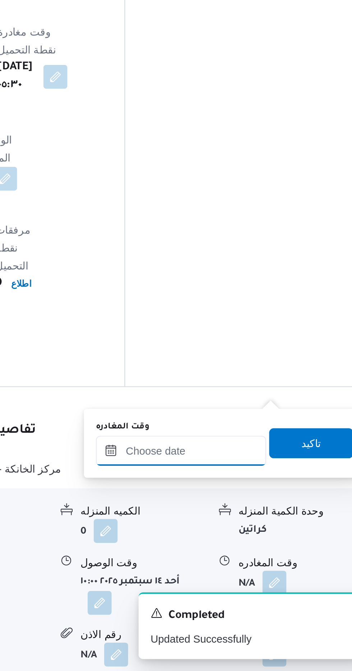
click at [266, 564] on input "وقت المغادره" at bounding box center [252, 566] width 82 height 14
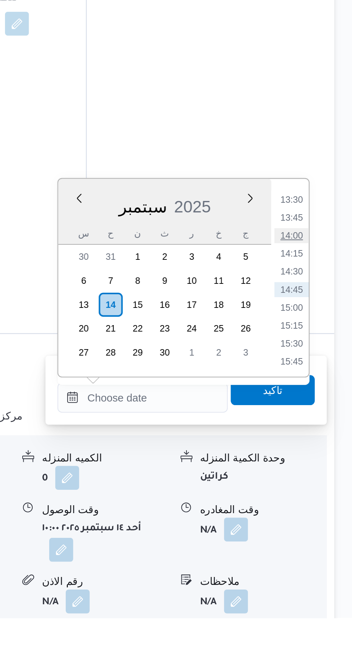
click at [323, 488] on li "14:00" at bounding box center [323, 488] width 17 height 7
type input "[DATE] ١٤:٠٠"
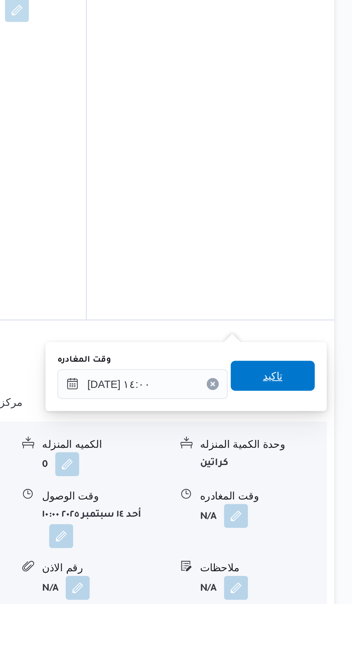
click at [318, 563] on span "تاكيد" at bounding box center [313, 562] width 9 height 9
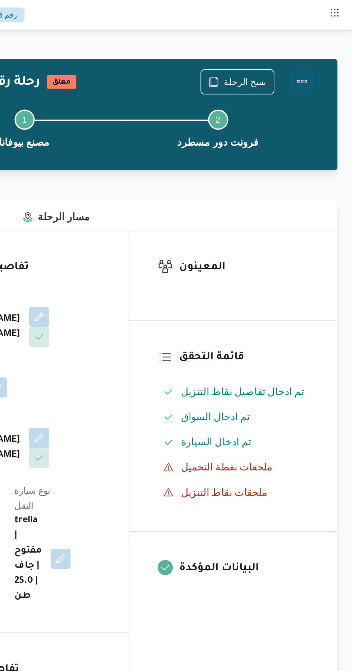
click at [329, 46] on button "Actions" at bounding box center [323, 46] width 14 height 14
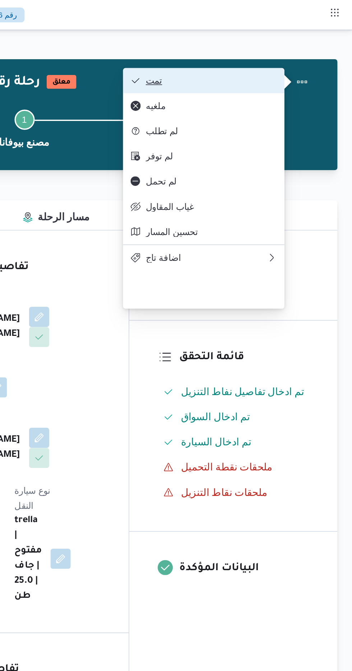
click at [299, 44] on span "تمت" at bounding box center [271, 46] width 75 height 6
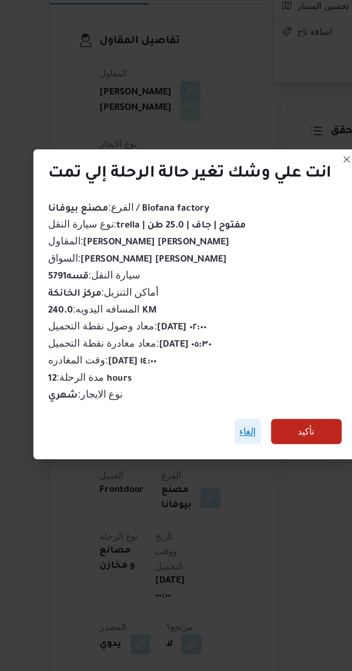
click at [207, 382] on span "إلغاء" at bounding box center [206, 375] width 15 height 14
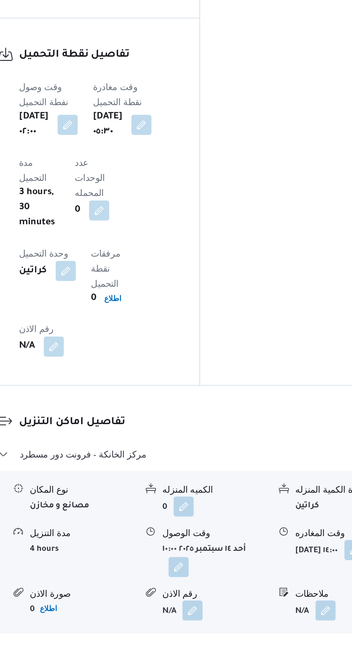
scroll to position [478, 0]
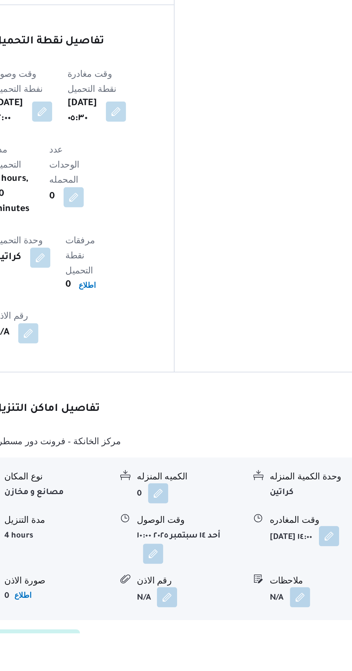
click at [307, 610] on button "button" at bounding box center [312, 615] width 11 height 11
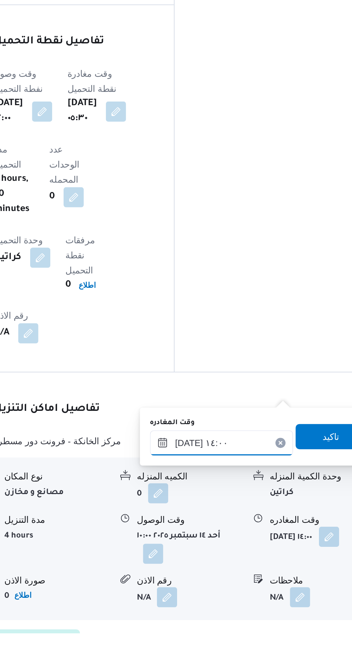
click at [262, 564] on input "[DATE] ١٤:٠٠" at bounding box center [252, 563] width 82 height 14
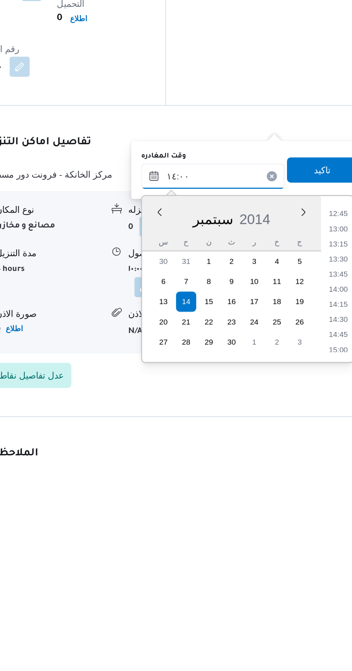
scroll to position [0, 0]
type input "[DATE] ١٤:٠٠"
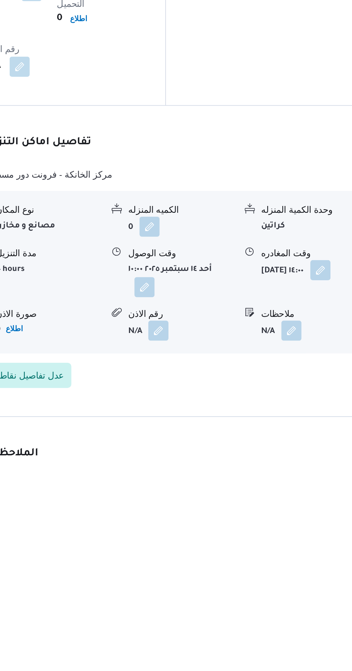
click at [176, 639] on div "الملاحظات N/A" at bounding box center [218, 670] width 250 height 62
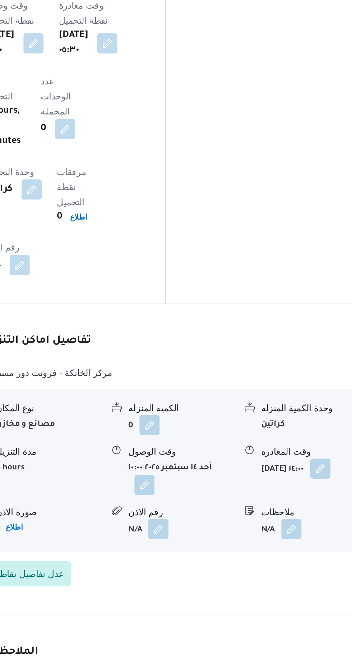
click at [215, 559] on button "button" at bounding box center [212, 564] width 11 height 11
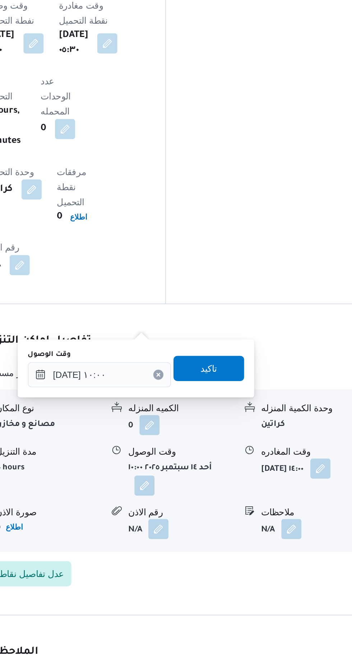
click at [223, 502] on button "Clear input" at bounding box center [221, 502] width 6 height 6
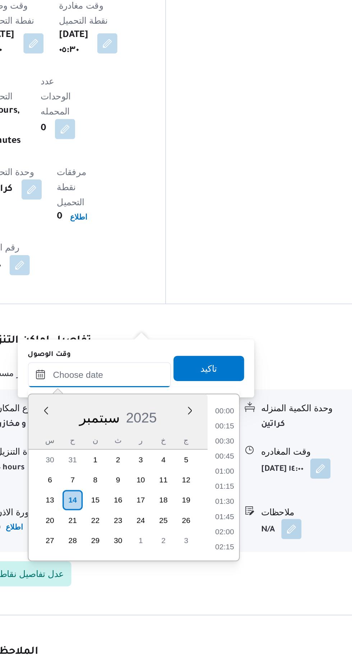
scroll to position [465, 0]
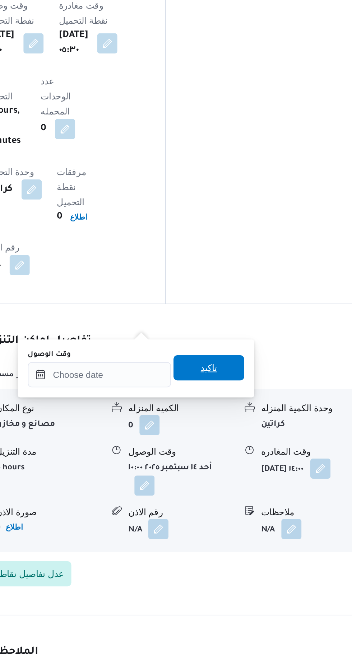
click at [254, 501] on span "تاكيد" at bounding box center [249, 498] width 9 height 9
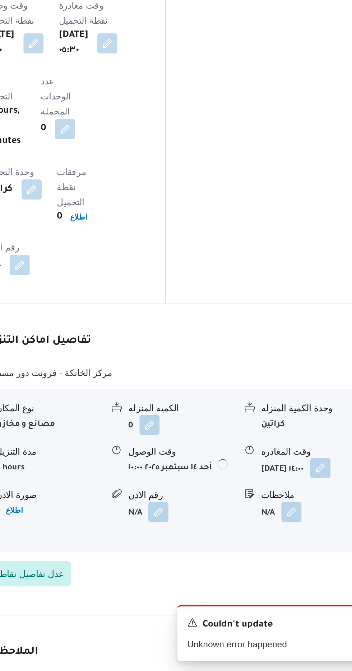
click at [307, 550] on button "button" at bounding box center [312, 555] width 11 height 11
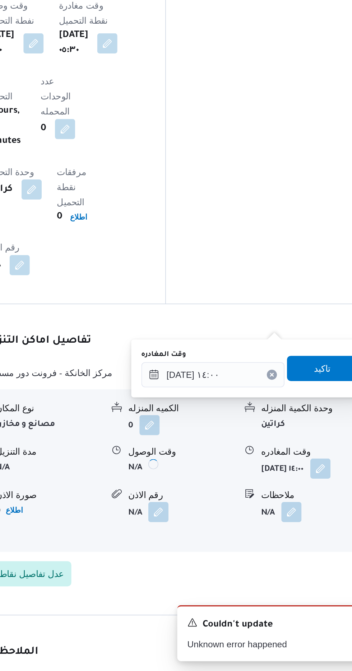
click at [286, 502] on icon "Clear input" at bounding box center [285, 502] width 2 height 2
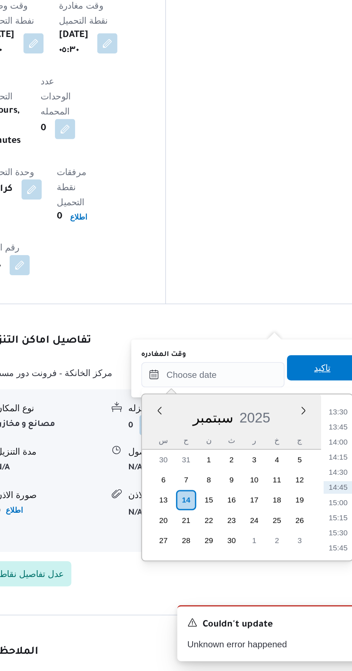
click at [317, 501] on span "تاكيد" at bounding box center [313, 498] width 9 height 9
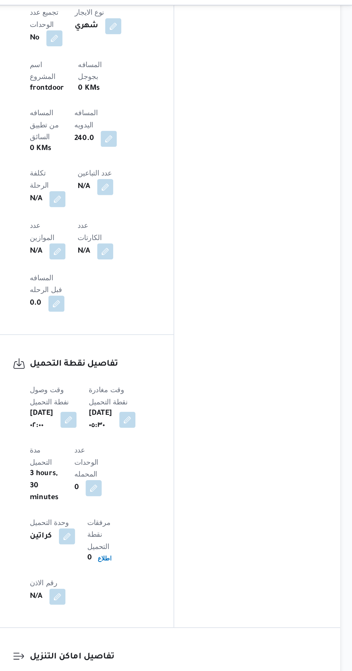
scroll to position [15, 0]
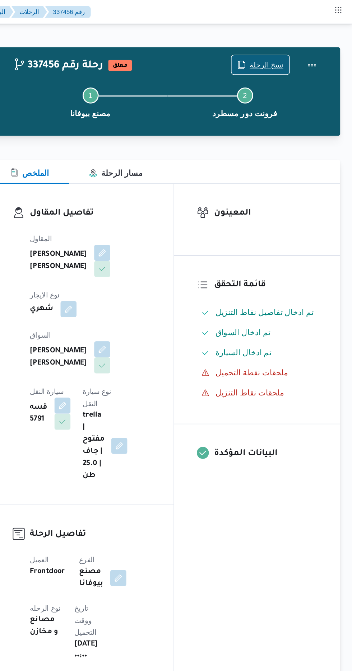
click at [285, 45] on span "نسخ الرحلة" at bounding box center [291, 46] width 24 height 9
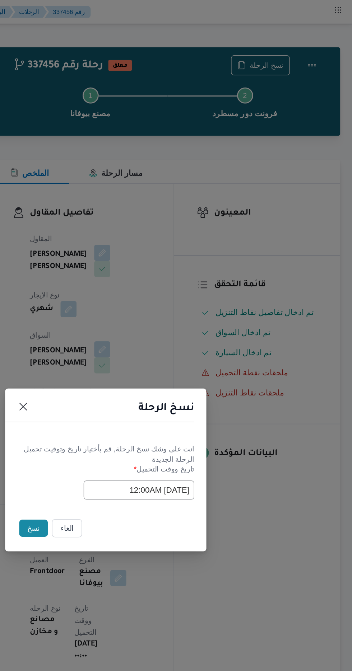
click at [119, 381] on button "نسخ" at bounding box center [124, 377] width 20 height 12
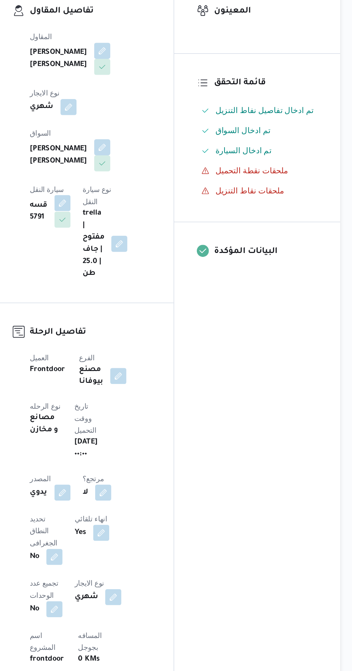
click at [151, 276] on button "button" at bounding box center [144, 281] width 11 height 11
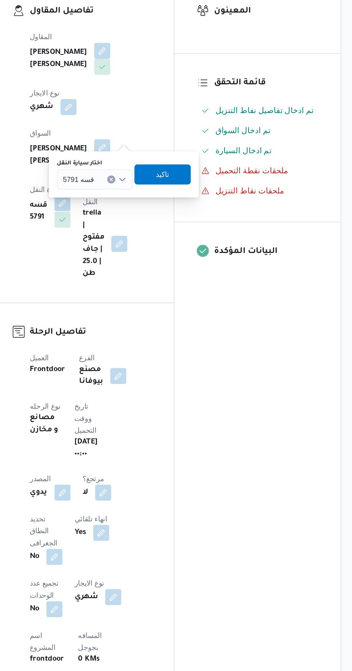
scroll to position [7, 0]
click at [171, 265] on input "اختار سيارة النقل" at bounding box center [171, 265] width 1 height 9
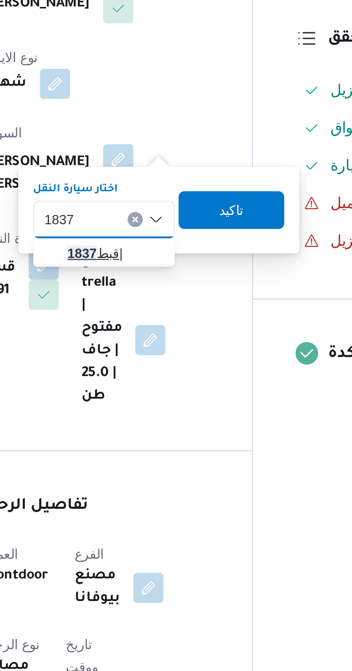
type input "1837"
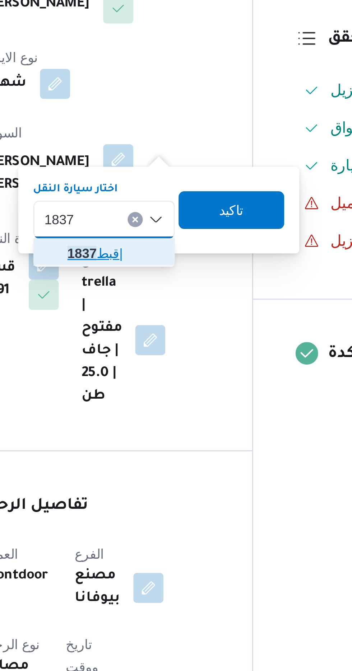
click at [170, 276] on span "قبط 1837 |" at bounding box center [172, 278] width 37 height 9
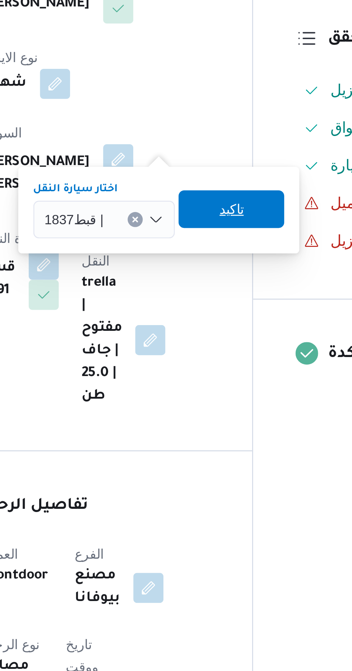
click at [221, 262] on span "تاكيد" at bounding box center [216, 261] width 40 height 14
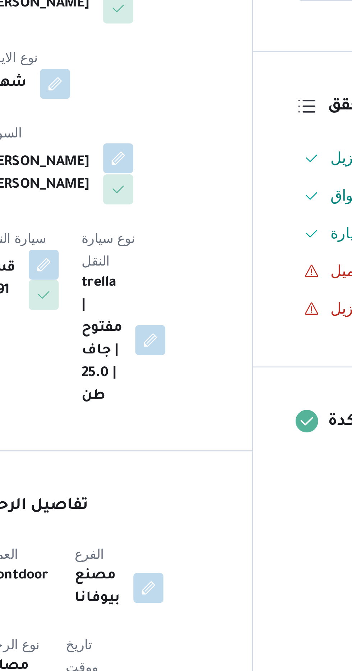
click at [168, 236] on button "button" at bounding box center [173, 241] width 11 height 11
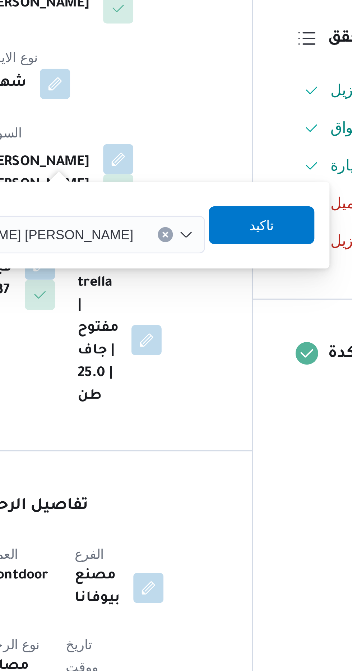
click at [182, 270] on input "اختار السواق" at bounding box center [182, 271] width 1 height 9
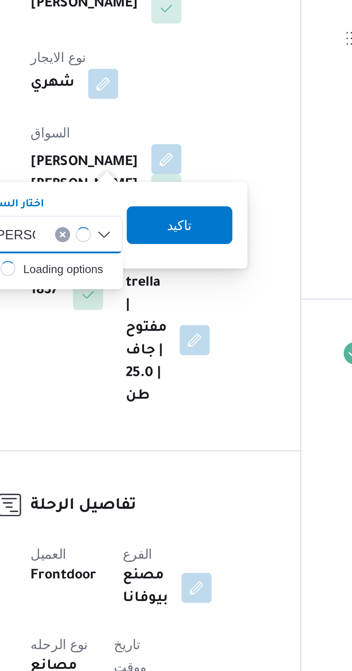
scroll to position [0, 0]
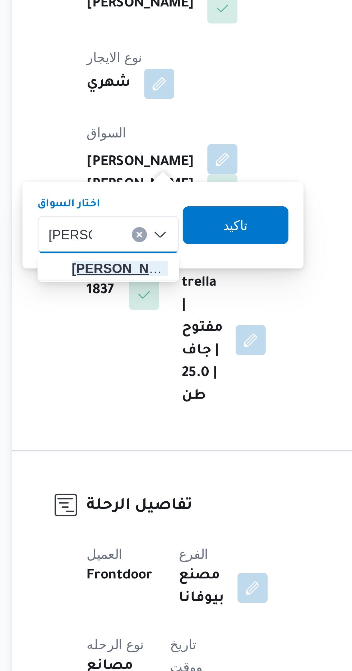
type input "[PERSON_NAME]"
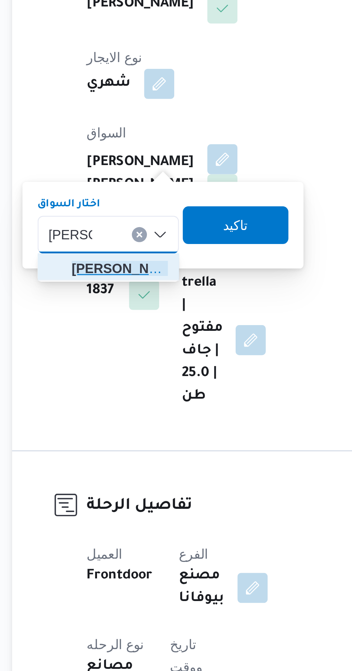
click at [131, 282] on span "[PERSON_NAME] اد [PERSON_NAME]" at bounding box center [134, 284] width 37 height 9
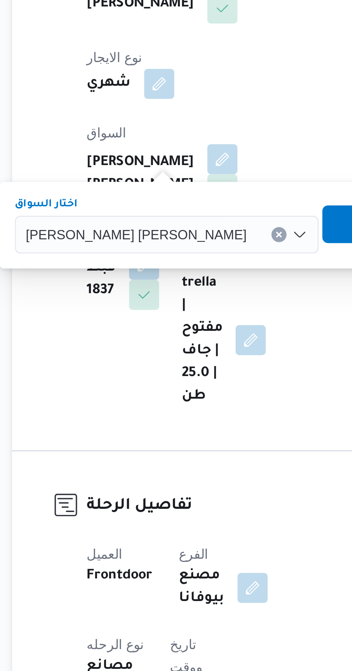
click at [227, 269] on span "تاكيد" at bounding box center [231, 267] width 9 height 9
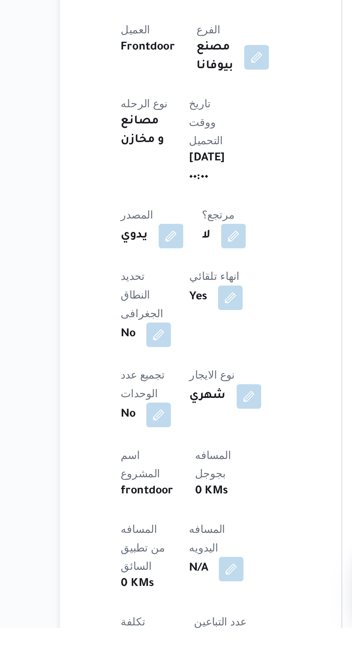
click at [164, 638] on span at bounding box center [171, 643] width 15 height 11
click at [167, 638] on button "button" at bounding box center [172, 643] width 11 height 11
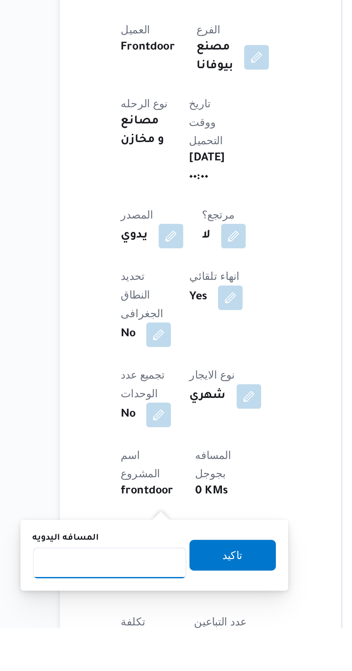
click at [126, 639] on input "المسافه اليدويه" at bounding box center [116, 641] width 71 height 14
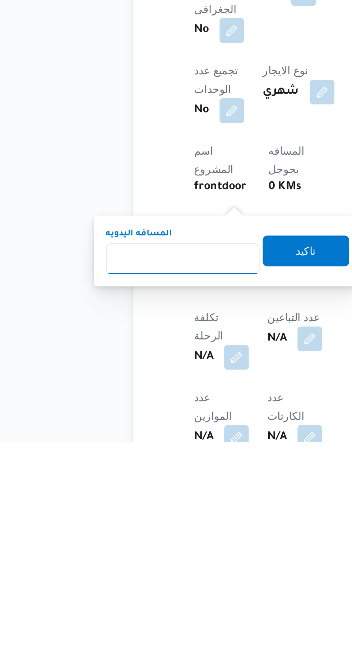
scroll to position [68, 0]
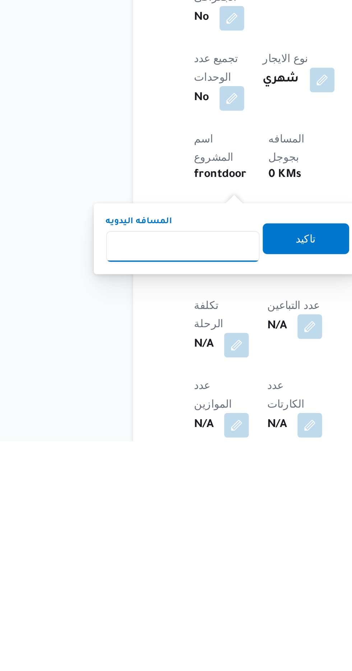
type input "1"
type input "240"
click at [177, 577] on span "تاكيد" at bounding box center [173, 576] width 9 height 9
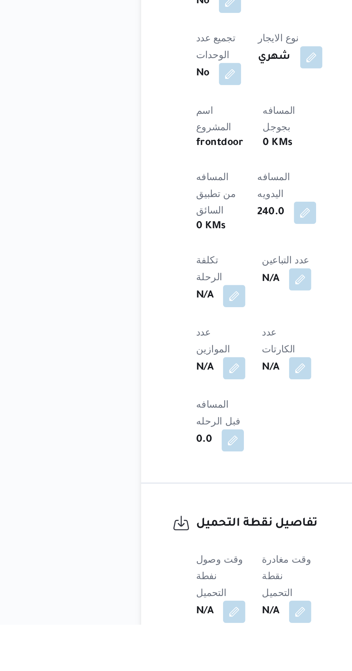
scroll to position [197, 0]
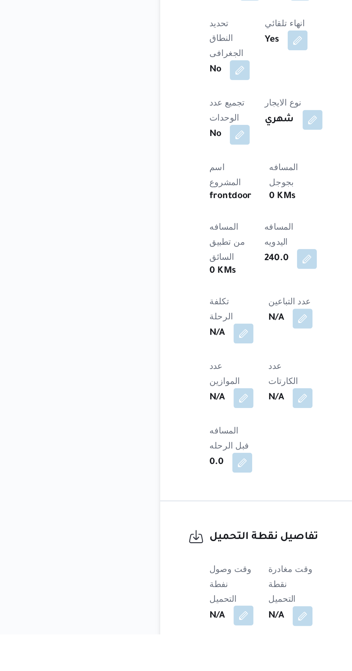
click at [144, 655] on button "button" at bounding box center [141, 660] width 11 height 11
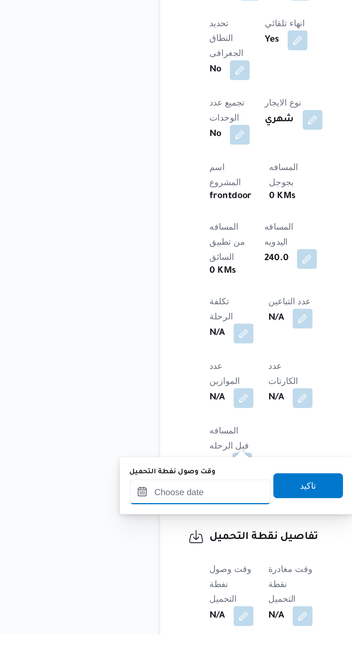
click at [128, 587] on input "وقت وصول نفطة التحميل" at bounding box center [117, 589] width 82 height 14
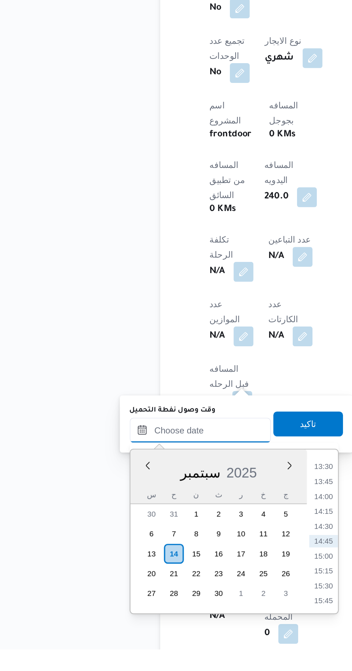
scroll to position [242, 0]
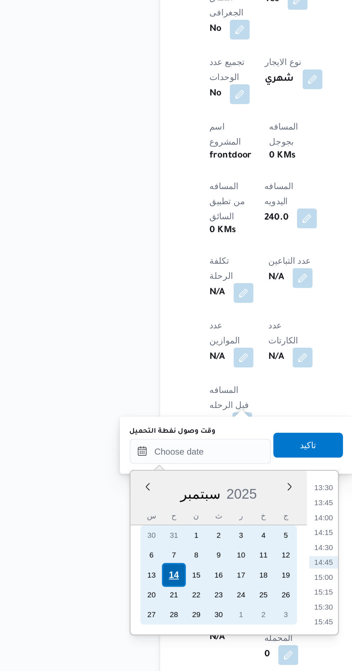
click at [99, 614] on div "14" at bounding box center [101, 616] width 14 height 14
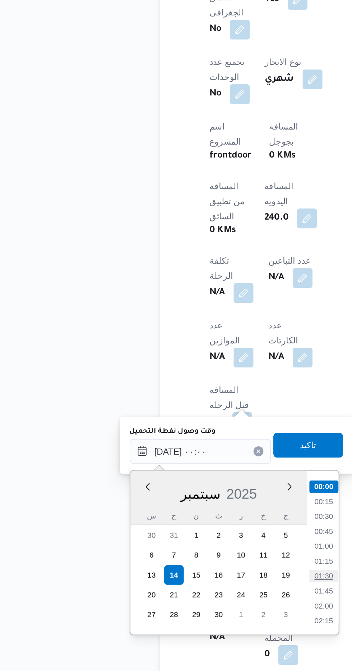
click at [188, 618] on li "01:30" at bounding box center [188, 616] width 17 height 7
type input "[DATE] ٠١:٣٠"
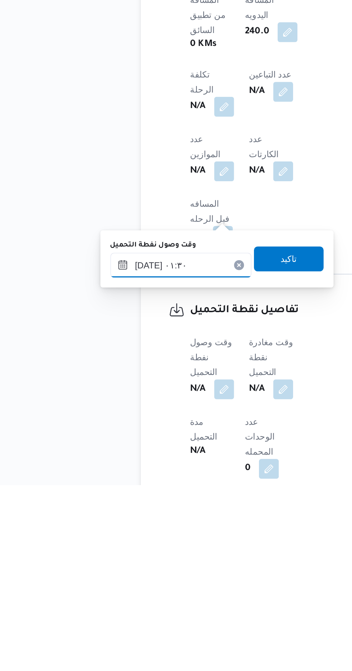
scroll to position [242, 0]
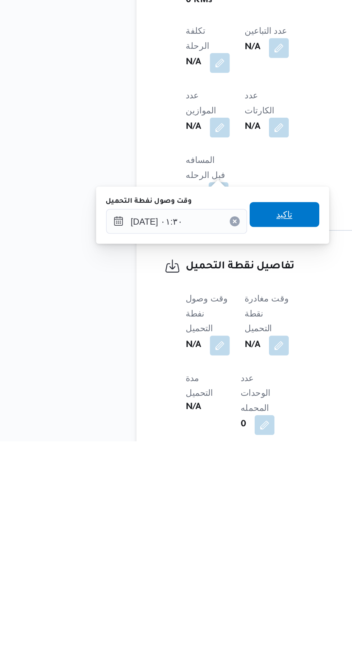
click at [188, 545] on span "تاكيد" at bounding box center [179, 540] width 40 height 14
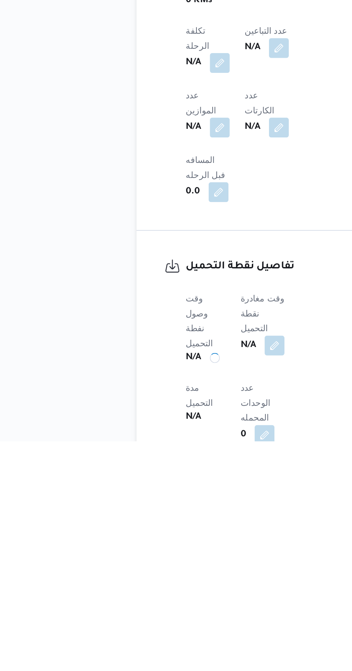
scroll to position [242, 0]
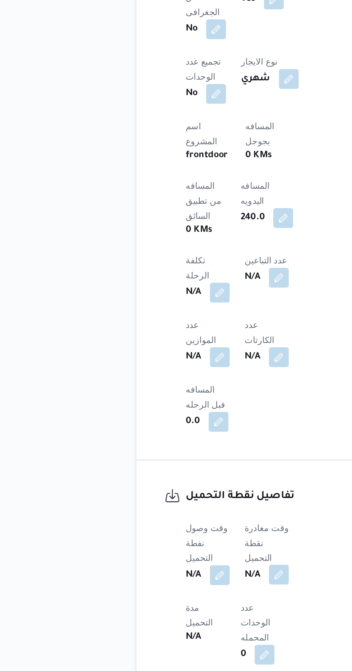
click at [175, 610] on button "button" at bounding box center [175, 615] width 11 height 11
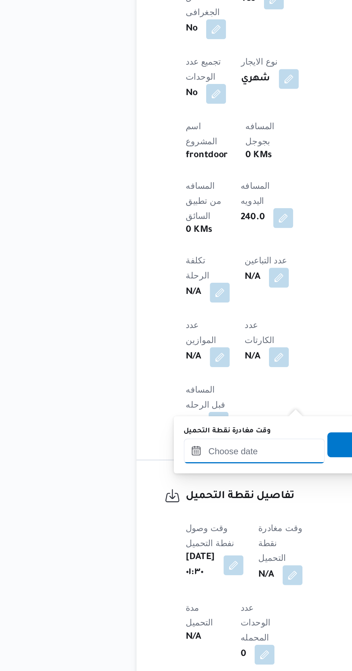
click at [154, 544] on input "وقت مغادرة نقطة التحميل" at bounding box center [162, 544] width 82 height 14
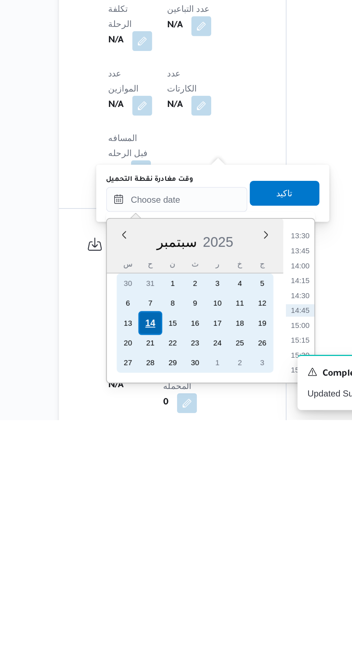
click at [146, 615] on div "14" at bounding box center [146, 616] width 14 height 14
type input "[DATE] ٠٠:٠٠"
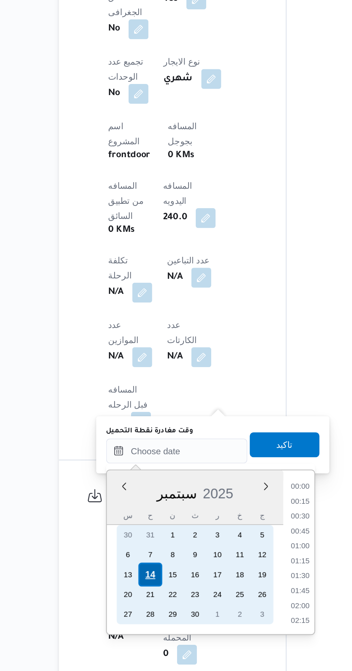
click at [148, 611] on div "14" at bounding box center [146, 616] width 14 height 14
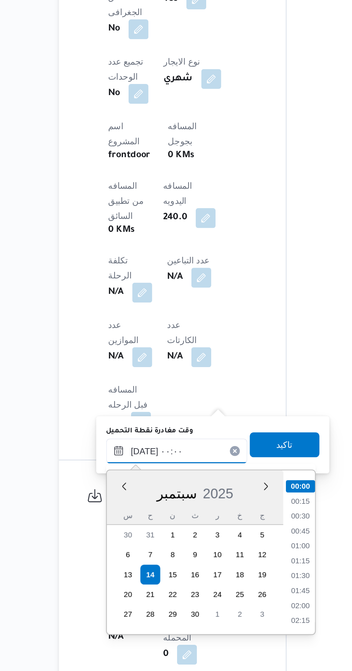
click at [128, 549] on input "[DATE] ٠٠:٠٠" at bounding box center [162, 544] width 82 height 14
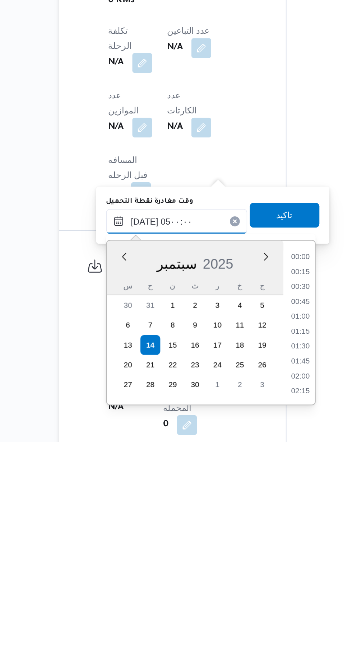
scroll to position [97, 0]
click at [236, 633] on li "04:45" at bounding box center [232, 631] width 17 height 7
type input "[DATE] ٠٤:٤٥"
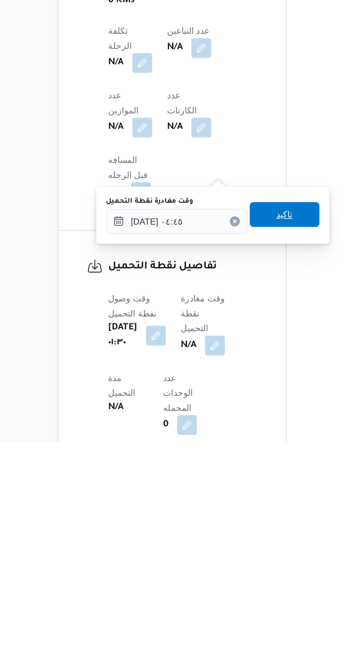
click at [234, 544] on span "تاكيد" at bounding box center [224, 540] width 40 height 14
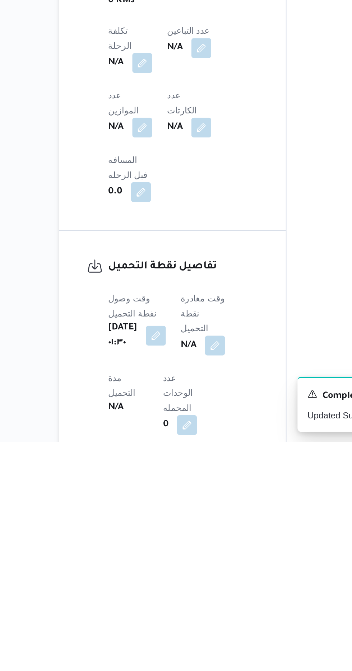
scroll to position [242, 0]
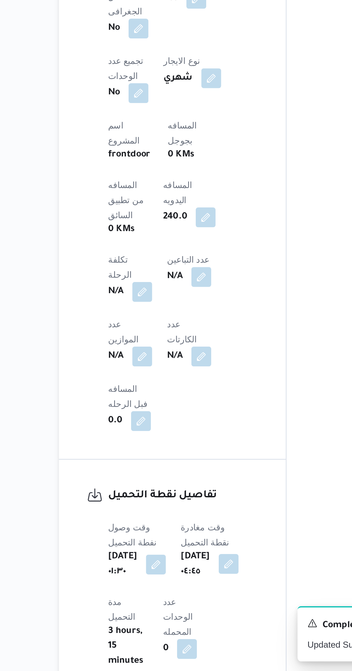
click at [195, 604] on button "button" at bounding box center [191, 609] width 11 height 11
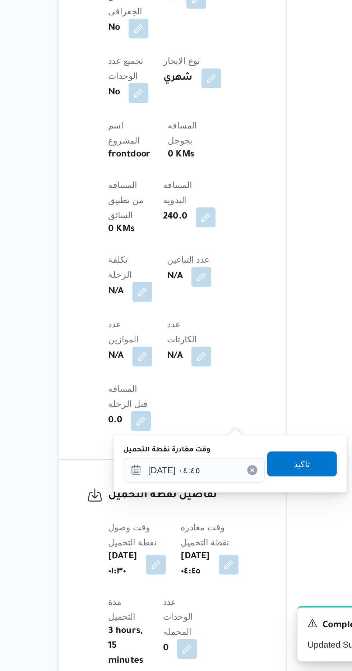
click at [206, 555] on icon "Clear input" at bounding box center [205, 555] width 3 height 3
type input "[DATE] ٠٤:٤٥"
click at [206, 556] on icon "Clear input" at bounding box center [205, 555] width 3 height 3
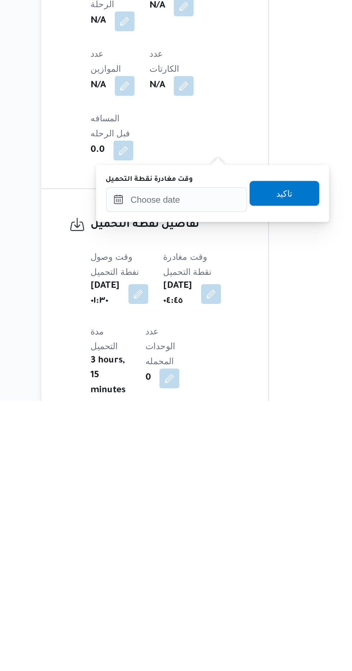
scroll to position [243, 0]
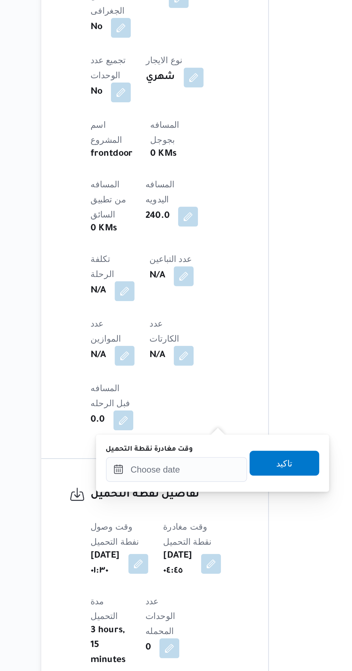
click at [244, 397] on div "المعينون قائمة التحقق تم ادخال تفاصيل نفاط التنزيل تم ادخال السواق تم ادخال الس…" at bounding box center [284, 323] width 118 height 869
type input "[DATE] ٠٤:٤٥"
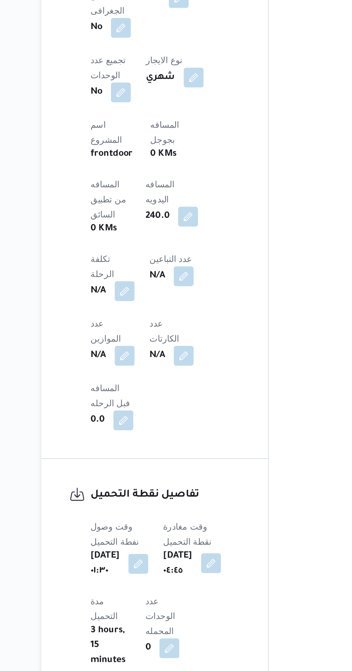
click at [197, 603] on button "button" at bounding box center [191, 608] width 11 height 11
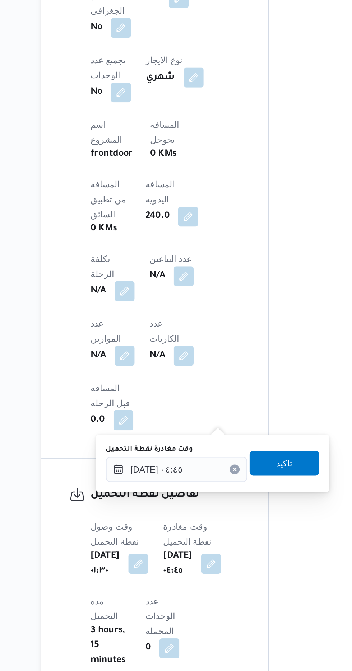
click at [206, 555] on icon "Clear input" at bounding box center [205, 555] width 2 height 2
type input "[DATE] ٠٤:٤٥"
click at [174, 557] on input "[DATE] ٠٤:٤٥" at bounding box center [172, 555] width 82 height 14
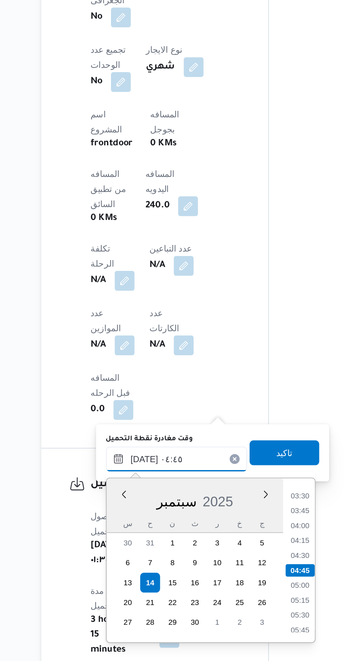
scroll to position [253, 0]
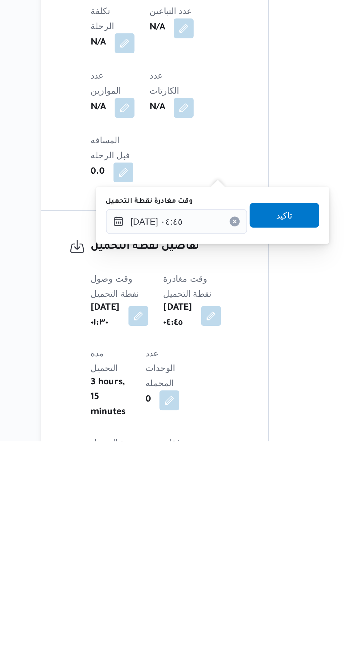
click at [206, 544] on icon "Clear input" at bounding box center [205, 544] width 3 height 3
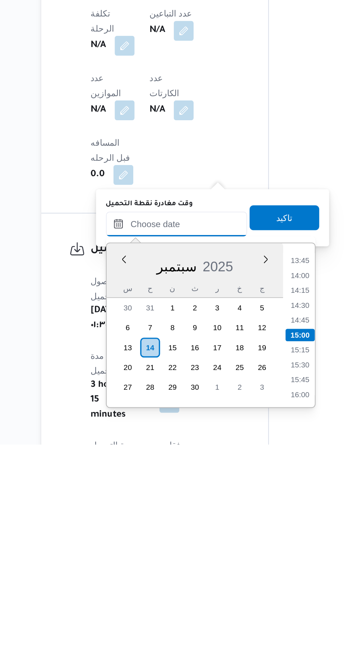
scroll to position [253, 0]
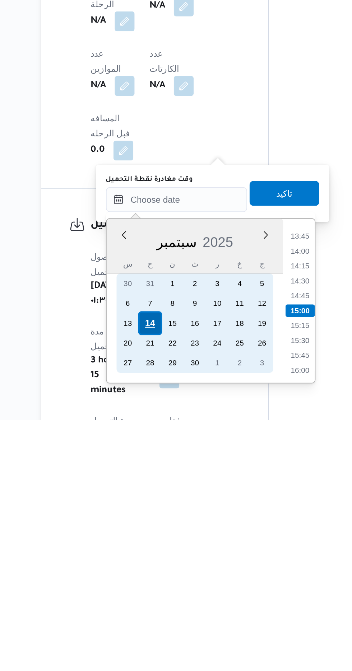
click at [157, 616] on div "14" at bounding box center [156, 616] width 14 height 14
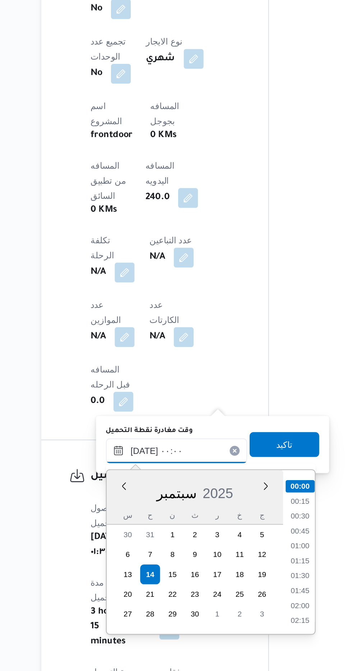
click at [134, 542] on input "[DATE] ٠٠:٠٠" at bounding box center [172, 544] width 82 height 14
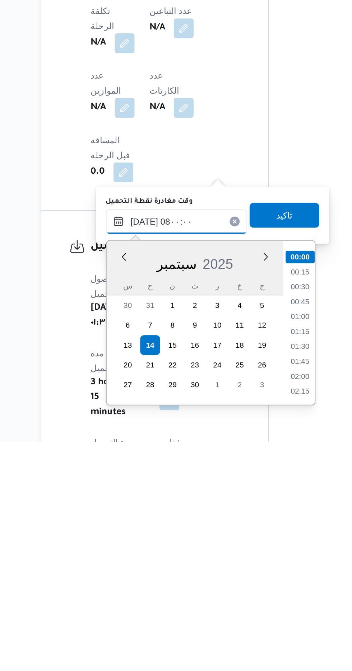
scroll to position [200, 0]
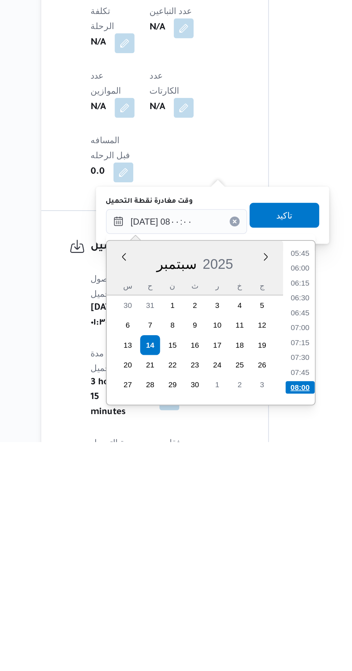
click at [243, 637] on li "08:00" at bounding box center [242, 639] width 17 height 7
type input "[DATE] ٠٨:٠٠"
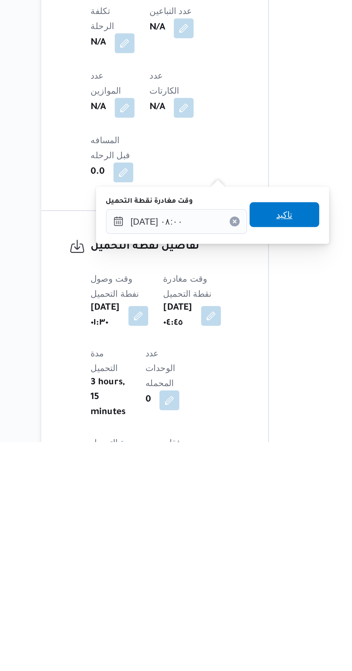
click at [247, 541] on span "تاكيد" at bounding box center [234, 540] width 40 height 14
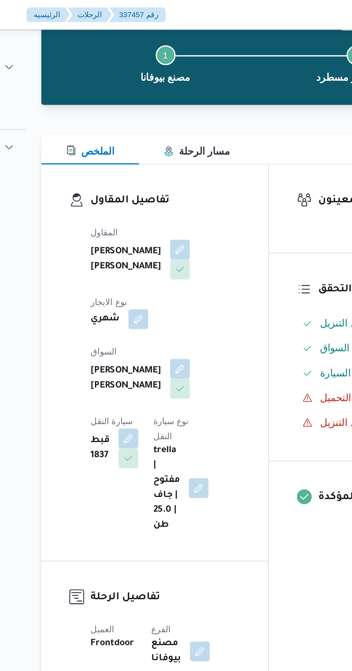
scroll to position [0, 0]
